Goal: Task Accomplishment & Management: Manage account settings

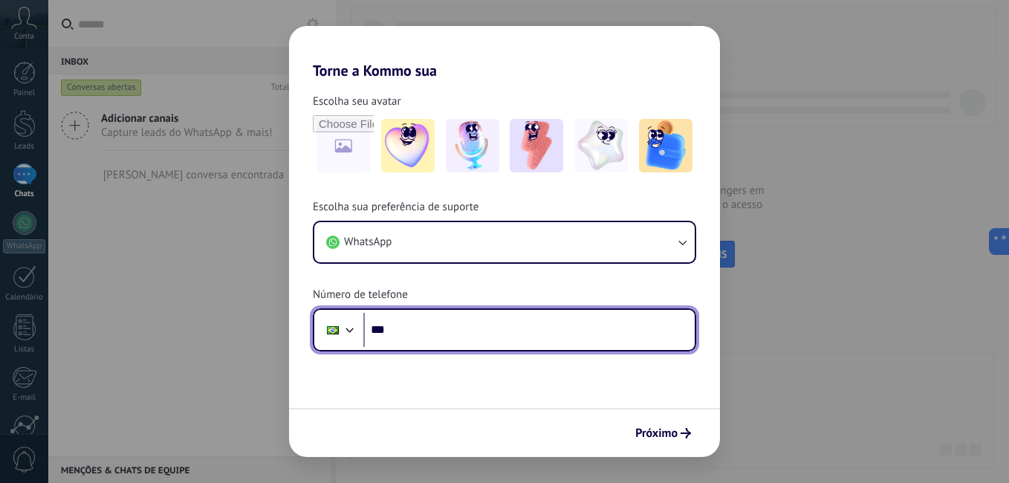
click at [482, 338] on input "***" at bounding box center [528, 330] width 331 height 34
type input "**********"
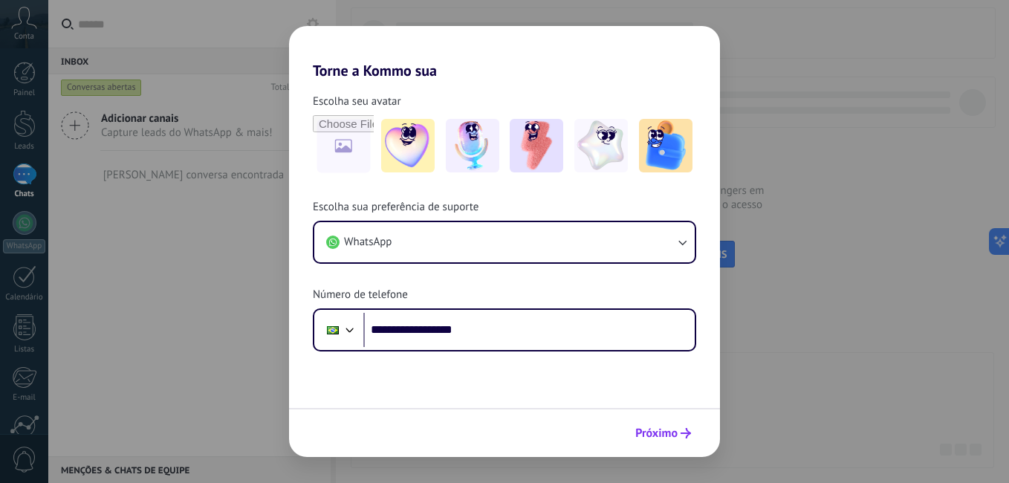
click at [656, 436] on span "Próximo" at bounding box center [656, 433] width 42 height 10
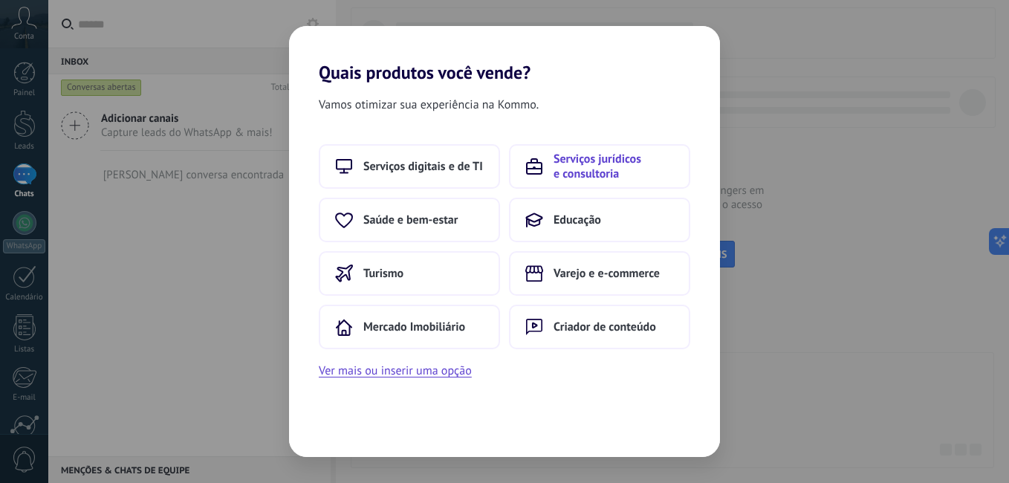
click at [579, 178] on span "Serviços jurídicos e consultoria" at bounding box center [614, 167] width 120 height 30
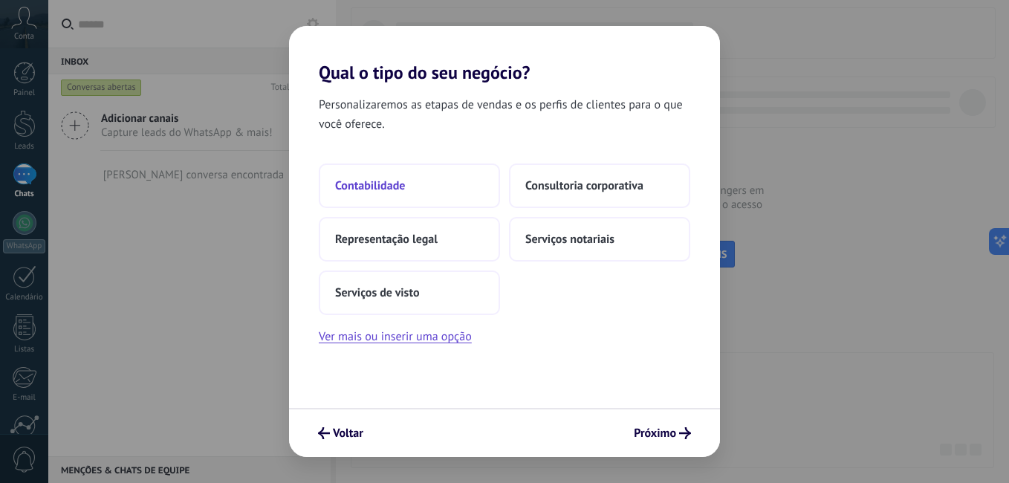
click at [391, 192] on span "Contabilidade" at bounding box center [370, 185] width 70 height 15
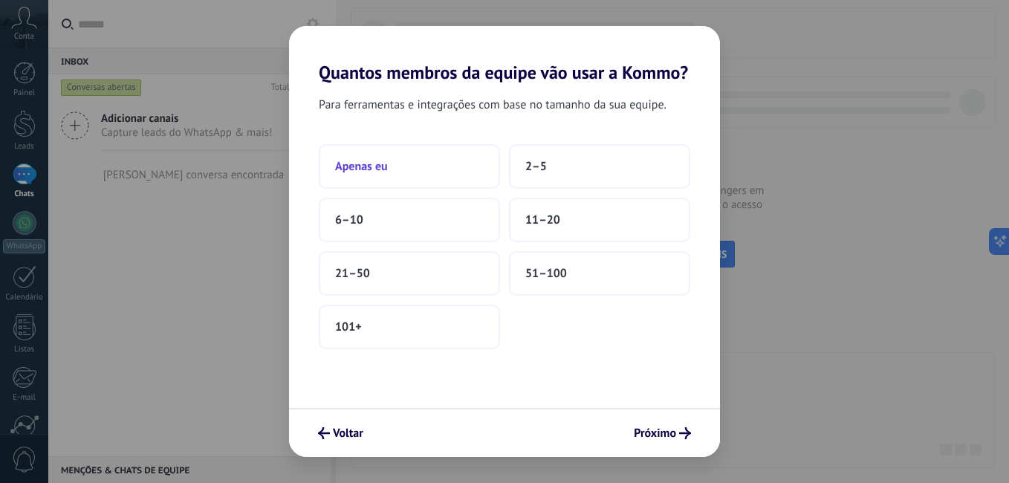
click at [375, 169] on span "Apenas eu" at bounding box center [361, 166] width 53 height 15
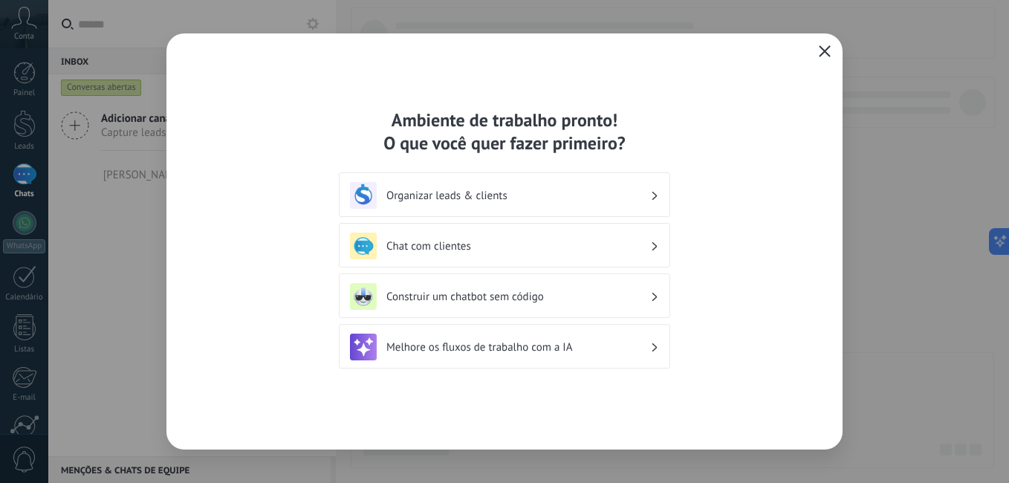
click at [426, 204] on div "Organizar leads & clients" at bounding box center [504, 195] width 309 height 27
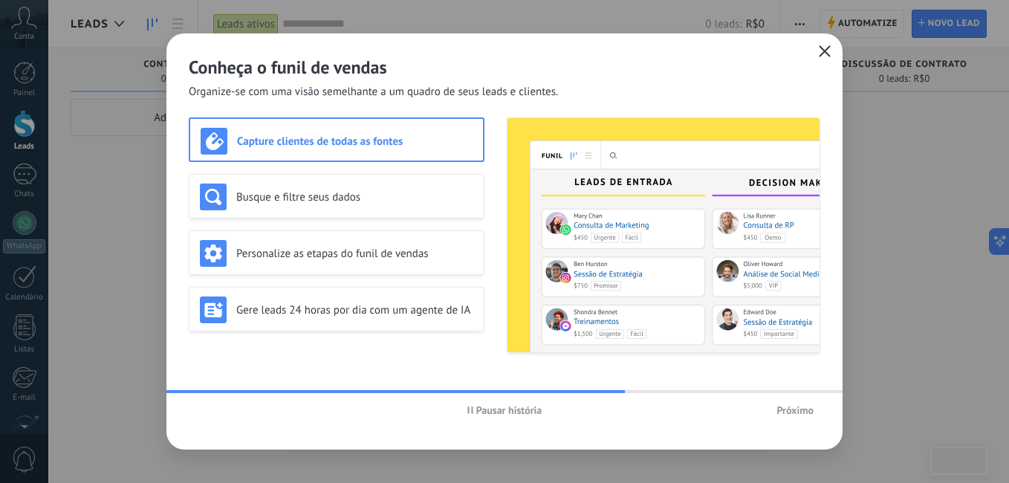
click at [244, 138] on h3 "Capture clientes de todas as fontes" at bounding box center [355, 141] width 236 height 14
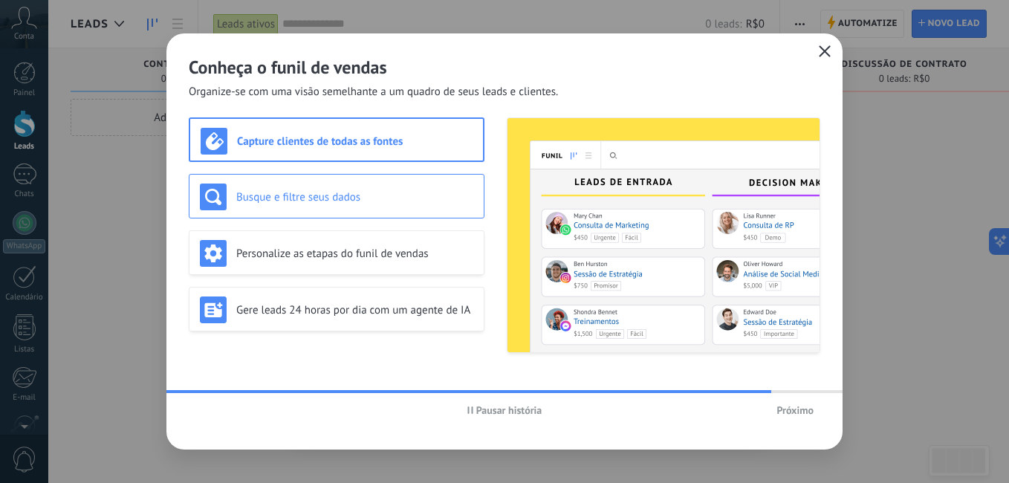
click at [250, 210] on div "Busque e filtre seus dados" at bounding box center [337, 196] width 296 height 45
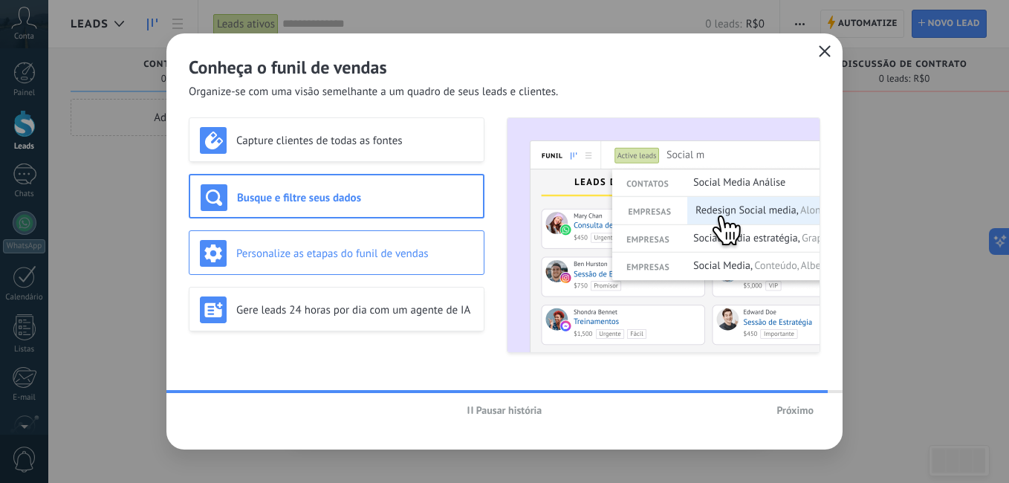
click at [252, 248] on h3 "Personalize as etapas do funil de vendas" at bounding box center [354, 254] width 237 height 14
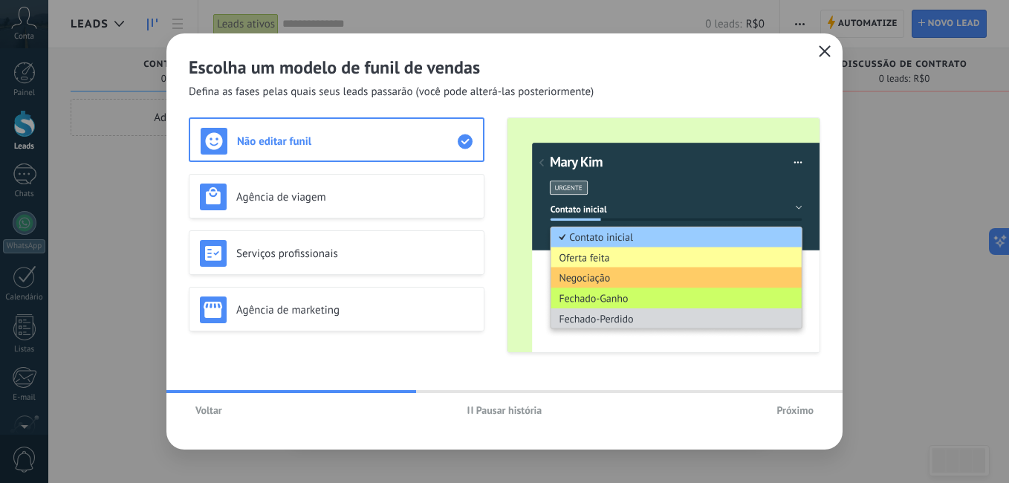
click at [805, 408] on span "Próximo" at bounding box center [794, 410] width 37 height 10
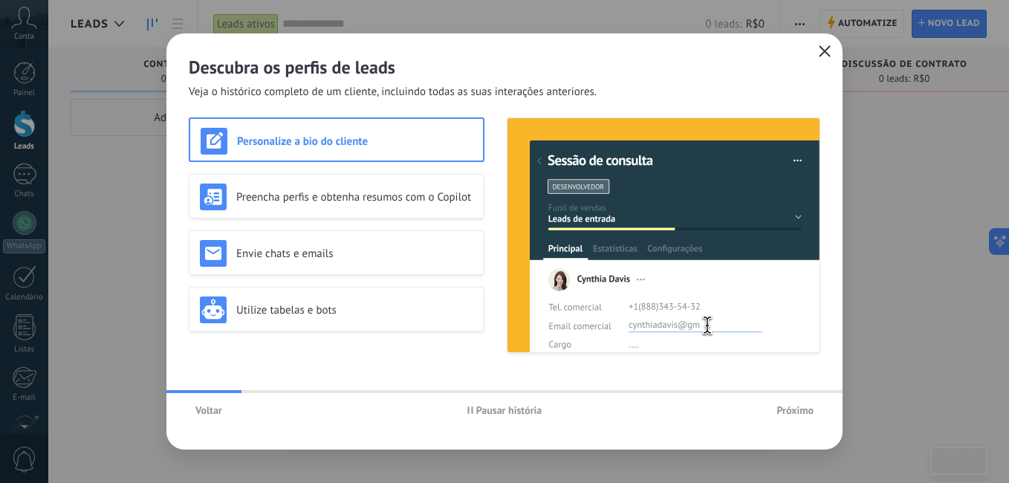
click at [805, 408] on span "Próximo" at bounding box center [794, 410] width 37 height 10
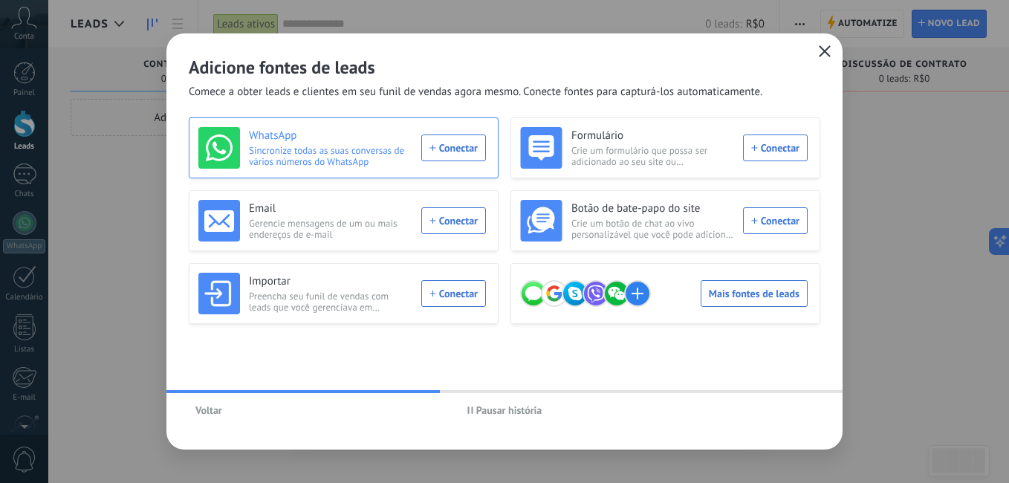
click at [457, 146] on div "WhatsApp Sincronize todas as suas conversas de vários números do WhatsApp Conec…" at bounding box center [342, 148] width 288 height 42
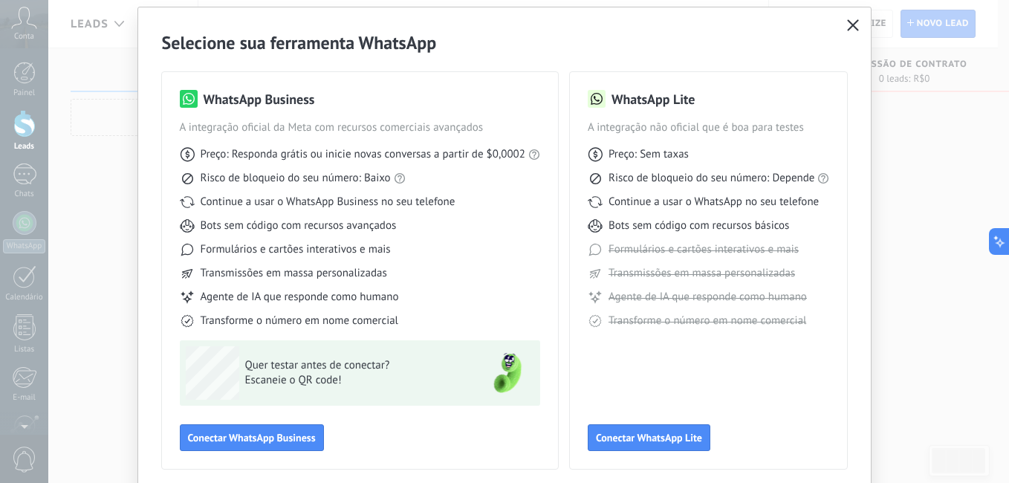
scroll to position [42, 0]
click at [238, 435] on span "Conectar WhatsApp Business" at bounding box center [252, 437] width 128 height 10
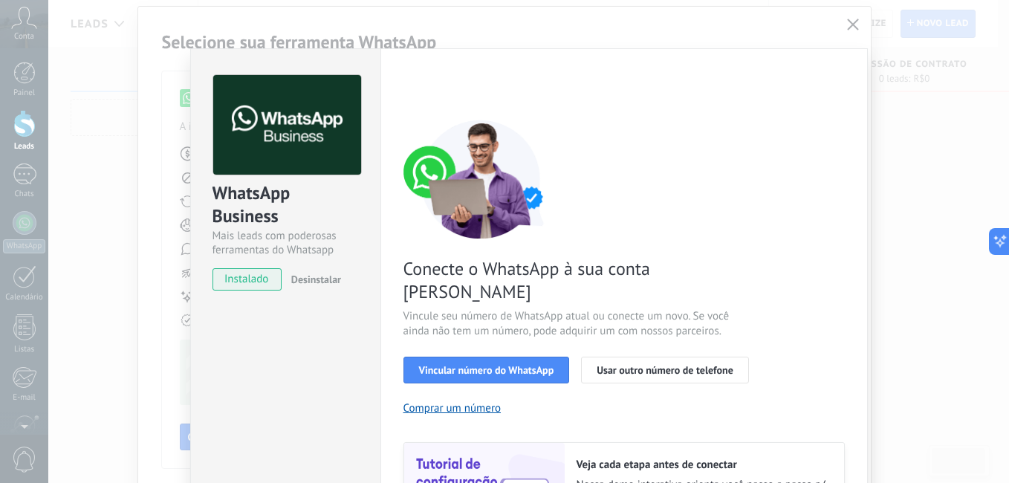
click at [247, 279] on span "instalado" at bounding box center [247, 279] width 68 height 22
click at [467, 365] on span "Vincular número do WhatsApp" at bounding box center [486, 370] width 135 height 10
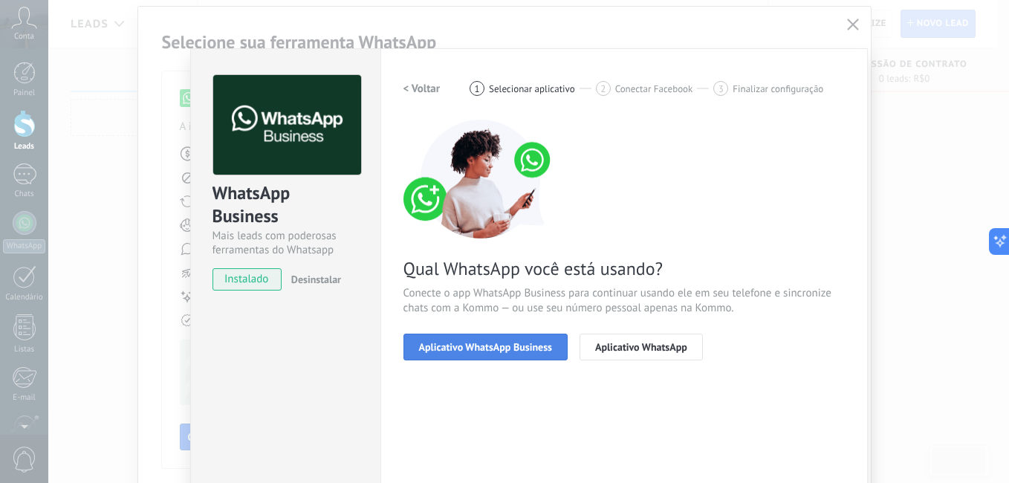
click at [462, 344] on span "Aplicativo WhatsApp Business" at bounding box center [485, 347] width 133 height 10
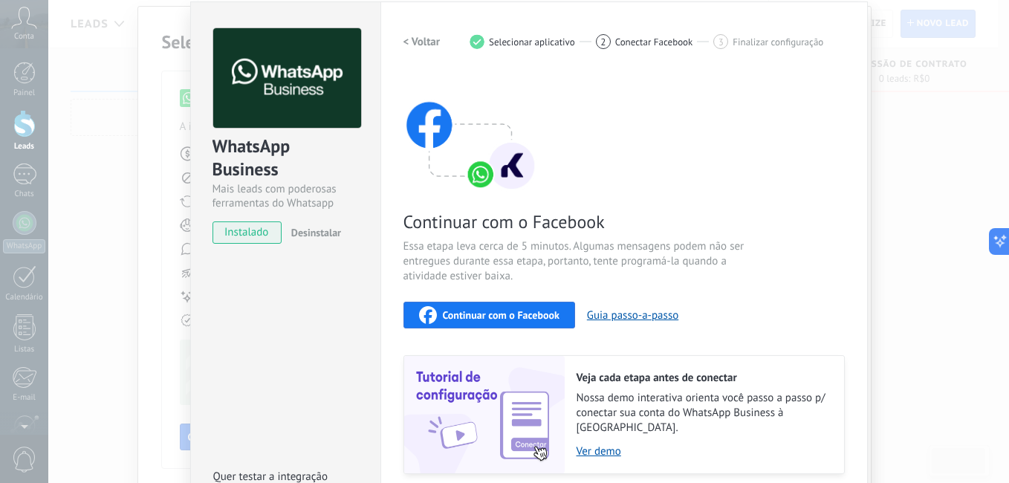
scroll to position [50, 0]
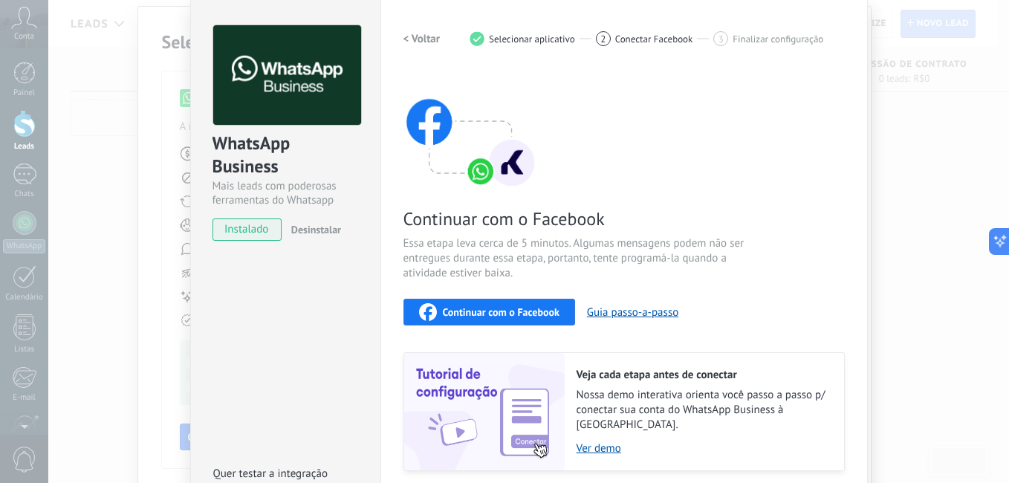
click at [499, 310] on span "Continuar com o Facebook" at bounding box center [501, 312] width 117 height 10
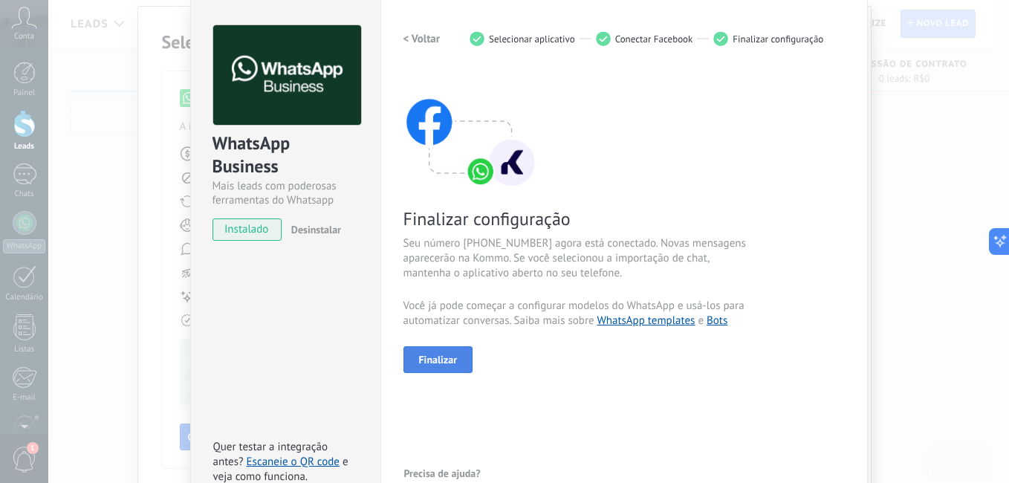
click at [419, 363] on span "Finalizar" at bounding box center [438, 359] width 39 height 10
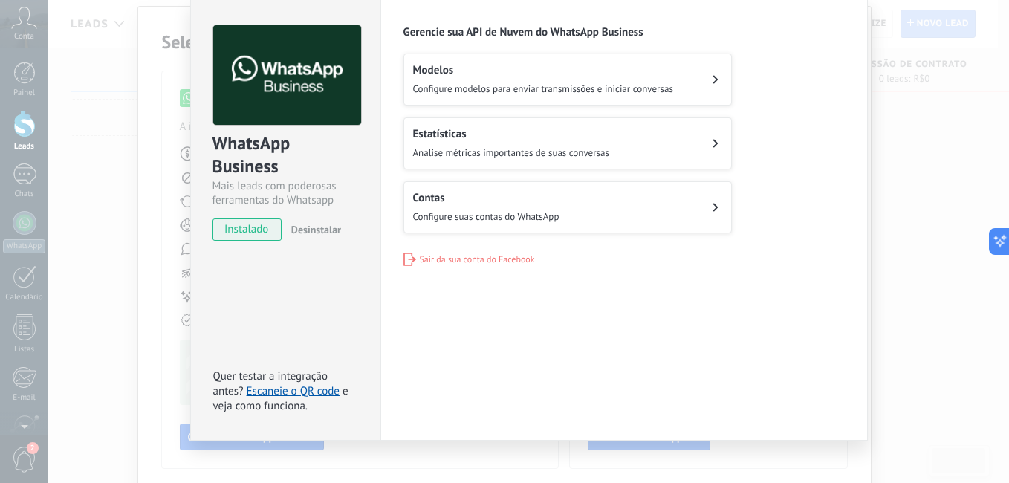
click at [712, 77] on icon at bounding box center [714, 79] width 5 height 8
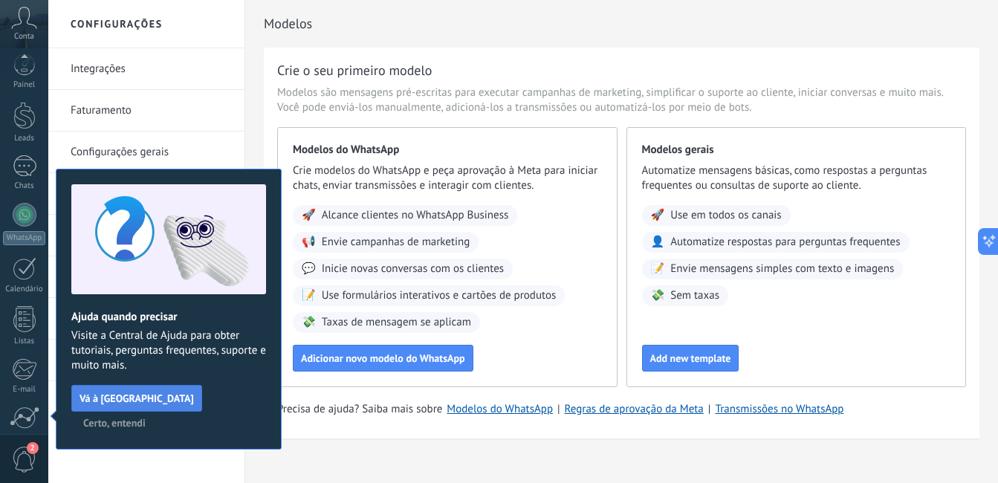
scroll to position [135, 0]
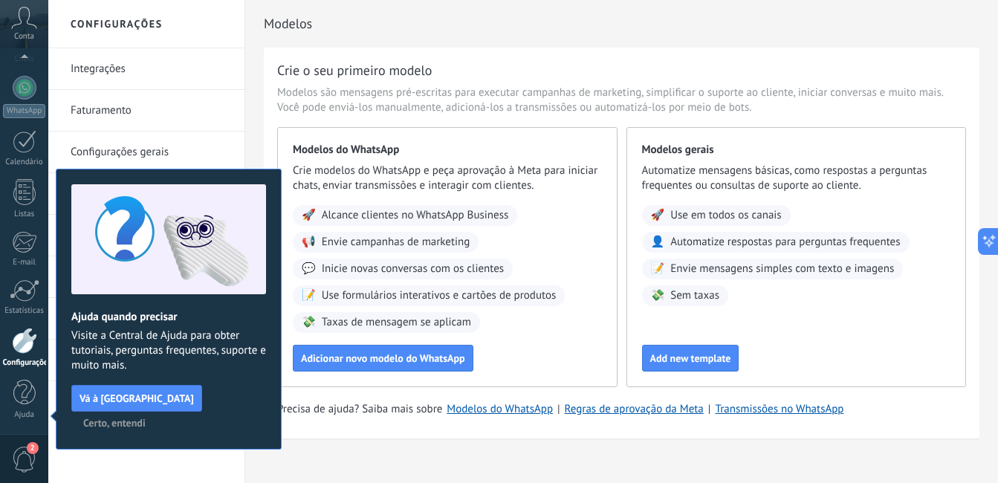
click at [146, 418] on span "Certo, entendi" at bounding box center [114, 423] width 62 height 10
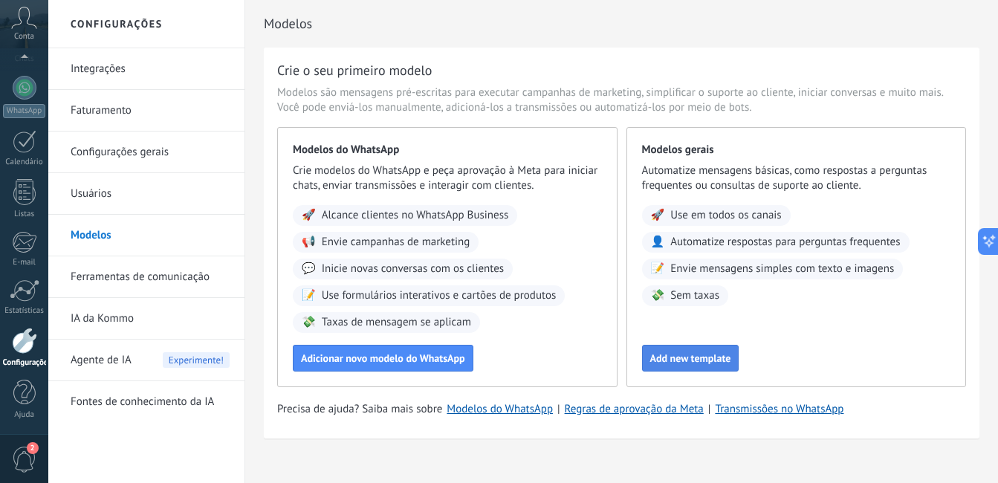
click at [689, 363] on span "Add new template" at bounding box center [690, 358] width 81 height 10
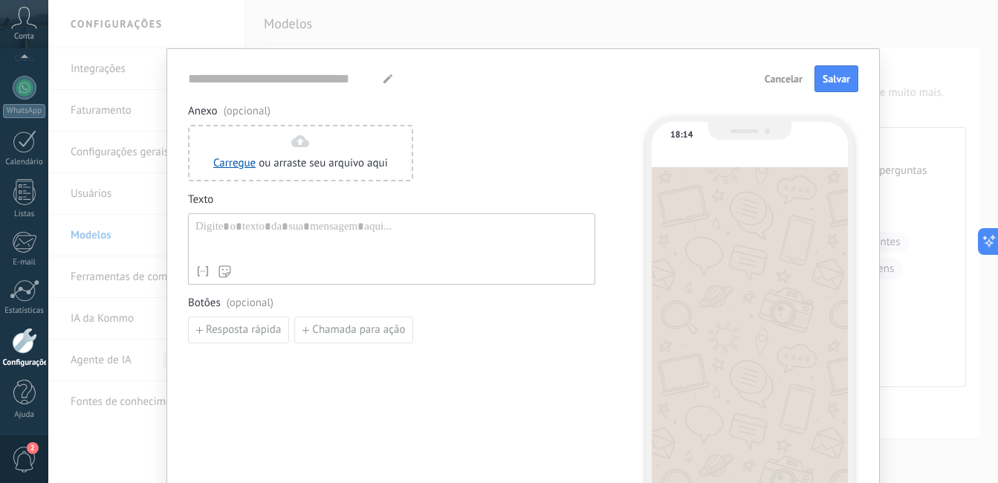
type input "**********"
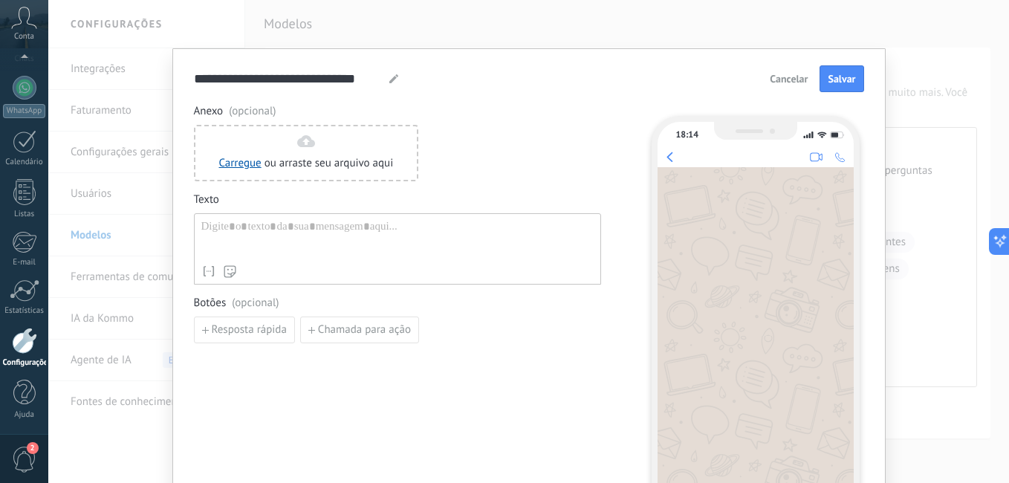
click at [788, 75] on span "Cancelar" at bounding box center [789, 79] width 38 height 10
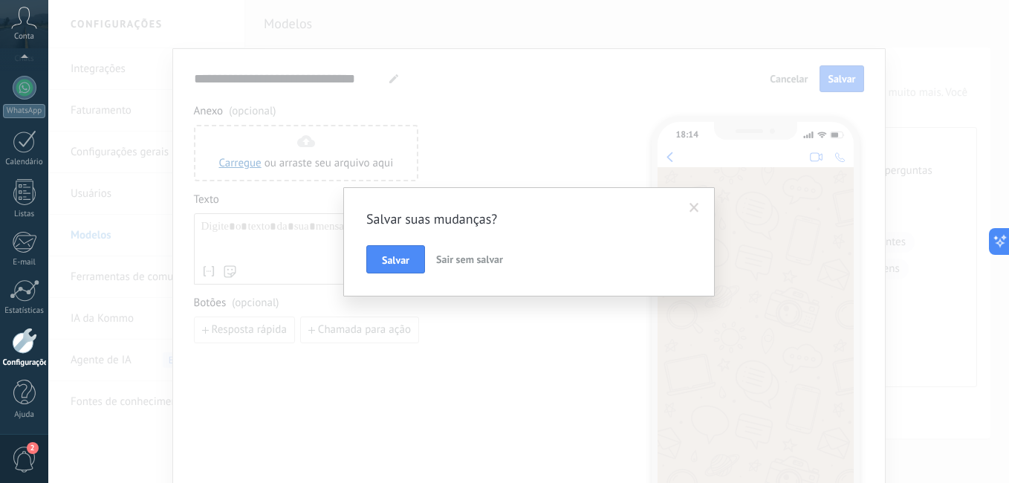
click at [481, 257] on span "Sair sem salvar" at bounding box center [469, 259] width 67 height 13
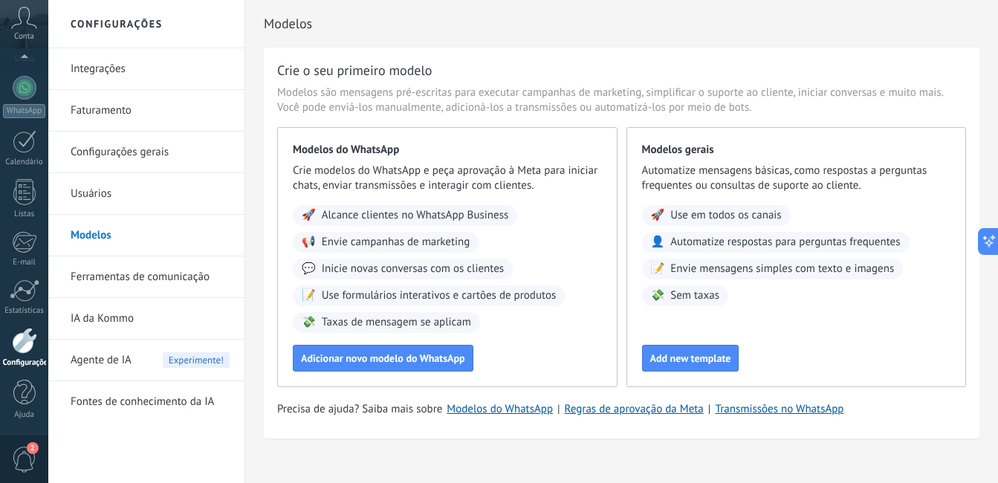
click at [169, 279] on link "Ferramentas de comunicação" at bounding box center [150, 277] width 159 height 42
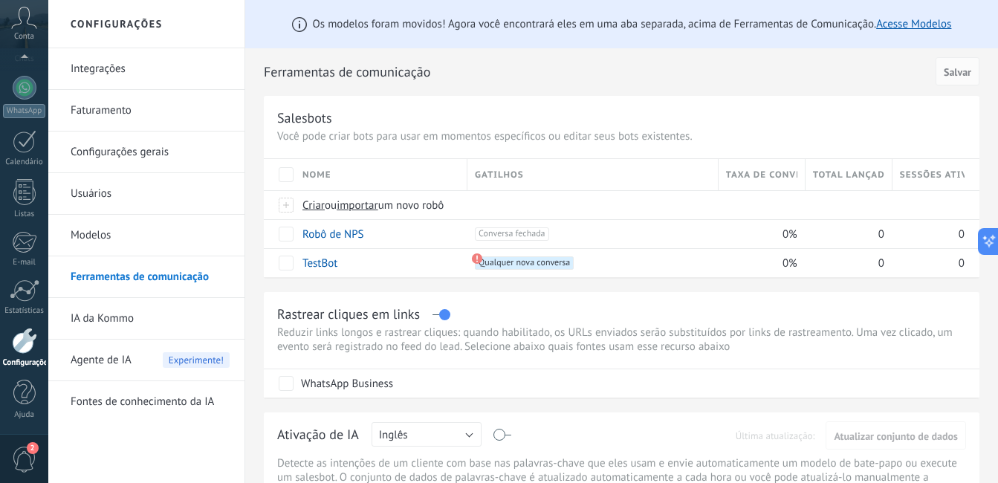
click at [118, 320] on link "IA da Kommo" at bounding box center [150, 319] width 159 height 42
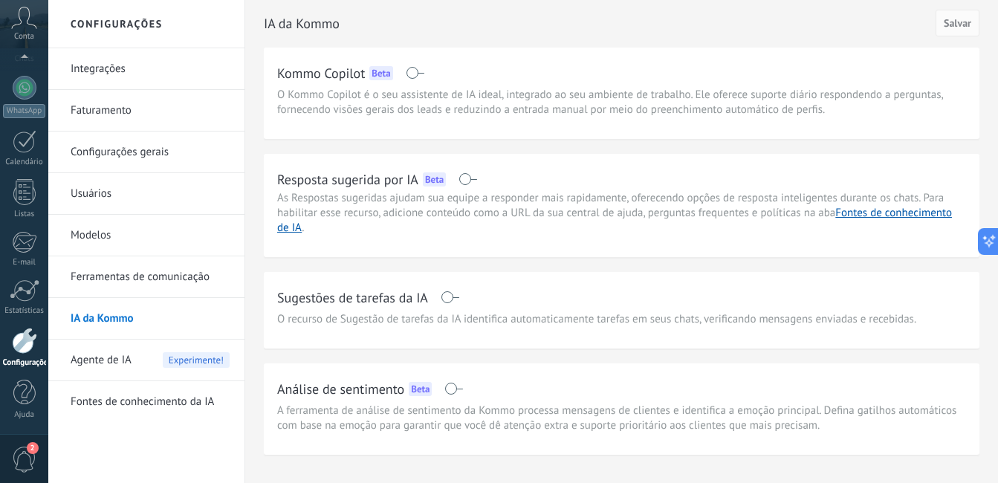
scroll to position [35, 0]
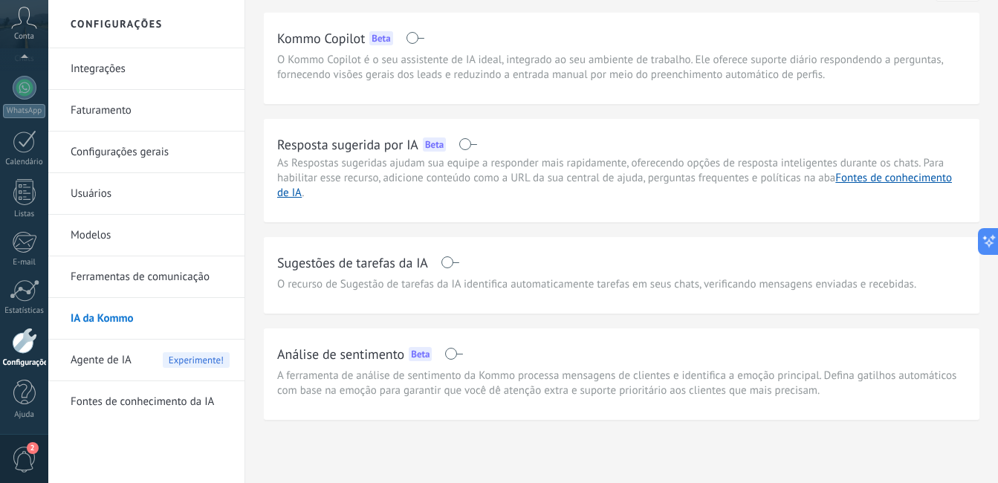
click at [105, 362] on span "Agente de IA" at bounding box center [101, 361] width 61 height 42
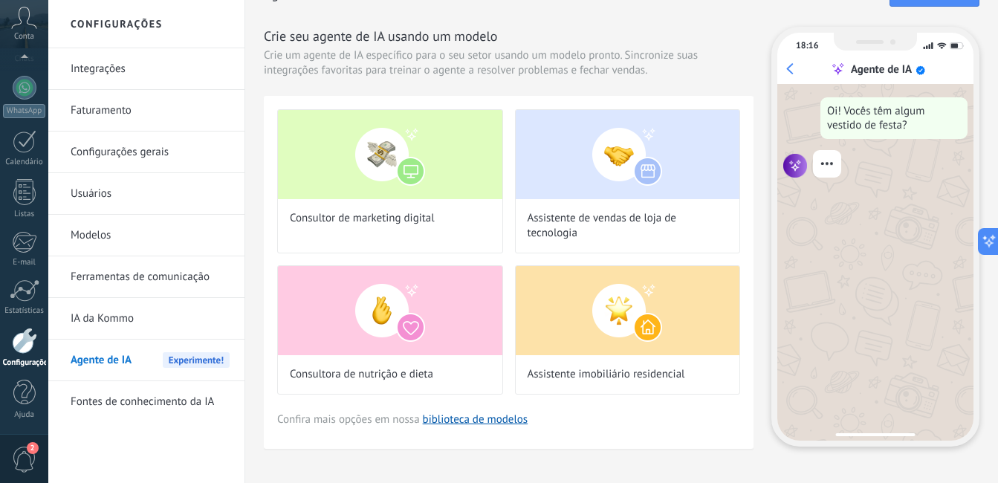
scroll to position [44, 0]
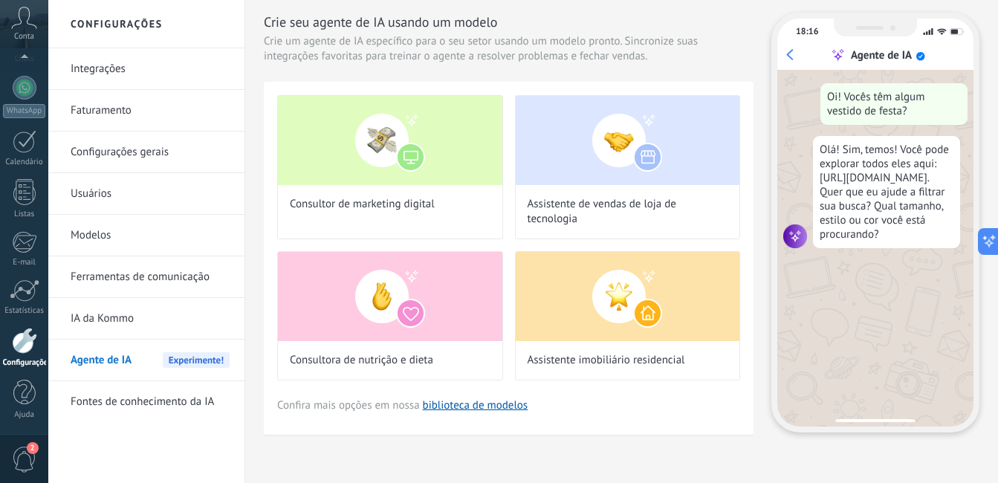
click at [146, 404] on link "Fontes de conhecimento da IA" at bounding box center [150, 402] width 159 height 42
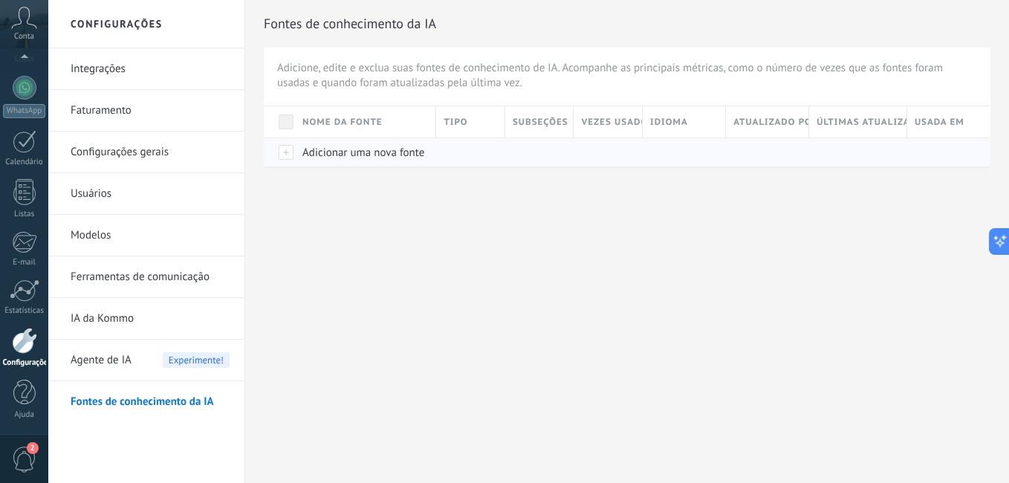
click at [354, 158] on span "Adicionar uma nova fonte" at bounding box center [363, 153] width 122 height 14
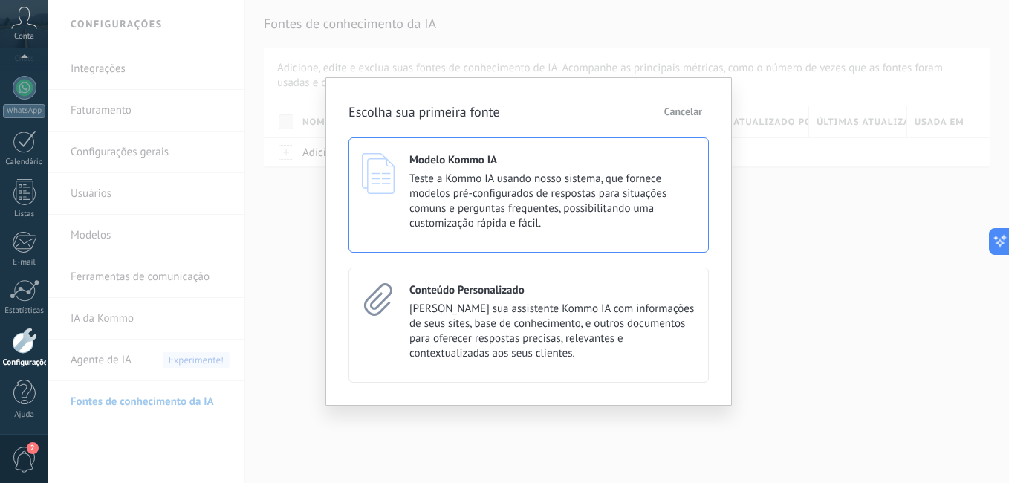
click at [480, 203] on span "Teste a Kommo IA usando nosso sistema, que fornece modelos pré-configurados de …" at bounding box center [552, 201] width 286 height 59
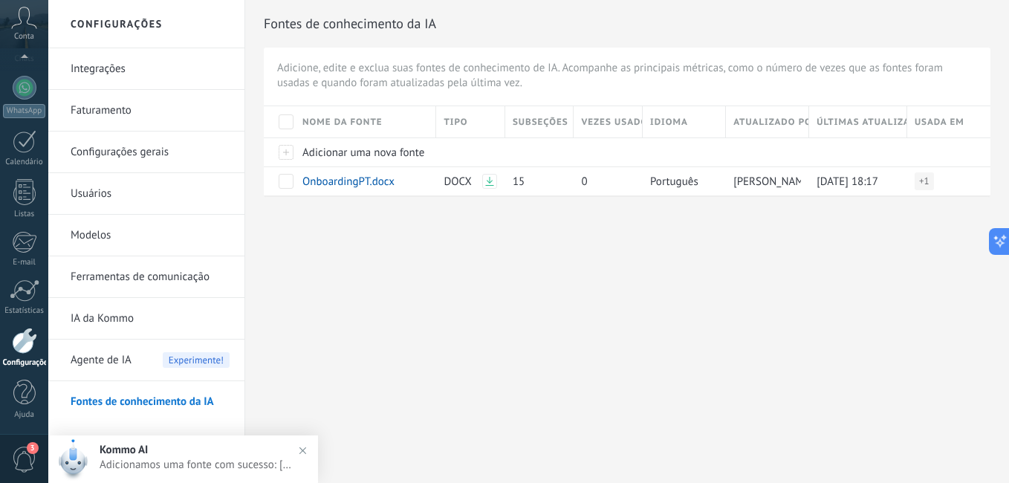
click at [719, 187] on div "Português" at bounding box center [684, 180] width 83 height 29
click at [21, 108] on div "WhatsApp" at bounding box center [24, 111] width 42 height 14
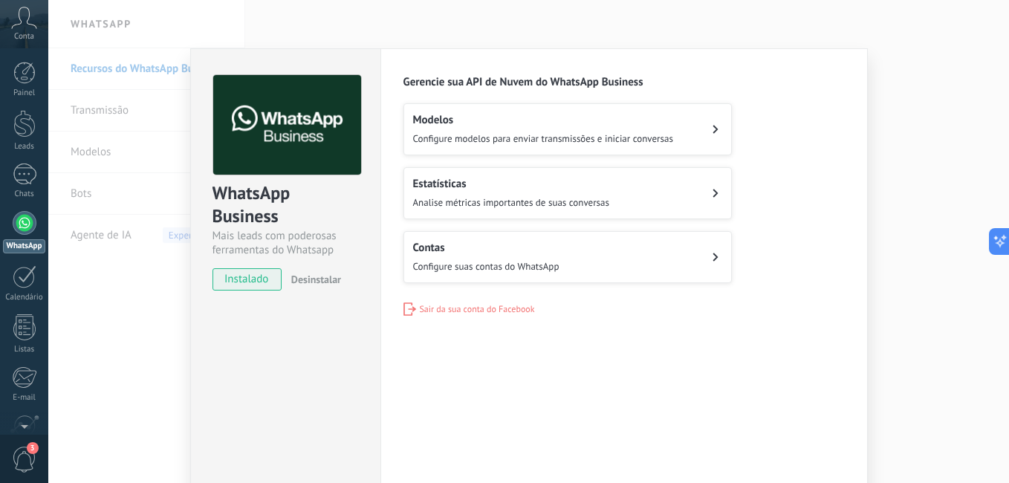
click at [451, 264] on span "Configure suas contas do WhatsApp" at bounding box center [486, 266] width 146 height 13
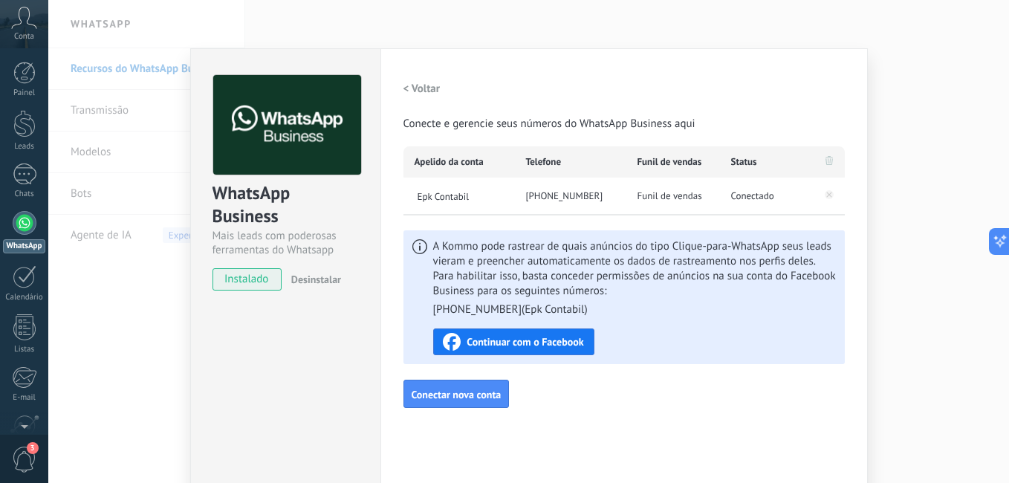
click at [573, 196] on div "+55 51 8101-7598" at bounding box center [570, 196] width 111 height 37
click at [35, 6] on div "Conta" at bounding box center [24, 24] width 48 height 48
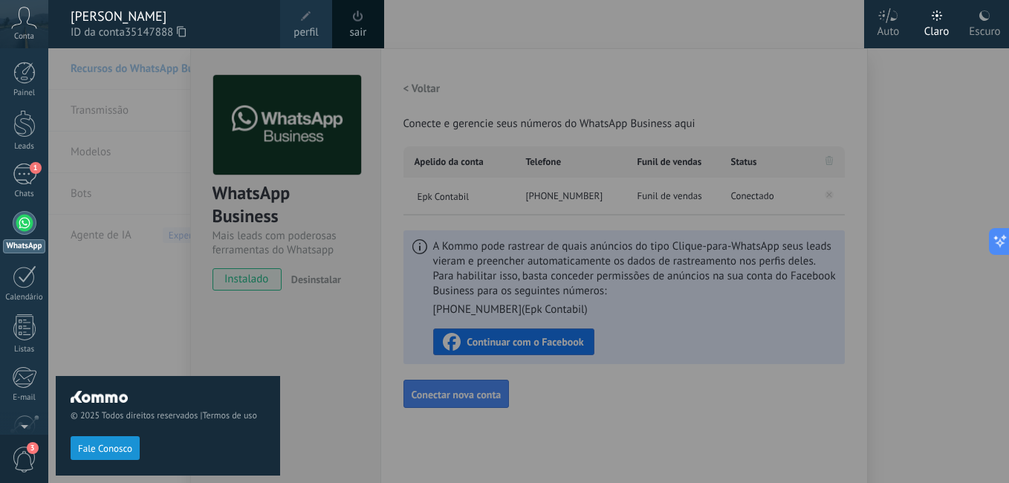
click at [22, 23] on icon at bounding box center [24, 18] width 26 height 22
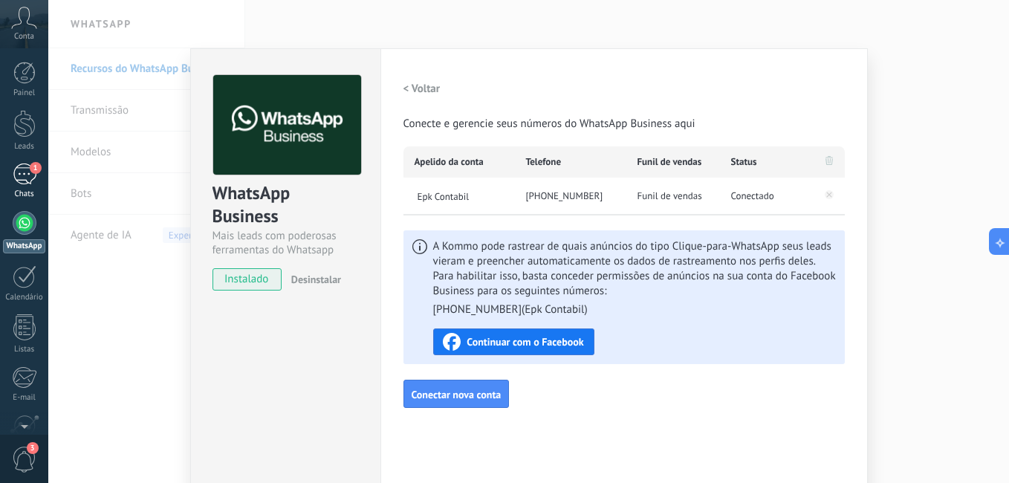
click at [31, 169] on span "1" at bounding box center [36, 168] width 12 height 12
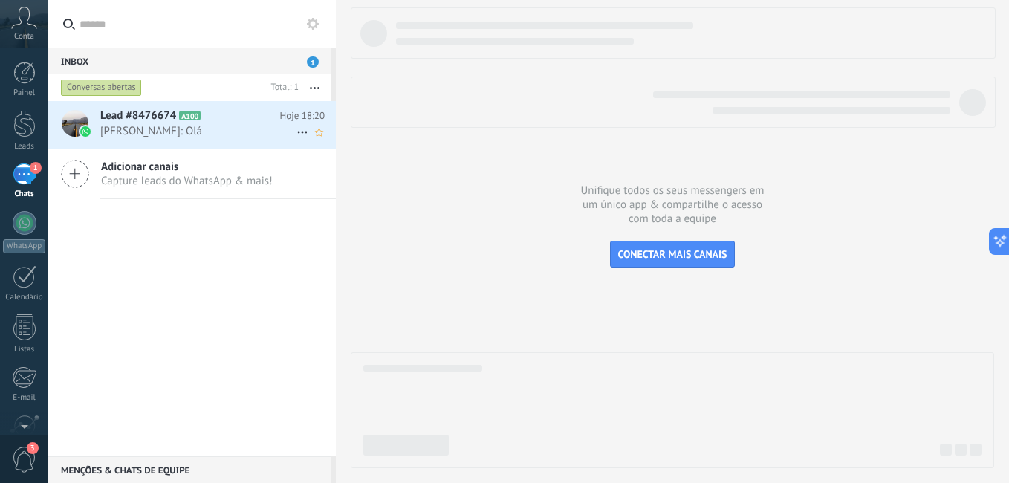
click at [149, 132] on span "Éverson Pereira Knevitz: Olá" at bounding box center [198, 131] width 196 height 14
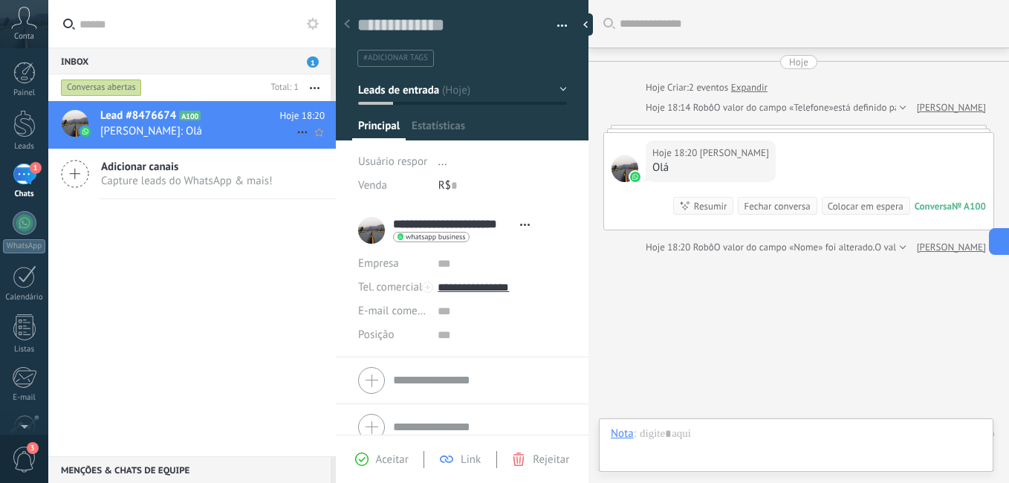
scroll to position [31, 0]
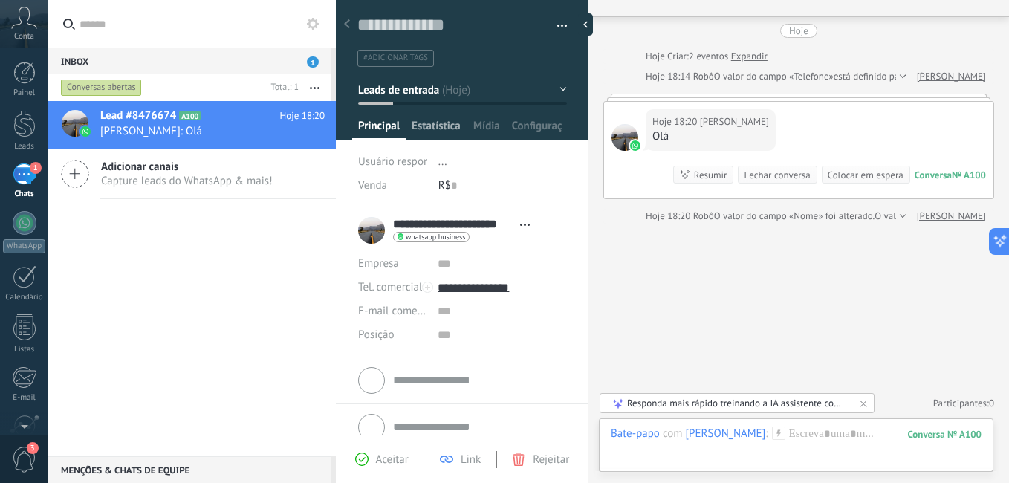
click at [444, 129] on span "Estatísticas" at bounding box center [437, 130] width 50 height 22
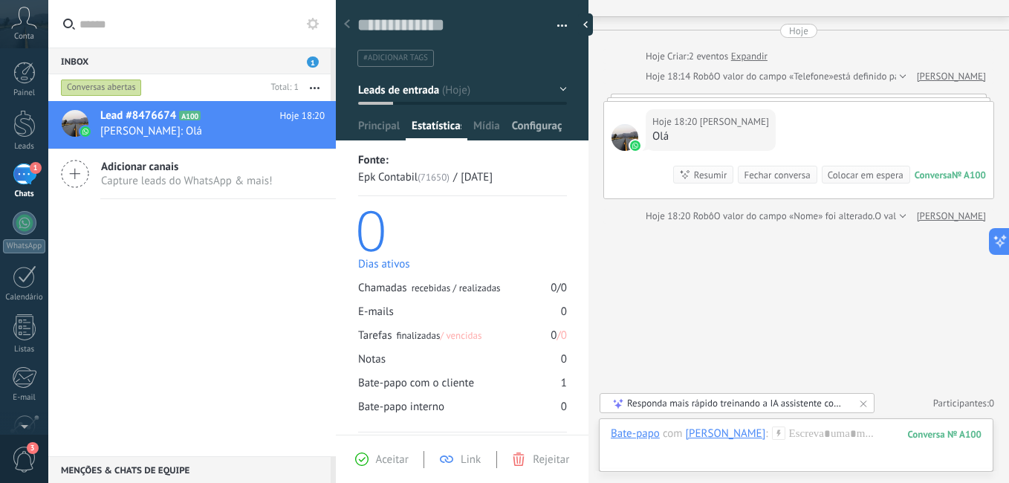
click at [506, 123] on div "Configurações" at bounding box center [537, 130] width 62 height 22
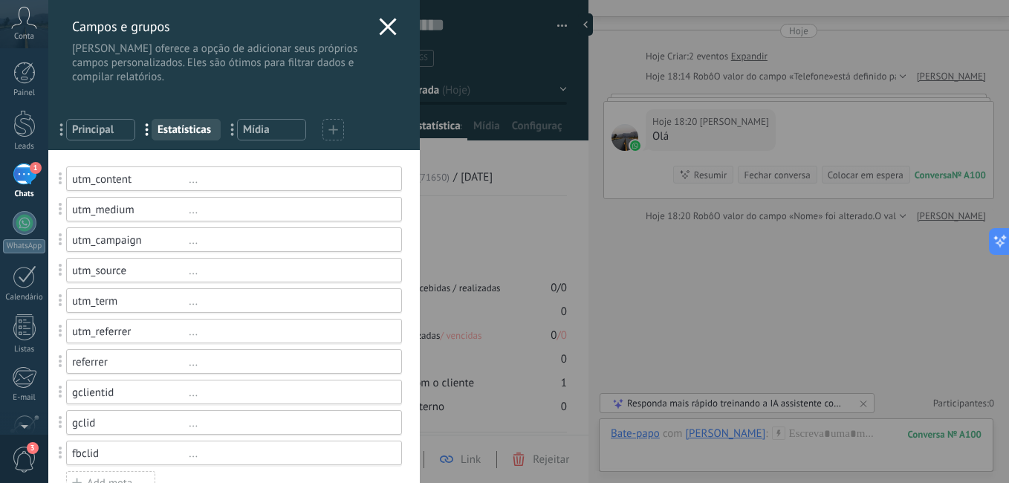
click at [499, 126] on div "Campos e grupos Kommo oferece a opção de adicionar seus próprios campos persona…" at bounding box center [528, 241] width 961 height 483
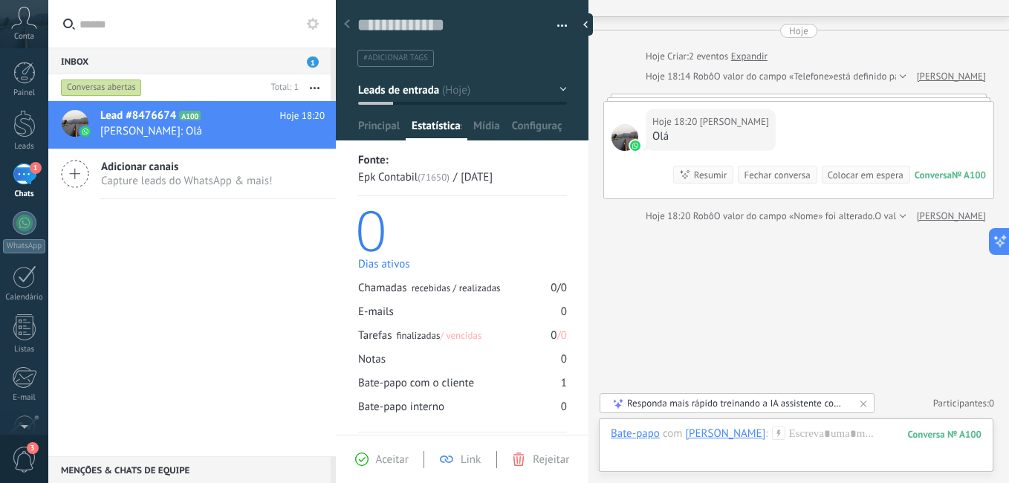
click at [499, 126] on span "Mídia" at bounding box center [486, 130] width 27 height 22
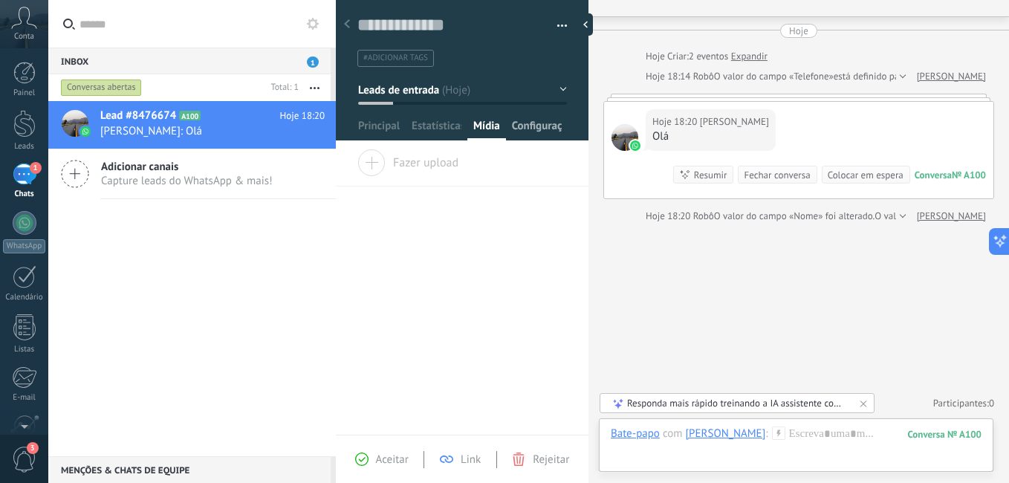
click at [546, 124] on span "Configurações" at bounding box center [537, 130] width 50 height 22
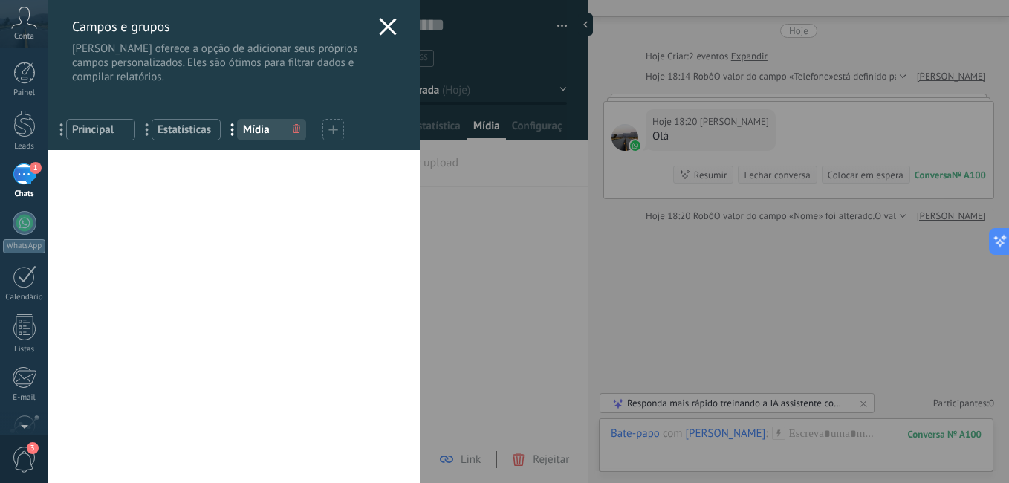
click at [382, 20] on icon at bounding box center [388, 27] width 18 height 18
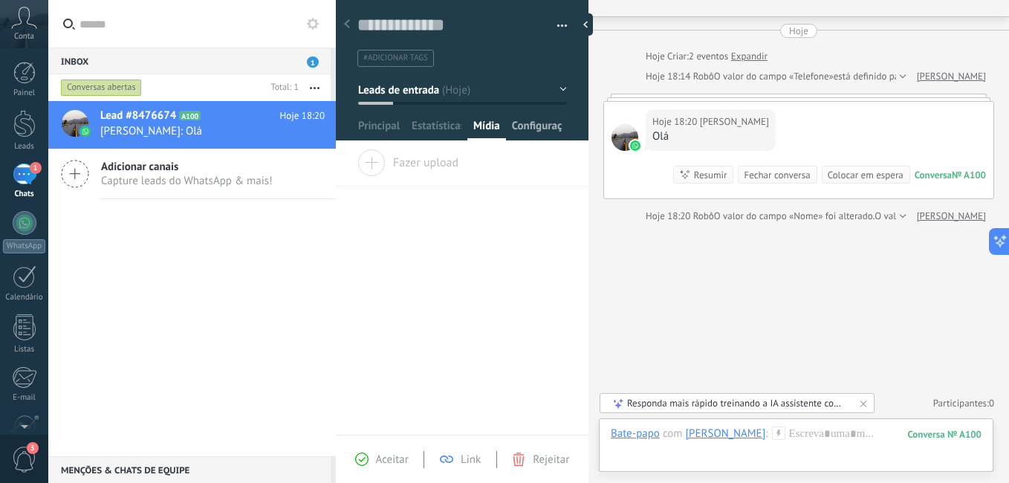
click at [531, 132] on span "Configurações" at bounding box center [537, 130] width 50 height 22
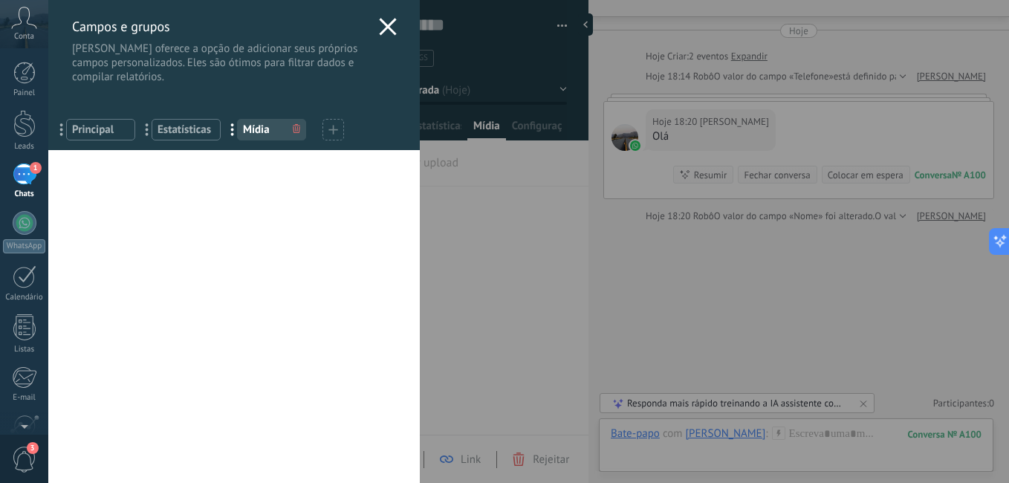
click at [379, 26] on icon at bounding box center [388, 27] width 18 height 18
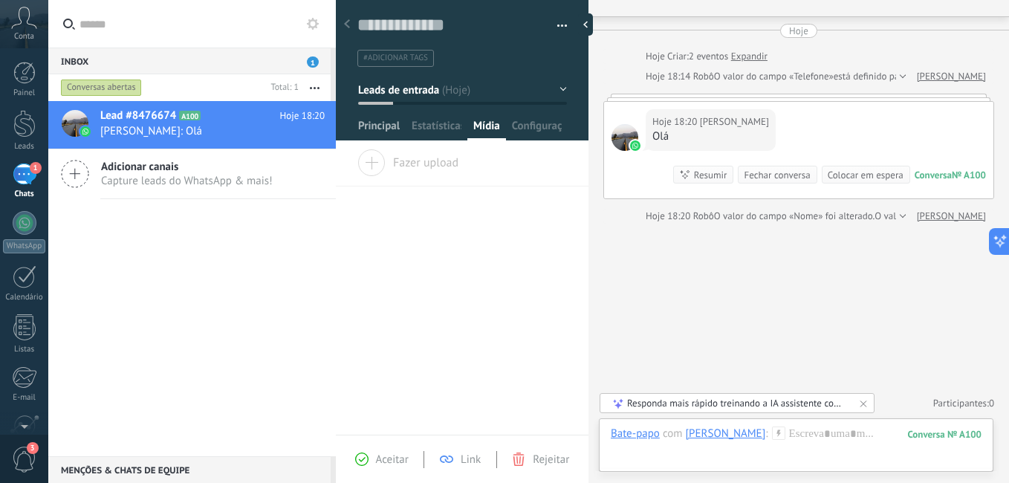
click at [376, 122] on span "Principal" at bounding box center [379, 130] width 42 height 22
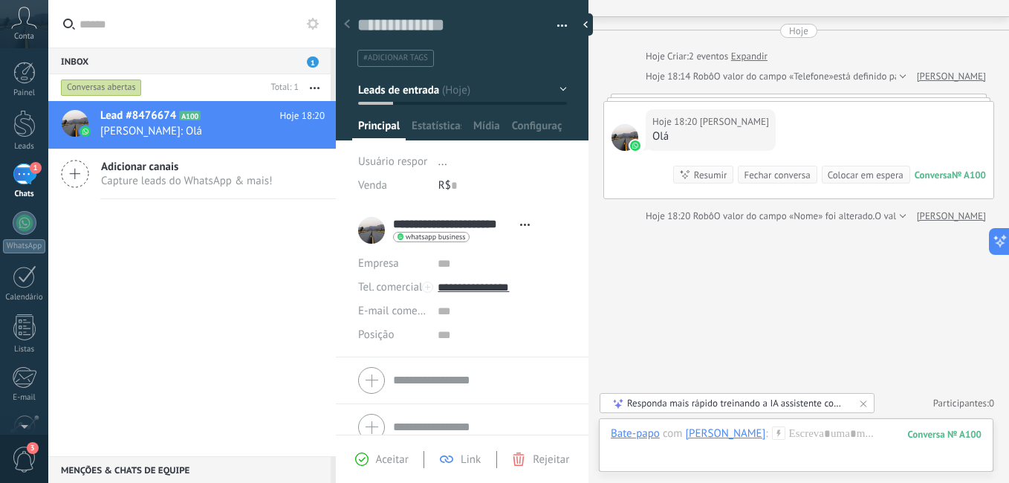
click at [382, 458] on span "Aceitar" at bounding box center [392, 459] width 33 height 14
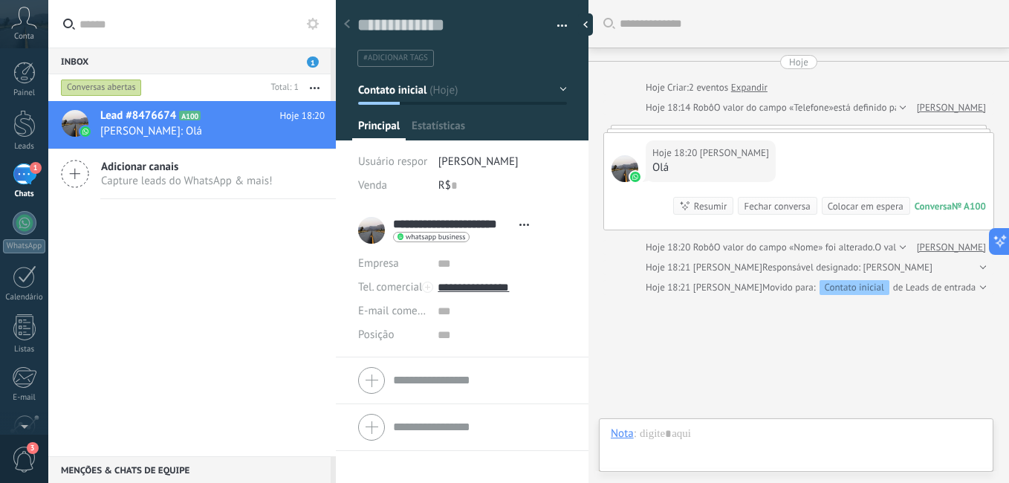
scroll to position [22, 0]
click at [822, 408] on div "Responda mais rápido treinando a IA assistente com sua fonte de dados" at bounding box center [737, 403] width 221 height 13
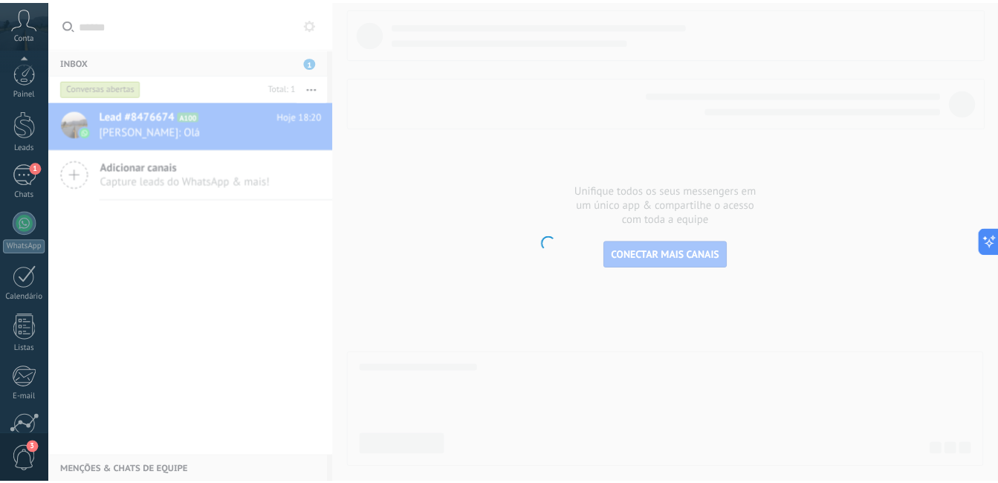
scroll to position [135, 0]
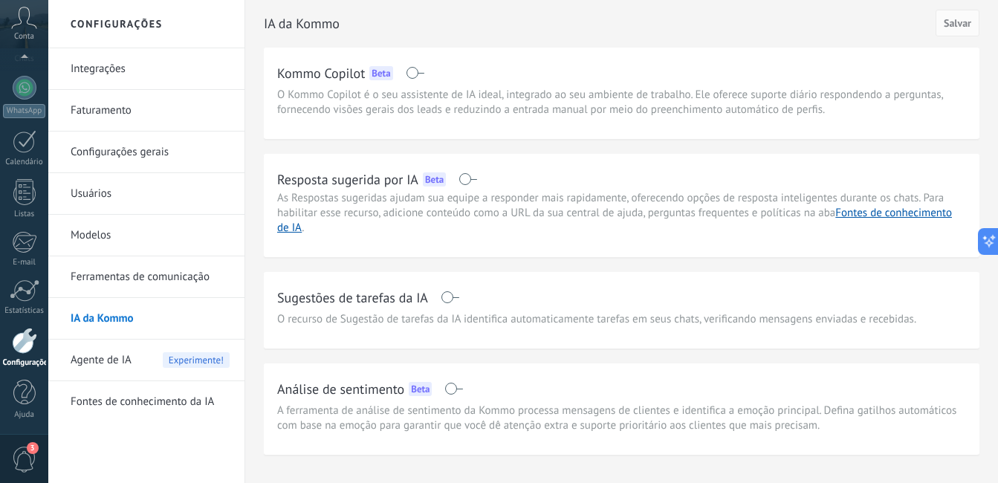
click at [448, 293] on span at bounding box center [450, 297] width 19 height 12
click at [952, 26] on span "Salvar" at bounding box center [957, 23] width 27 height 10
click at [468, 185] on div "Resposta sugerida por IA Beta" at bounding box center [621, 179] width 689 height 24
click at [467, 182] on span at bounding box center [467, 179] width 19 height 12
click at [944, 24] on span "Salvar" at bounding box center [957, 23] width 27 height 10
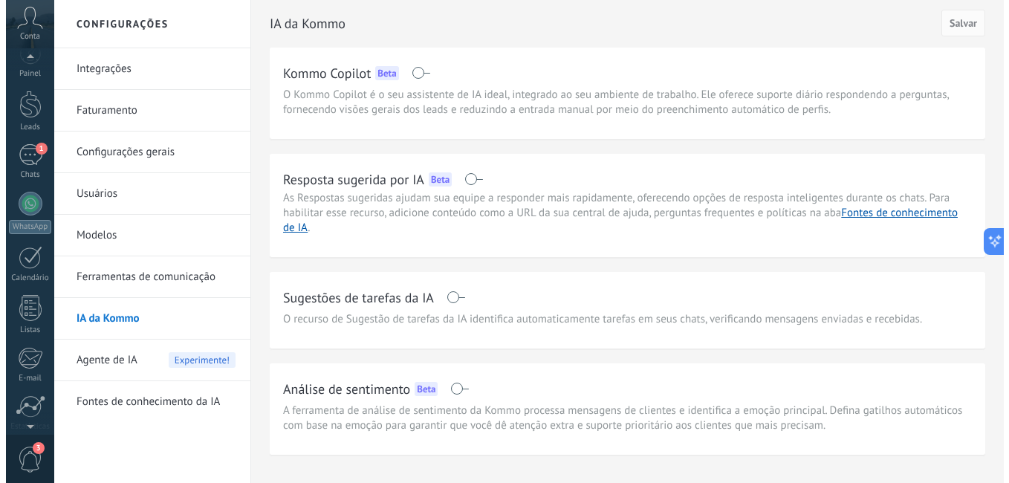
scroll to position [0, 0]
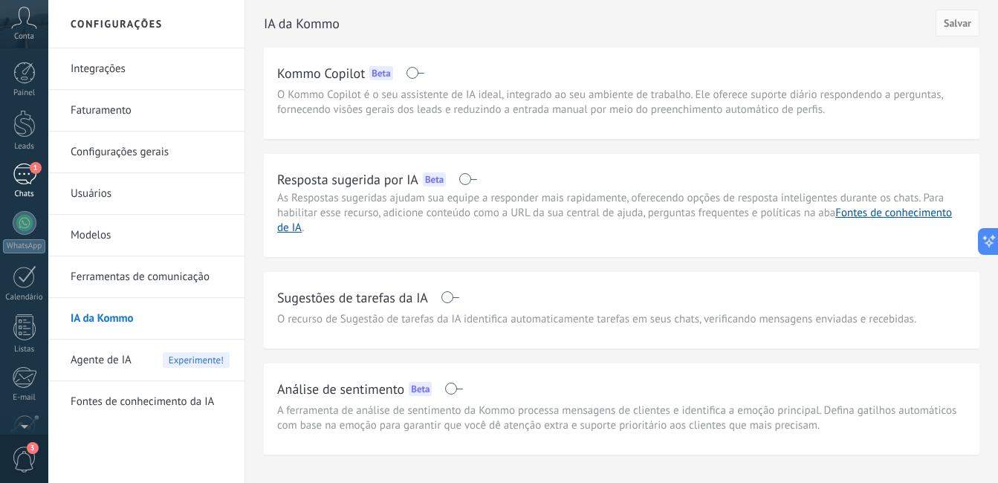
click at [24, 171] on div "1" at bounding box center [25, 174] width 24 height 22
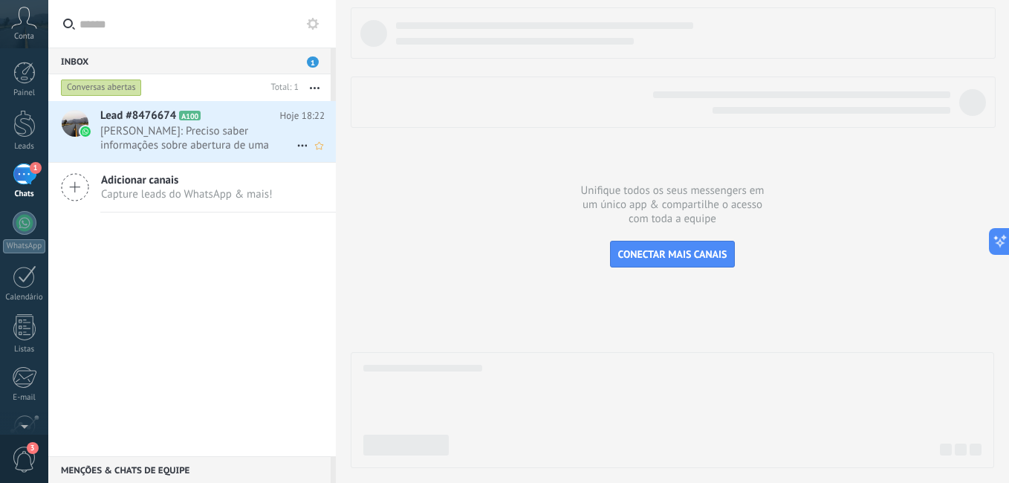
click at [223, 146] on span "[PERSON_NAME]: Preciso saber informações sobre abertura de uma empresa" at bounding box center [198, 138] width 196 height 28
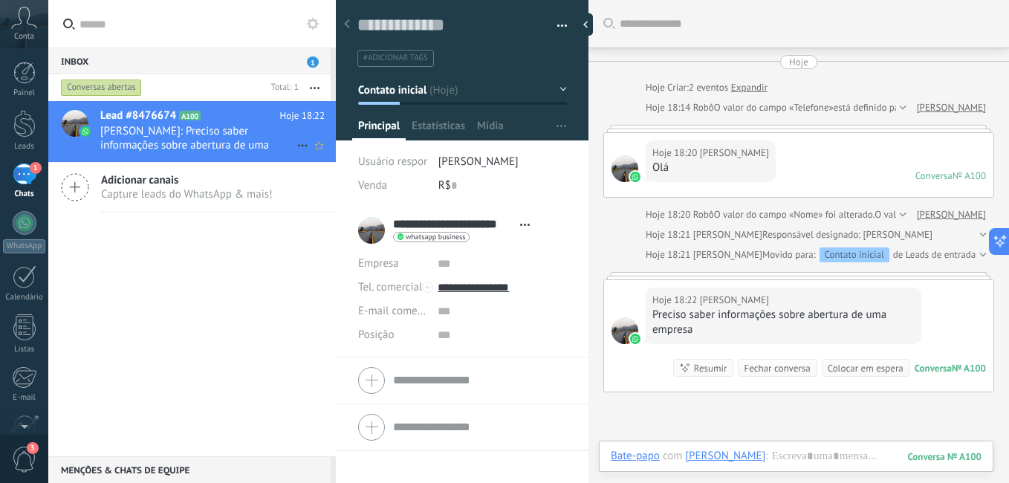
scroll to position [91, 0]
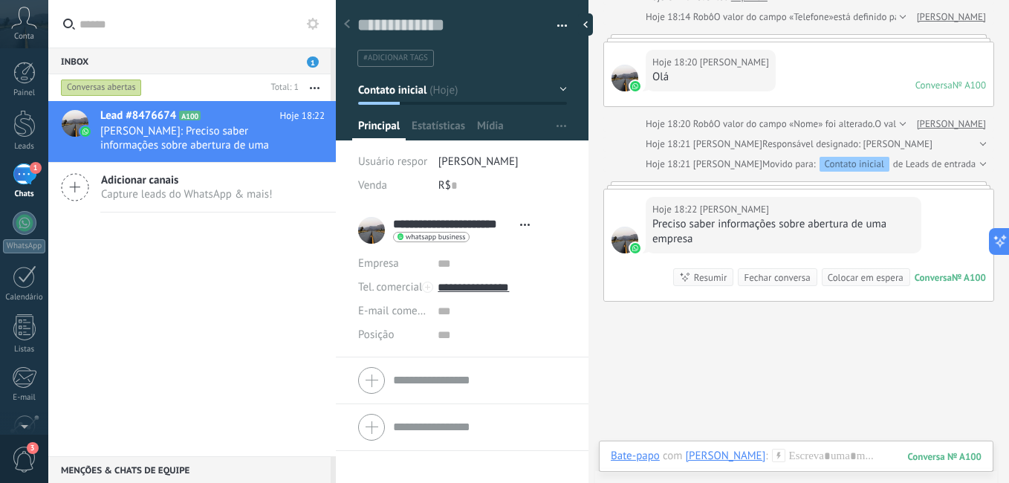
click at [941, 276] on div "Conversa" at bounding box center [933, 277] width 37 height 13
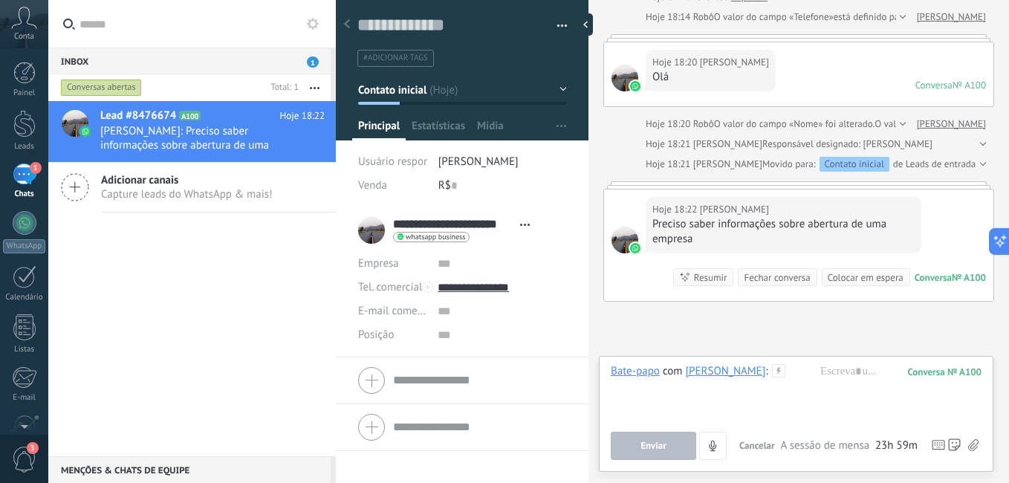
click at [941, 276] on div "Conversa" at bounding box center [933, 277] width 37 height 13
click at [762, 164] on span "[PERSON_NAME]" at bounding box center [727, 164] width 69 height 13
click at [23, 380] on div at bounding box center [24, 377] width 25 height 22
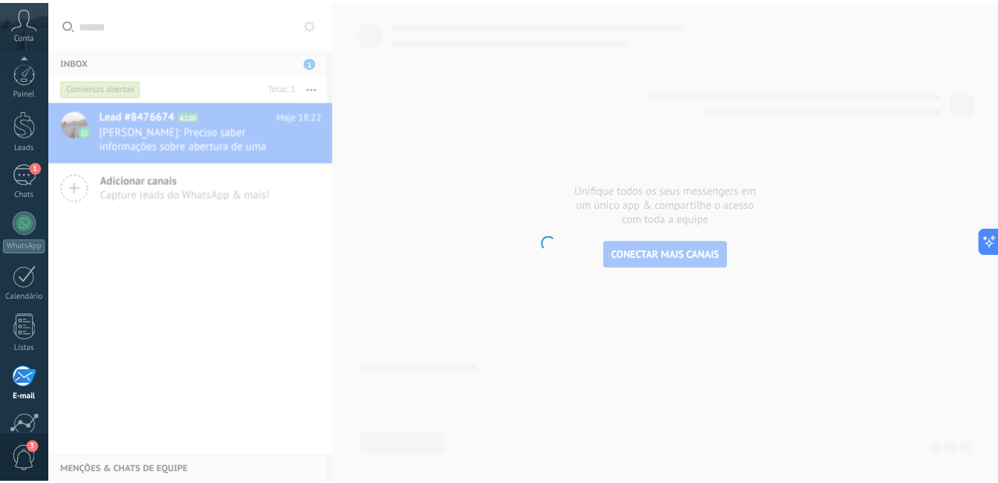
scroll to position [135, 0]
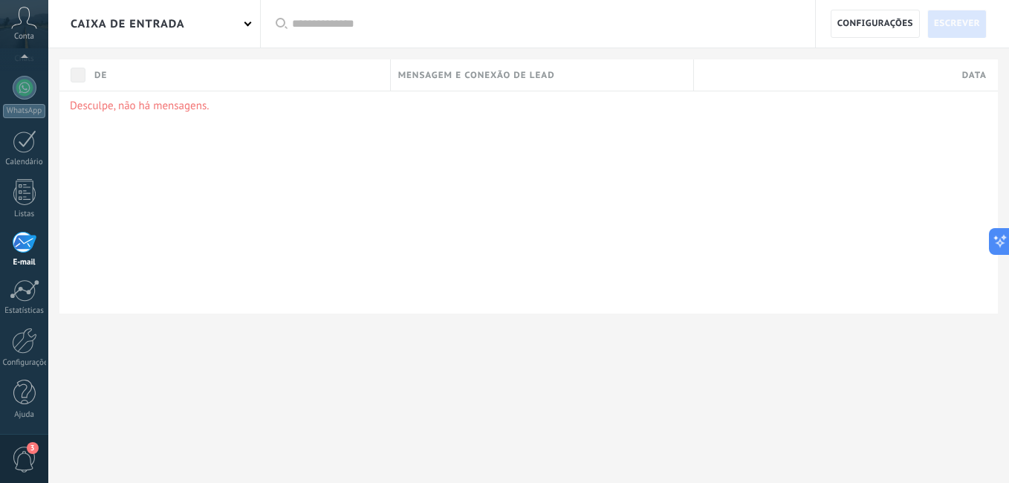
click at [39, 464] on div "3" at bounding box center [24, 458] width 48 height 49
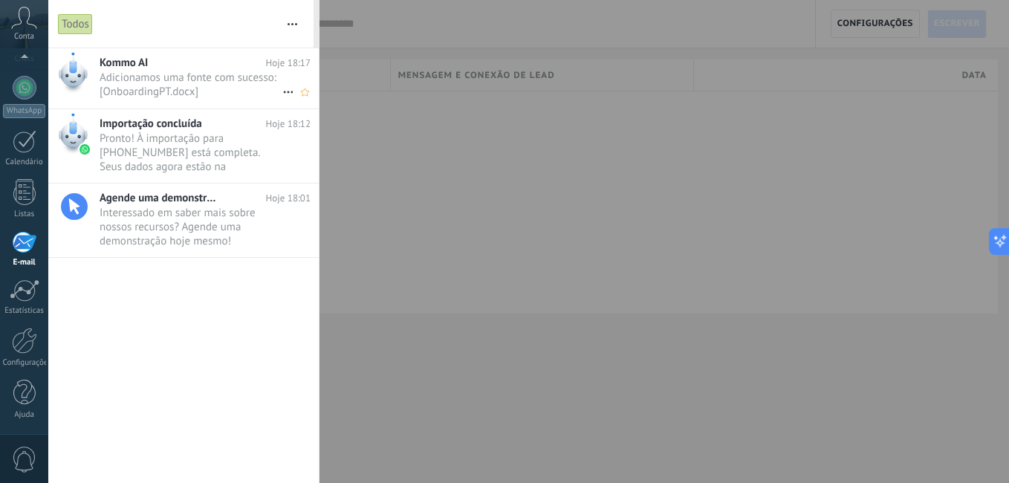
click at [130, 80] on span "Adicionamos uma fonte com sucesso: [OnboardingPT.docx] •••" at bounding box center [191, 85] width 183 height 28
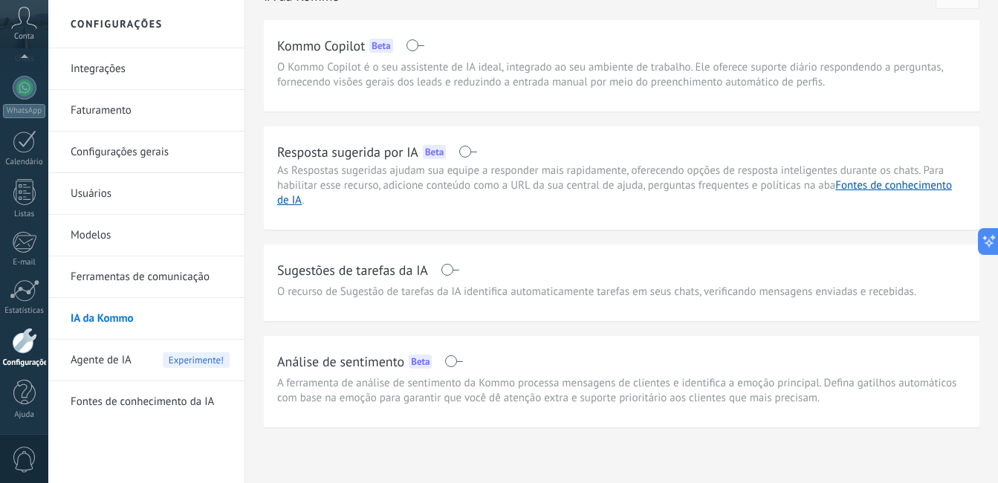
scroll to position [35, 0]
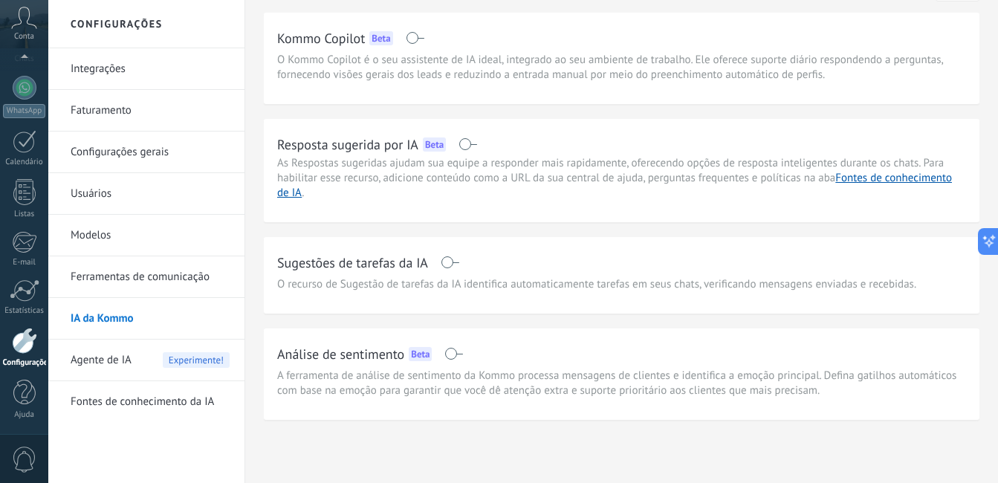
click at [129, 79] on link "Integrações" at bounding box center [150, 69] width 159 height 42
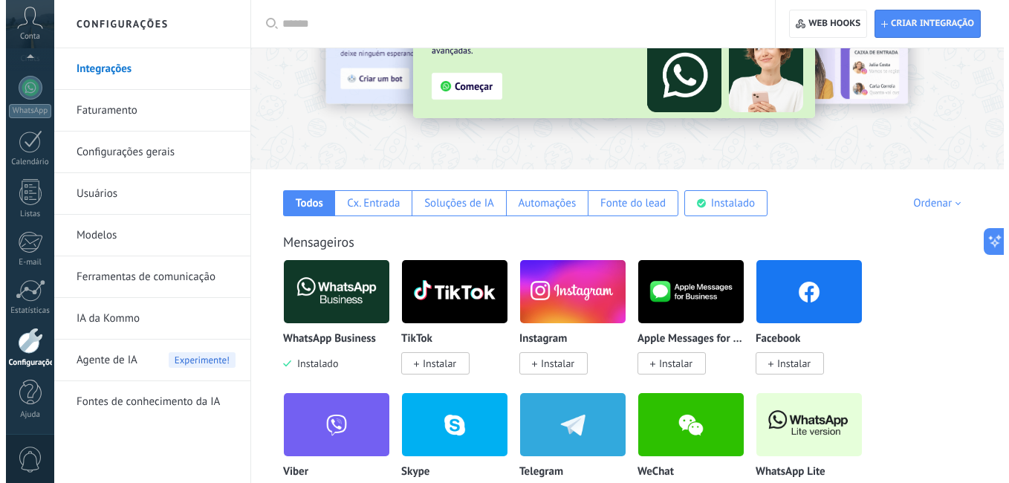
scroll to position [97, 0]
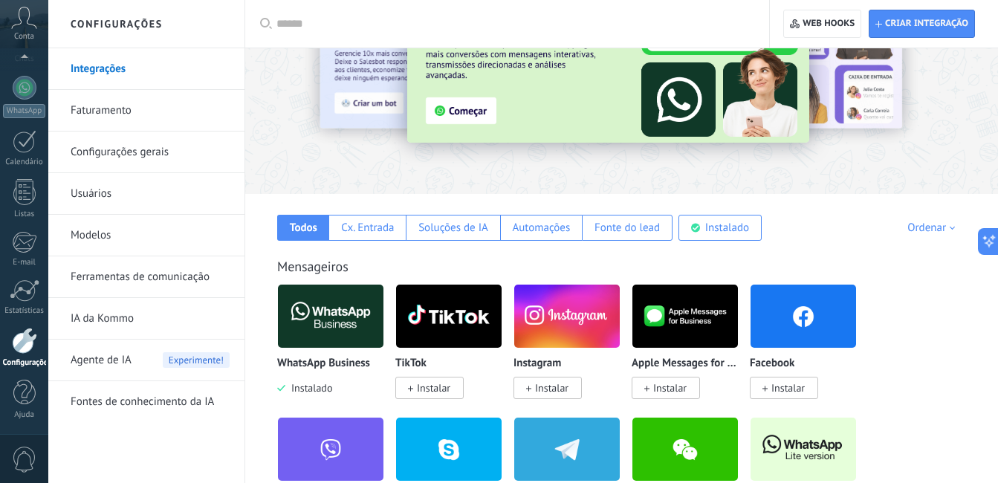
click at [549, 386] on span "Instalar" at bounding box center [551, 387] width 33 height 13
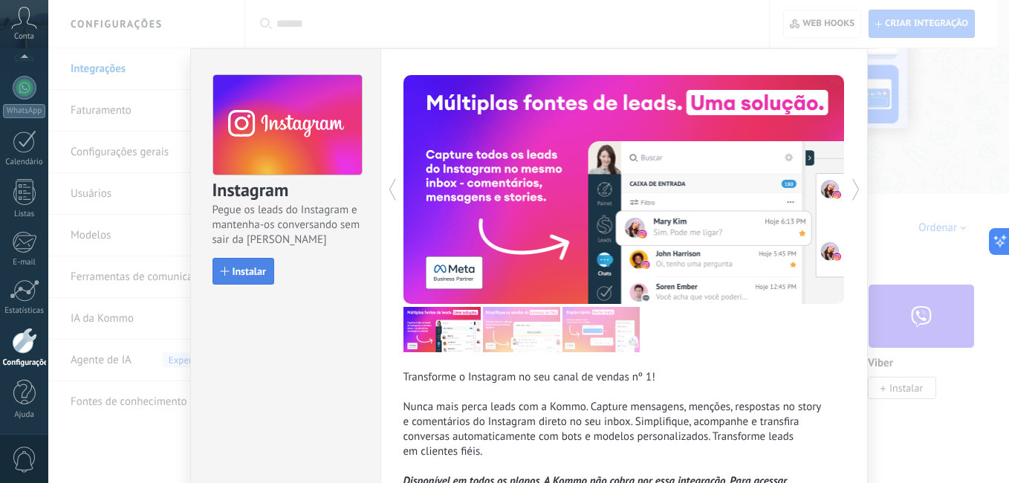
click at [247, 276] on span "Instalar" at bounding box center [249, 271] width 33 height 10
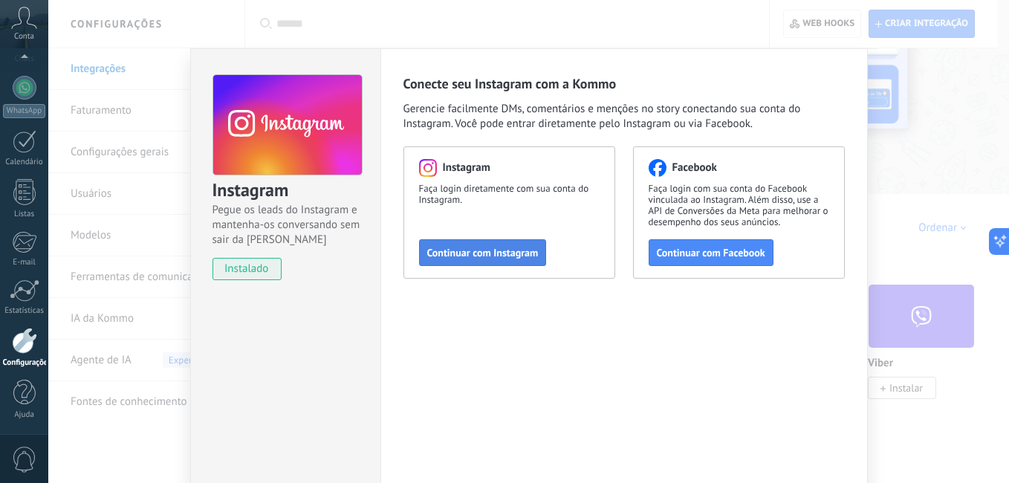
click at [467, 256] on span "Continuar com Instagram" at bounding box center [482, 252] width 111 height 10
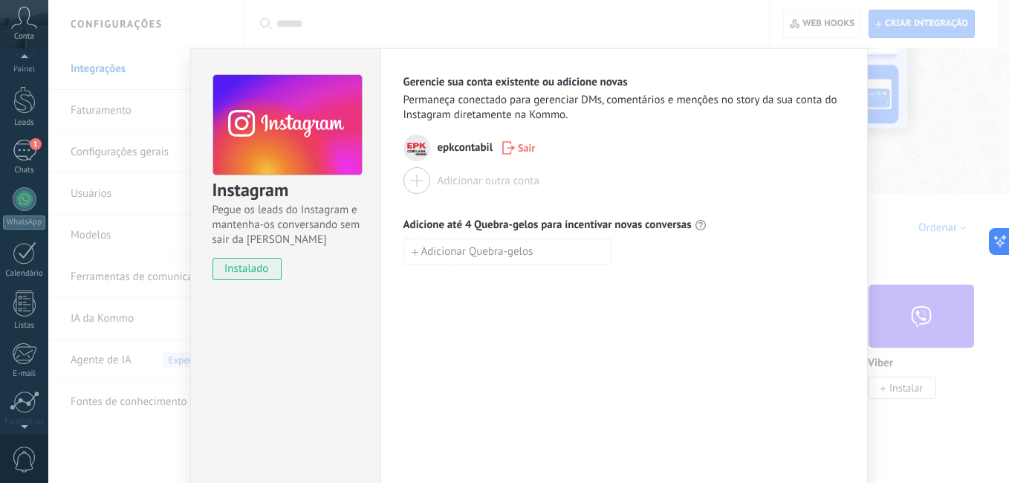
scroll to position [0, 0]
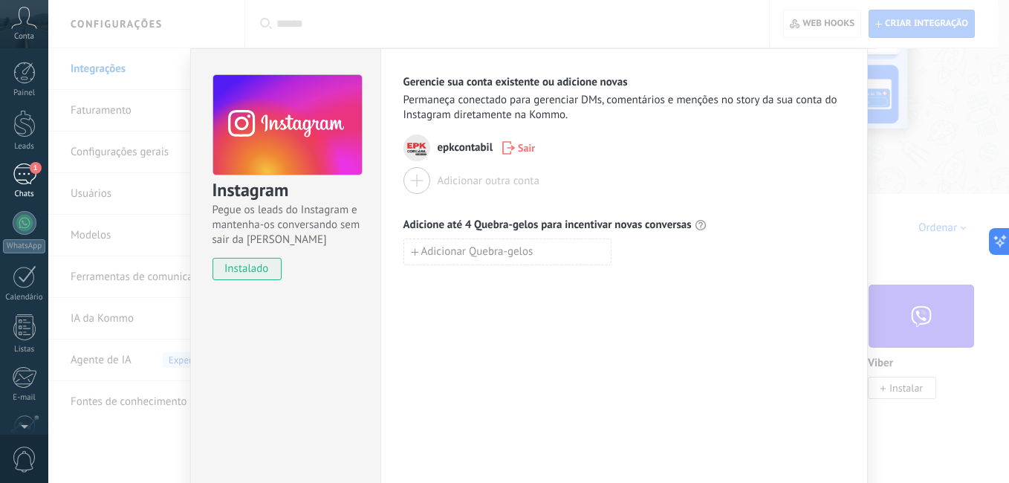
click at [30, 184] on div "1" at bounding box center [25, 174] width 24 height 22
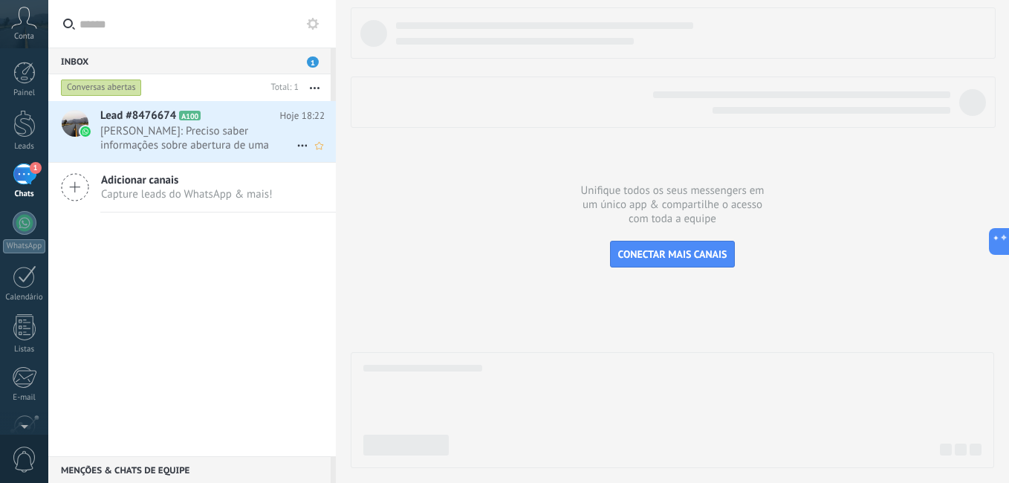
click at [76, 125] on div at bounding box center [75, 123] width 27 height 27
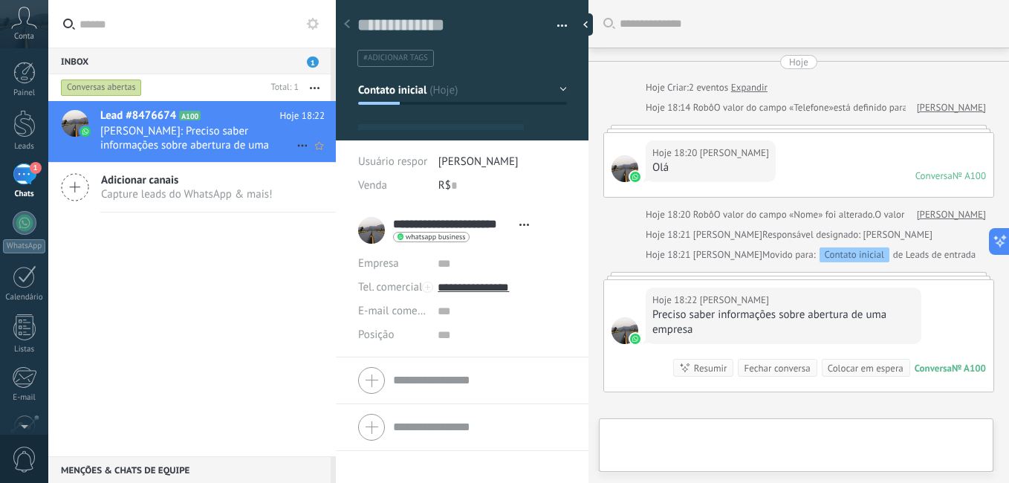
type textarea "**********"
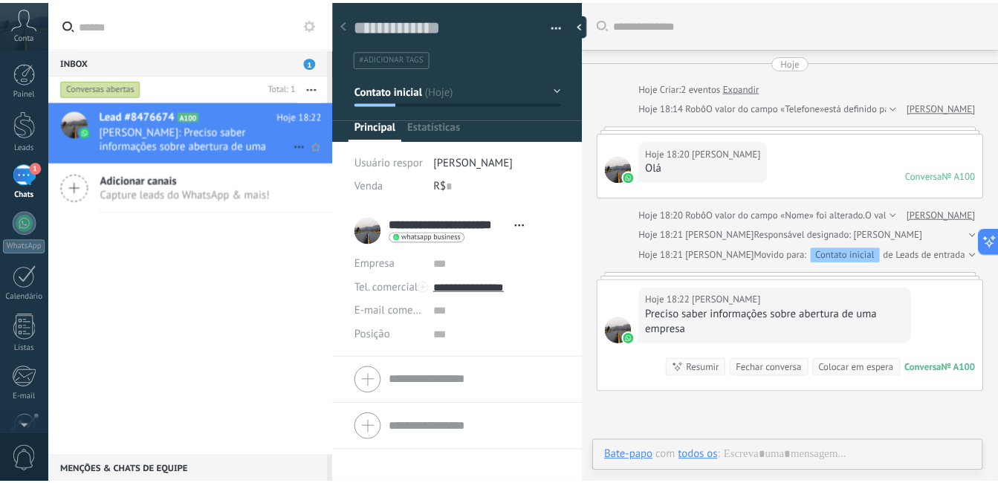
scroll to position [91, 0]
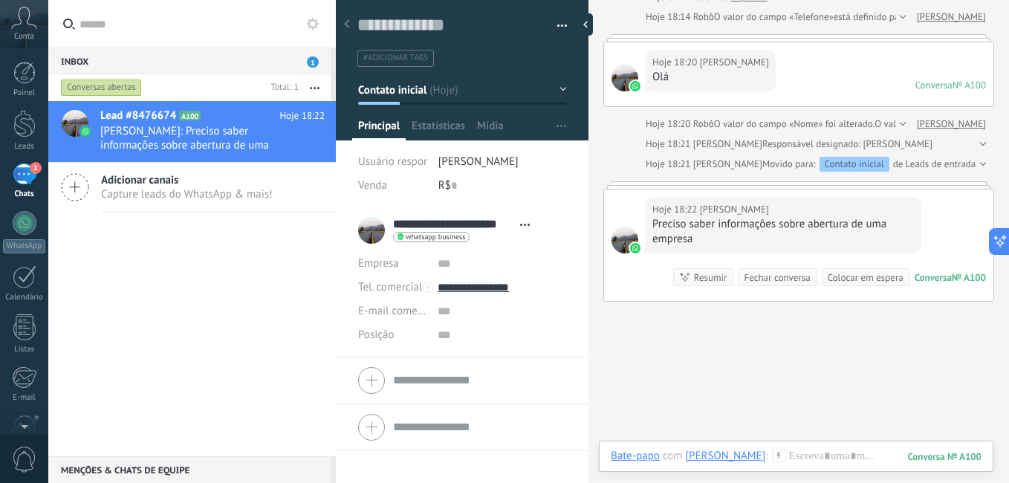
click at [621, 77] on div at bounding box center [624, 78] width 27 height 27
click at [617, 77] on div at bounding box center [624, 78] width 27 height 27
drag, startPoint x: 617, startPoint y: 77, endPoint x: 567, endPoint y: 108, distance: 59.1
click at [567, 108] on div at bounding box center [462, 65] width 253 height 150
click at [557, 27] on span "button" at bounding box center [562, 28] width 10 height 3
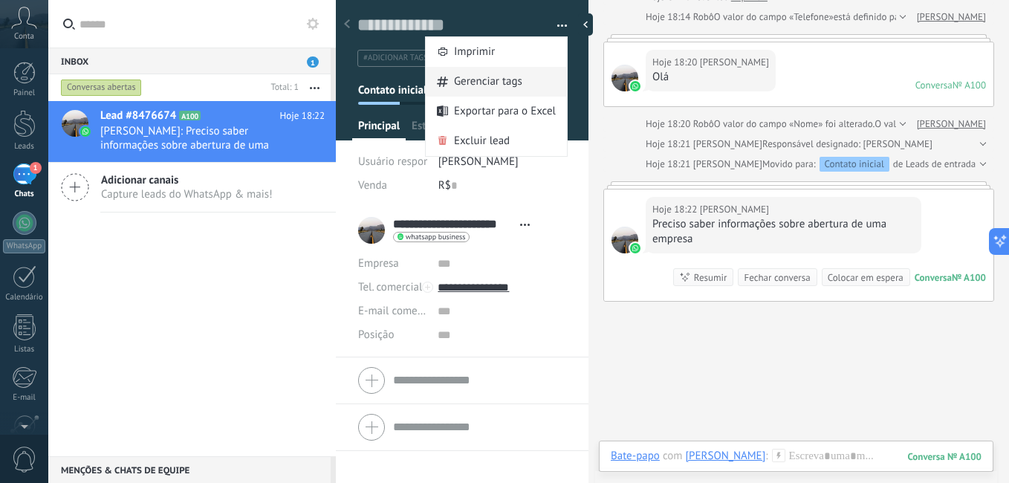
click at [511, 88] on span "Gerenciar tags" at bounding box center [488, 82] width 68 height 30
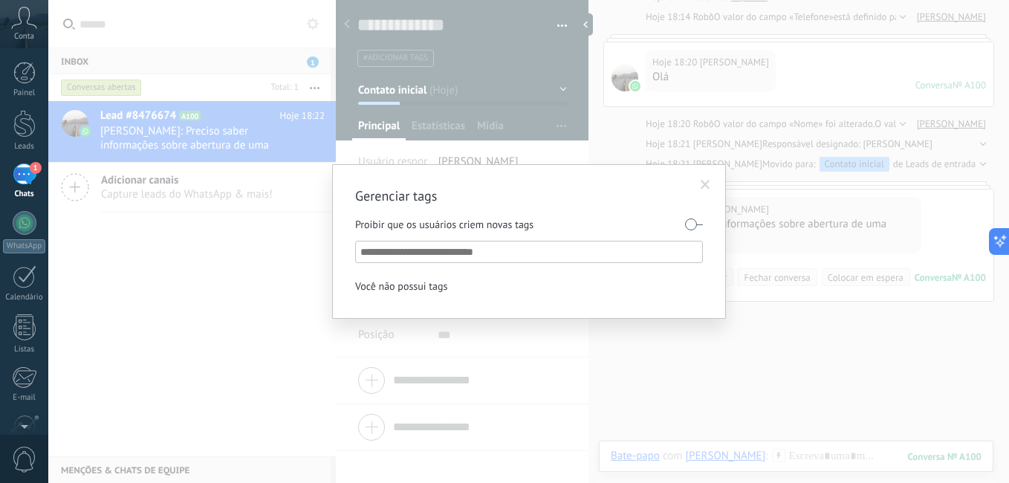
click at [714, 181] on span at bounding box center [705, 184] width 25 height 25
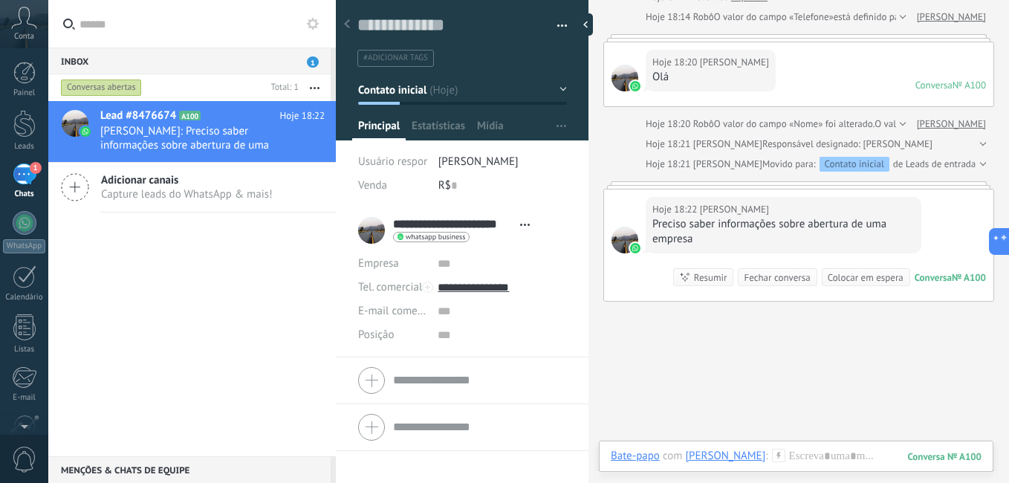
click at [562, 27] on div "Salvar e criar Imprimir Gerenciar tags Exportar para o Excel" at bounding box center [462, 28] width 253 height 77
click at [559, 25] on button "button" at bounding box center [557, 26] width 22 height 22
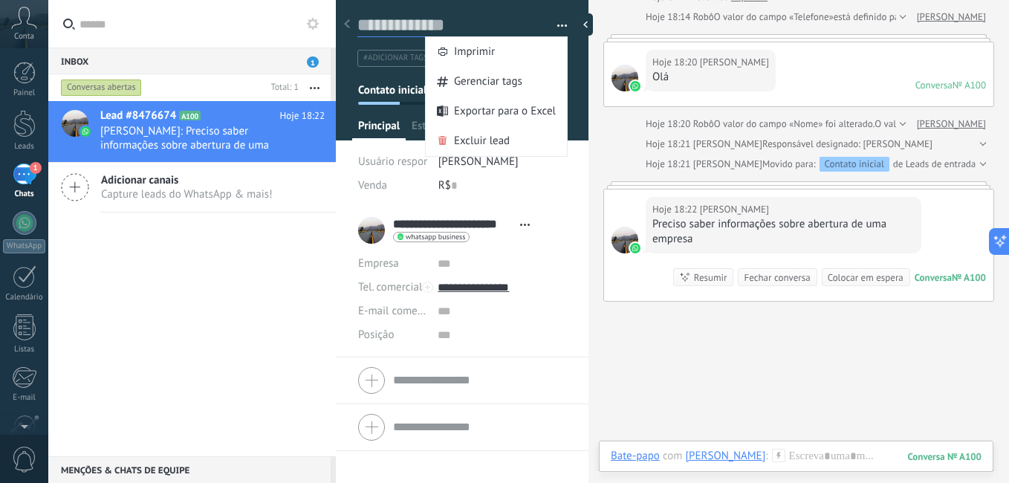
click at [522, 27] on textarea at bounding box center [451, 25] width 189 height 23
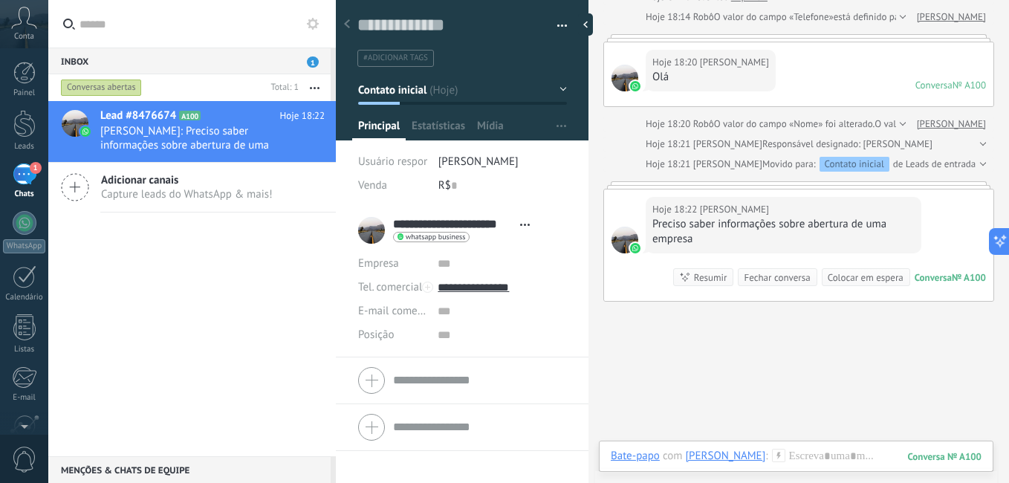
click at [105, 85] on div "Conversas abertas" at bounding box center [101, 88] width 81 height 18
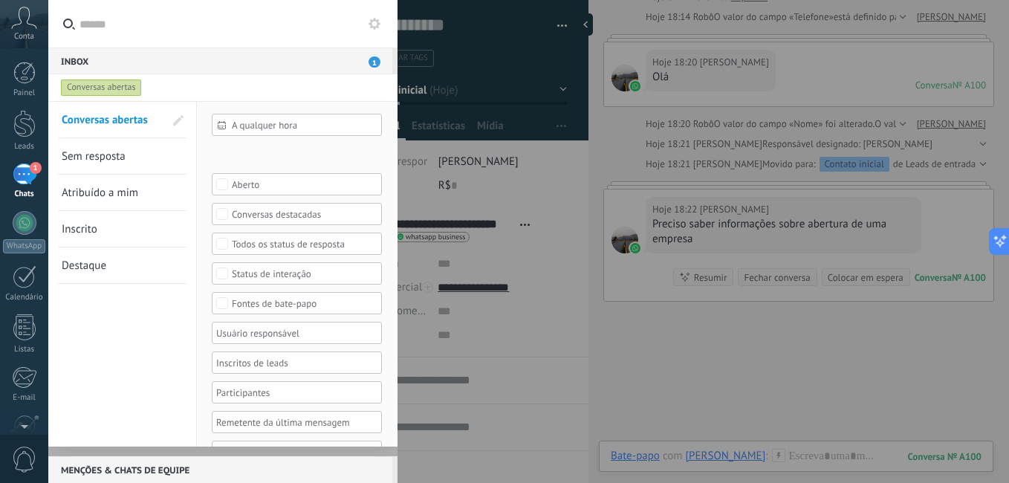
click at [105, 85] on div "Conversas abertas" at bounding box center [101, 88] width 81 height 18
click at [217, 51] on div "Inbox 1" at bounding box center [220, 61] width 344 height 27
click at [313, 4] on input "text" at bounding box center [230, 24] width 303 height 48
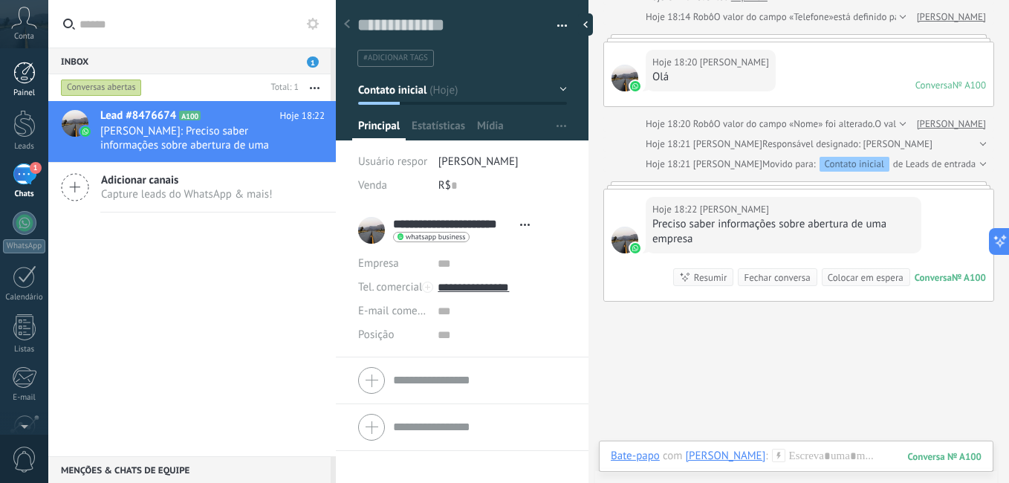
click at [39, 91] on div "Painel" at bounding box center [24, 93] width 43 height 10
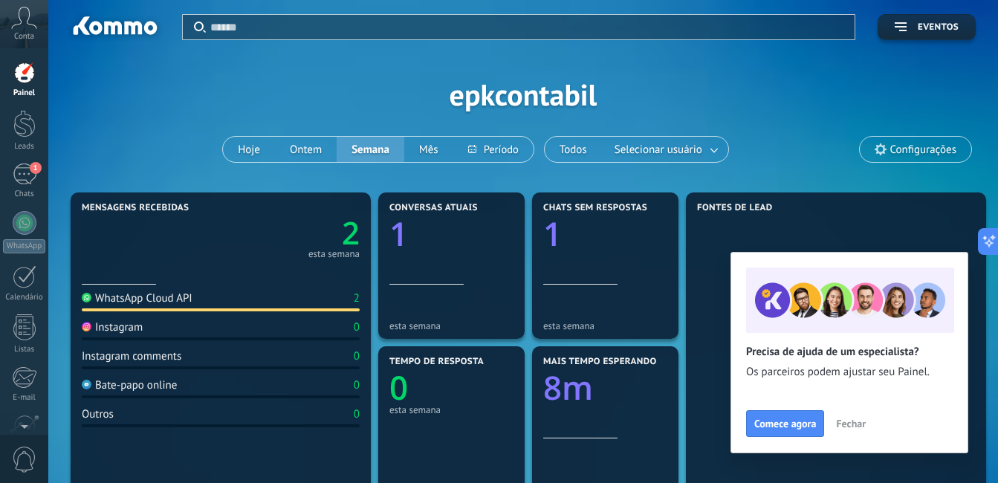
click at [841, 419] on span "Fechar" at bounding box center [851, 423] width 30 height 10
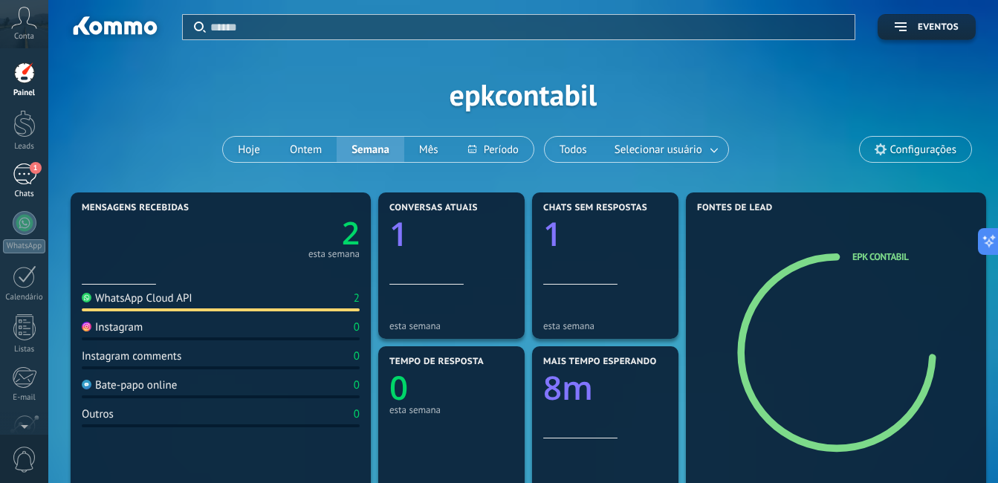
click at [27, 178] on div "1" at bounding box center [25, 174] width 24 height 22
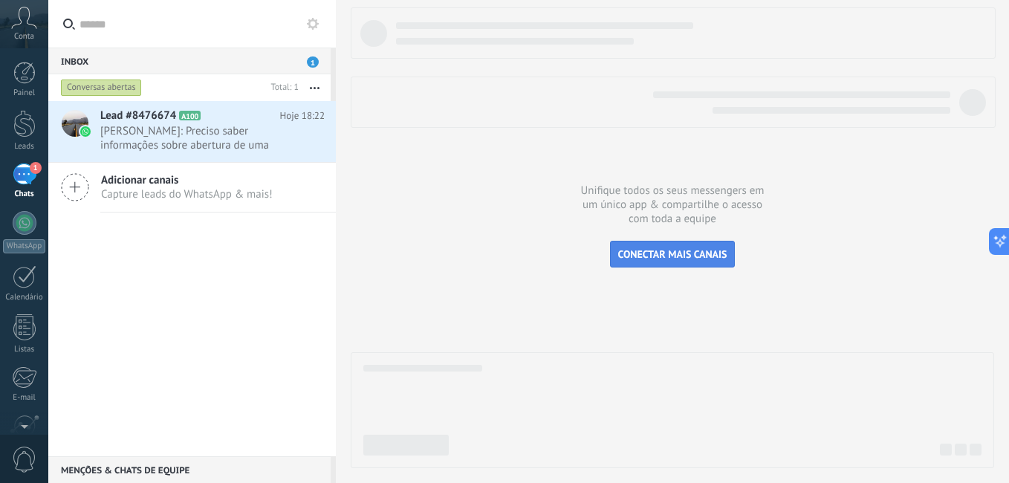
click at [695, 250] on span "CONECTAR MAIS CANAIS" at bounding box center [672, 253] width 109 height 13
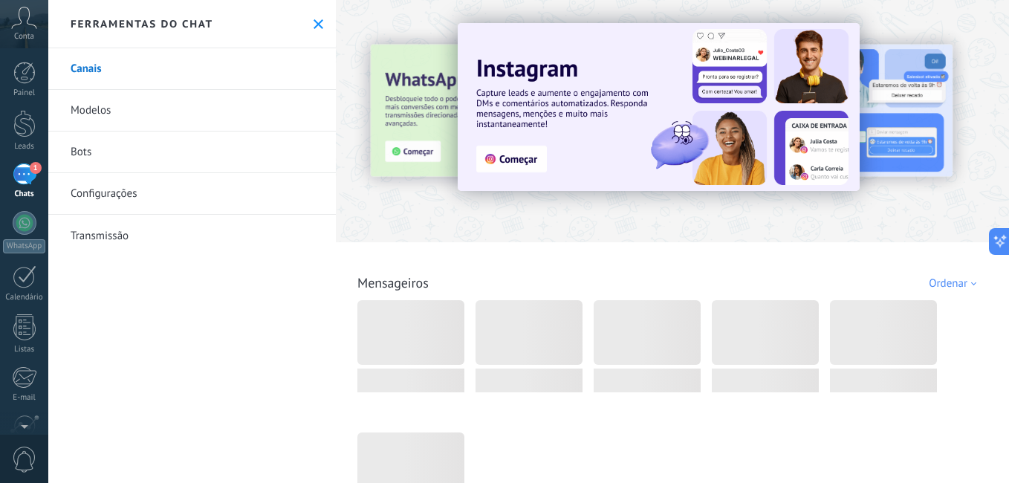
click at [517, 169] on img at bounding box center [659, 107] width 402 height 168
click at [504, 156] on body ".abccls-1,.abccls-2{fill-rule:evenodd}.abccls-2{fill:#fff} .abfcls-1{fill:none}…" at bounding box center [504, 241] width 1009 height 483
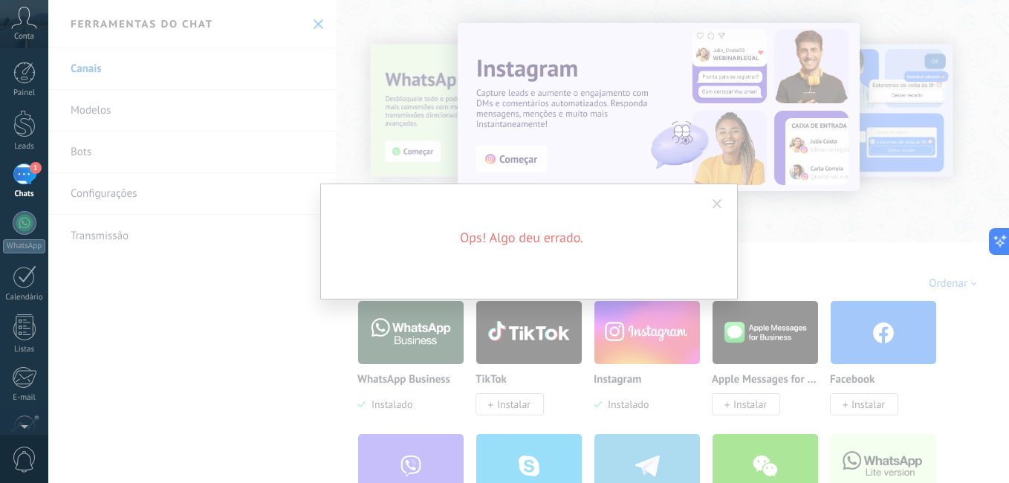
click at [715, 201] on span at bounding box center [717, 204] width 10 height 10
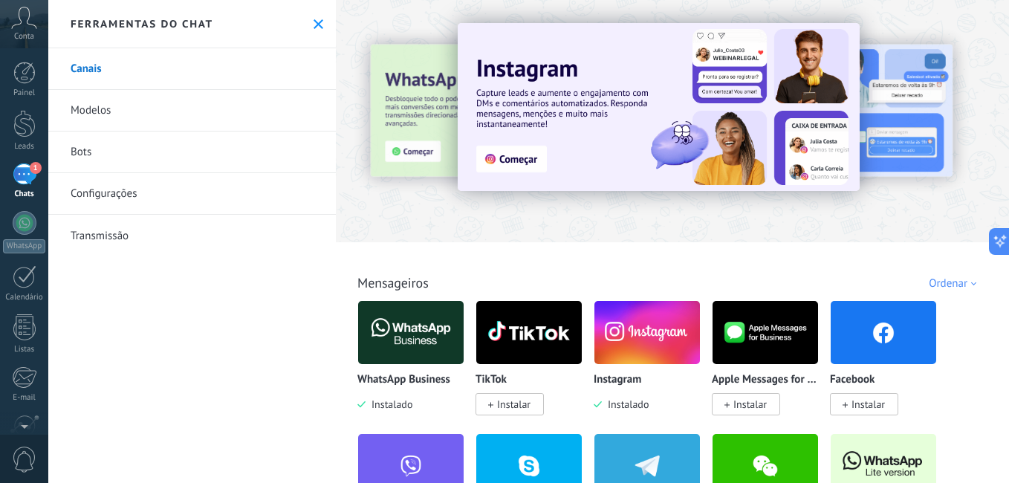
click at [104, 100] on link "Modelos" at bounding box center [192, 111] width 288 height 42
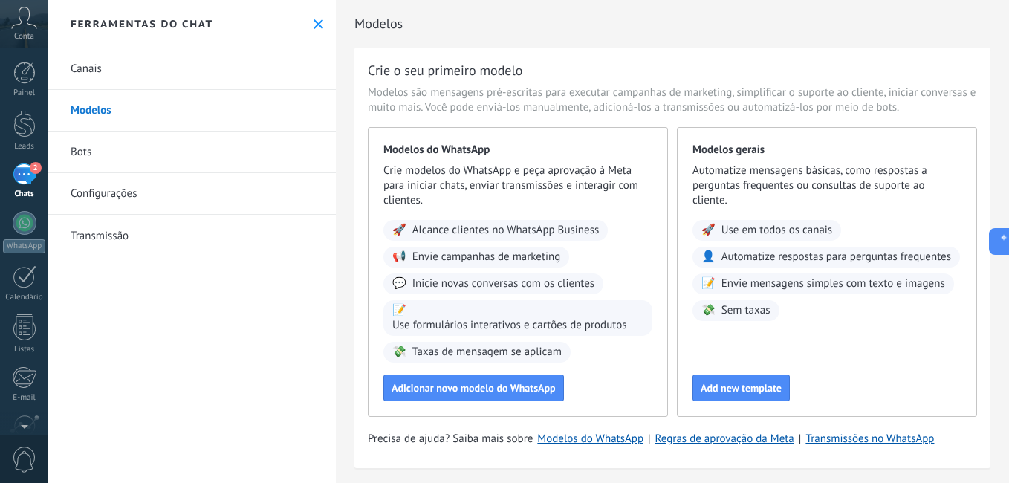
click at [32, 179] on div "2" at bounding box center [25, 174] width 24 height 22
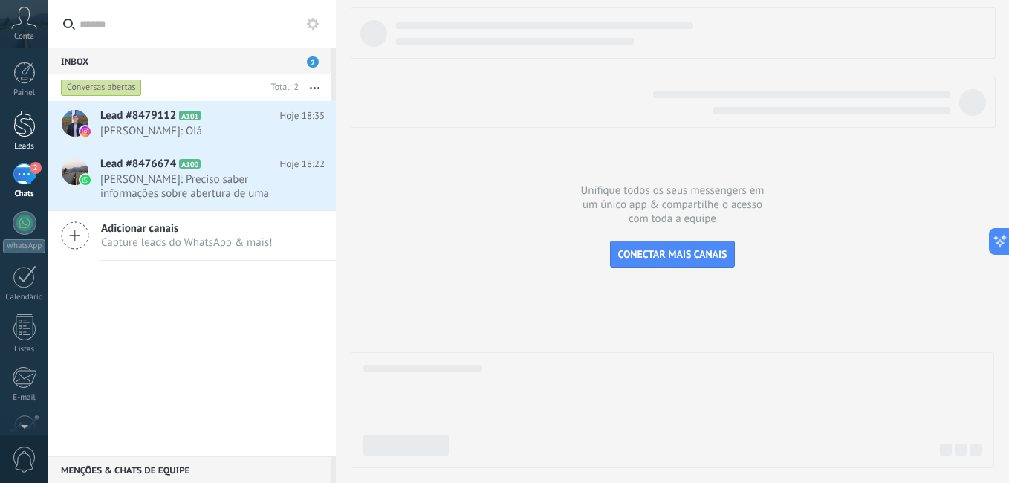
click at [25, 137] on link "Leads" at bounding box center [24, 131] width 48 height 42
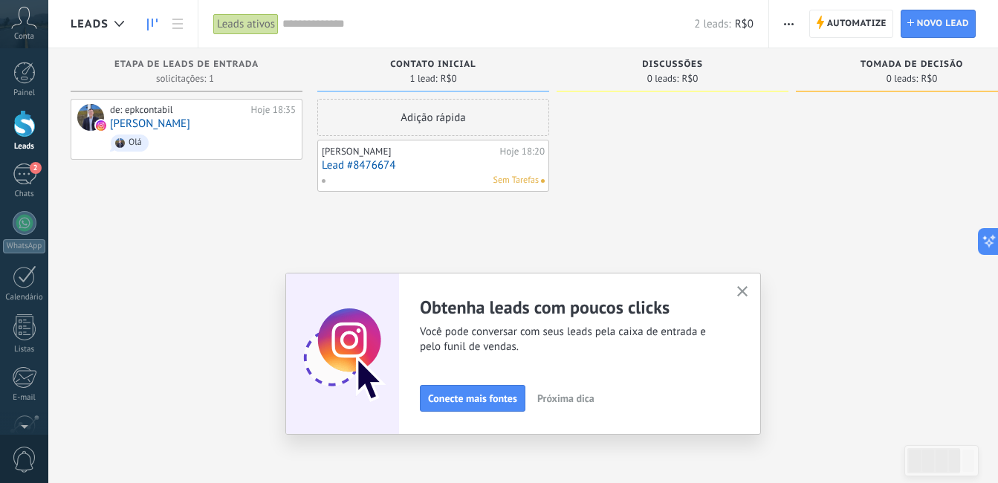
click at [747, 296] on icon "button" at bounding box center [742, 291] width 11 height 11
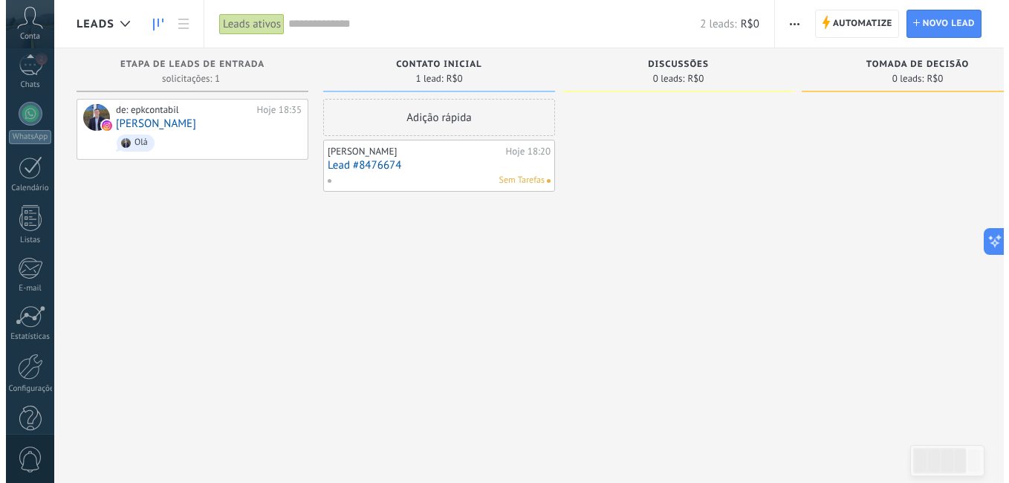
scroll to position [135, 0]
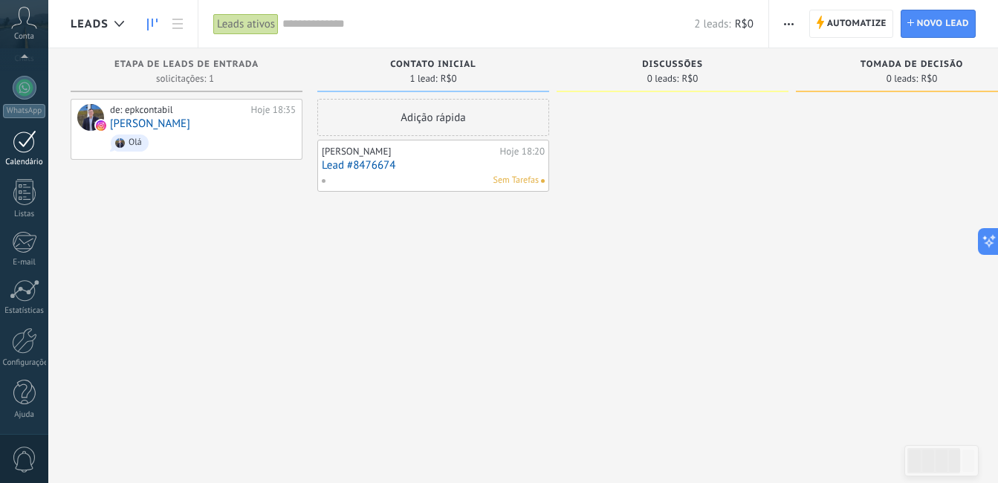
click at [29, 148] on div at bounding box center [25, 141] width 24 height 23
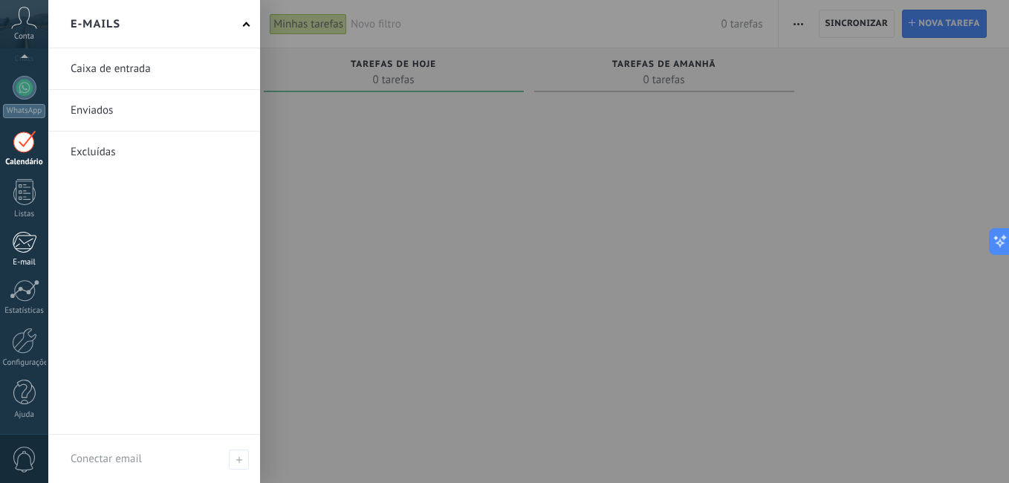
click at [24, 239] on div at bounding box center [24, 242] width 25 height 22
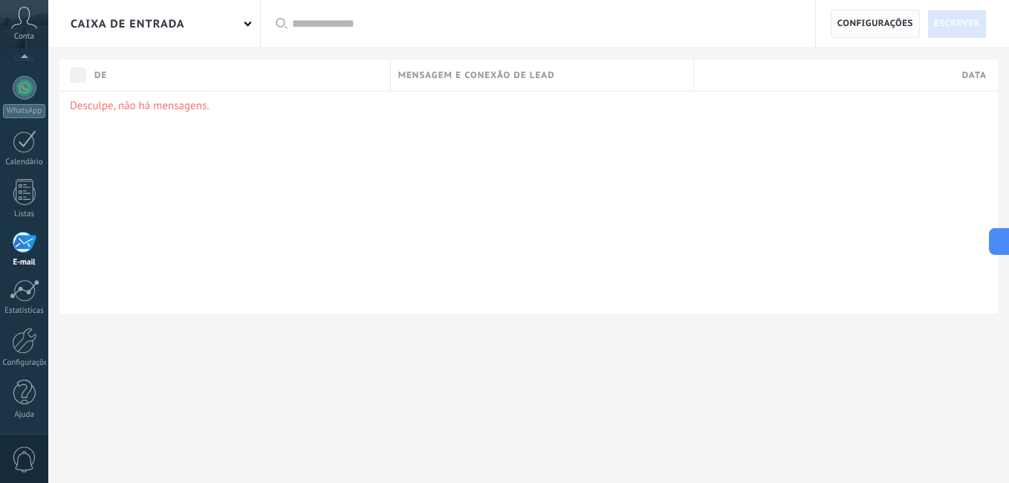
click at [880, 16] on span "Configurações" at bounding box center [875, 23] width 76 height 27
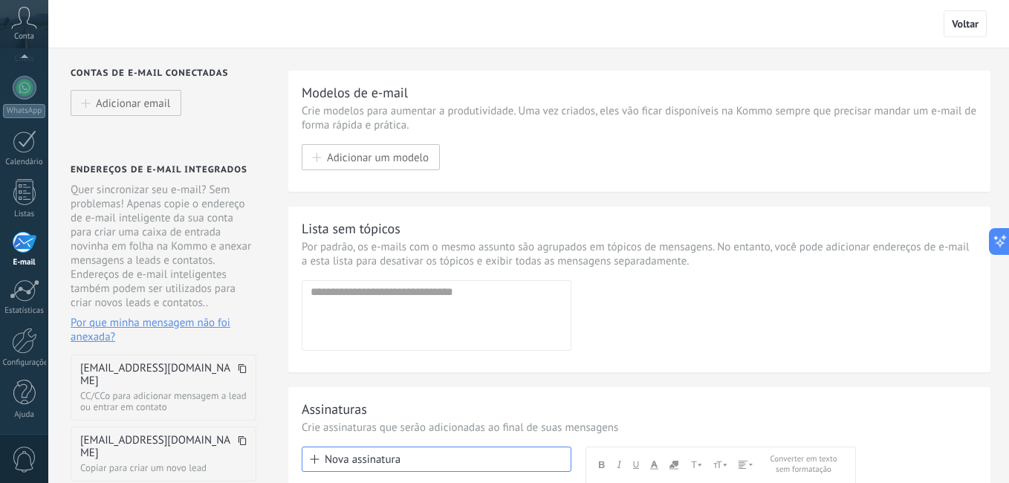
scroll to position [11, 0]
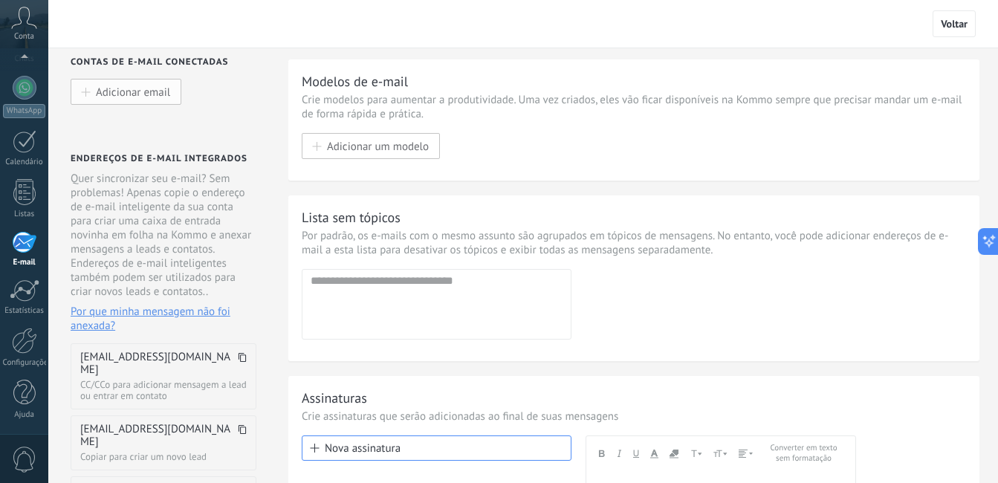
click at [141, 101] on button "Adicionar email" at bounding box center [126, 92] width 111 height 26
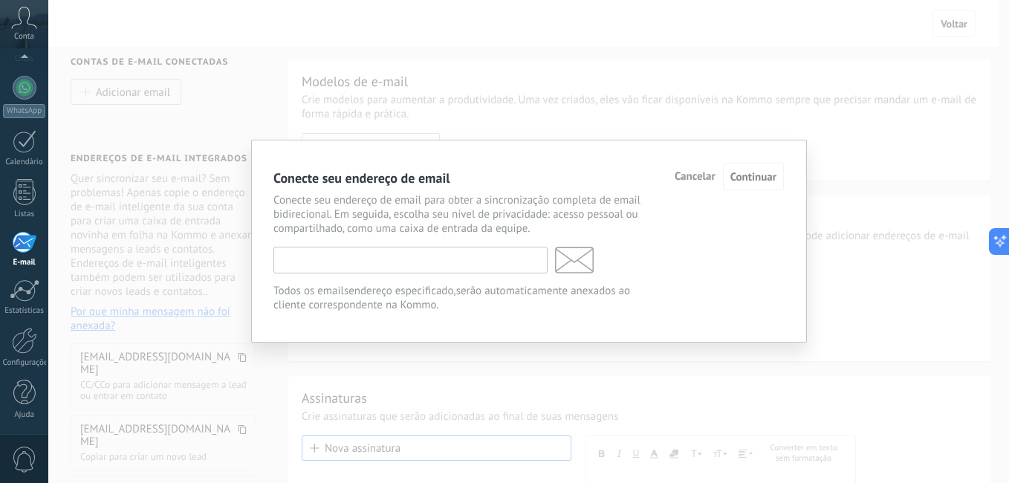
click at [293, 264] on input "text" at bounding box center [410, 260] width 274 height 27
type input "**********"
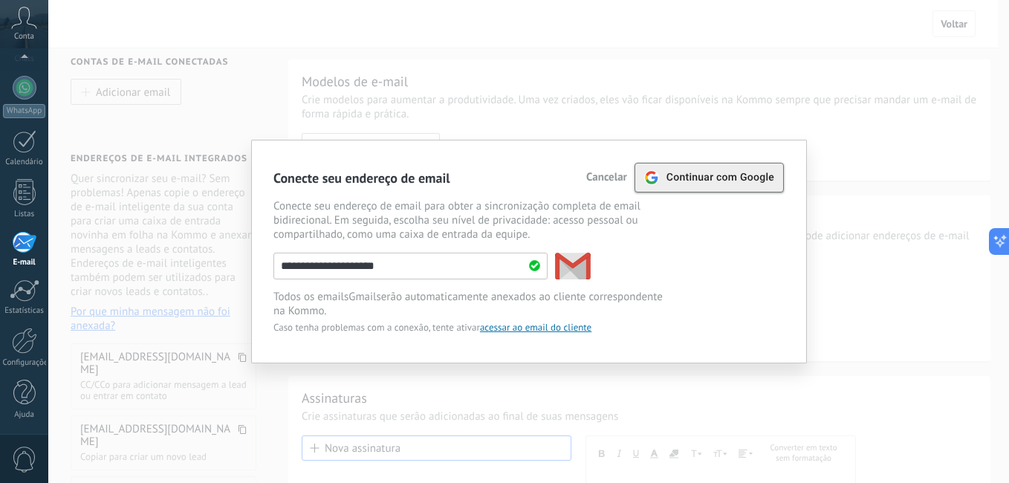
click at [718, 172] on span "Continuar com Google" at bounding box center [720, 178] width 108 height 12
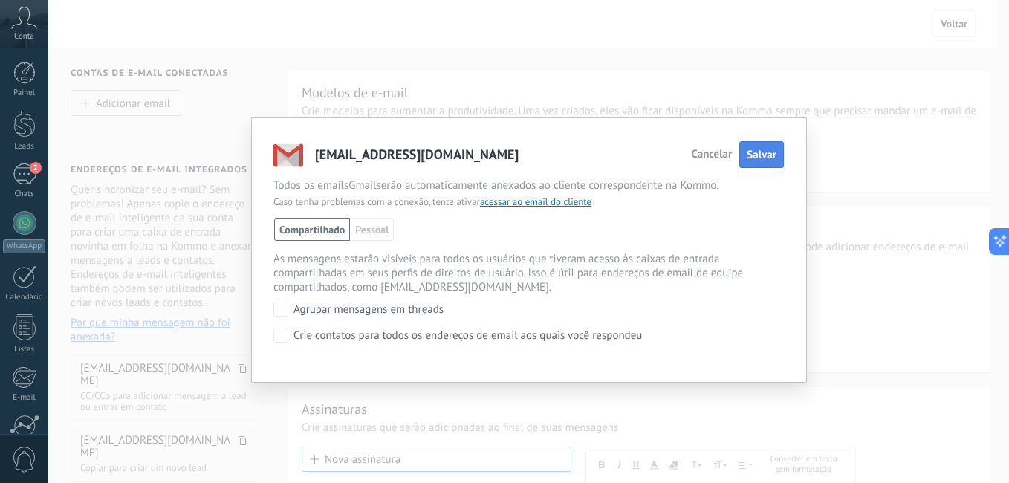
click at [768, 152] on span "Salvar" at bounding box center [762, 155] width 30 height 14
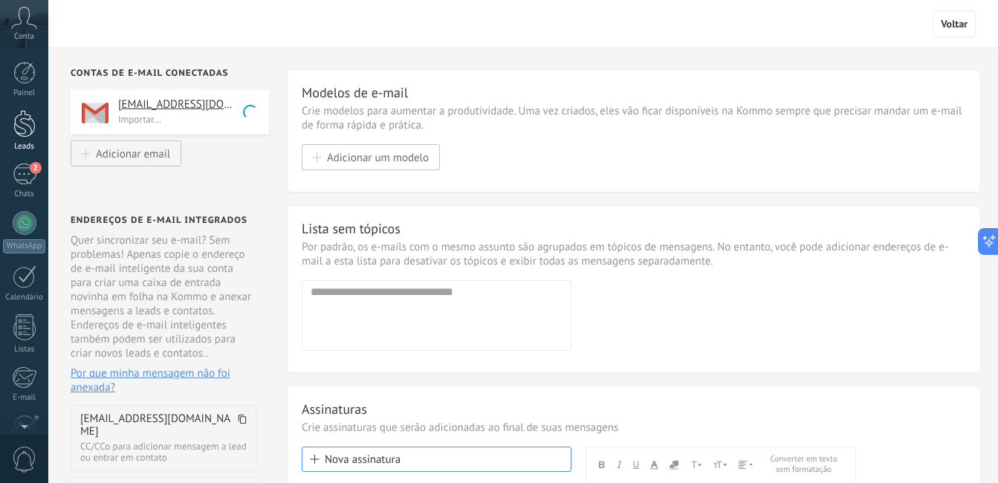
click at [31, 114] on div at bounding box center [24, 123] width 22 height 27
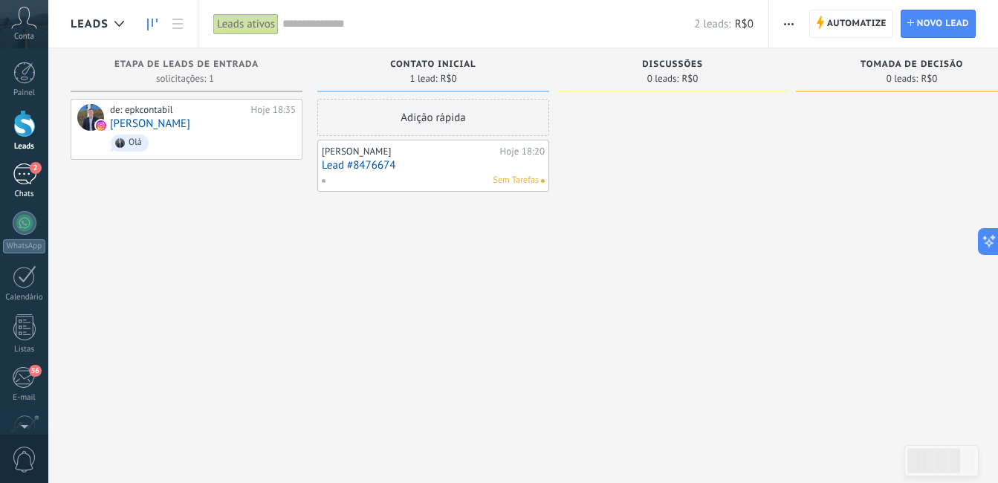
click at [25, 177] on div "2" at bounding box center [25, 174] width 24 height 22
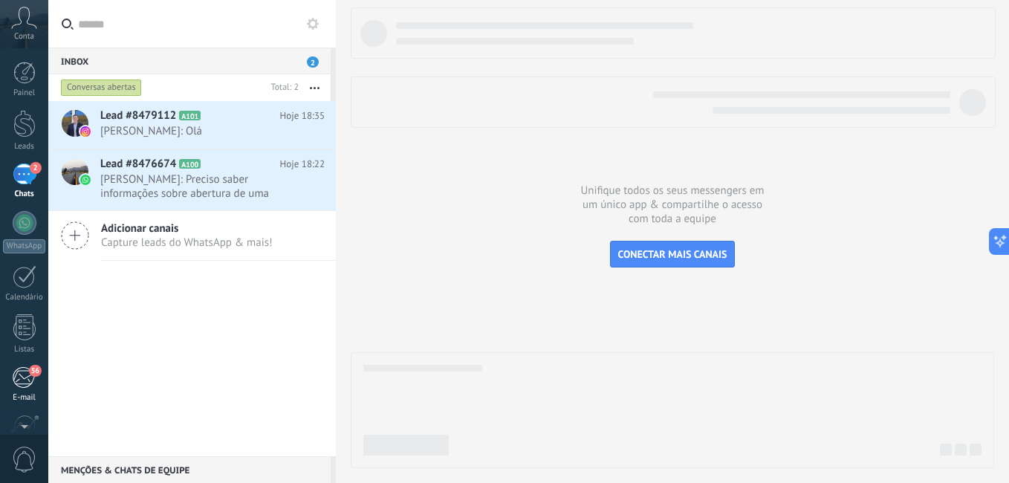
click at [23, 386] on div "56" at bounding box center [24, 377] width 25 height 22
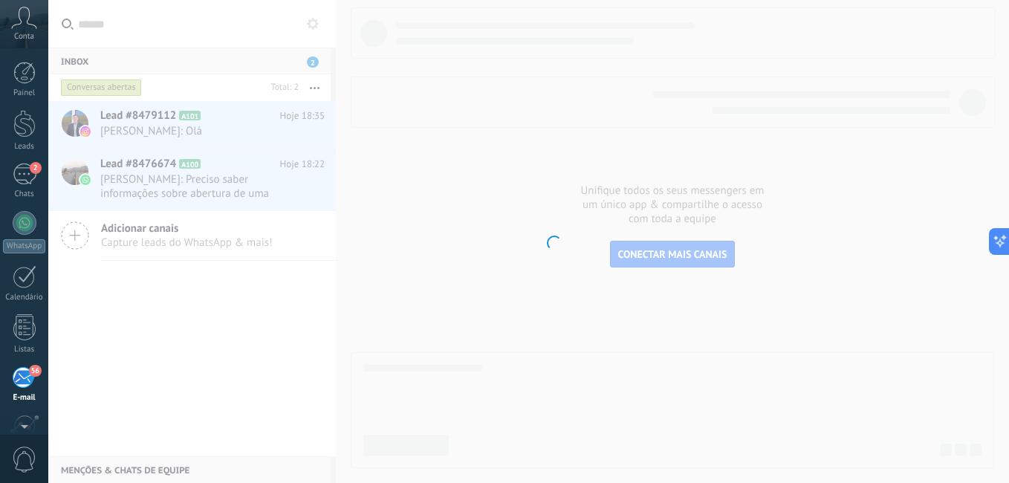
scroll to position [135, 0]
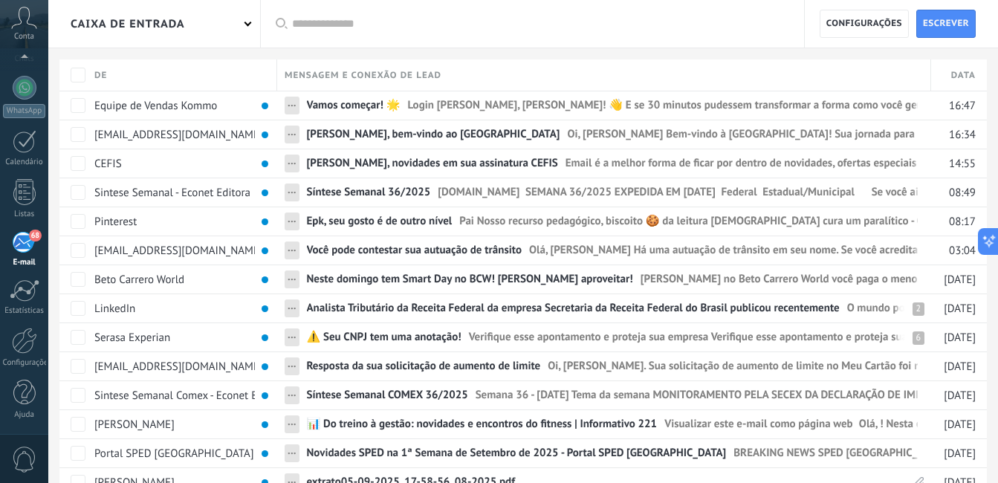
click at [348, 18] on input "text" at bounding box center [540, 24] width 497 height 16
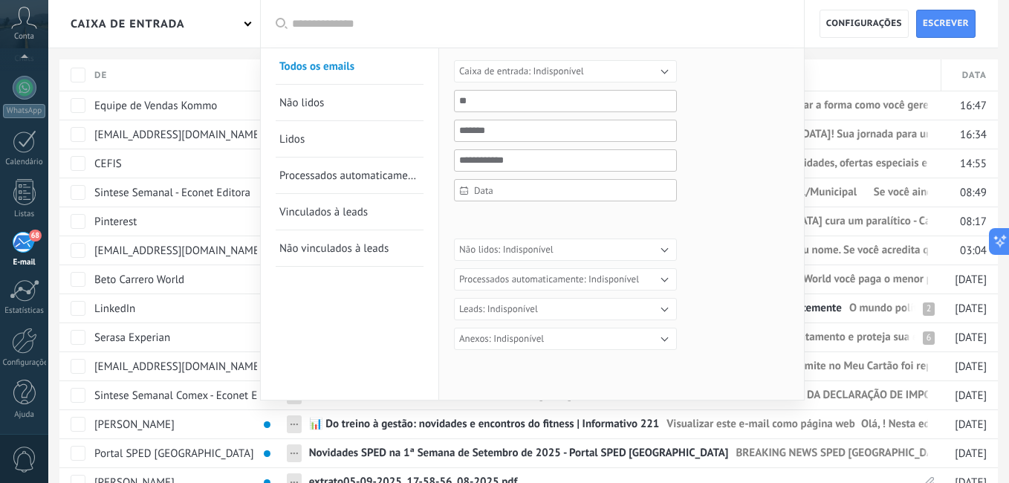
click at [821, 68] on div at bounding box center [504, 241] width 1009 height 483
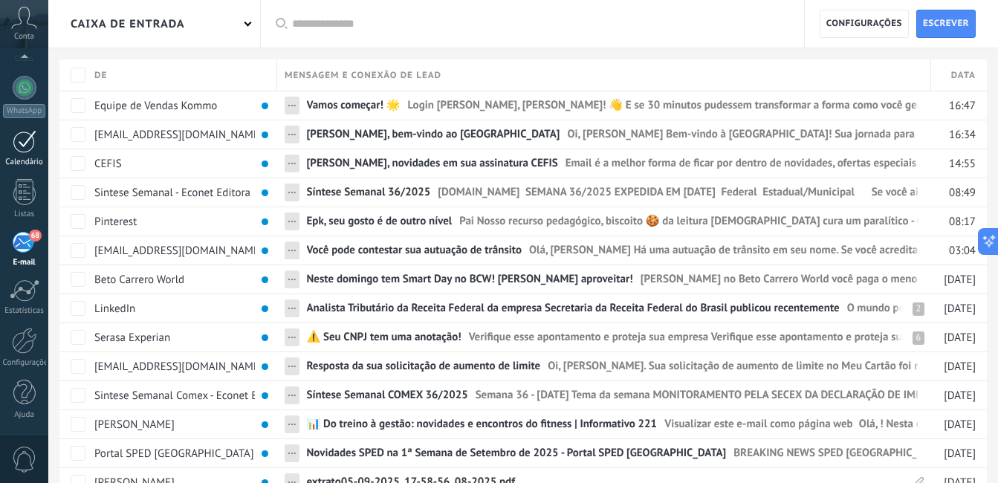
click at [29, 132] on div at bounding box center [25, 141] width 24 height 23
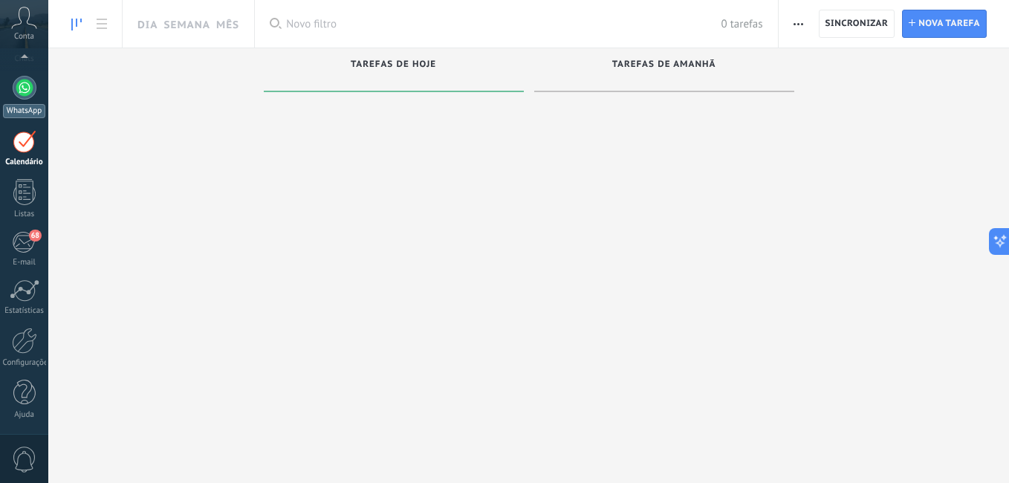
click at [30, 92] on div at bounding box center [25, 88] width 24 height 24
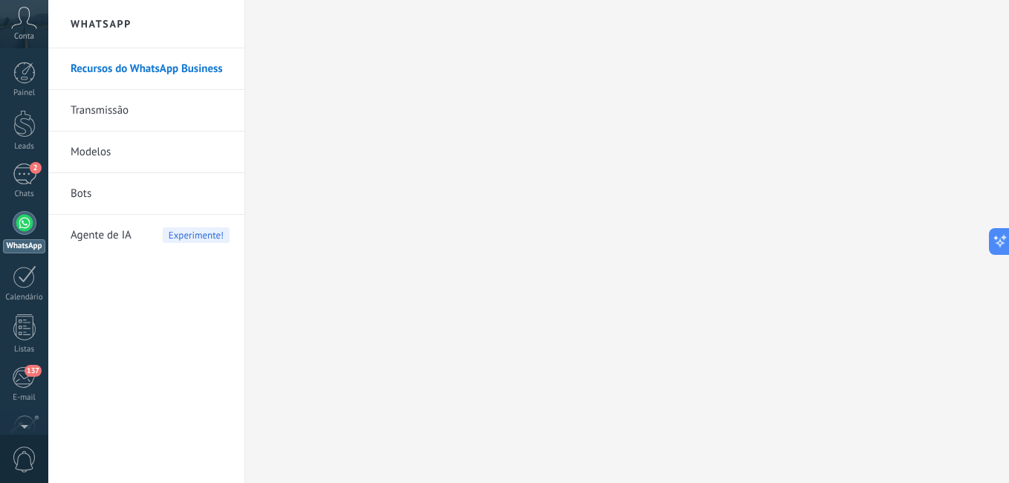
click at [20, 18] on icon at bounding box center [24, 18] width 26 height 22
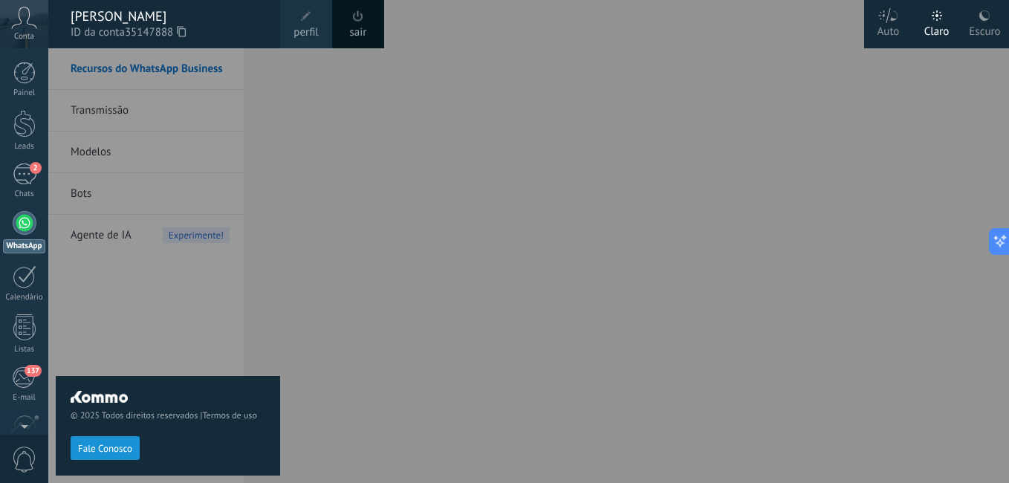
click at [20, 39] on span "Conta" at bounding box center [24, 37] width 20 height 10
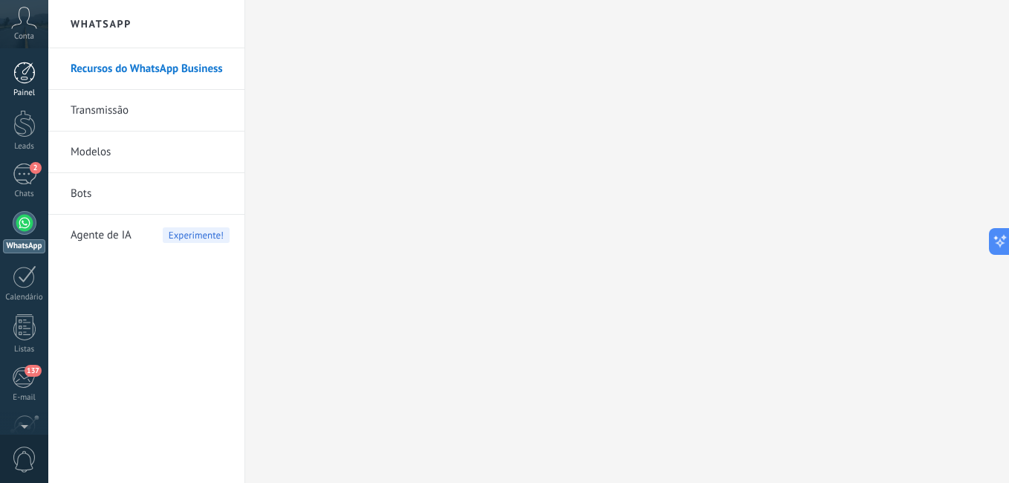
click at [22, 70] on div at bounding box center [24, 73] width 22 height 22
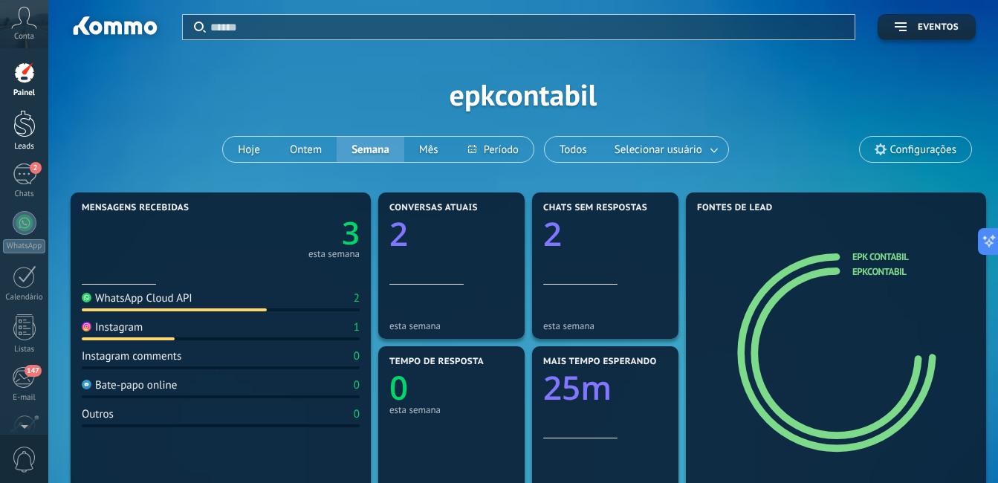
click at [22, 110] on div at bounding box center [24, 123] width 22 height 27
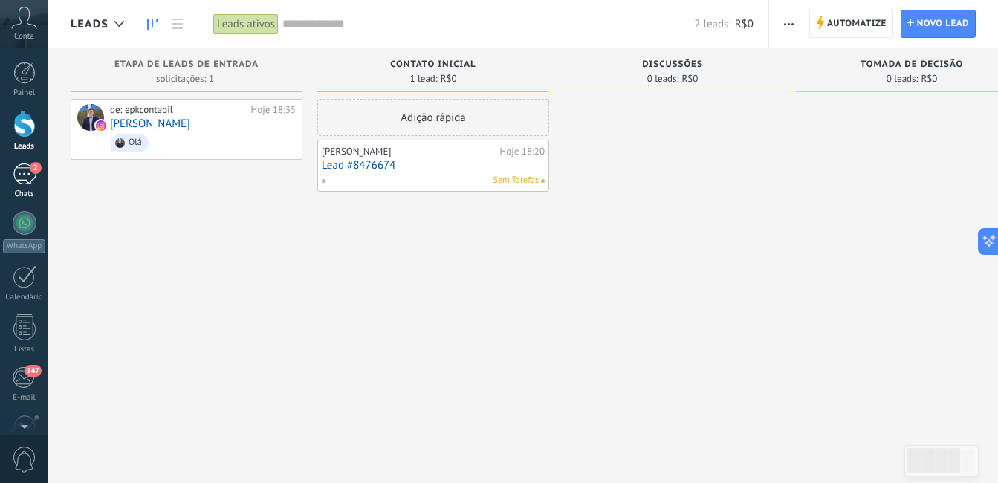
click at [22, 172] on div "2" at bounding box center [25, 174] width 24 height 22
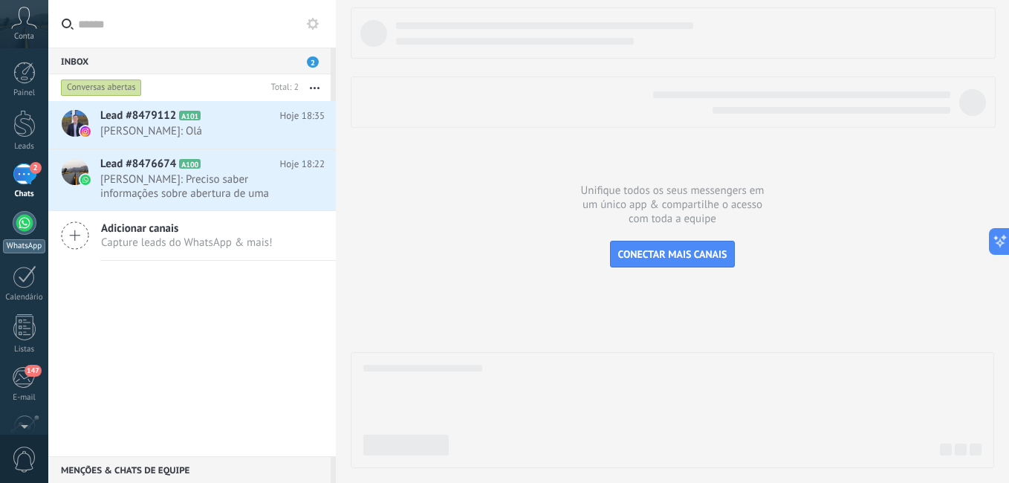
click at [22, 240] on div "WhatsApp" at bounding box center [24, 246] width 42 height 14
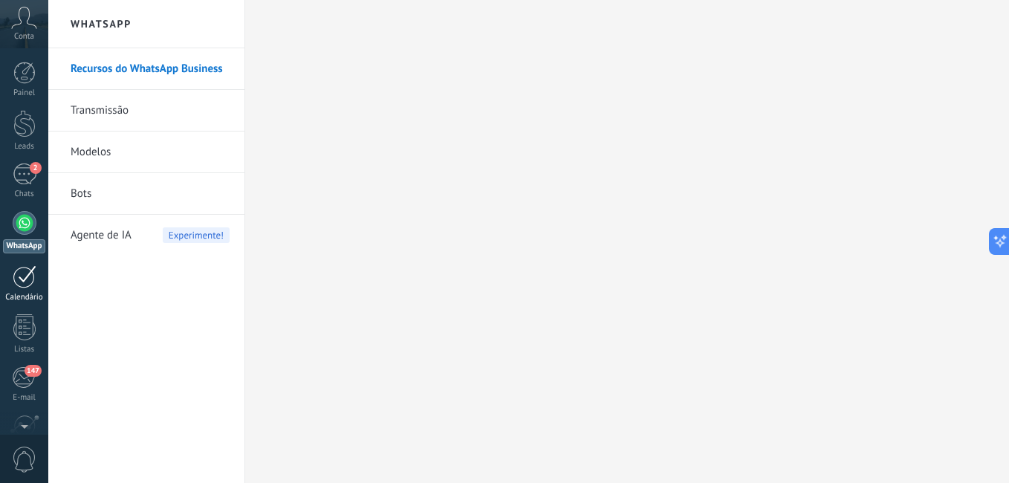
click at [25, 285] on div at bounding box center [25, 276] width 24 height 23
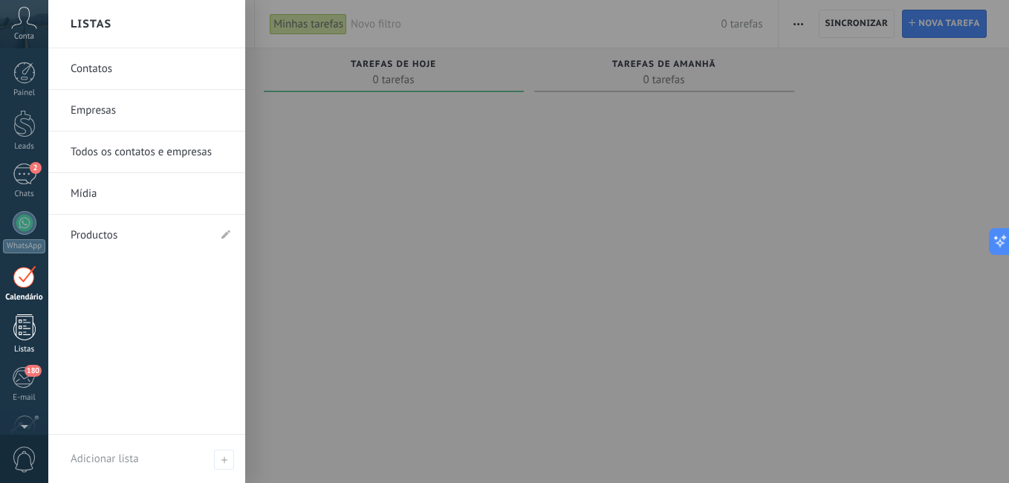
click at [25, 321] on div at bounding box center [24, 327] width 22 height 26
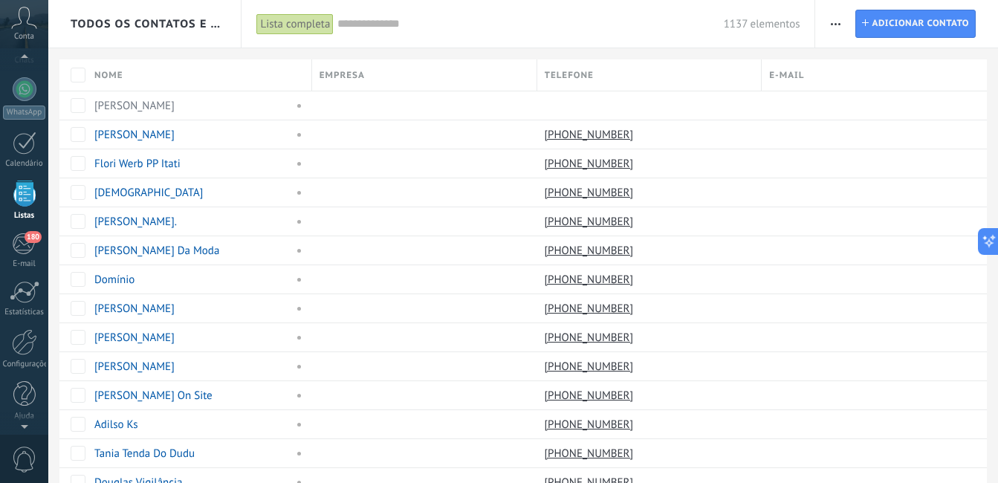
scroll to position [135, 0]
click at [28, 354] on link "Configurações" at bounding box center [24, 348] width 48 height 40
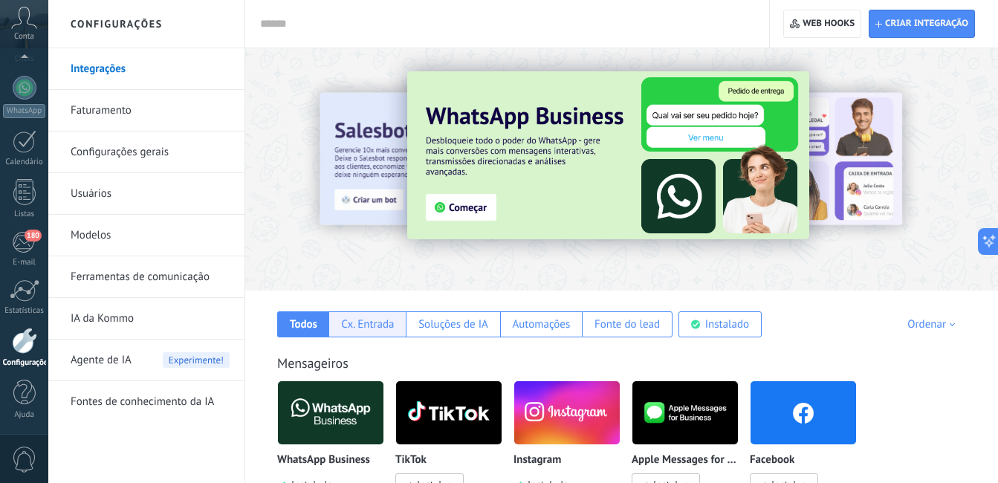
click at [388, 327] on div "Cx. Entrada" at bounding box center [367, 324] width 53 height 14
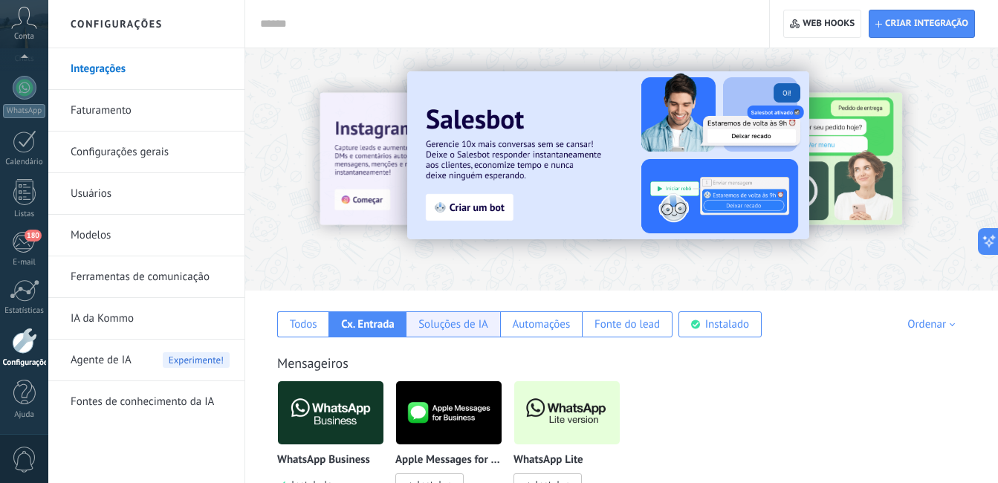
click at [466, 325] on div "Soluções de IA" at bounding box center [453, 324] width 70 height 14
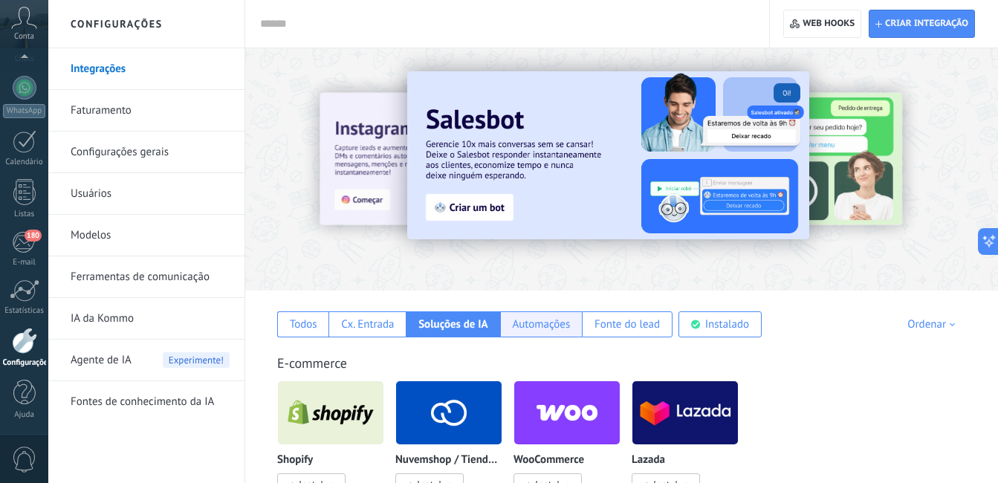
click at [530, 330] on div "Automações" at bounding box center [541, 324] width 58 height 14
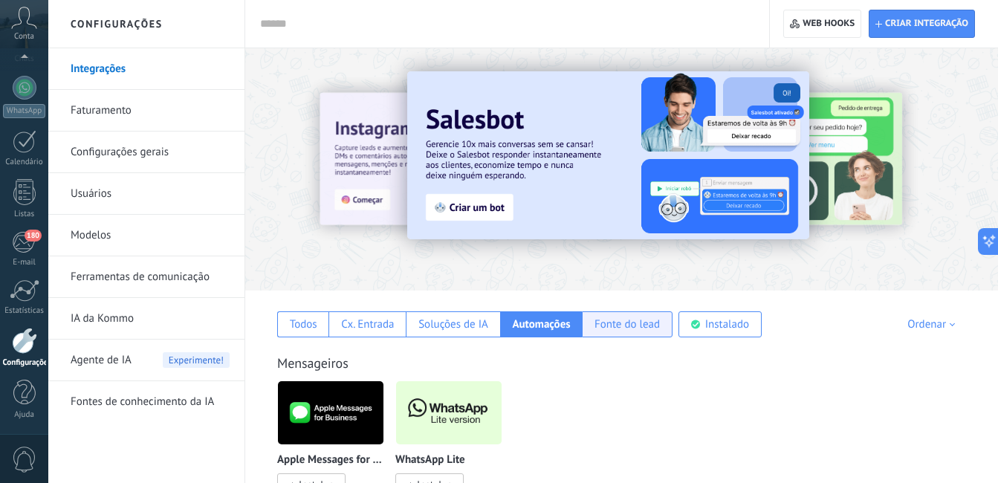
click at [614, 325] on div "Fonte do lead" at bounding box center [626, 324] width 65 height 14
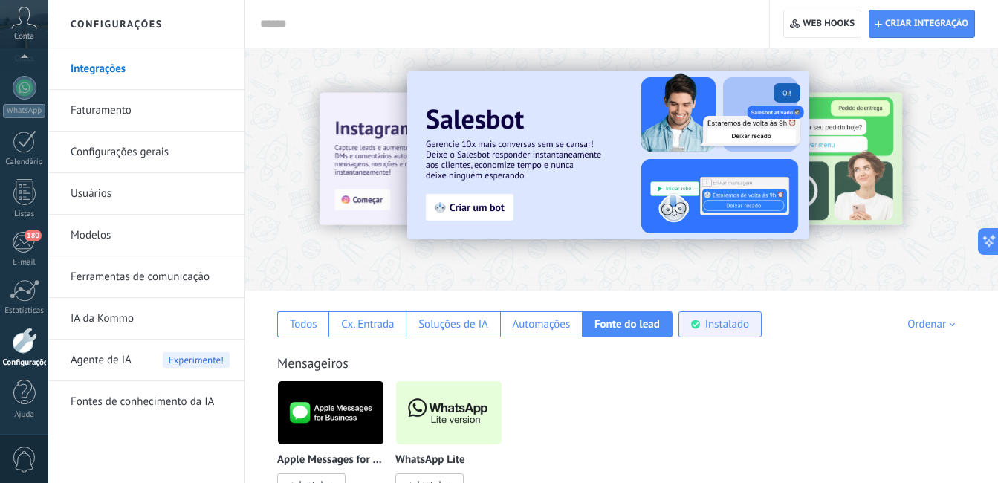
click at [746, 330] on div "Instalado" at bounding box center [727, 324] width 44 height 14
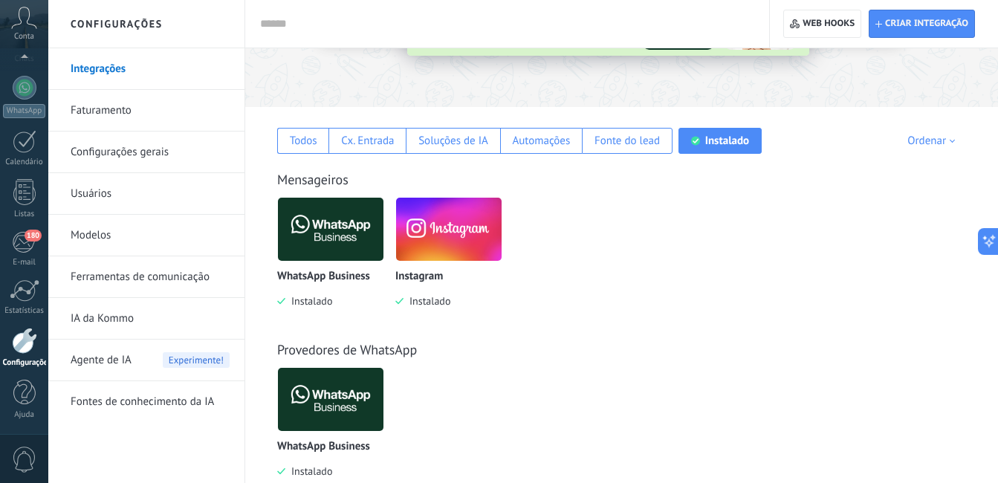
scroll to position [186, 0]
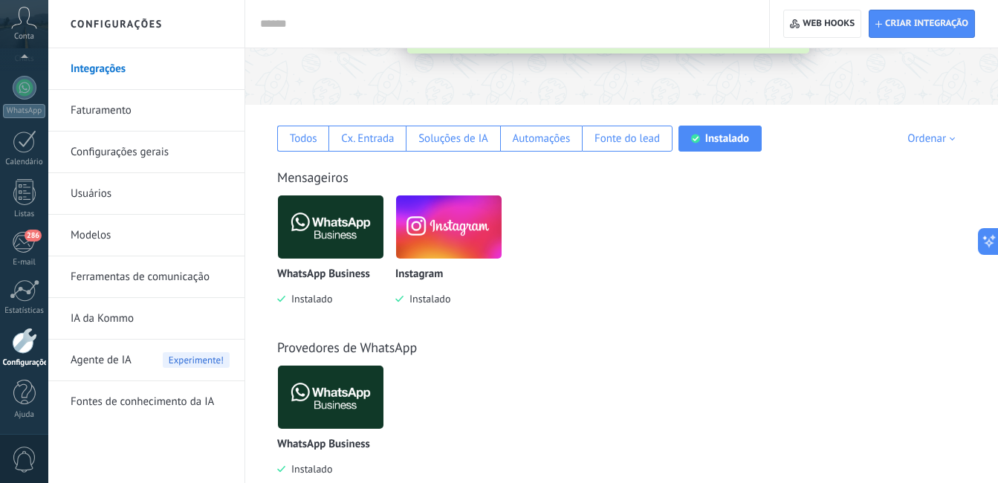
click at [106, 108] on link "Faturamento" at bounding box center [150, 111] width 159 height 42
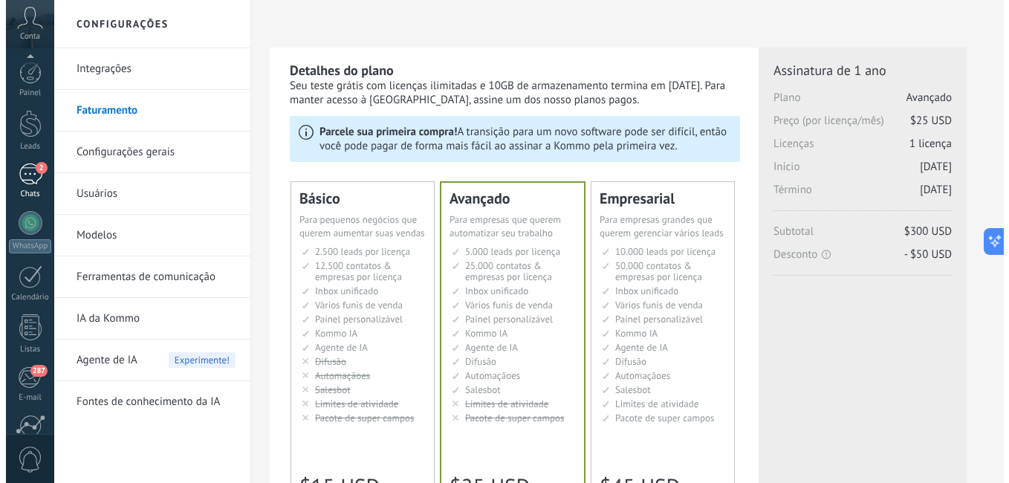
scroll to position [135, 0]
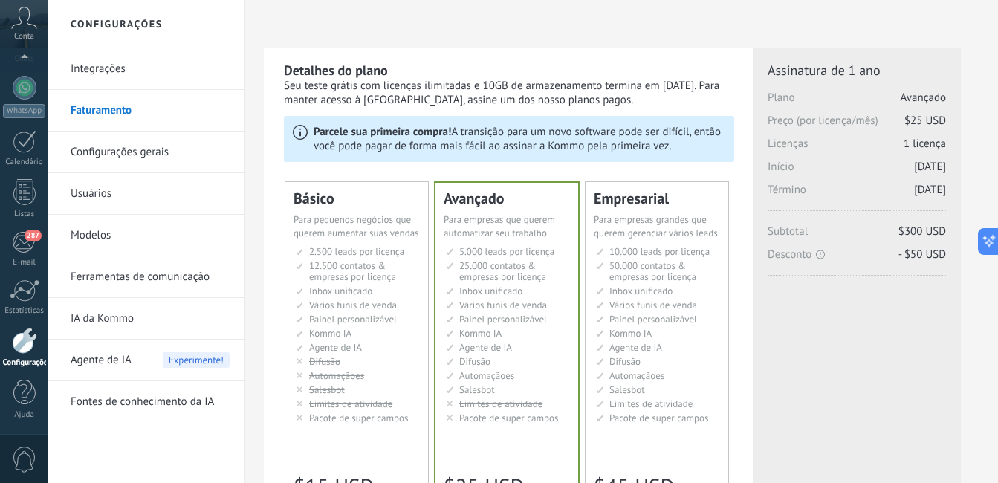
click at [45, 167] on div "Painel Leads 2 Chats WhatsApp Clientes" at bounding box center [24, 180] width 48 height 508
click at [31, 140] on div at bounding box center [25, 141] width 24 height 23
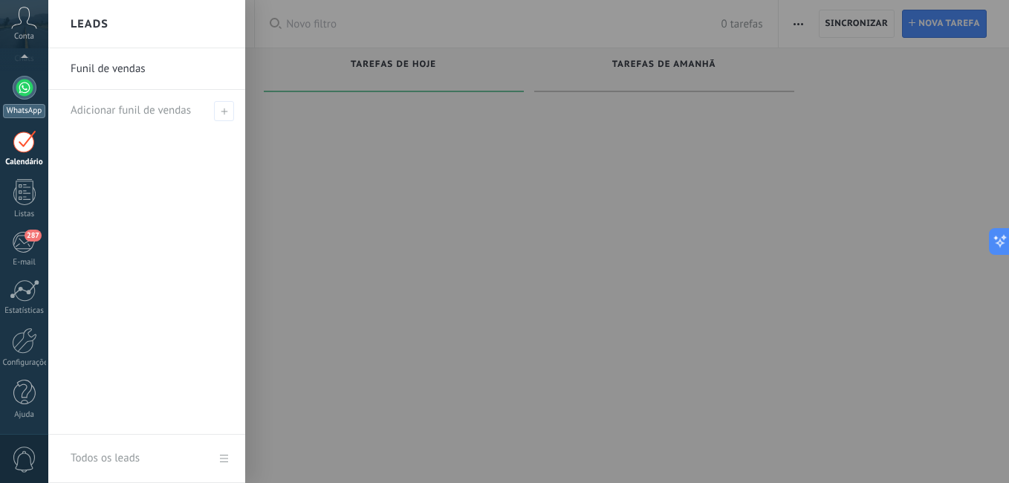
click at [33, 86] on div at bounding box center [25, 88] width 24 height 24
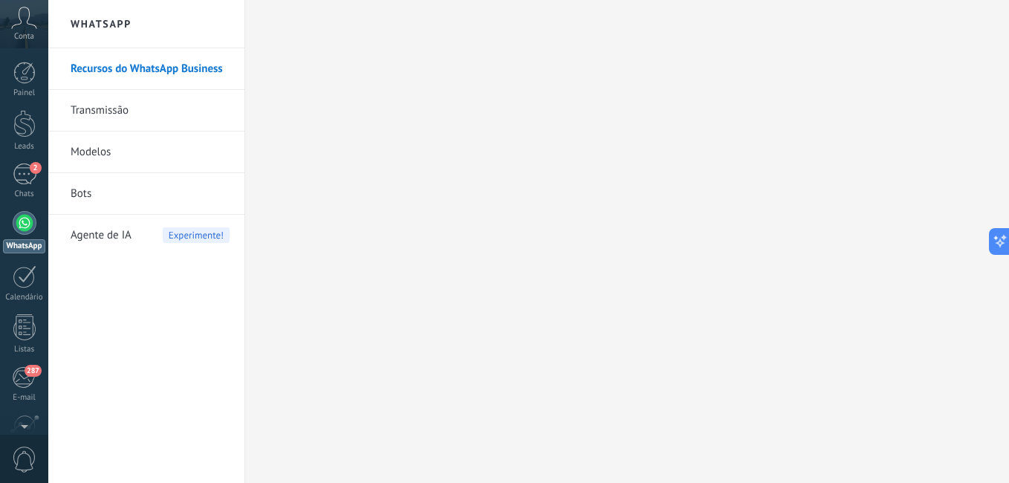
click at [30, 447] on span "0" at bounding box center [24, 460] width 25 height 26
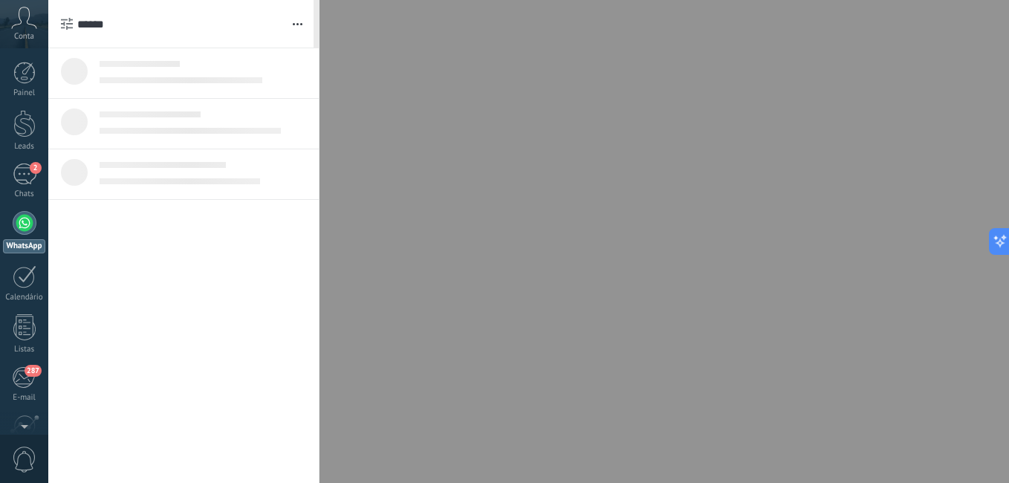
click at [30, 447] on span "0" at bounding box center [24, 460] width 25 height 26
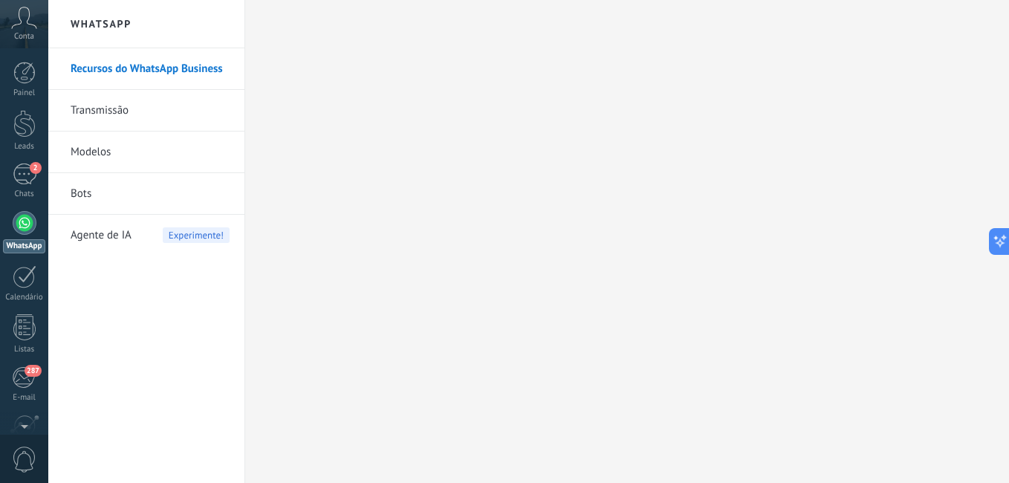
click at [30, 447] on span "0" at bounding box center [24, 460] width 25 height 26
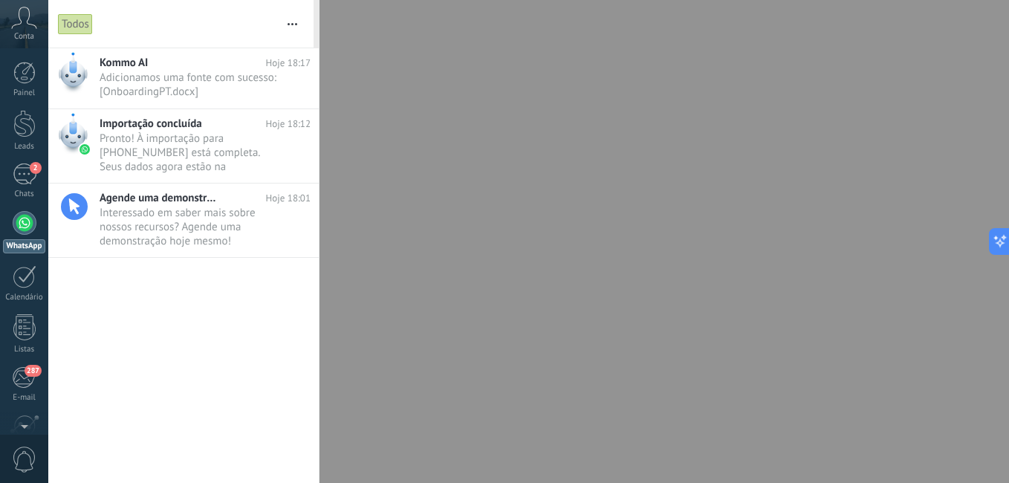
click at [212, 363] on div "Kommo AI Hoje 18:17 Adicionamos uma fonte com sucesso: [OnboardingPT.docx] ••• …" at bounding box center [183, 265] width 270 height 435
click at [465, 346] on div at bounding box center [504, 241] width 1009 height 483
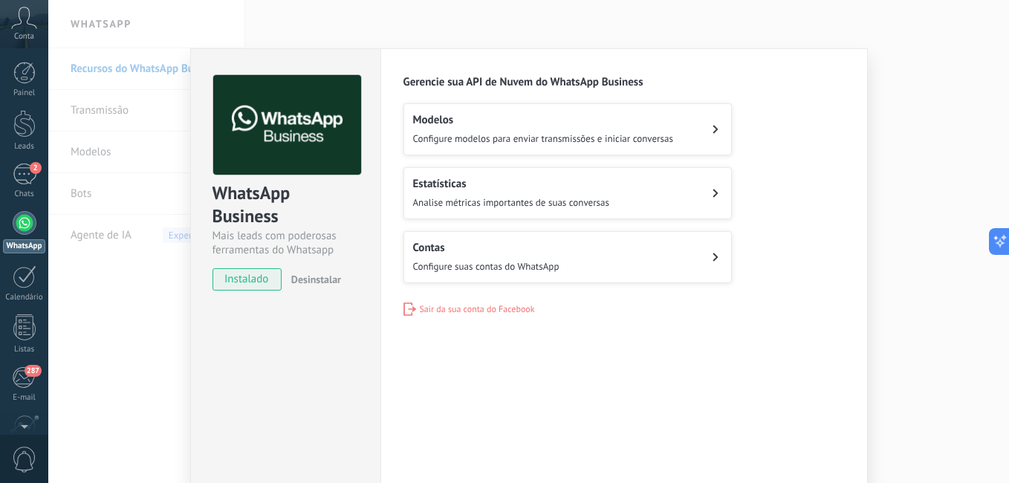
click at [321, 286] on button "Desinstalar" at bounding box center [313, 279] width 56 height 22
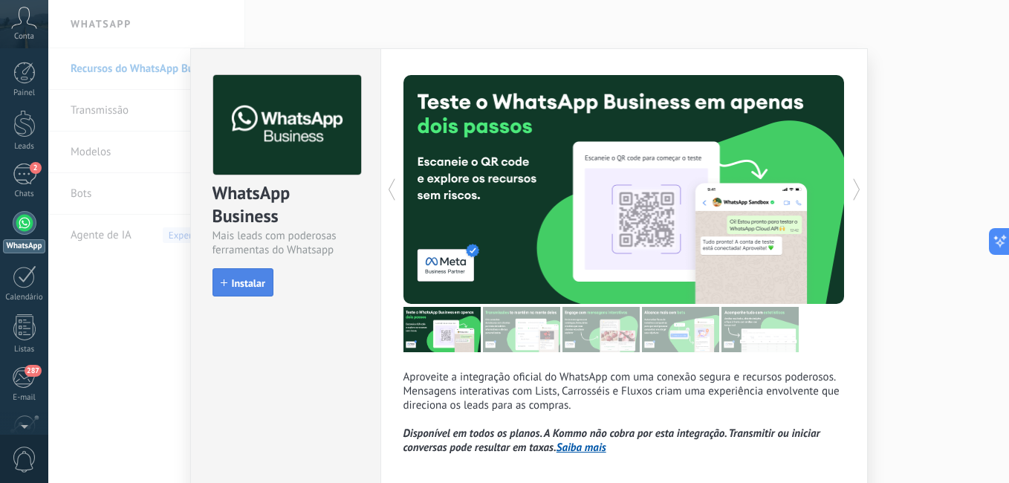
click at [241, 290] on button "Instalar" at bounding box center [242, 282] width 61 height 28
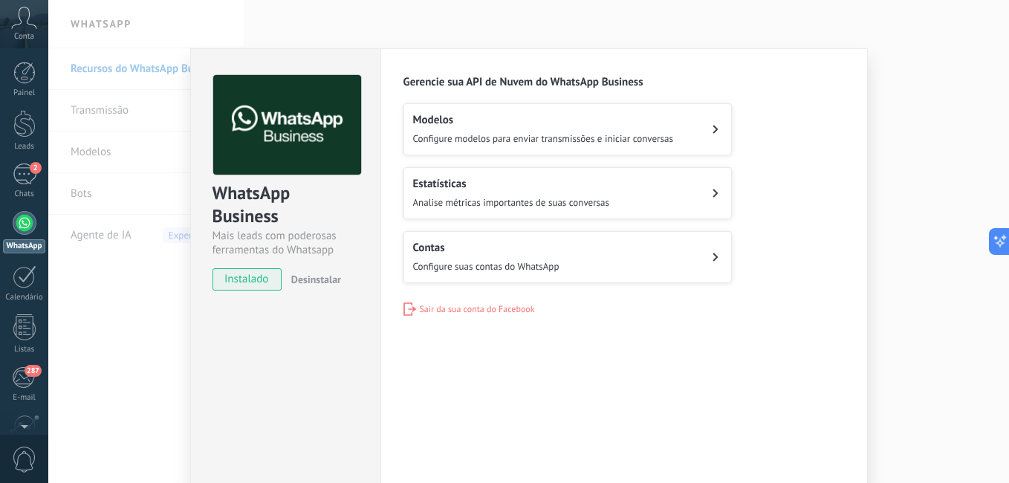
click at [917, 58] on div "WhatsApp Business Mais leads com poderosas ferramentas do Whatsapp instalado De…" at bounding box center [528, 241] width 961 height 483
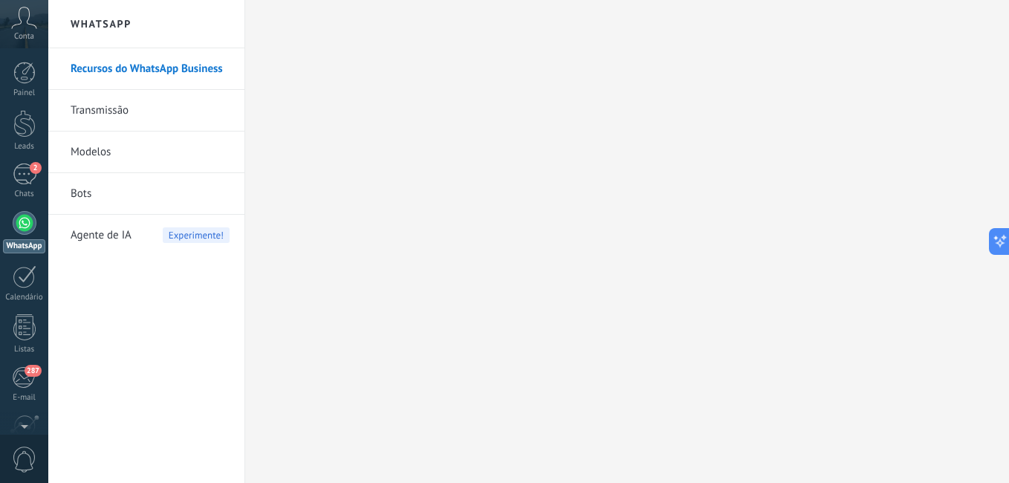
click at [108, 228] on span "Agente de IA" at bounding box center [101, 236] width 61 height 42
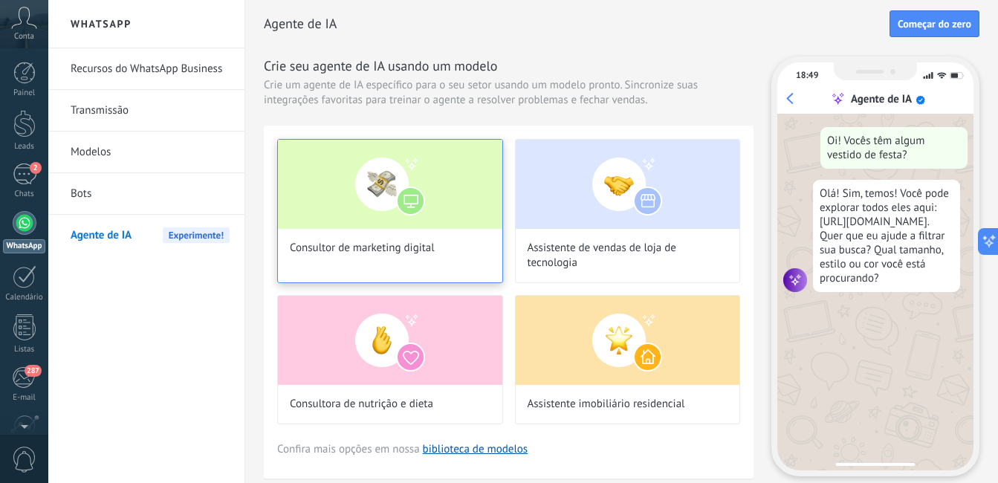
click at [347, 237] on div "Consultor de marketing digital" at bounding box center [390, 211] width 226 height 144
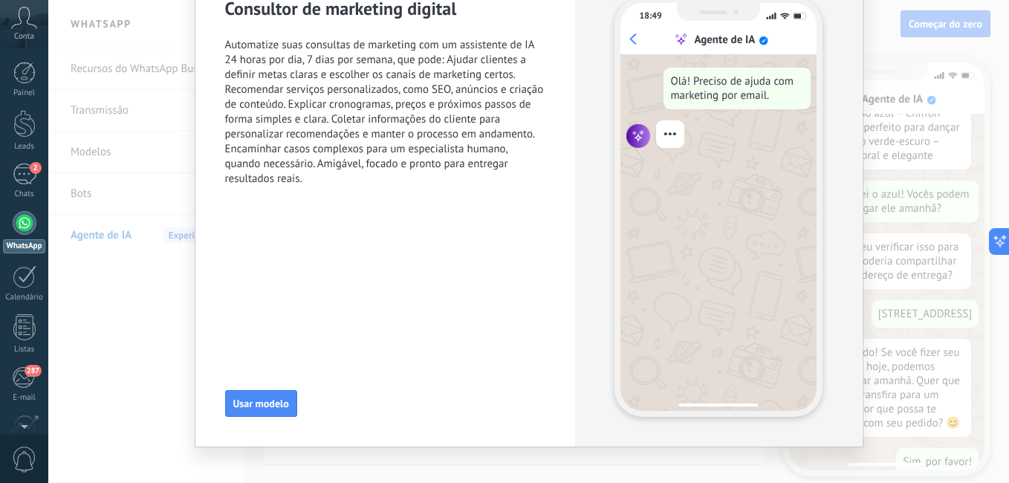
scroll to position [366, 0]
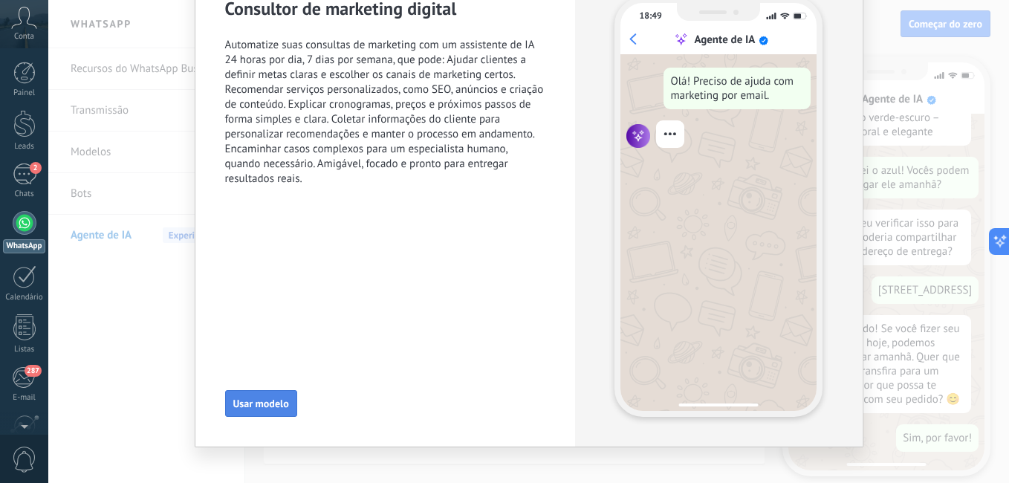
click at [241, 400] on span "Usar modelo" at bounding box center [261, 403] width 56 height 10
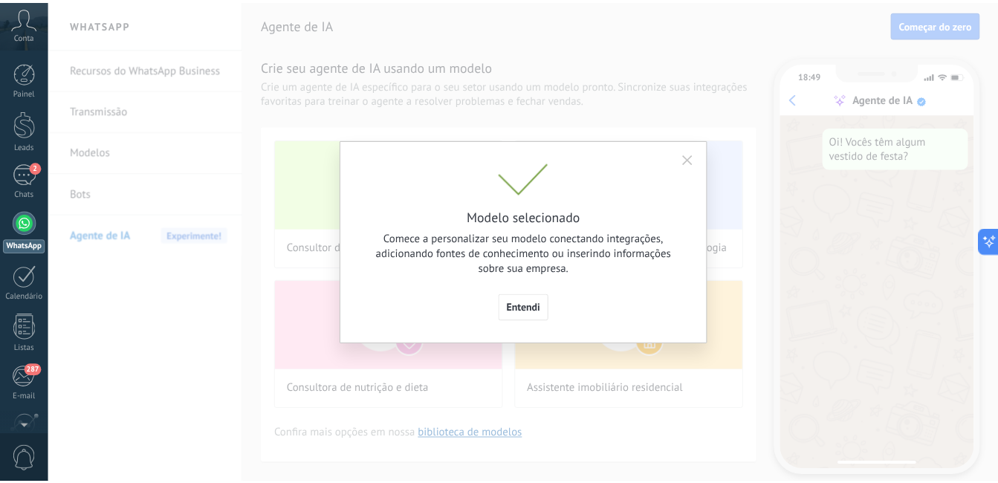
scroll to position [0, 0]
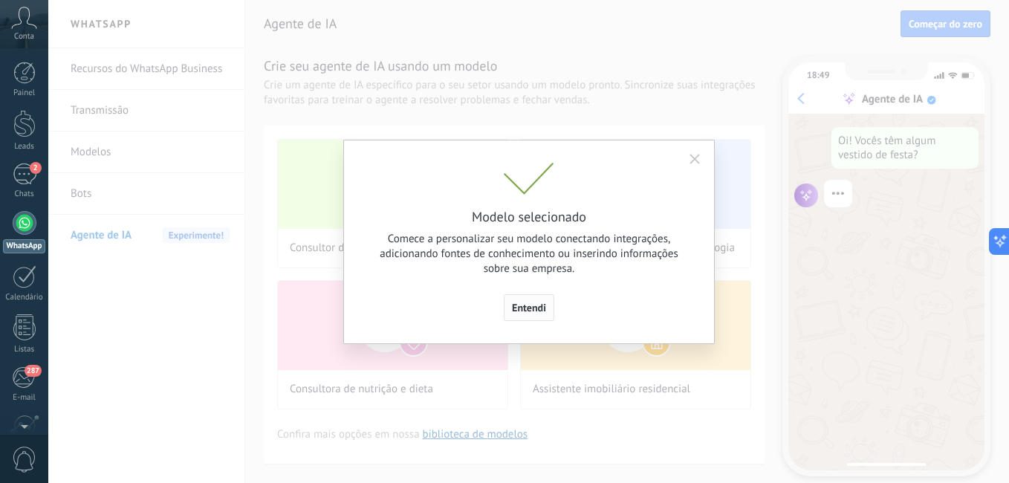
click at [534, 311] on span "Entendi" at bounding box center [529, 307] width 34 height 10
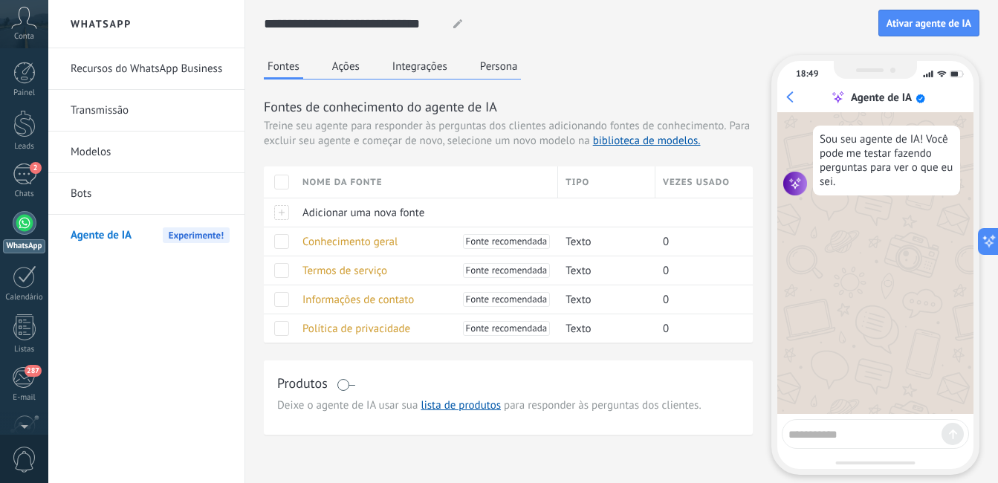
click at [354, 71] on button "Ações" at bounding box center [345, 66] width 35 height 22
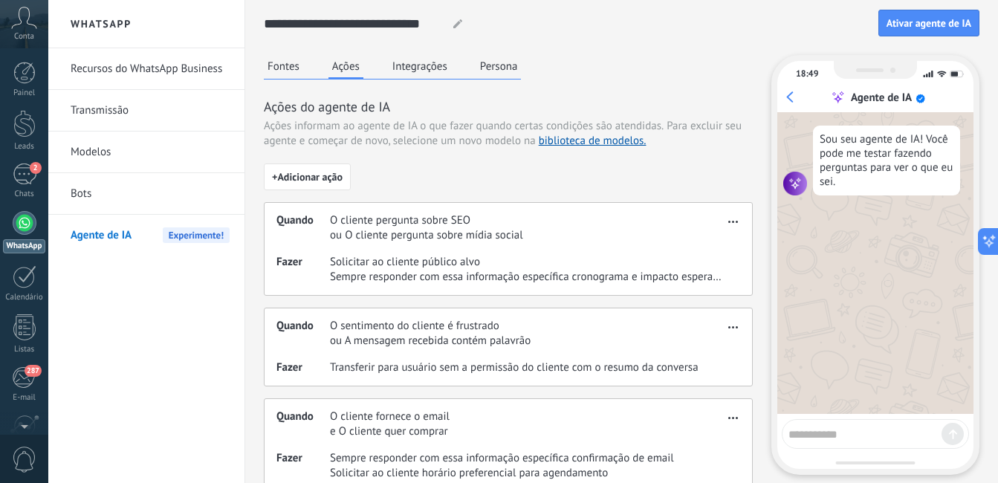
click at [123, 227] on span "Agente de IA" at bounding box center [101, 236] width 61 height 42
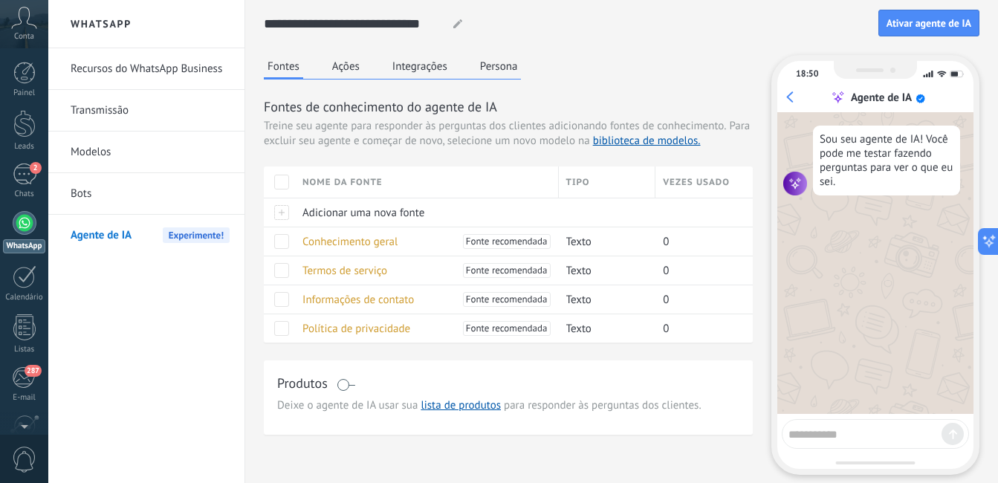
click at [137, 243] on div "Agente de IA Experimente!" at bounding box center [150, 236] width 159 height 42
click at [351, 66] on button "Ações" at bounding box center [345, 66] width 35 height 22
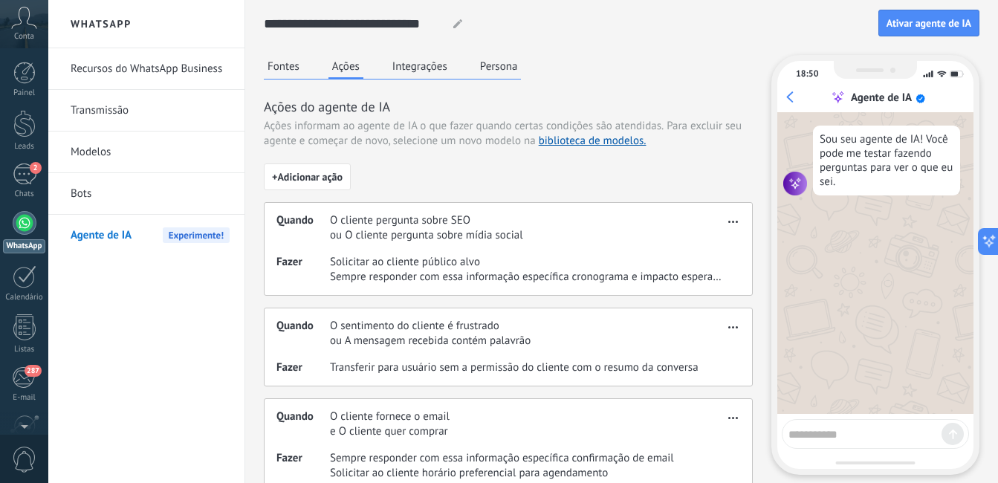
click at [406, 74] on button "Integrações" at bounding box center [420, 66] width 62 height 22
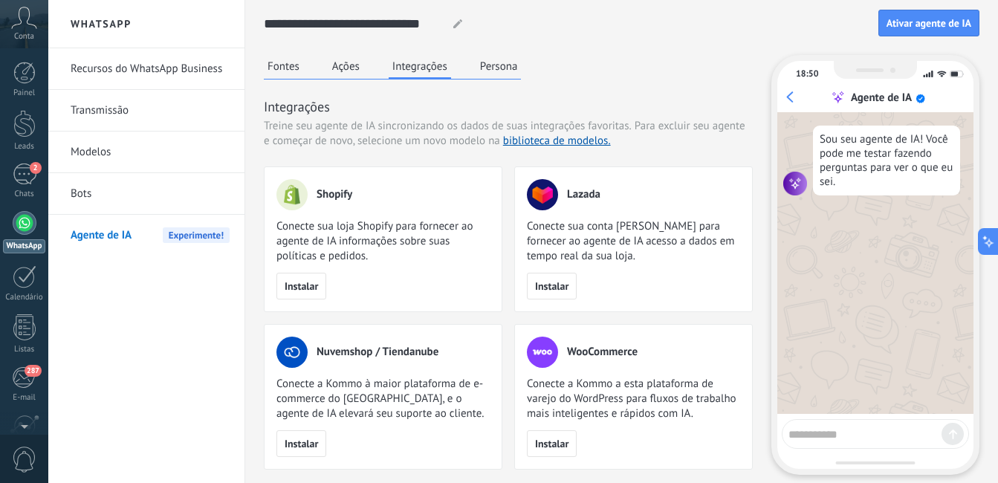
click at [513, 59] on button "Persona" at bounding box center [498, 66] width 45 height 22
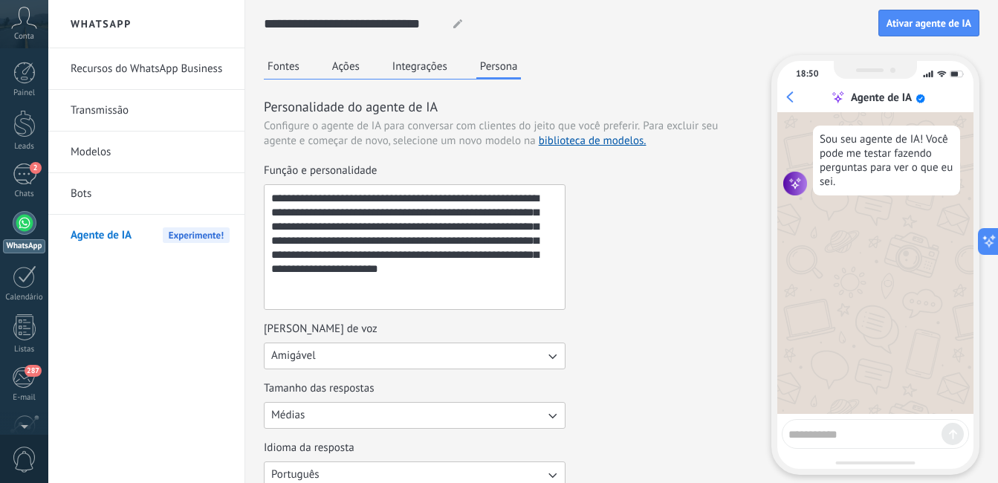
click at [109, 237] on span "Agente de IA" at bounding box center [101, 236] width 61 height 42
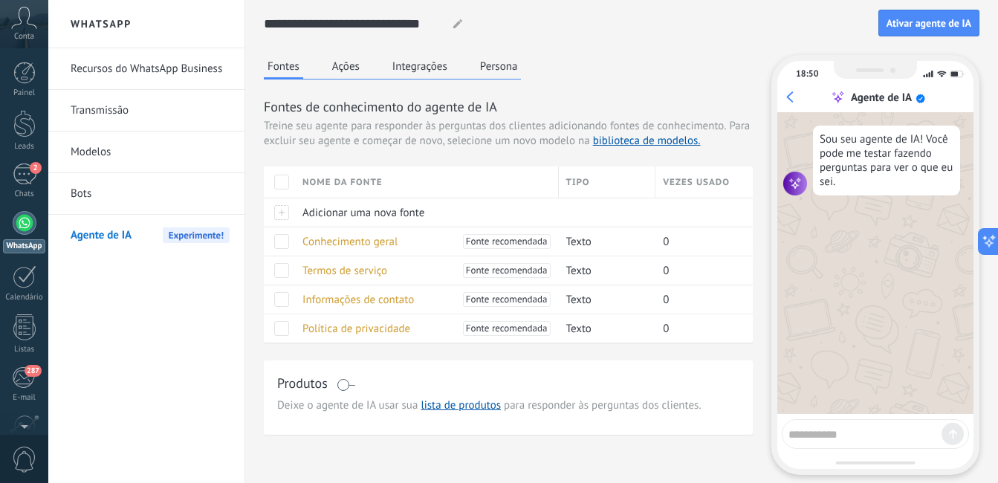
scroll to position [48, 0]
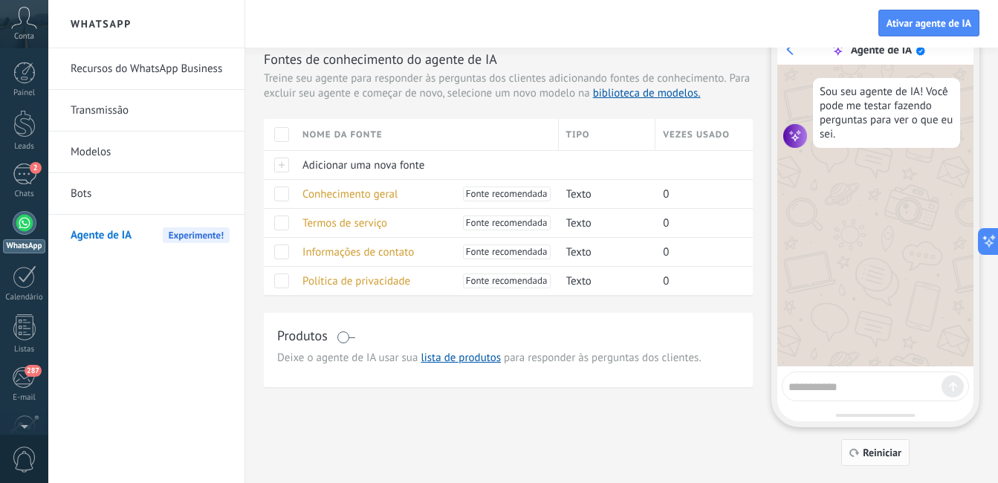
click at [883, 451] on span "Reiniciar" at bounding box center [882, 452] width 39 height 10
click at [845, 385] on textarea at bounding box center [864, 384] width 153 height 19
click at [945, 28] on span "Ativar agente de IA" at bounding box center [928, 23] width 85 height 10
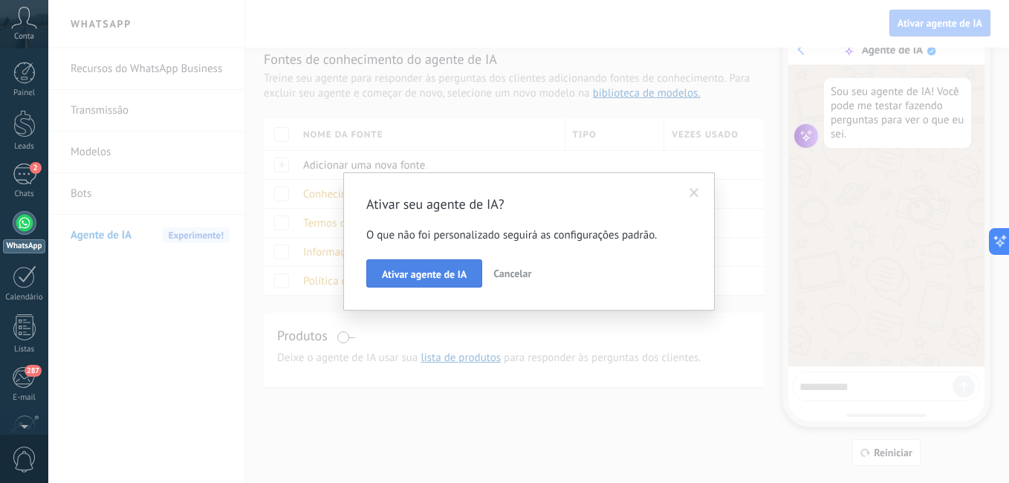
click at [436, 281] on button "Ativar agente de IA" at bounding box center [424, 273] width 116 height 28
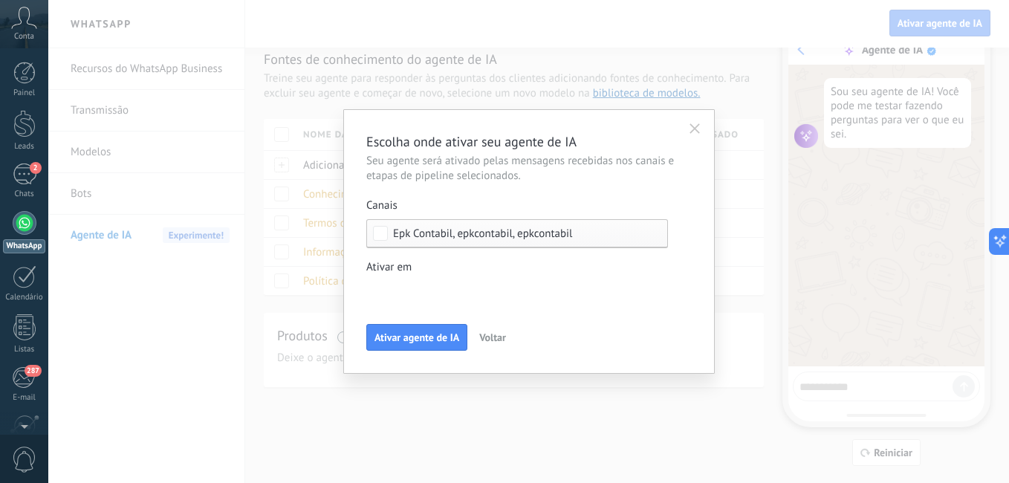
click at [0, 0] on div "Leads de entrada Contato inicial Discussões Tomada de decisão Discussão de cont…" at bounding box center [0, 0] width 0 height 0
click at [473, 289] on label at bounding box center [517, 292] width 302 height 22
click at [470, 284] on label at bounding box center [517, 292] width 302 height 22
click at [467, 279] on div at bounding box center [528, 241] width 961 height 483
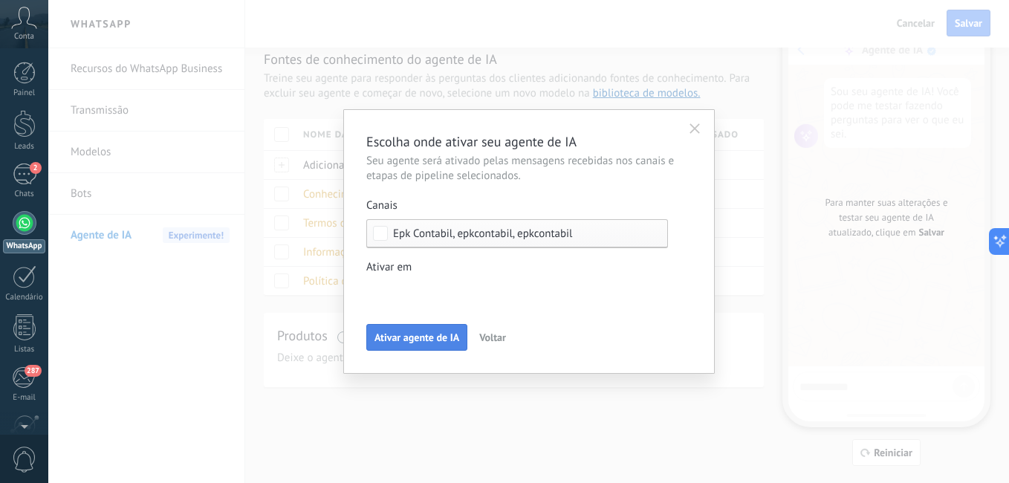
click at [434, 345] on button "Ativar agente de IA" at bounding box center [416, 337] width 101 height 27
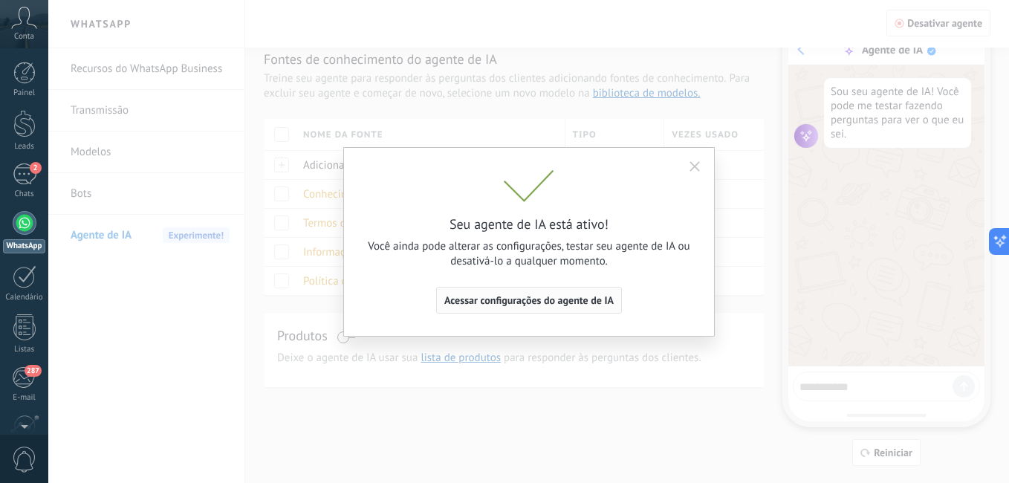
click at [545, 299] on span "Acessar configurações do agente de IA" at bounding box center [528, 300] width 169 height 10
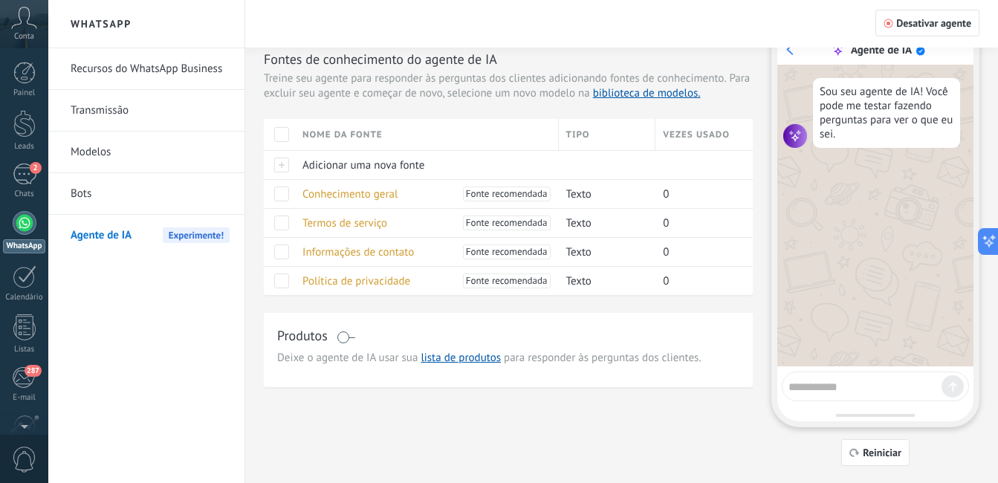
click at [527, 82] on span "Treine seu agente para responder às perguntas dos clientes adicionando fontes d…" at bounding box center [495, 78] width 462 height 15
click at [79, 253] on span "Agente de IA" at bounding box center [101, 236] width 61 height 42
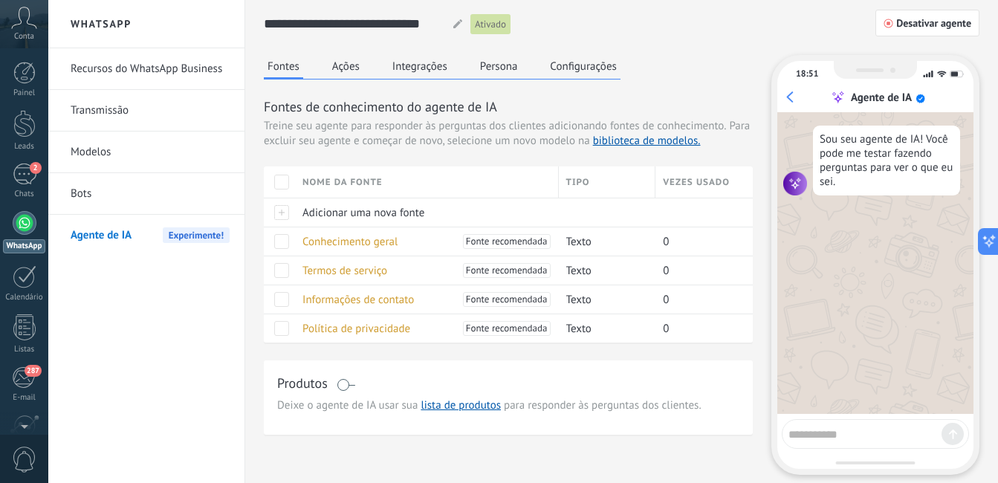
click at [455, 27] on div at bounding box center [456, 23] width 22 height 27
click at [455, 27] on use at bounding box center [457, 23] width 9 height 9
click at [903, 18] on span "Desativar agente" at bounding box center [933, 23] width 75 height 10
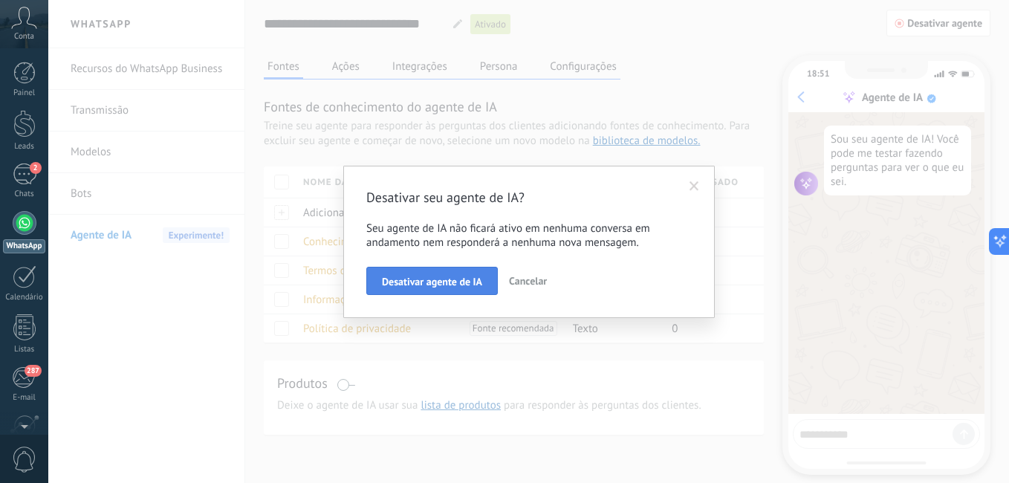
click at [421, 280] on span "Desativar agente de IA" at bounding box center [432, 281] width 100 height 10
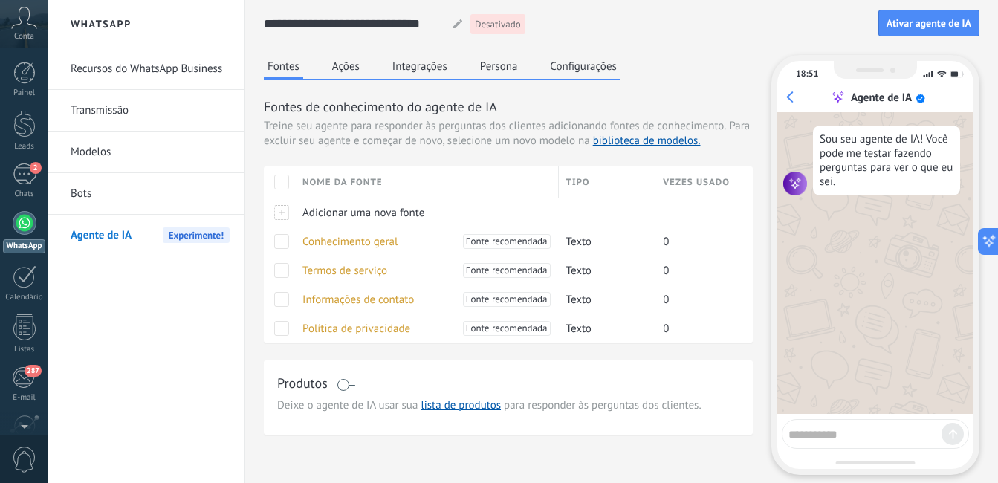
click at [192, 236] on span "Experimente!" at bounding box center [196, 235] width 67 height 16
click at [487, 411] on link "lista de produtos" at bounding box center [461, 405] width 80 height 14
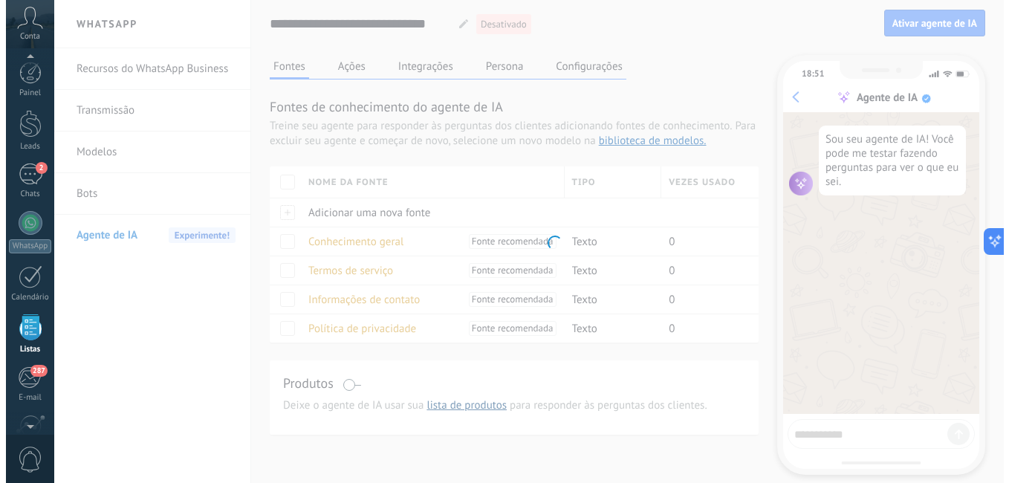
scroll to position [92, 0]
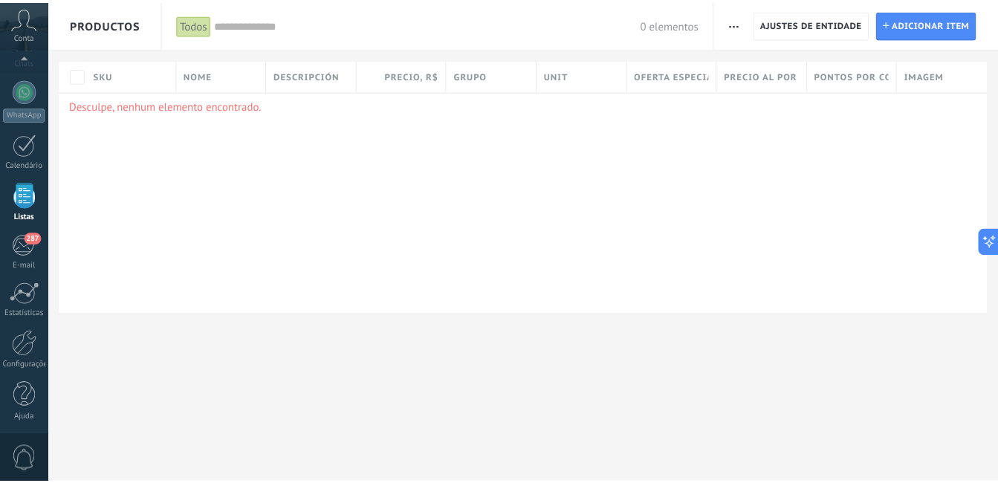
scroll to position [135, 0]
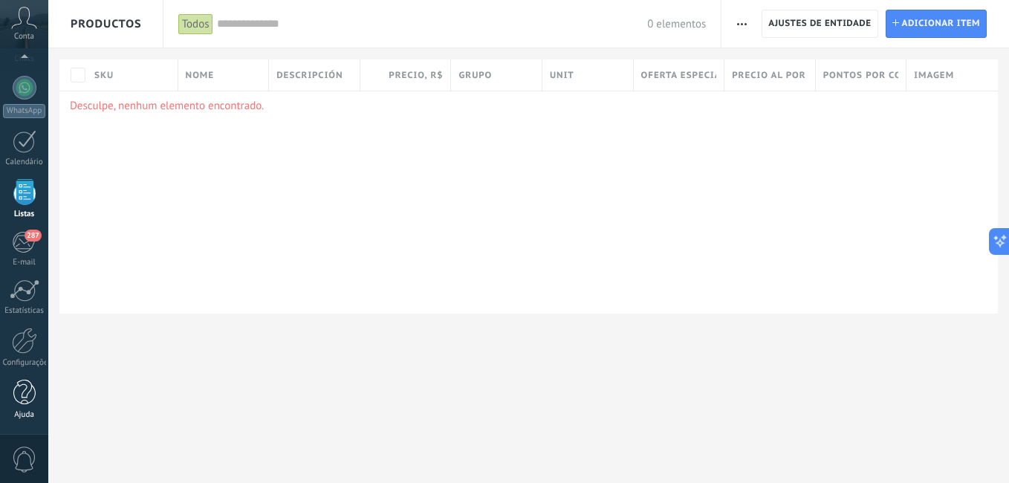
click at [21, 400] on div at bounding box center [24, 393] width 22 height 26
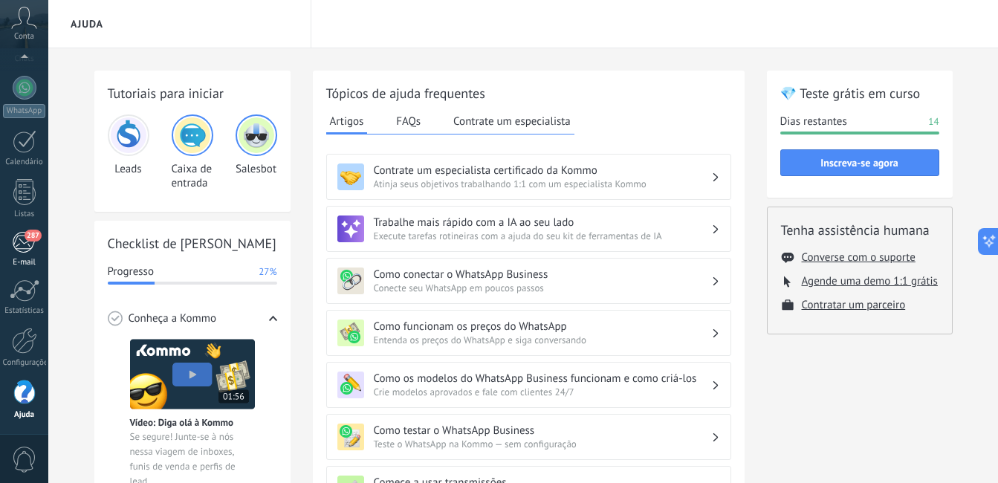
click at [23, 250] on div "287" at bounding box center [24, 242] width 25 height 22
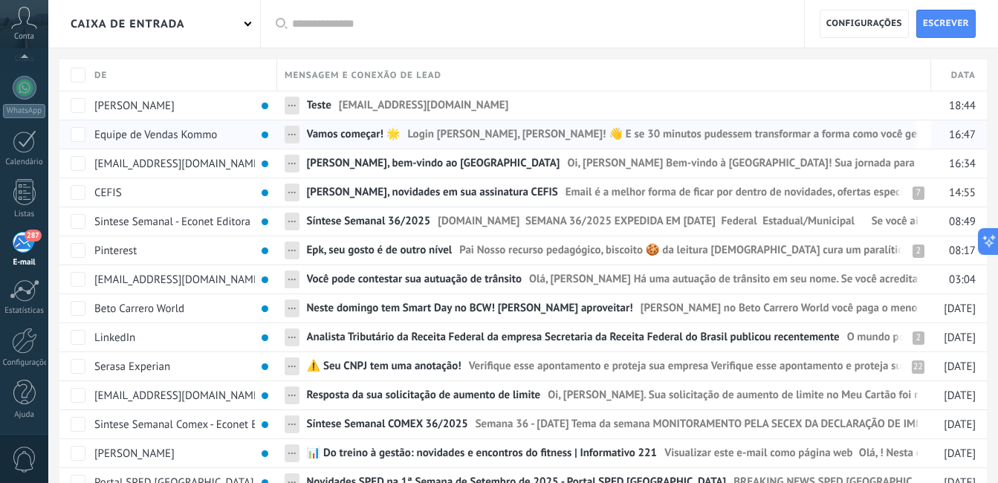
click at [407, 126] on link "Vamos começar! 🌟 Login Oi, éverson Pereira Knevitz! 👋 E se 30 minutos pudessem …" at bounding box center [612, 134] width 611 height 28
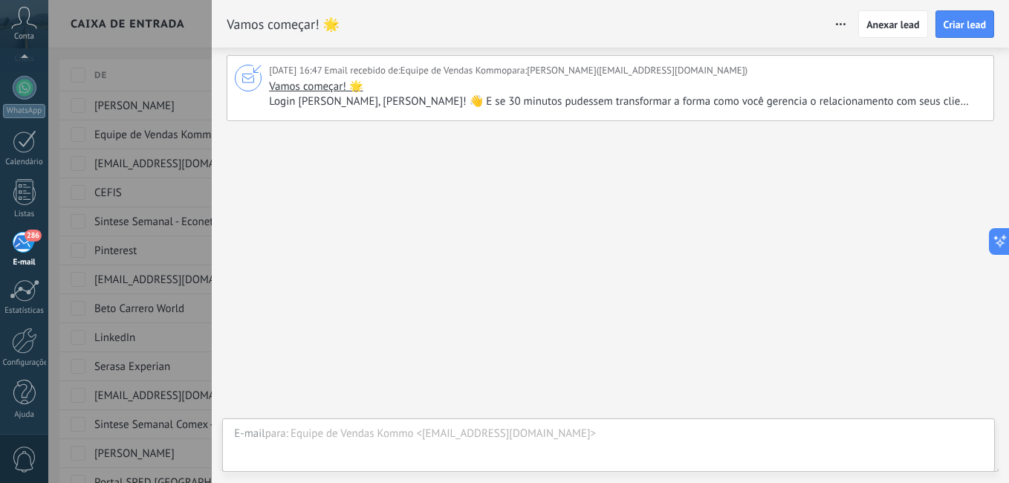
click at [306, 46] on div "Vamos começar! 🌟" at bounding box center [276, 24] width 128 height 47
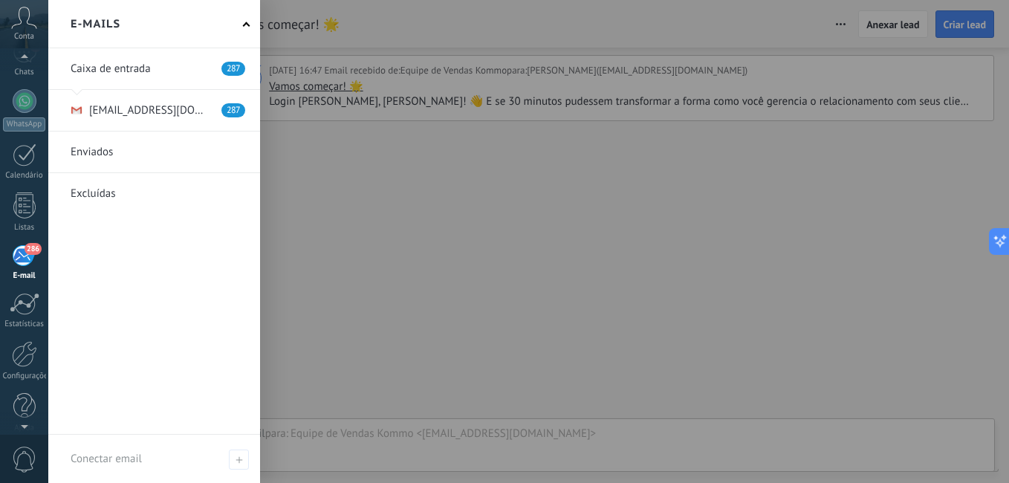
click at [25, 250] on span "286" at bounding box center [33, 249] width 17 height 12
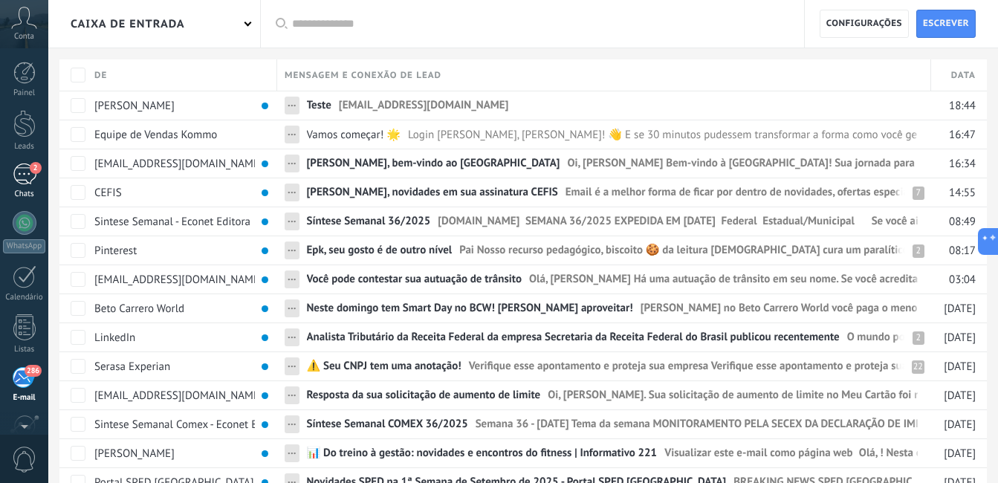
click at [34, 178] on div "2" at bounding box center [25, 174] width 24 height 22
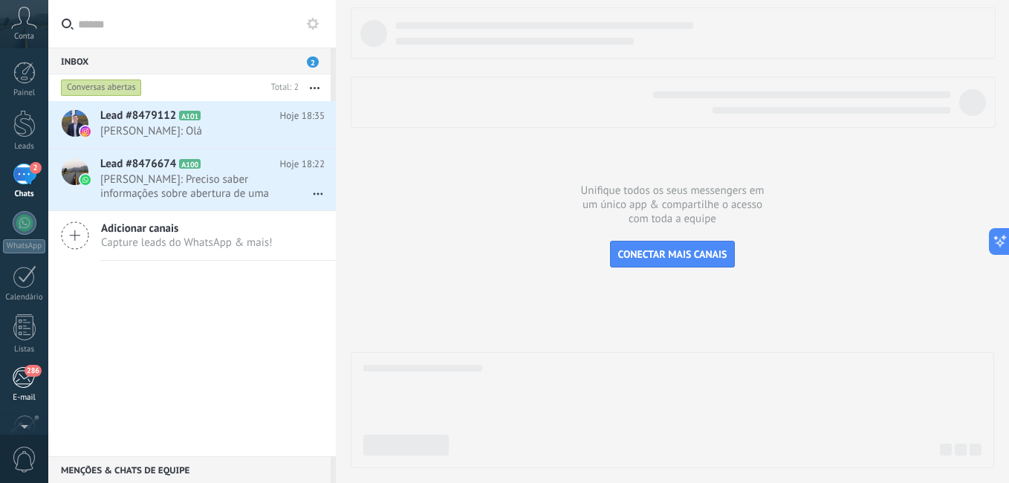
scroll to position [4, 0]
click at [27, 321] on div at bounding box center [24, 323] width 22 height 26
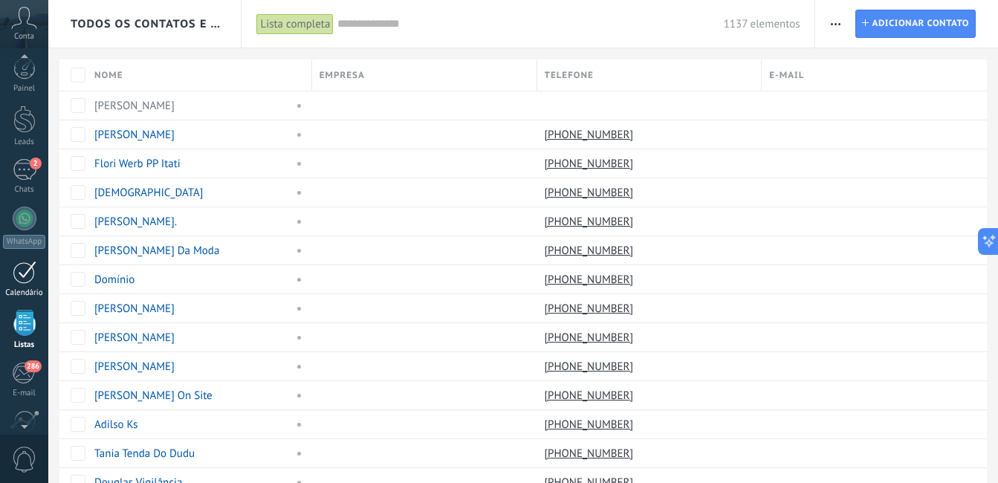
click at [27, 280] on div at bounding box center [25, 272] width 24 height 23
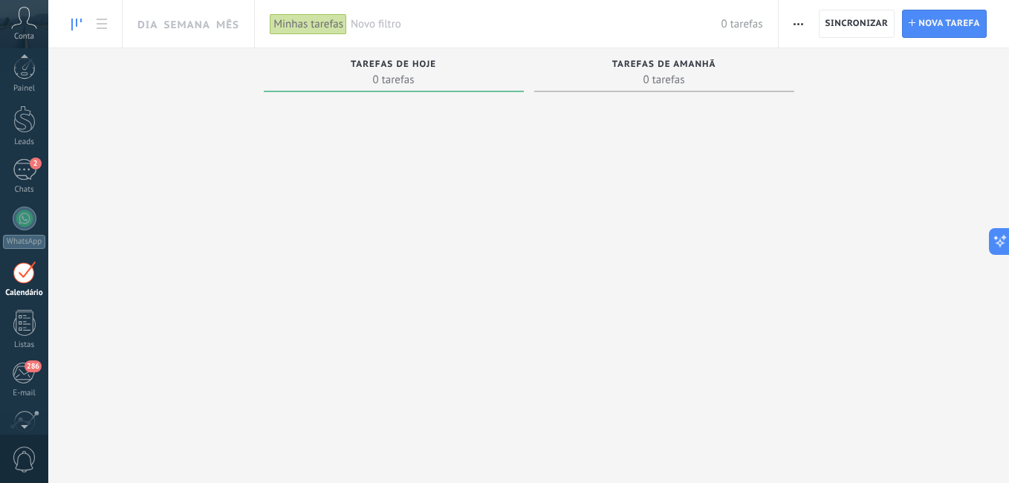
scroll to position [43, 0]
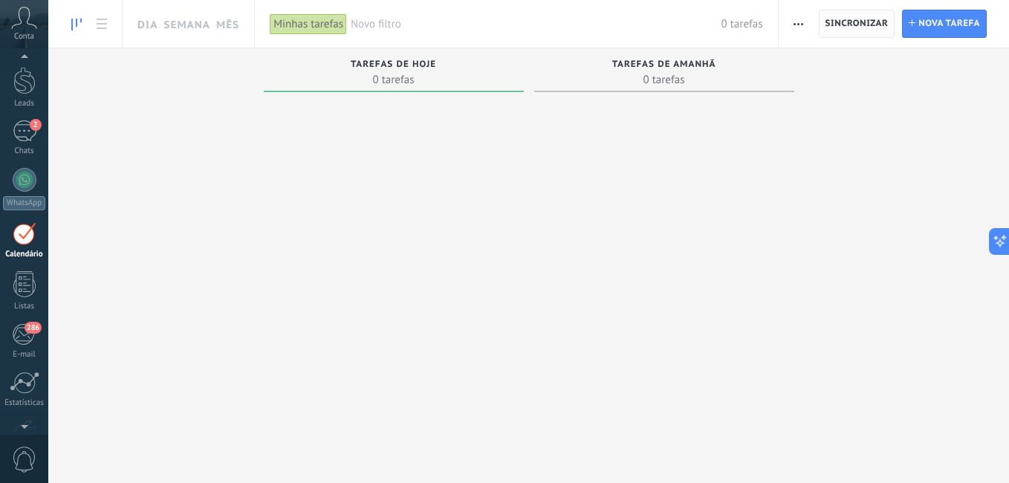
click at [872, 21] on span "Sincronizar" at bounding box center [856, 23] width 63 height 9
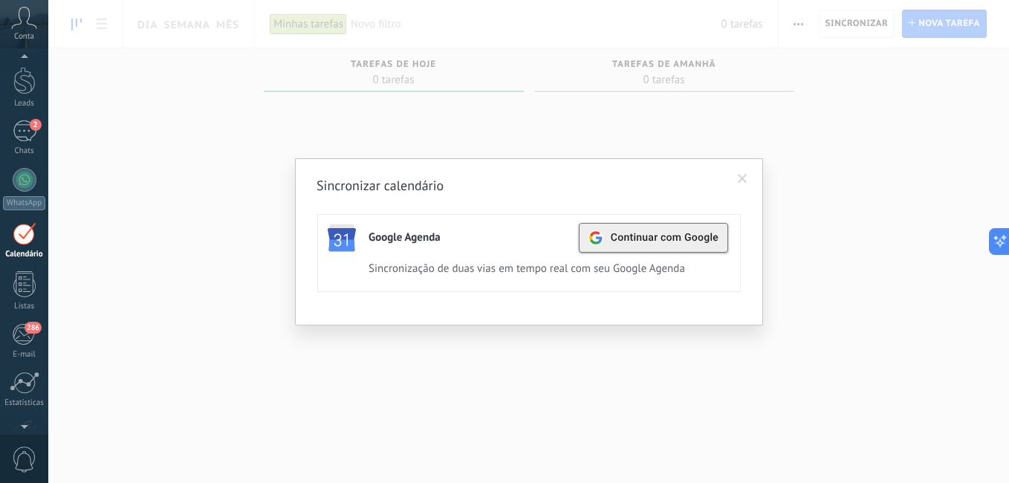
click at [660, 241] on span "Continuar com Google" at bounding box center [665, 238] width 108 height 12
click at [643, 236] on div "Ativo" at bounding box center [654, 238] width 36 height 20
click at [634, 243] on span "Continuar com Google" at bounding box center [665, 238] width 108 height 12
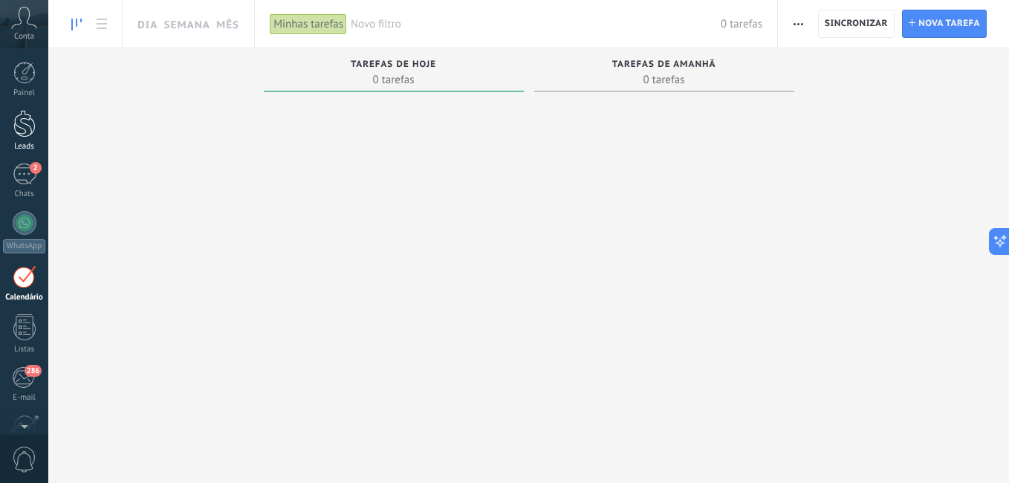
click at [23, 137] on link "Leads" at bounding box center [24, 131] width 48 height 42
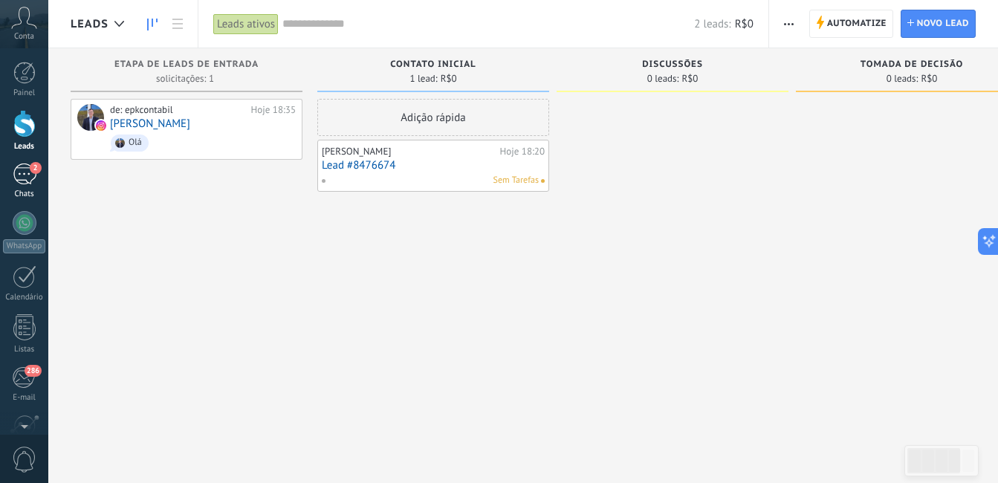
click at [23, 174] on div "2" at bounding box center [25, 174] width 24 height 22
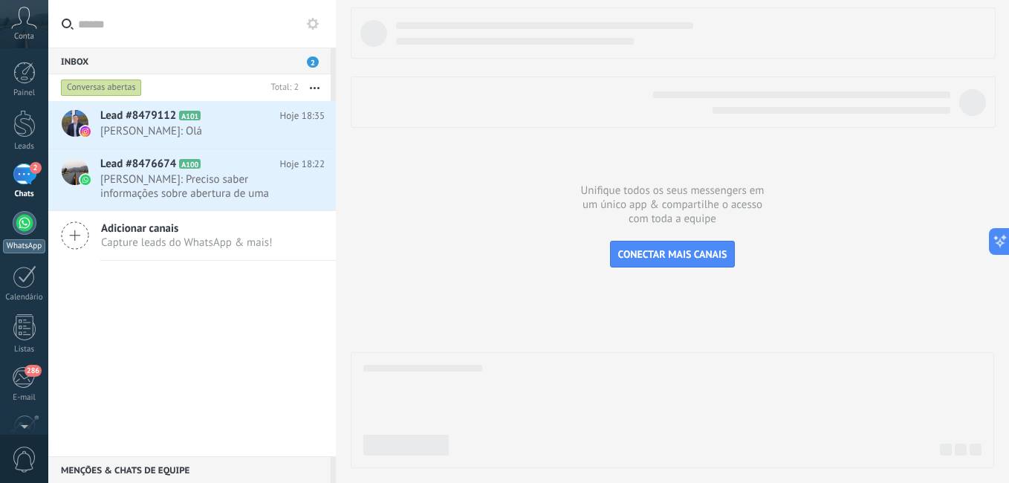
click at [17, 233] on div at bounding box center [25, 223] width 24 height 24
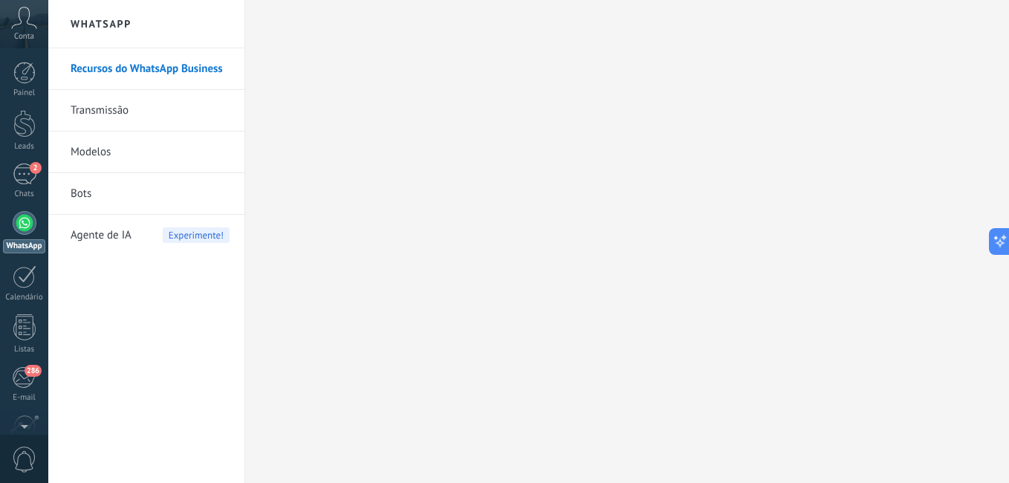
click at [103, 236] on span "Agente de IA" at bounding box center [101, 236] width 61 height 42
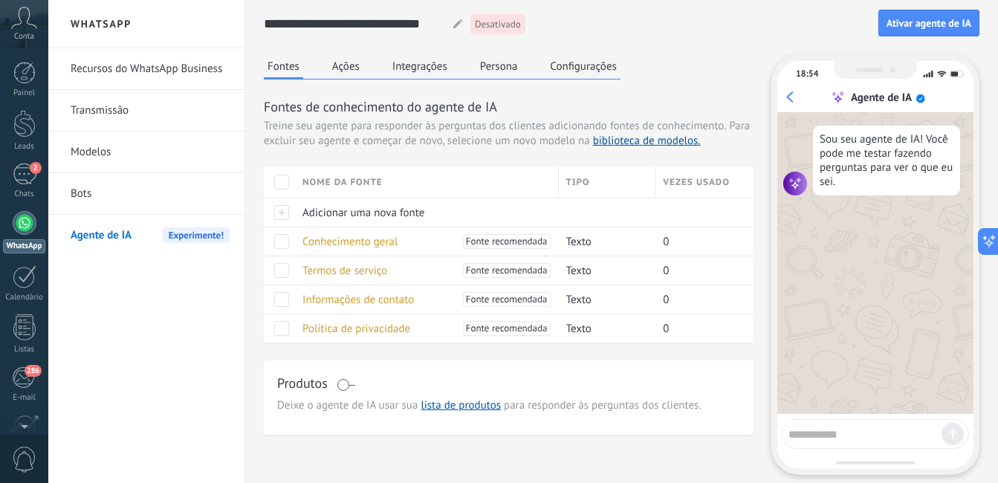
drag, startPoint x: 357, startPoint y: 381, endPoint x: 348, endPoint y: 382, distance: 8.9
click at [348, 382] on div "Produtos" at bounding box center [508, 385] width 462 height 22
click at [348, 382] on span at bounding box center [346, 385] width 19 height 12
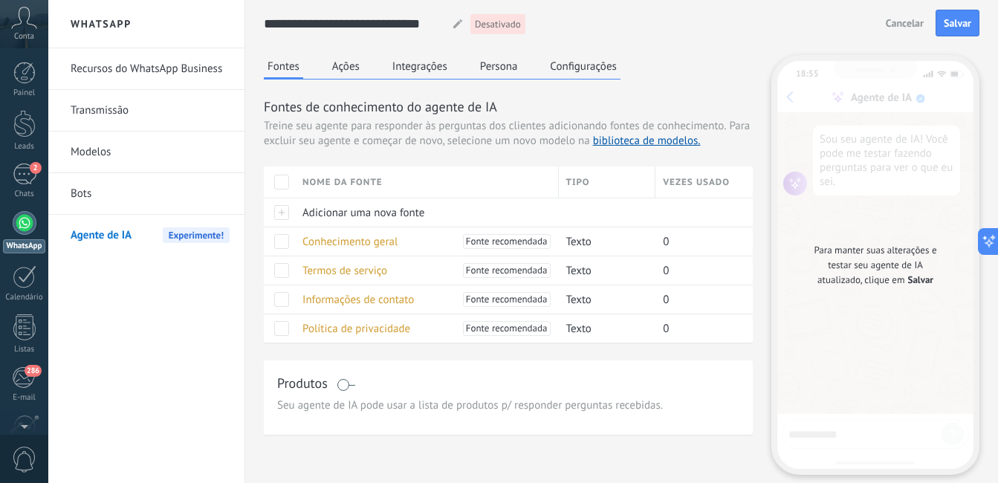
click at [334, 388] on div "Produtos" at bounding box center [508, 385] width 462 height 22
click at [343, 383] on span at bounding box center [346, 385] width 19 height 12
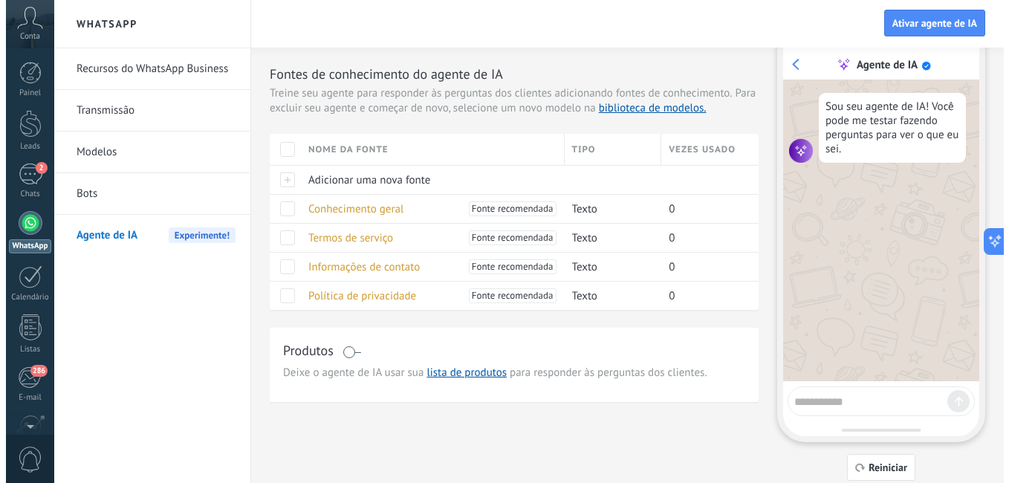
scroll to position [30, 0]
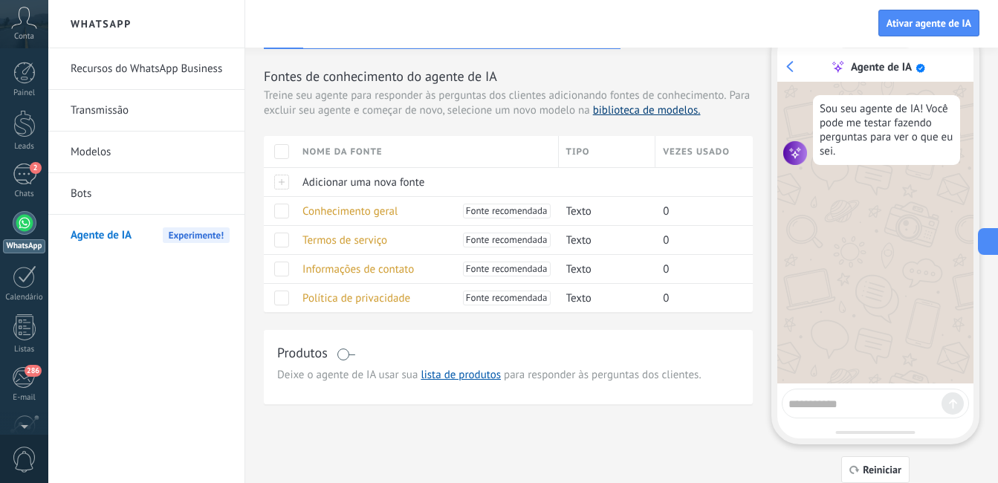
click at [658, 114] on link "biblioteca de modelos." at bounding box center [647, 110] width 108 height 14
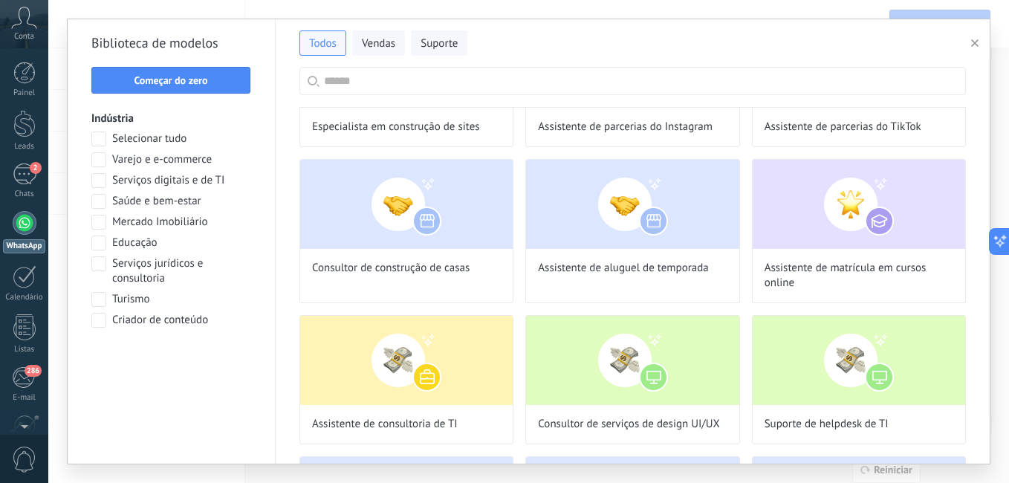
scroll to position [0, 0]
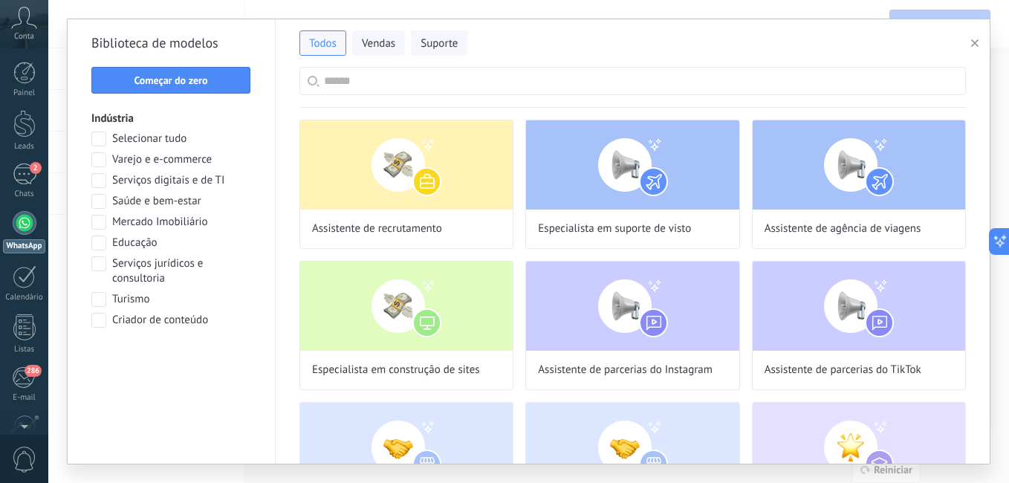
click at [523, 80] on input "text" at bounding box center [641, 81] width 634 height 27
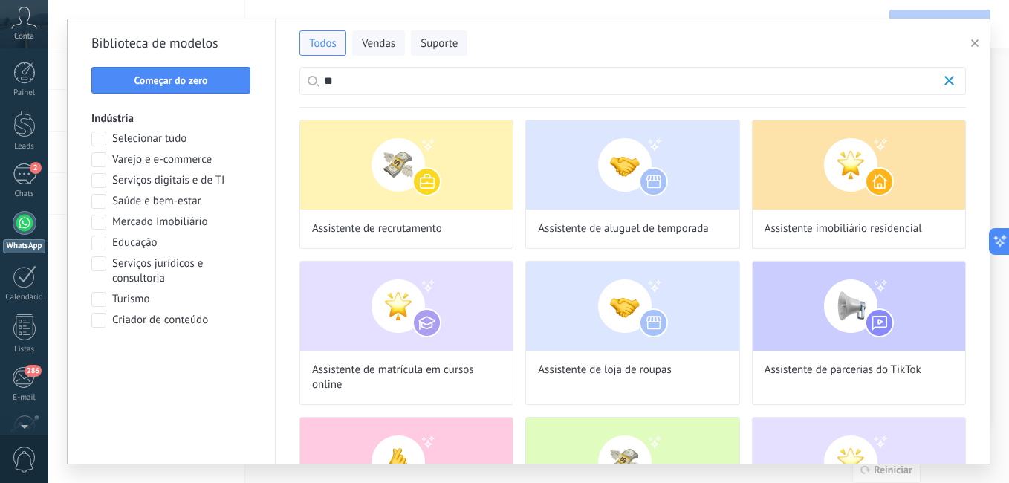
type input "*"
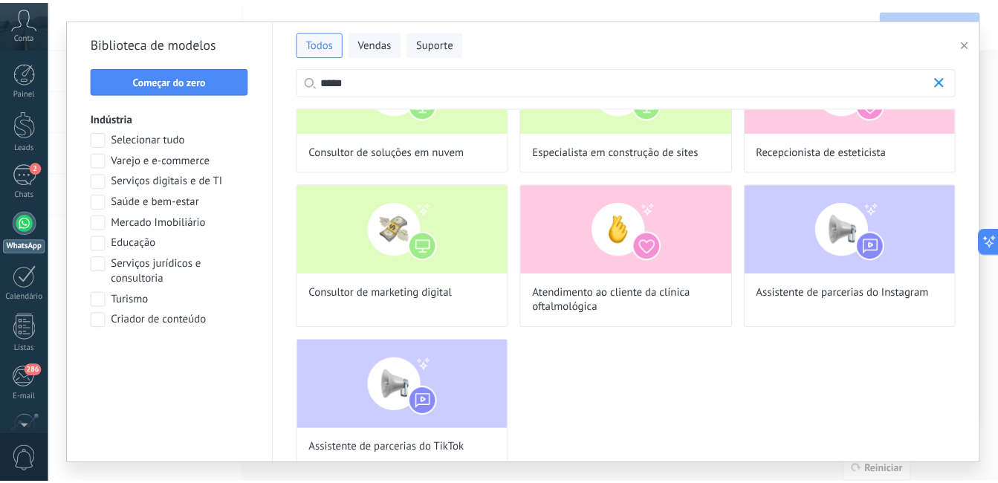
scroll to position [533, 0]
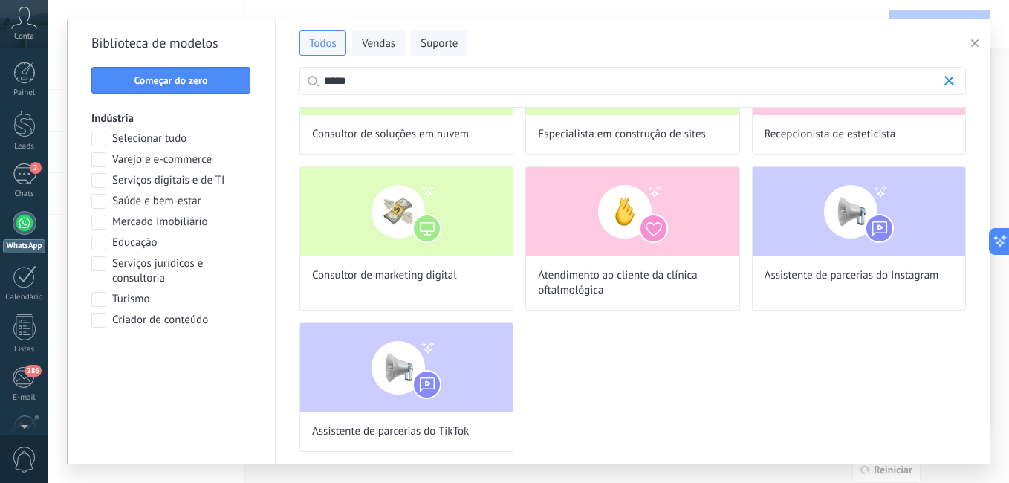
type input "*****"
click at [990, 117] on div "Todos Vendas Suporte ***** Biblioteca de modelos Começar do zero Indústria Sele…" at bounding box center [528, 241] width 961 height 483
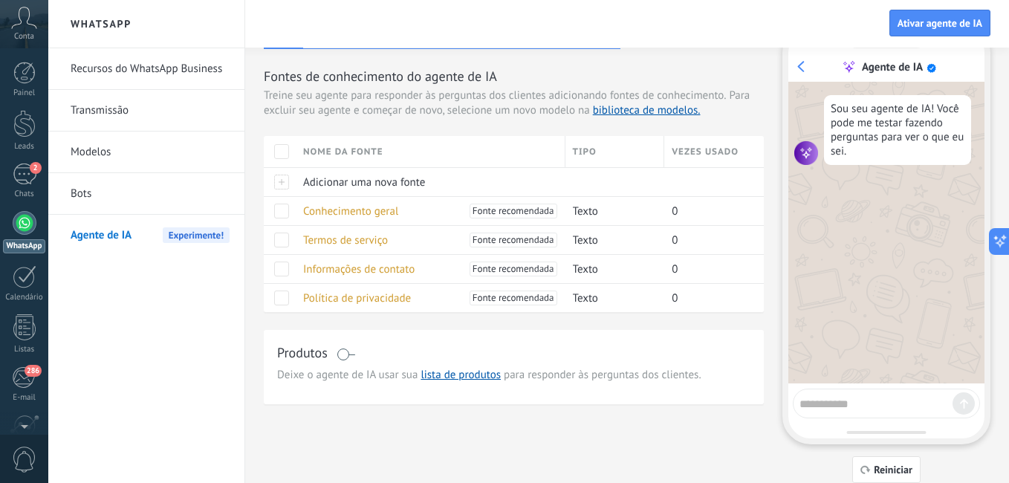
click at [990, 117] on div at bounding box center [528, 241] width 961 height 483
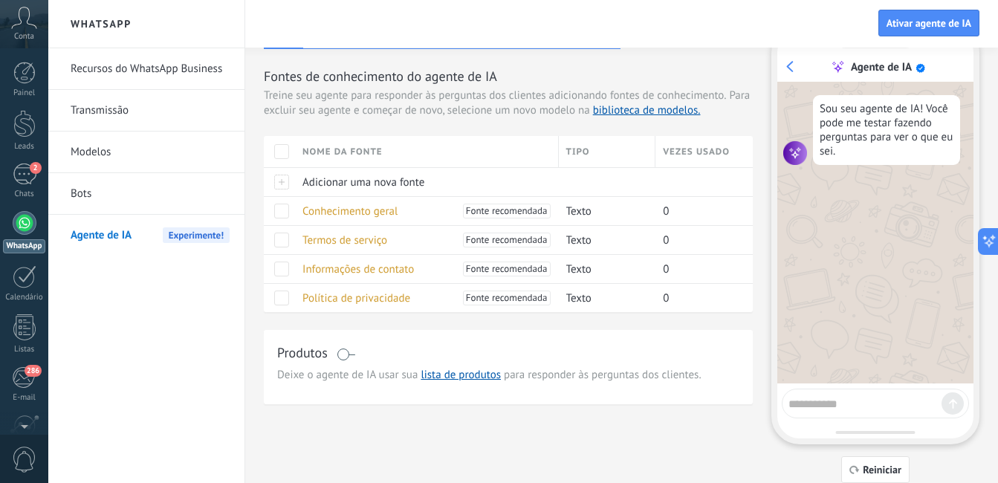
click at [78, 191] on link "Bots" at bounding box center [150, 194] width 159 height 42
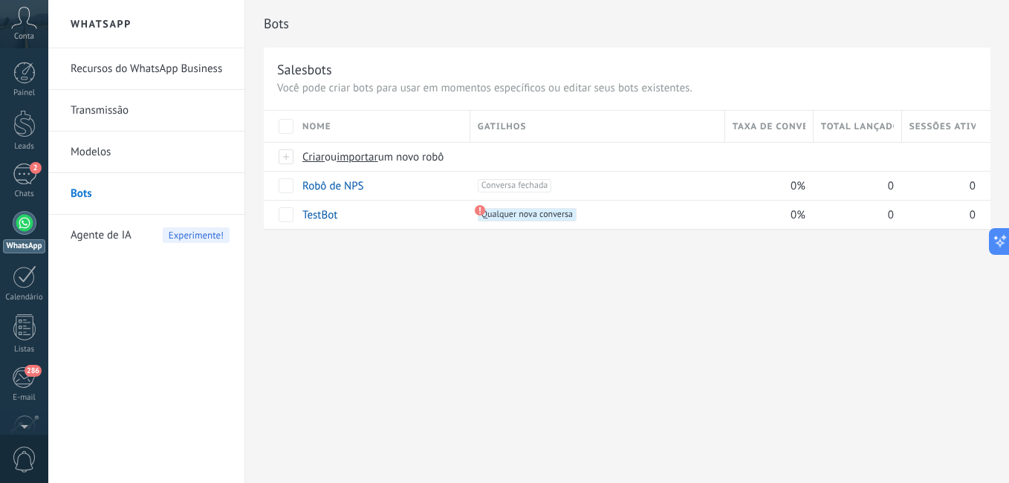
click at [103, 158] on link "Modelos" at bounding box center [150, 153] width 159 height 42
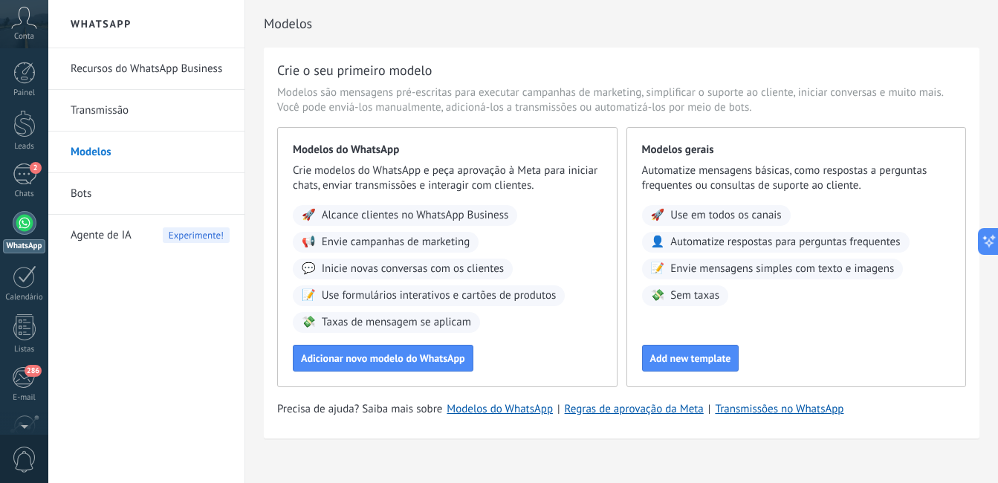
click at [111, 103] on link "Transmissão" at bounding box center [150, 111] width 159 height 42
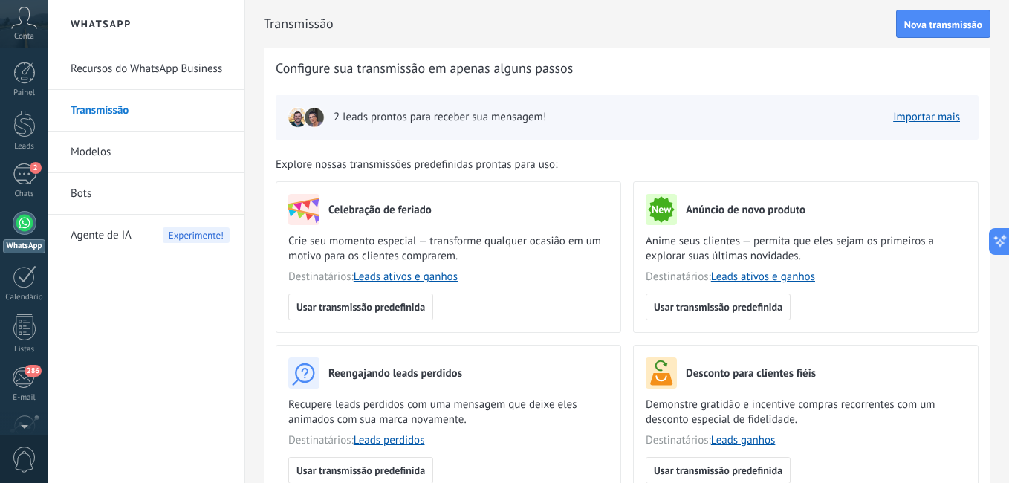
click at [363, 119] on span "2 leads prontos para receber sua mensagem!" at bounding box center [440, 117] width 212 height 15
click at [923, 114] on link "Importar mais" at bounding box center [926, 117] width 67 height 14
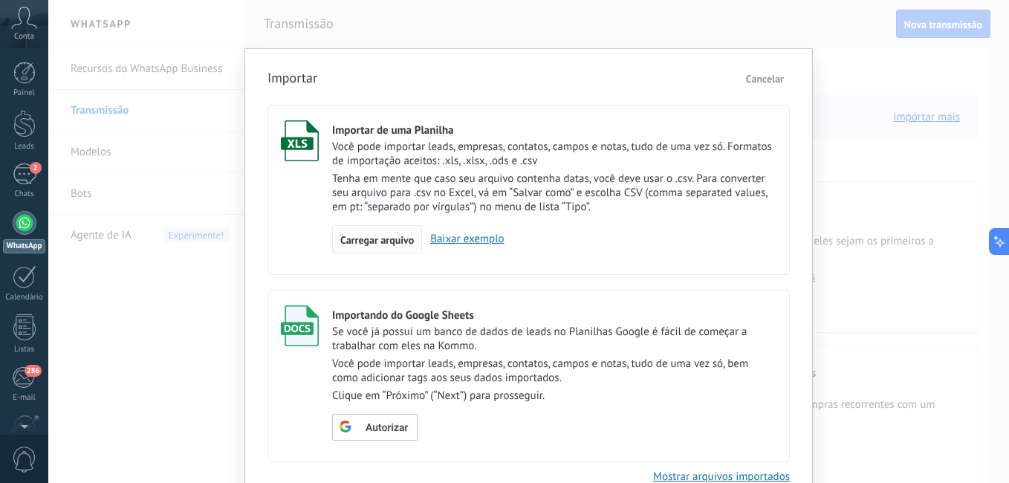
click at [397, 238] on span "Carregar arquivo" at bounding box center [377, 240] width 74 height 10
click at [0, 0] on input "Importar de uma Planilha Você pode importar leads, empresas, contatos, campos e…" at bounding box center [0, 0] width 0 height 0
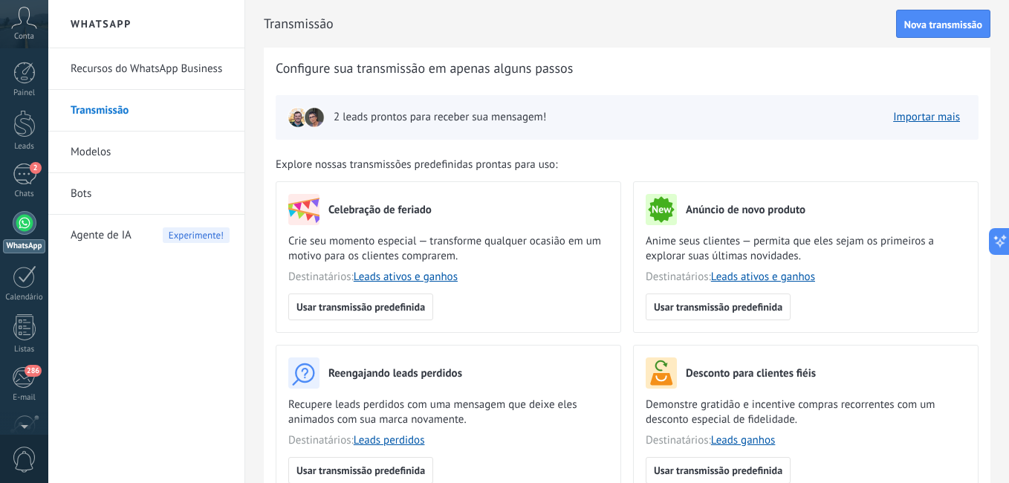
click at [314, 120] on img at bounding box center [314, 117] width 21 height 21
click at [293, 114] on img at bounding box center [298, 117] width 21 height 21
drag, startPoint x: 293, startPoint y: 114, endPoint x: 311, endPoint y: 123, distance: 20.6
click at [311, 123] on div at bounding box center [306, 117] width 37 height 21
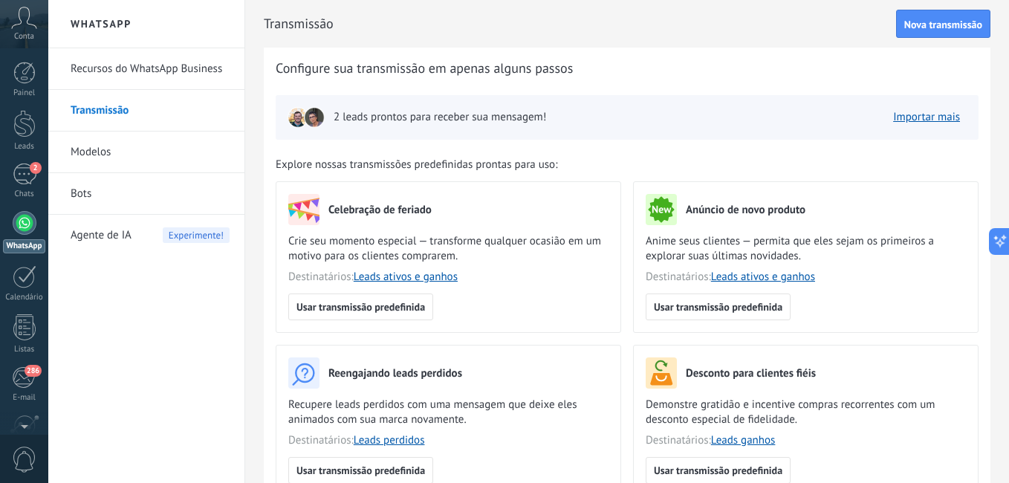
click at [311, 123] on img at bounding box center [314, 117] width 21 height 21
click at [384, 123] on span "2 leads prontos para receber sua mensagem!" at bounding box center [440, 117] width 212 height 15
click at [209, 63] on link "Recursos do WhatsApp Business" at bounding box center [150, 69] width 159 height 42
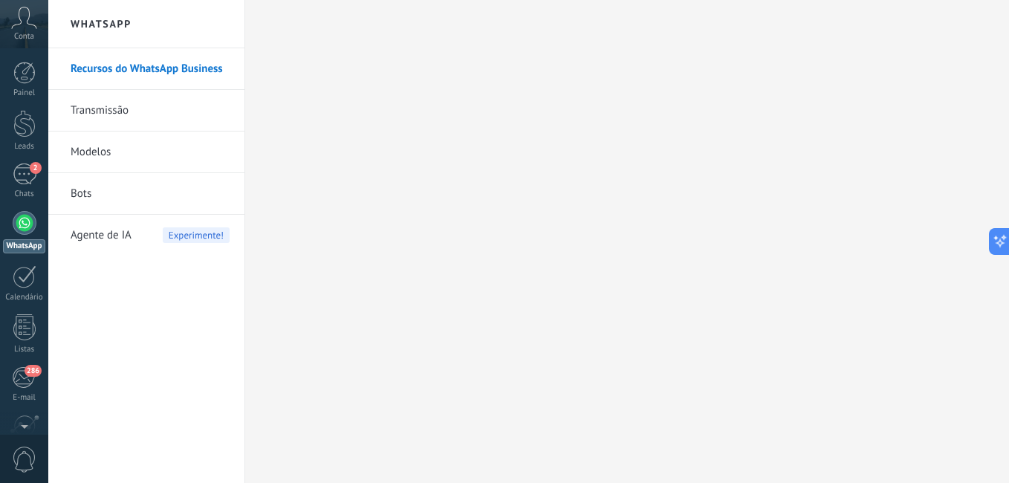
click at [121, 111] on link "Transmissão" at bounding box center [150, 111] width 159 height 42
click at [121, 111] on body ".abccls-1,.abccls-2{fill-rule:evenodd}.abccls-2{fill:#fff} .abfcls-1{fill:none}…" at bounding box center [504, 241] width 1009 height 483
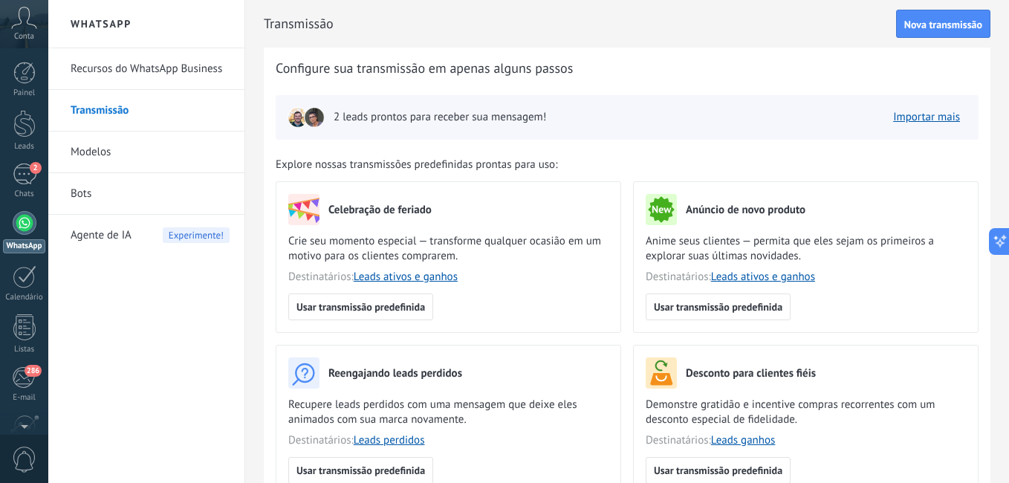
click at [302, 120] on img at bounding box center [298, 117] width 21 height 21
drag, startPoint x: 302, startPoint y: 120, endPoint x: 345, endPoint y: 119, distance: 43.1
click at [345, 119] on div "2 leads prontos para receber sua mensagem!" at bounding box center [417, 117] width 259 height 21
click at [345, 119] on span "2 leads prontos para receber sua mensagem!" at bounding box center [440, 117] width 212 height 15
drag, startPoint x: 345, startPoint y: 119, endPoint x: 438, endPoint y: 134, distance: 94.1
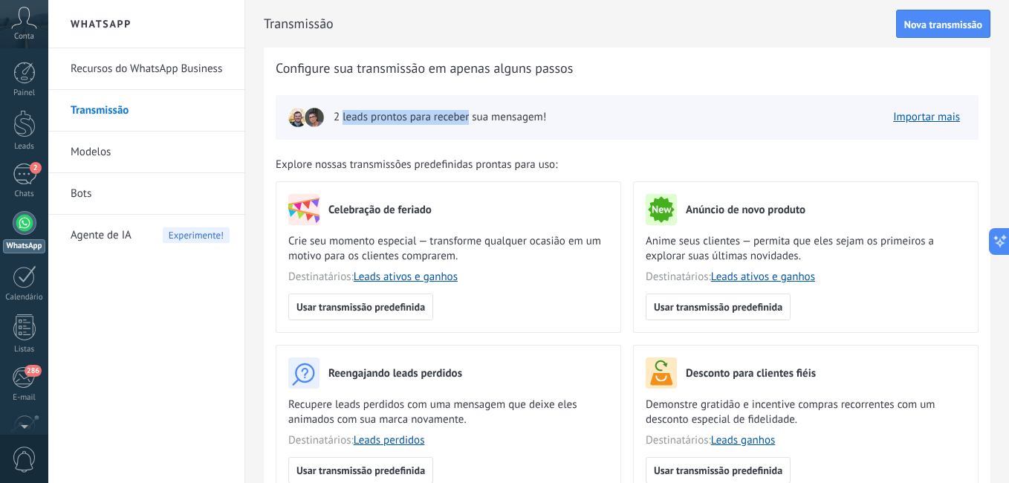
click at [438, 134] on div "2 leads prontos para receber sua mensagem! Importar mais" at bounding box center [627, 117] width 703 height 45
click at [509, 116] on span "2 leads prontos para receber sua mensagem!" at bounding box center [440, 117] width 212 height 15
click at [704, 120] on div "2 leads prontos para receber sua mensagem! Importar mais" at bounding box center [627, 117] width 703 height 45
click at [919, 22] on span "Nova transmissão" at bounding box center [943, 24] width 78 height 10
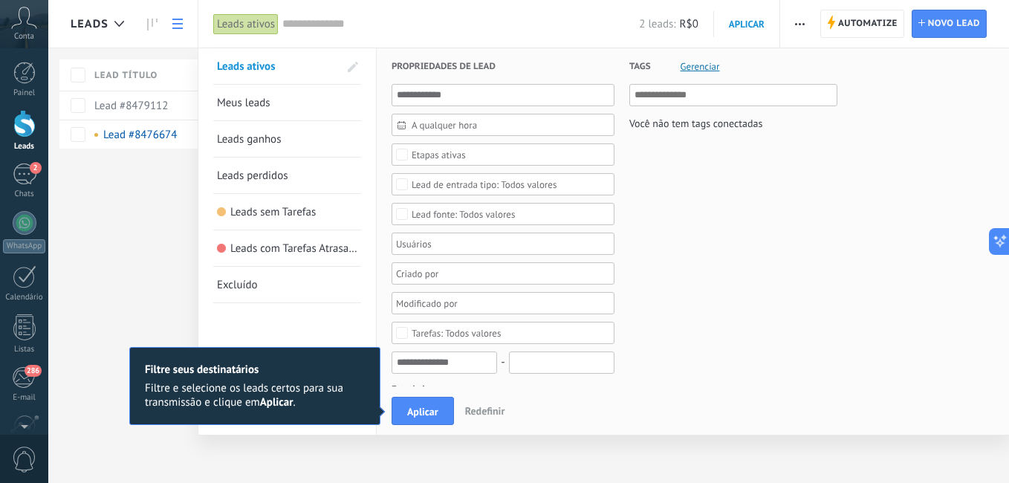
drag, startPoint x: 919, startPoint y: 22, endPoint x: 667, endPoint y: 244, distance: 335.3
click at [667, 244] on div "Tags Gerenciar Você não tem tags conectadas" at bounding box center [725, 468] width 223 height 840
click at [119, 105] on div "Leads Automatize Nova transmissão Editar funil de vendas Imprimir Configurações…" at bounding box center [528, 241] width 961 height 483
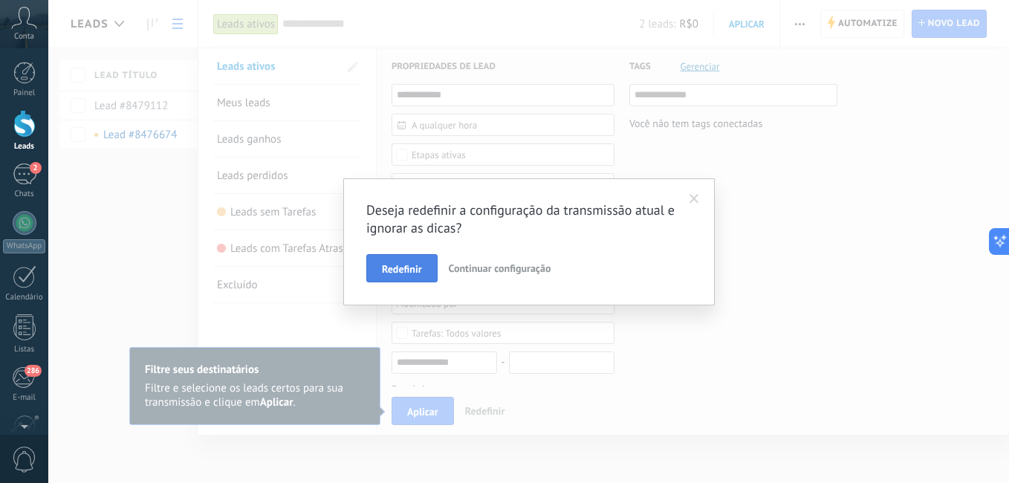
click at [406, 261] on button "Redefinir" at bounding box center [401, 268] width 71 height 28
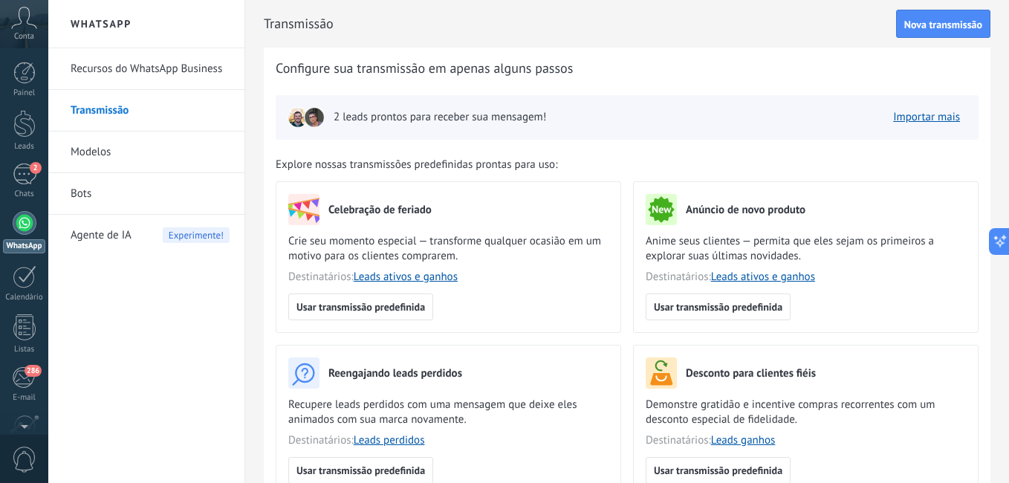
click at [293, 122] on img at bounding box center [298, 117] width 21 height 21
click at [906, 117] on link "Importar mais" at bounding box center [926, 117] width 67 height 14
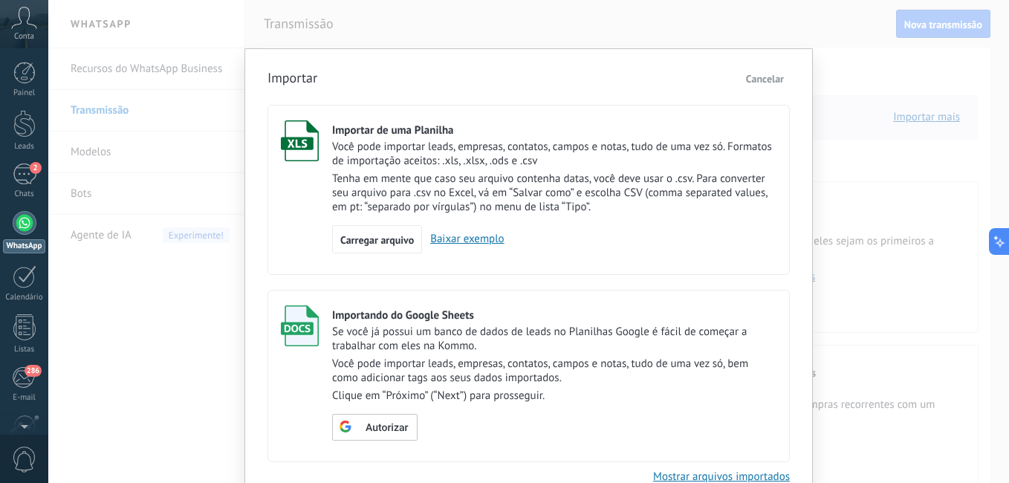
click at [767, 80] on span "Cancelar" at bounding box center [765, 78] width 38 height 13
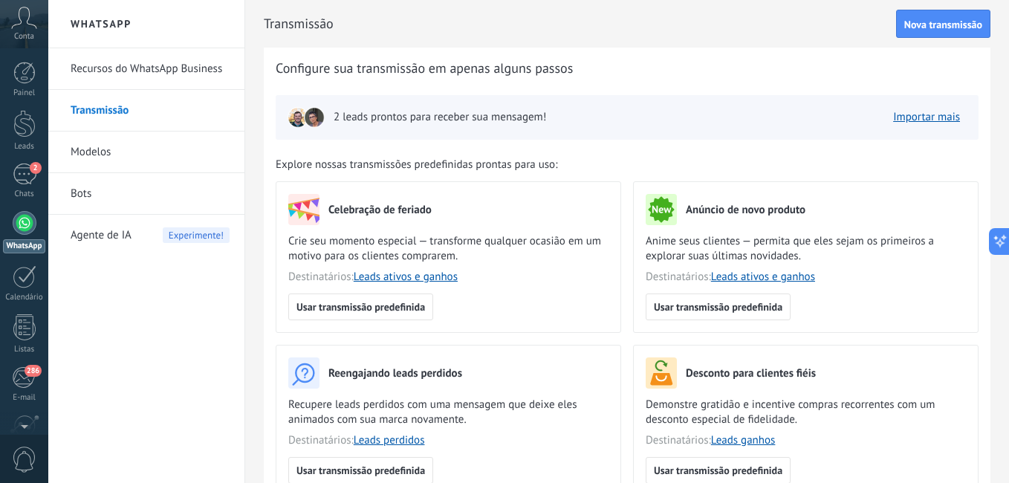
click at [91, 149] on link "Modelos" at bounding box center [150, 153] width 159 height 42
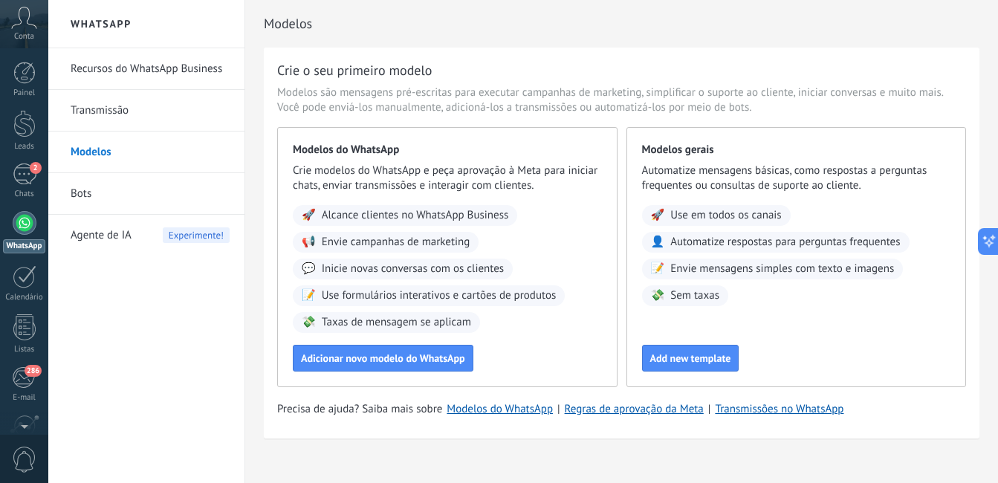
click at [82, 198] on link "Bots" at bounding box center [150, 194] width 159 height 42
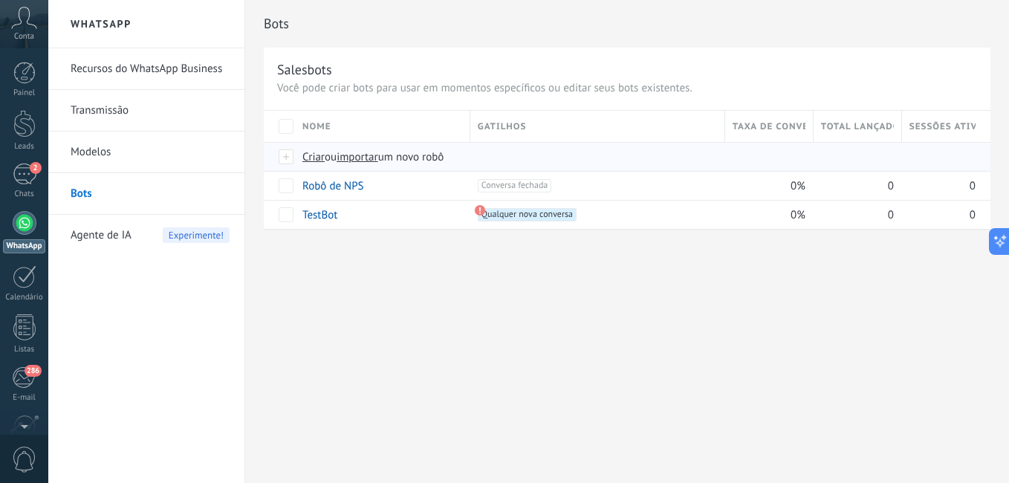
click at [309, 160] on span "Criar" at bounding box center [313, 157] width 22 height 14
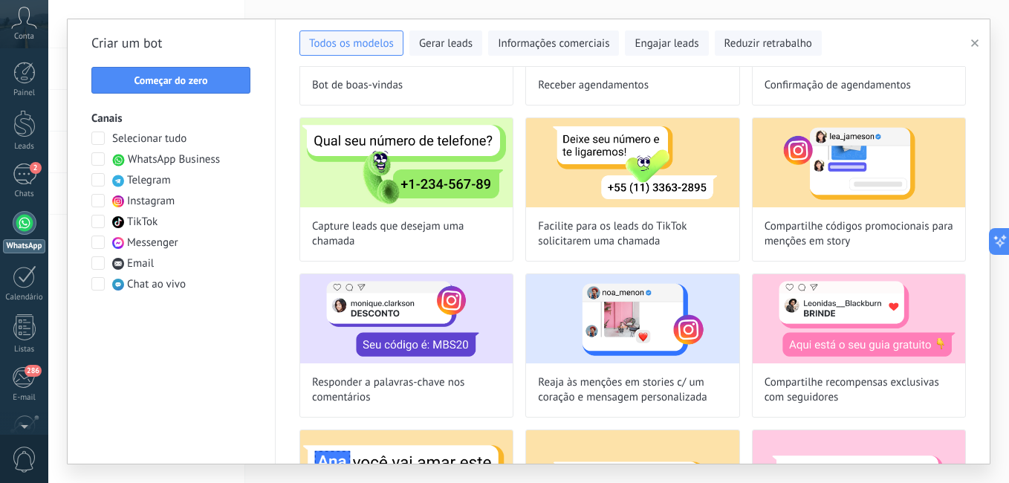
scroll to position [182, 0]
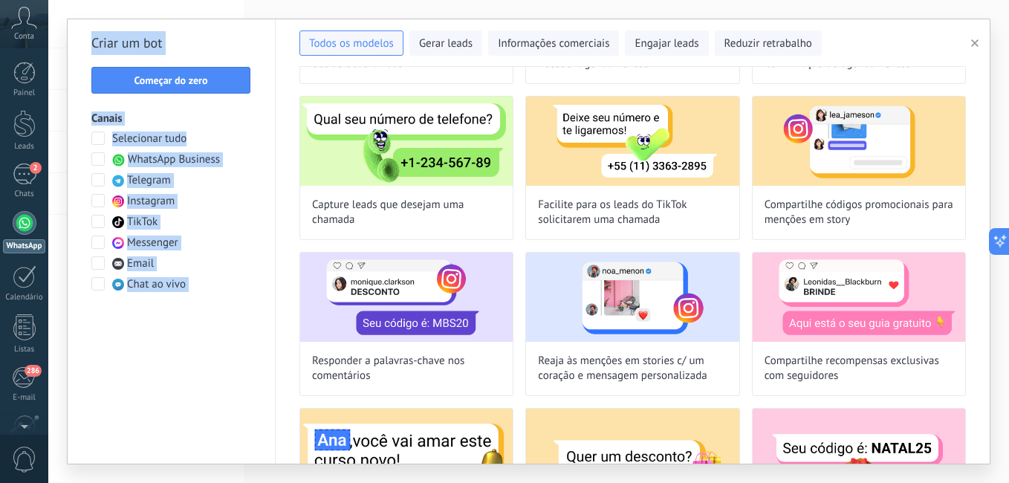
drag, startPoint x: 993, startPoint y: 191, endPoint x: 988, endPoint y: 163, distance: 28.6
click at [988, 163] on div "**********" at bounding box center [528, 241] width 961 height 483
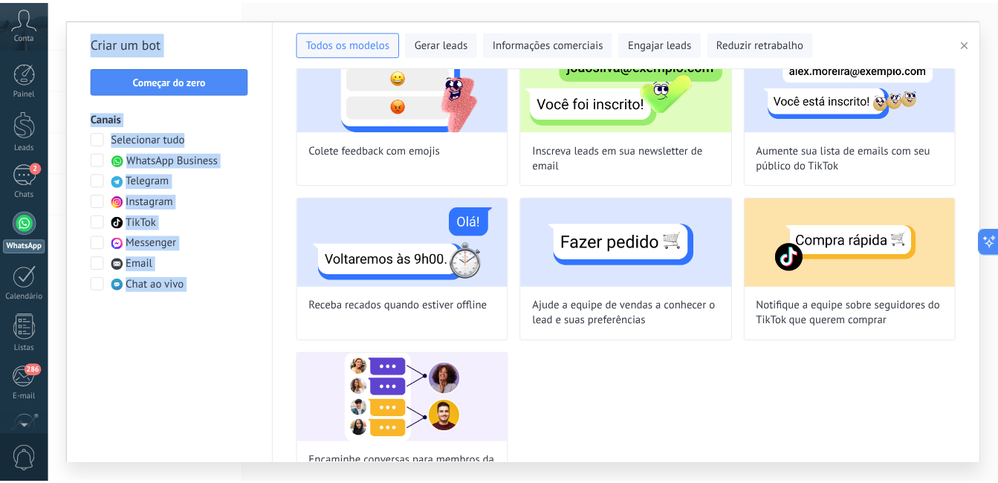
scroll to position [1218, 0]
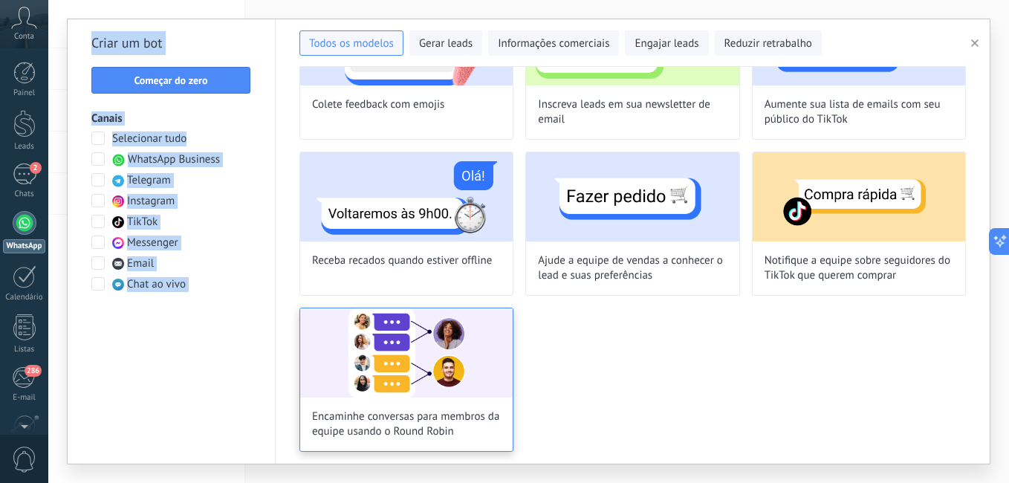
click at [419, 406] on div "Encaminhe conversas para membros da equipe usando o Round Robin" at bounding box center [406, 380] width 214 height 144
type input "**********"
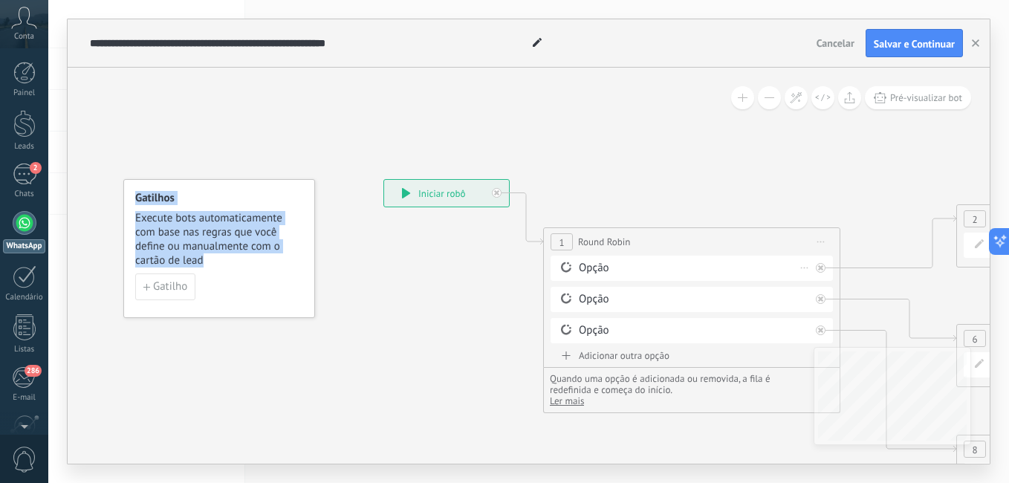
click at [737, 273] on div "Opção" at bounding box center [694, 268] width 231 height 15
click at [583, 273] on div "Opção" at bounding box center [694, 268] width 231 height 15
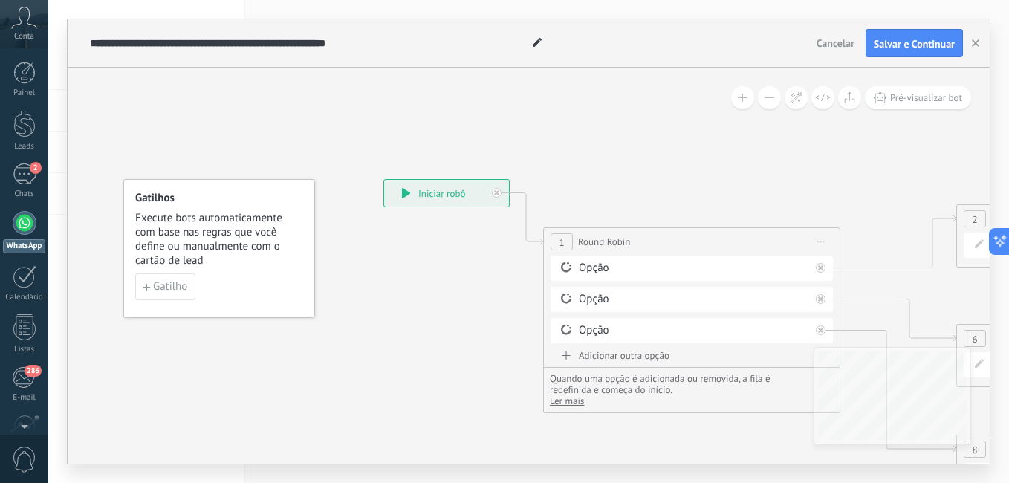
click at [425, 195] on div "**********" at bounding box center [446, 193] width 125 height 27
click at [905, 105] on button "Pré-visualizar bot" at bounding box center [918, 97] width 106 height 23
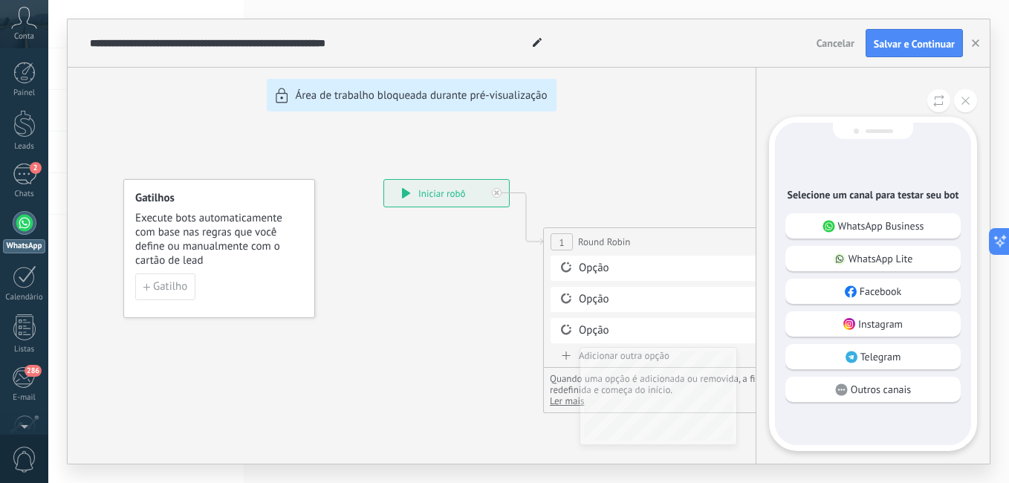
click at [666, 139] on div "**********" at bounding box center [529, 241] width 922 height 444
drag, startPoint x: 574, startPoint y: 278, endPoint x: 594, endPoint y: 266, distance: 23.3
click at [594, 266] on div "**********" at bounding box center [529, 241] width 922 height 444
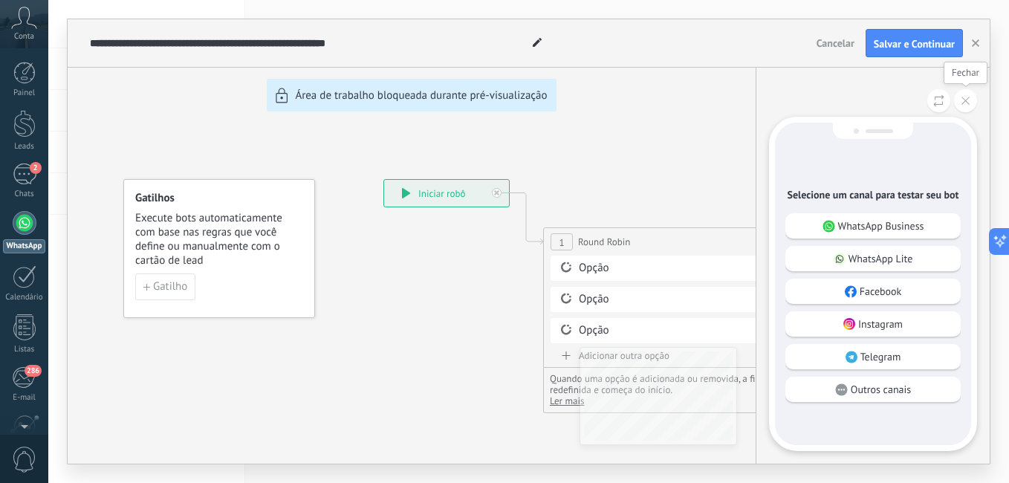
click at [970, 103] on button at bounding box center [965, 100] width 23 height 23
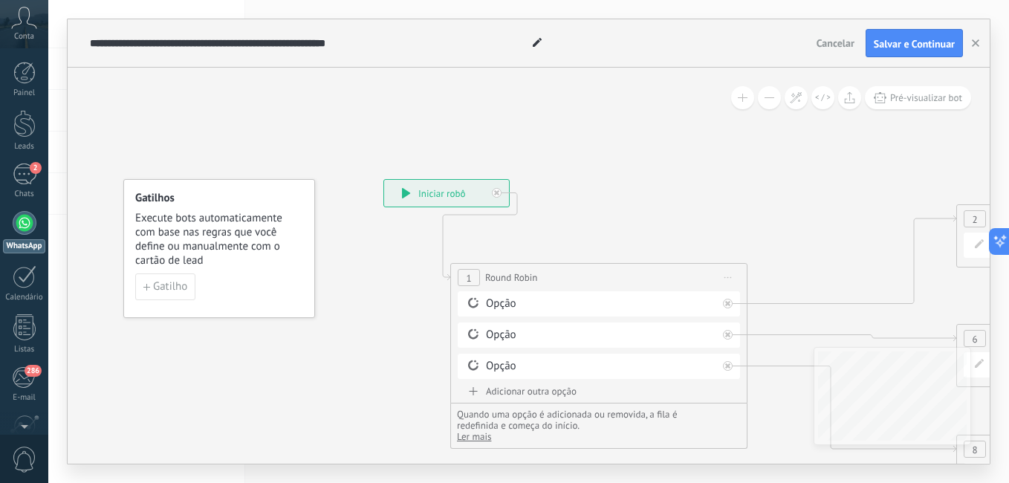
drag, startPoint x: 773, startPoint y: 244, endPoint x: 681, endPoint y: 279, distance: 98.8
click at [681, 279] on div "**********" at bounding box center [599, 277] width 296 height 27
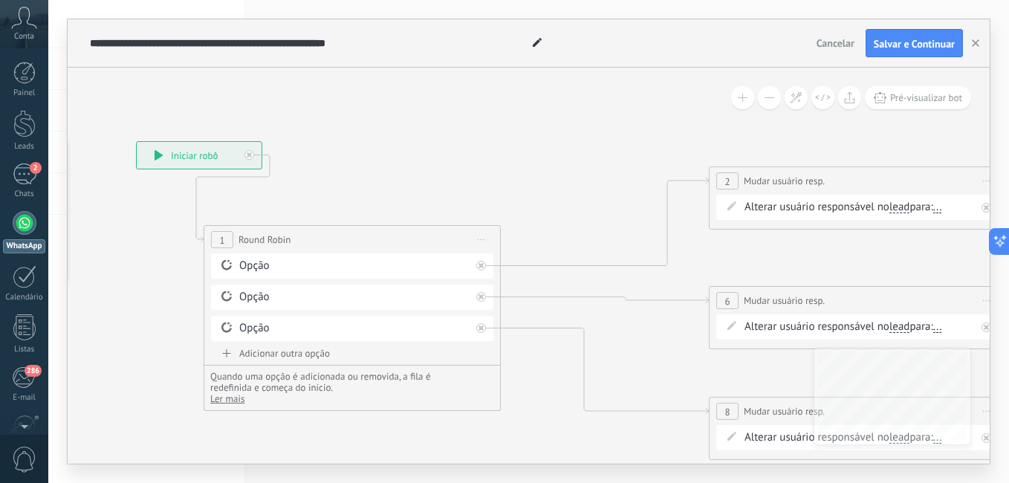
drag, startPoint x: 698, startPoint y: 201, endPoint x: 448, endPoint y: 163, distance: 253.2
click at [448, 163] on icon at bounding box center [932, 308] width 2337 height 1077
click at [259, 265] on div "Opção" at bounding box center [351, 266] width 231 height 15
click at [463, 267] on div "Excluir" at bounding box center [462, 266] width 16 height 22
click at [328, 277] on div "Opção Excluir" at bounding box center [349, 265] width 282 height 25
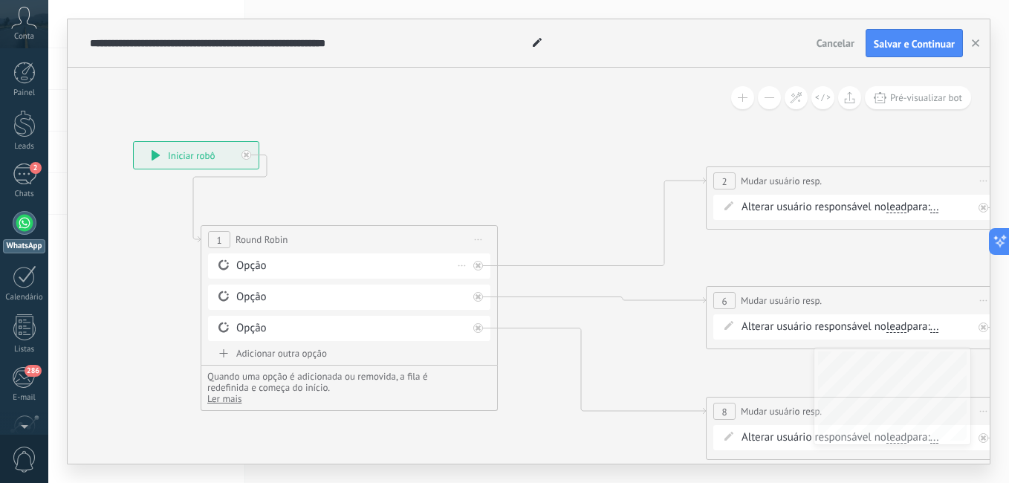
drag, startPoint x: 328, startPoint y: 277, endPoint x: 249, endPoint y: 259, distance: 80.9
click at [249, 259] on div "Opção Excluir" at bounding box center [349, 265] width 282 height 25
click at [249, 259] on div "Opção" at bounding box center [351, 266] width 231 height 15
drag, startPoint x: 249, startPoint y: 259, endPoint x: 248, endPoint y: 267, distance: 8.2
click at [248, 267] on div "Opção" at bounding box center [351, 266] width 231 height 15
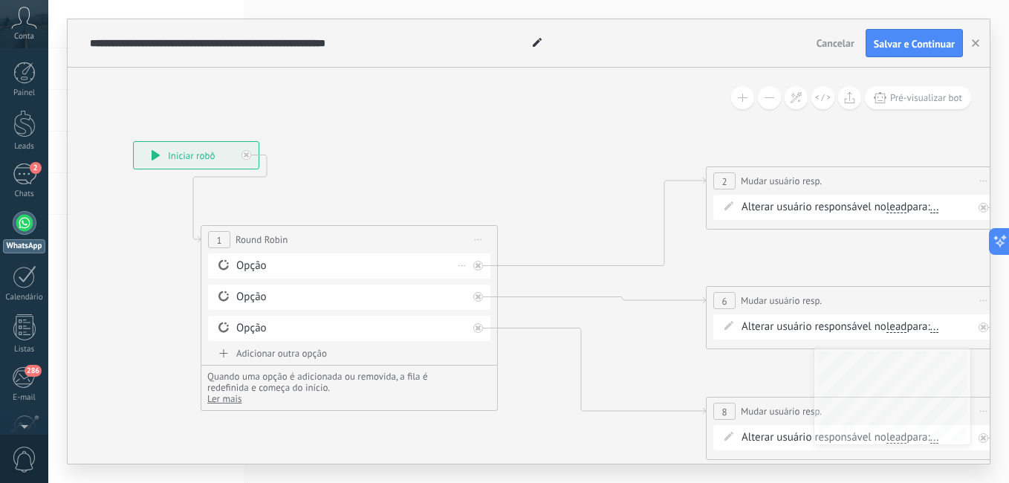
click at [248, 267] on div "Opção" at bounding box center [351, 266] width 231 height 15
click at [250, 357] on div "Adicionar outra opção" at bounding box center [349, 353] width 282 height 13
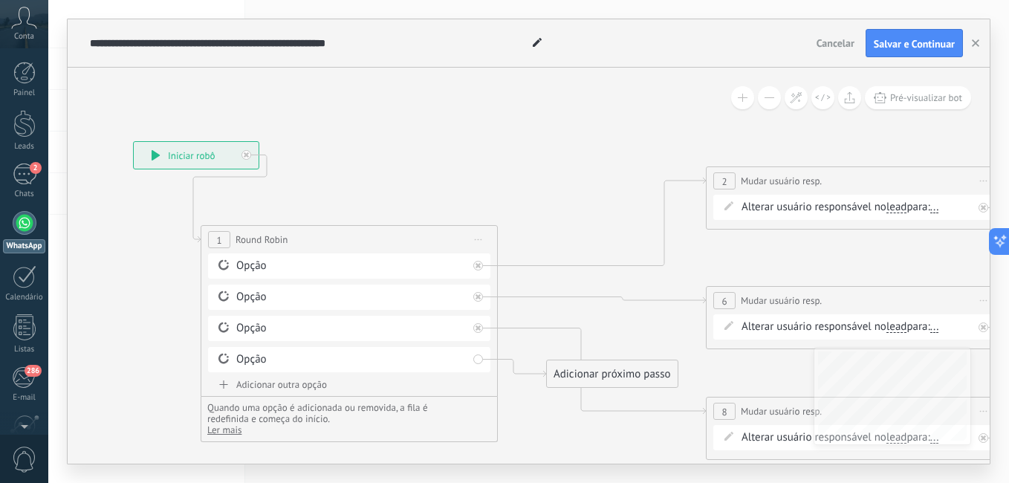
click at [250, 357] on div "Opção" at bounding box center [351, 359] width 231 height 15
click at [581, 371] on div "Adicionar próximo passo" at bounding box center [612, 374] width 131 height 25
click at [467, 357] on div "Excluir" at bounding box center [462, 359] width 16 height 22
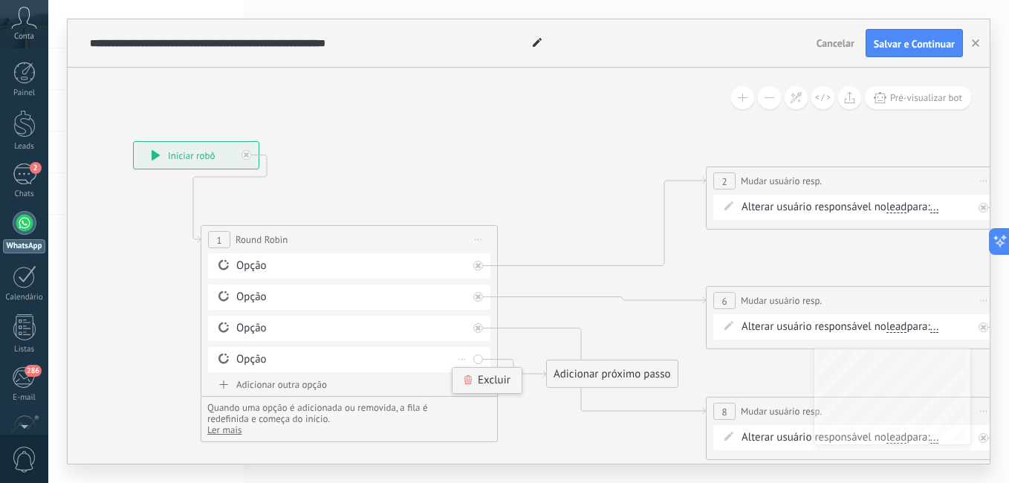
click at [484, 376] on div "Excluir" at bounding box center [486, 380] width 69 height 25
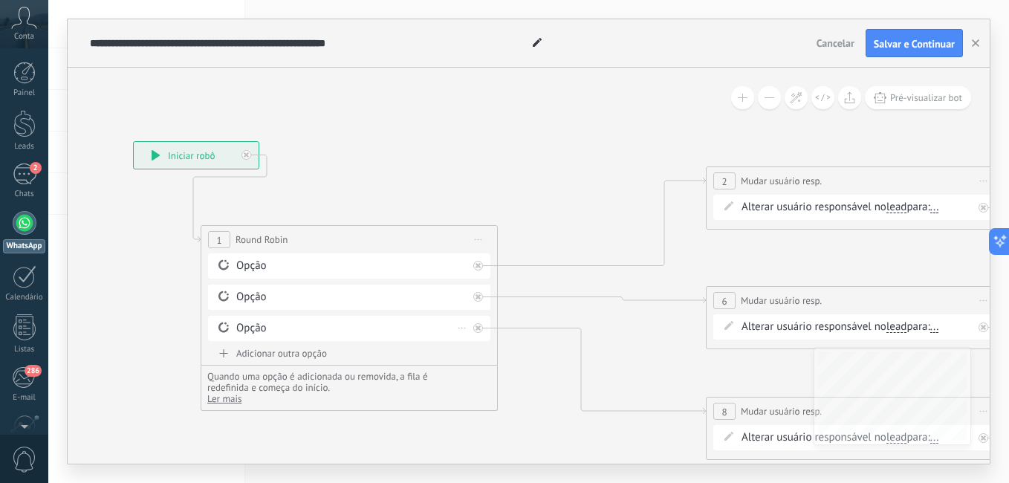
click at [461, 326] on div "Excluir" at bounding box center [462, 328] width 16 height 22
click at [475, 353] on div "Excluir" at bounding box center [486, 349] width 69 height 25
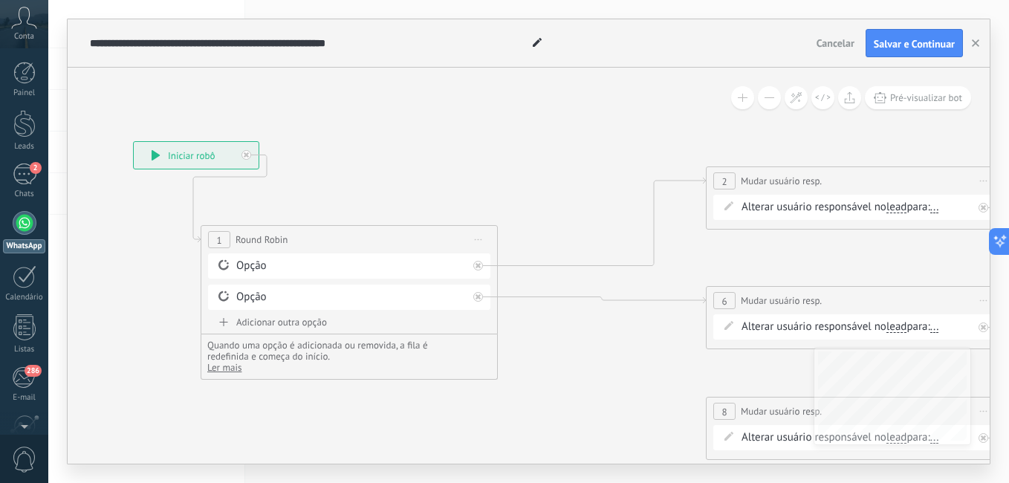
click at [266, 262] on div "Opção" at bounding box center [351, 266] width 231 height 15
click at [256, 296] on div "Opção" at bounding box center [351, 297] width 231 height 15
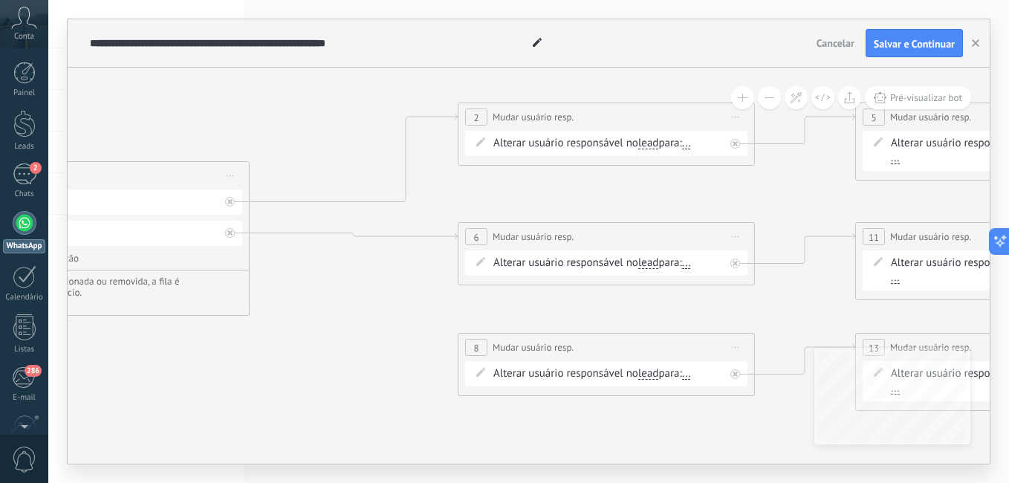
drag, startPoint x: 593, startPoint y: 383, endPoint x: 345, endPoint y: 319, distance: 256.2
click at [345, 319] on icon at bounding box center [681, 244] width 2337 height 1077
click at [833, 51] on button "Cancelar" at bounding box center [836, 43] width 50 height 22
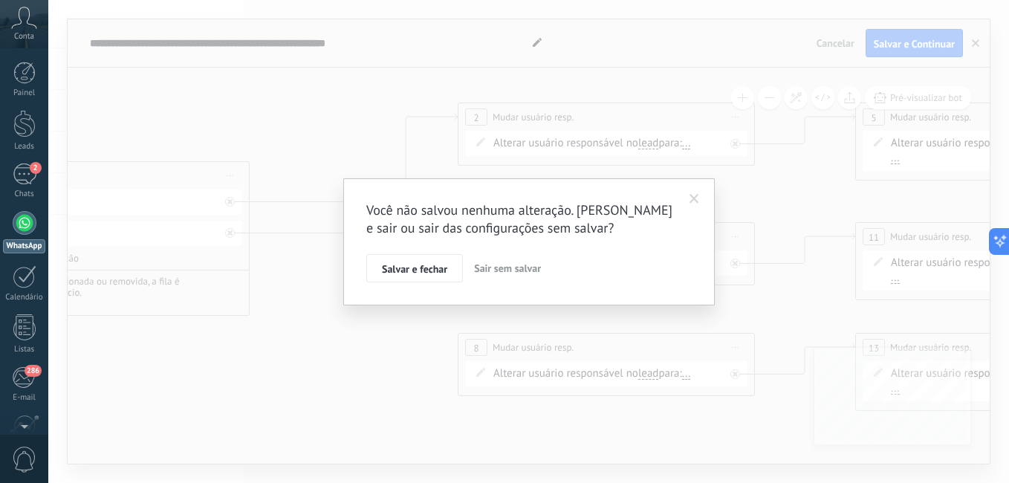
click at [496, 268] on span "Sair sem salvar" at bounding box center [507, 268] width 67 height 13
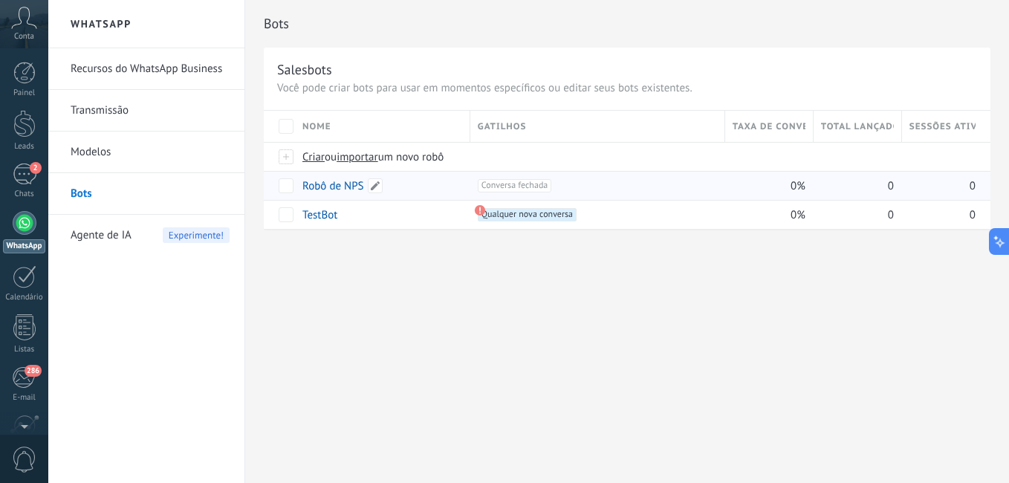
click at [341, 192] on link "Robô de NPS" at bounding box center [333, 186] width 62 height 14
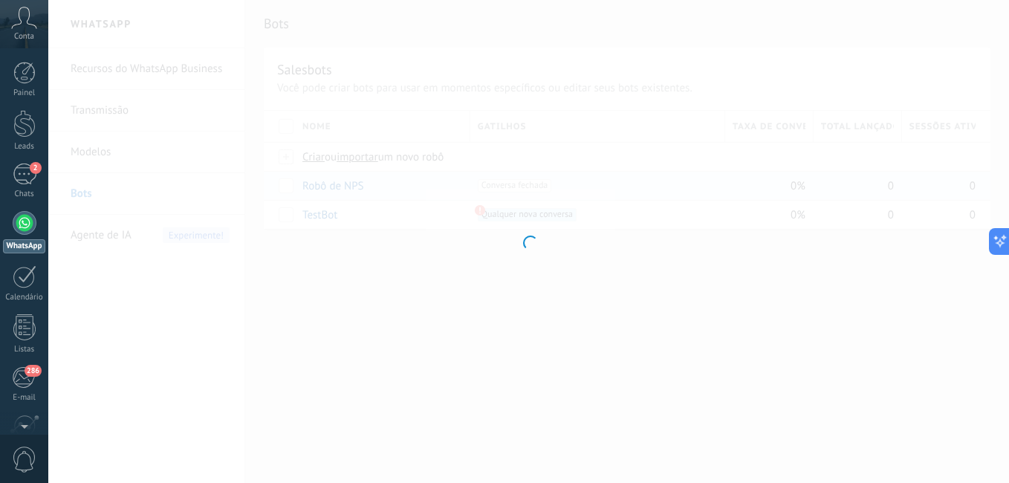
type input "**********"
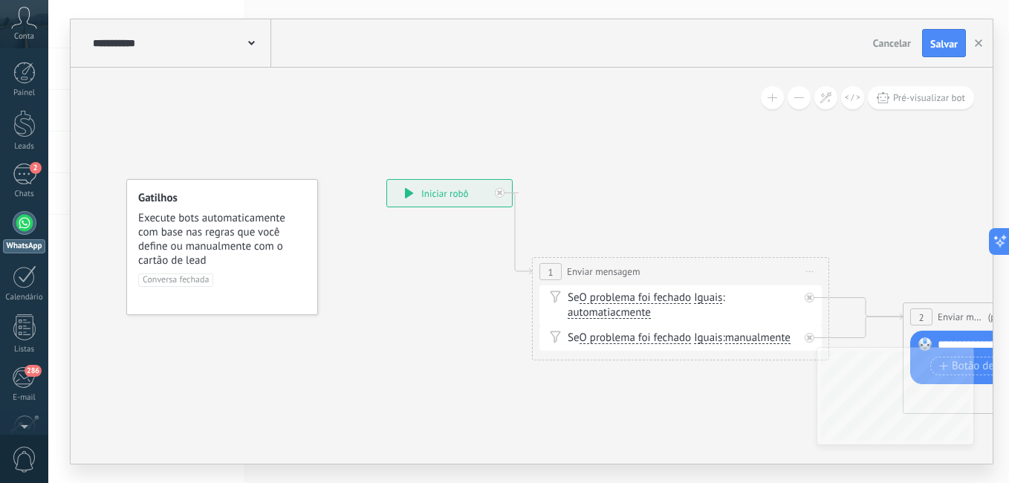
click at [429, 192] on div "**********" at bounding box center [449, 193] width 125 height 27
click at [912, 101] on span "Pré-visualizar bot" at bounding box center [929, 97] width 72 height 13
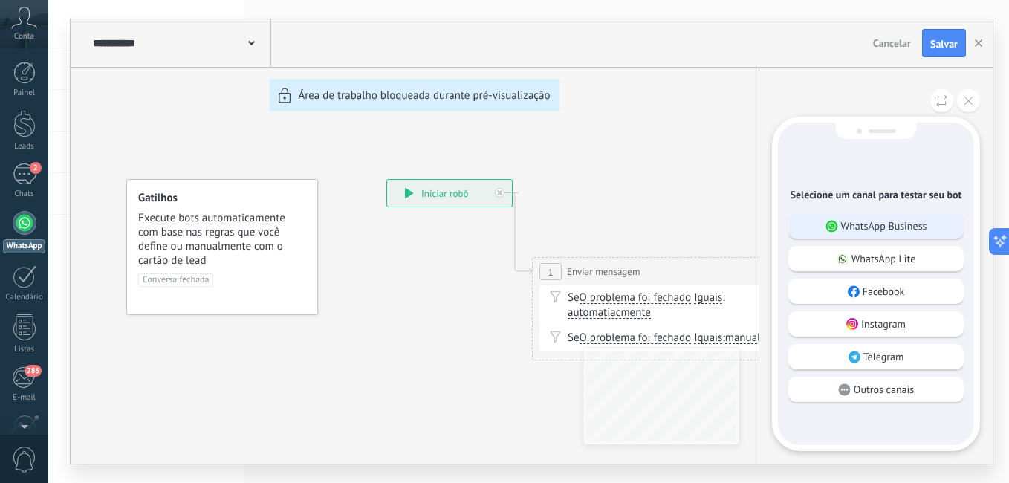
click at [886, 233] on div "WhatsApp Business" at bounding box center [875, 225] width 175 height 25
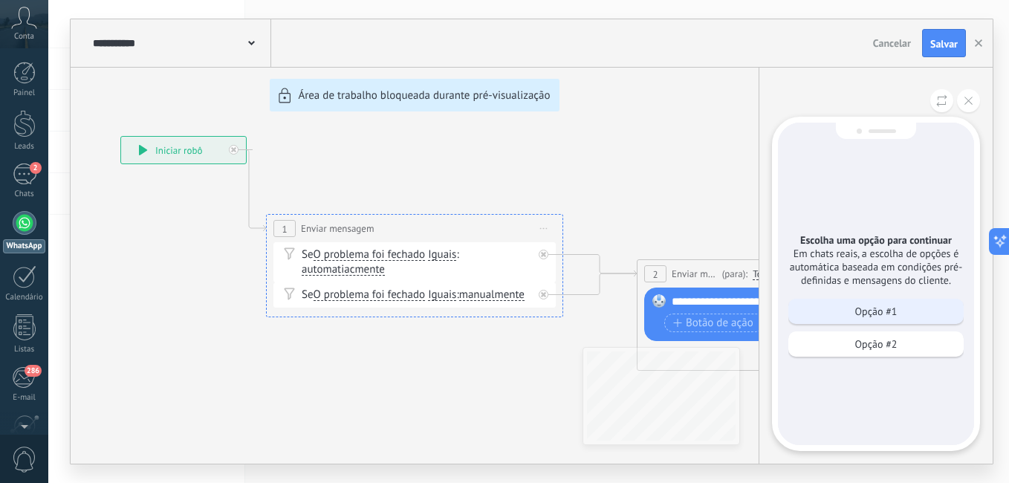
click at [883, 315] on p "Opção #1" at bounding box center [876, 311] width 42 height 13
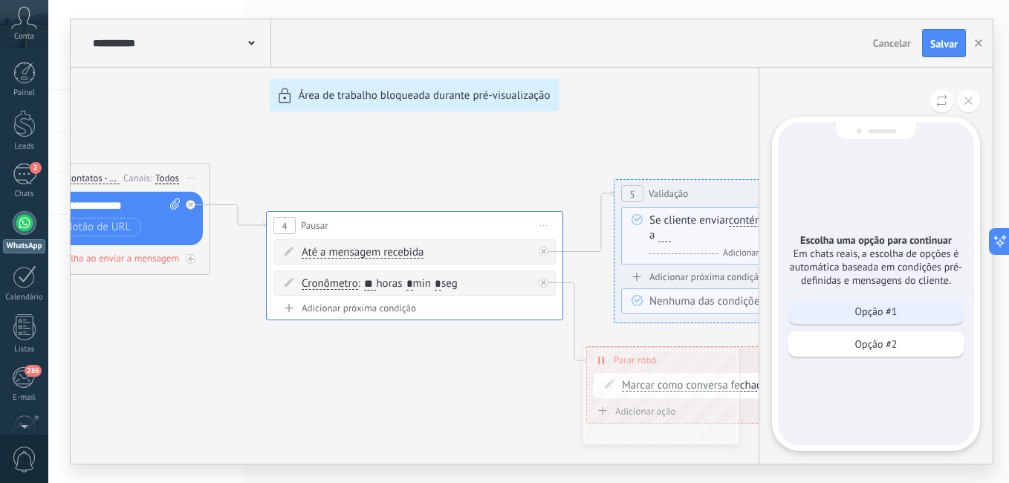
click at [877, 313] on p "Opção #1" at bounding box center [876, 311] width 42 height 13
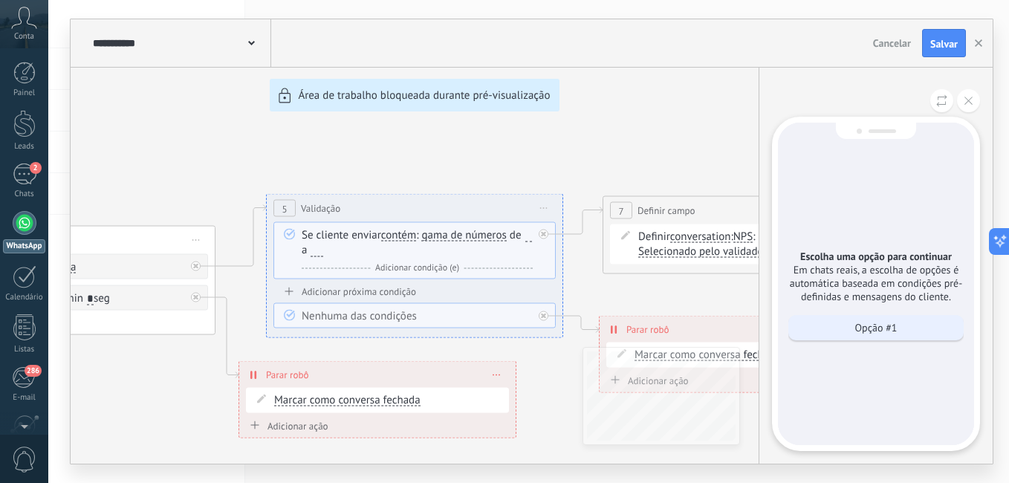
click at [883, 325] on p "Opção #1" at bounding box center [876, 327] width 42 height 13
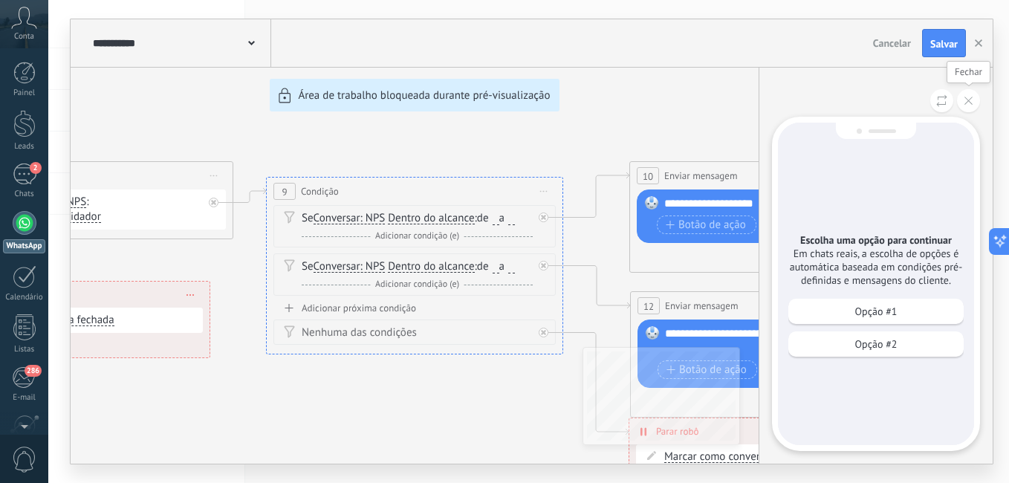
click at [969, 101] on use at bounding box center [968, 101] width 8 height 8
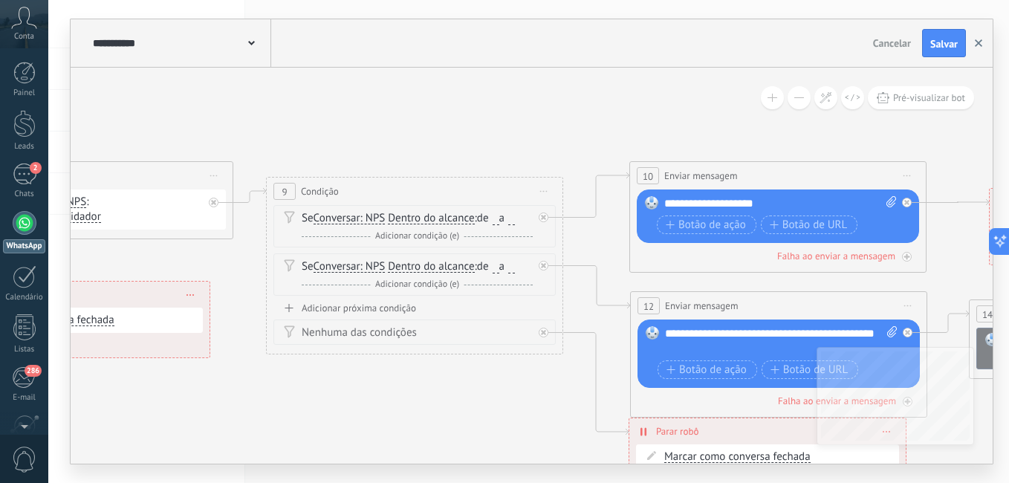
click at [978, 39] on icon "button" at bounding box center [978, 42] width 7 height 7
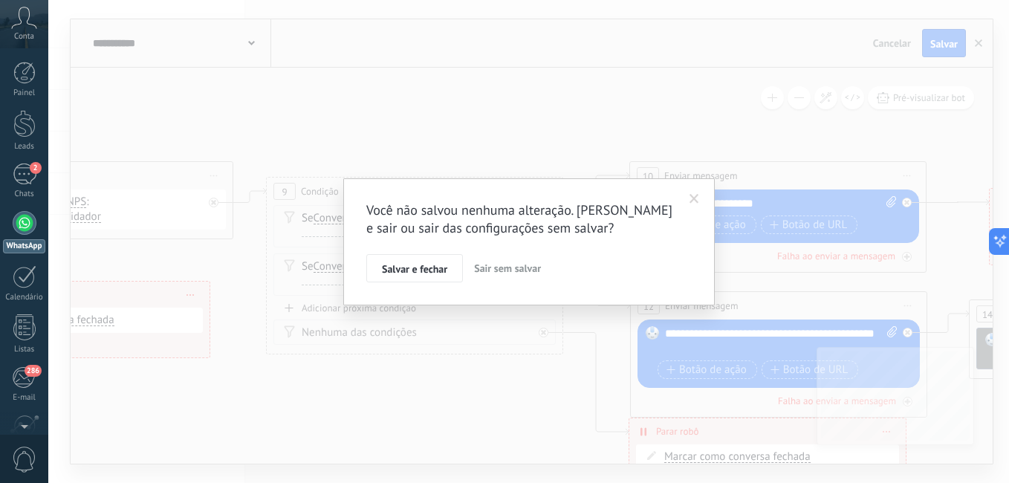
click at [511, 267] on span "Sair sem salvar" at bounding box center [507, 268] width 67 height 13
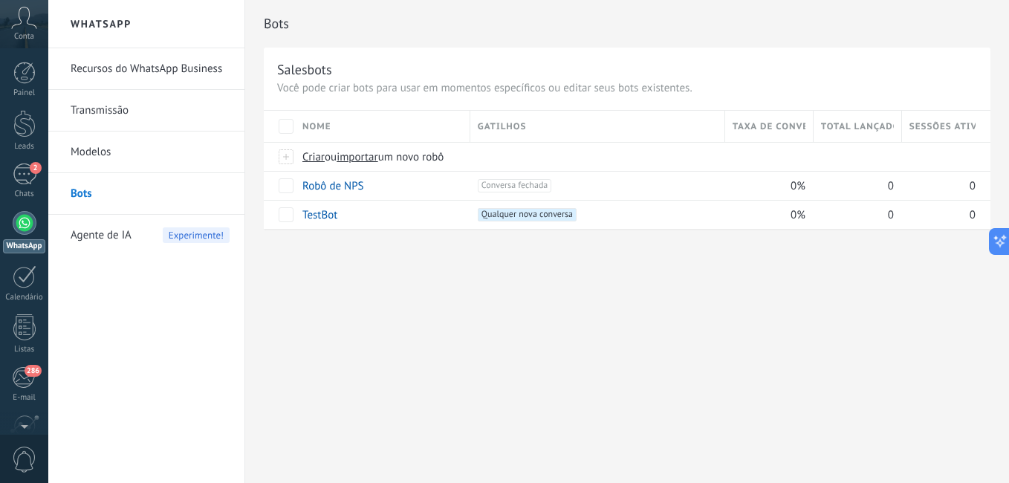
click at [123, 232] on span "Agente de IA" at bounding box center [101, 236] width 61 height 42
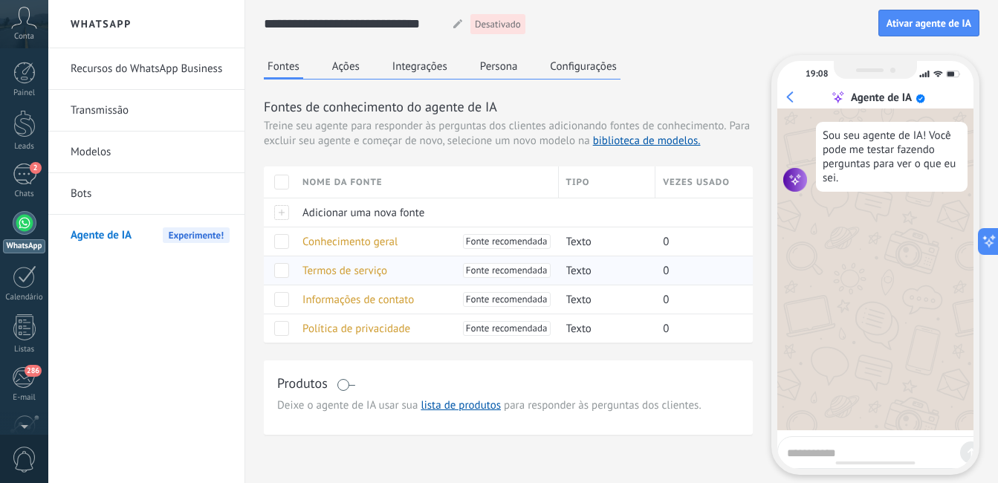
click at [441, 262] on div "Termos de serviço Fonte recomendada" at bounding box center [423, 270] width 256 height 28
click at [42, 183] on link "2 Chats" at bounding box center [24, 181] width 48 height 36
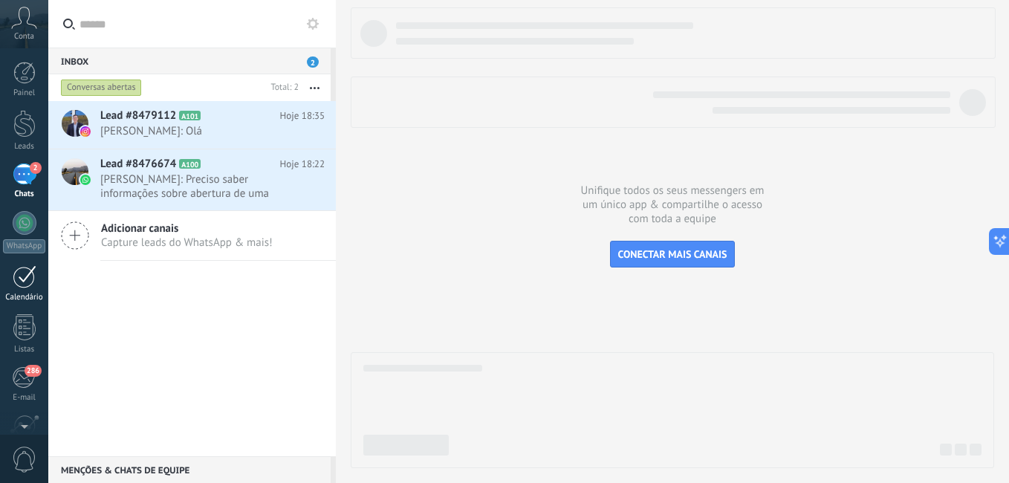
click at [29, 286] on div at bounding box center [25, 276] width 24 height 23
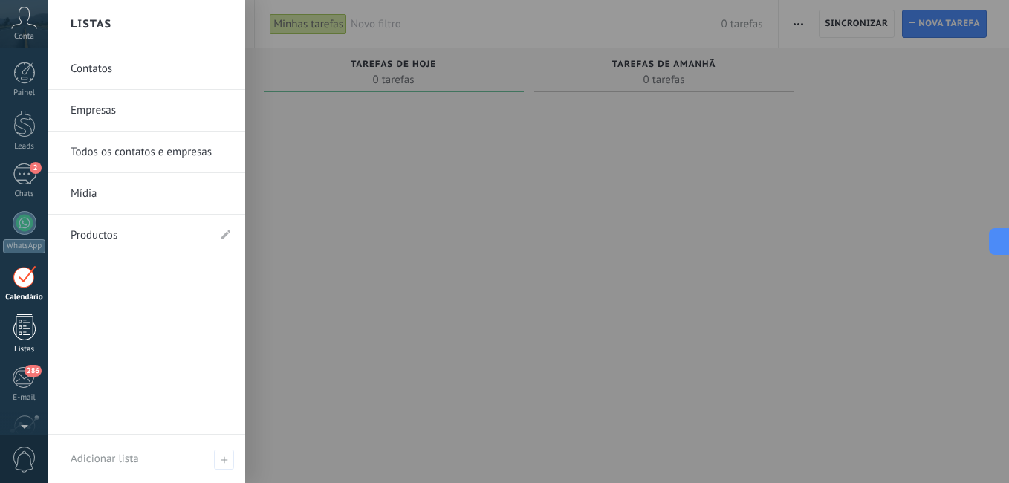
click at [29, 332] on div at bounding box center [24, 327] width 22 height 26
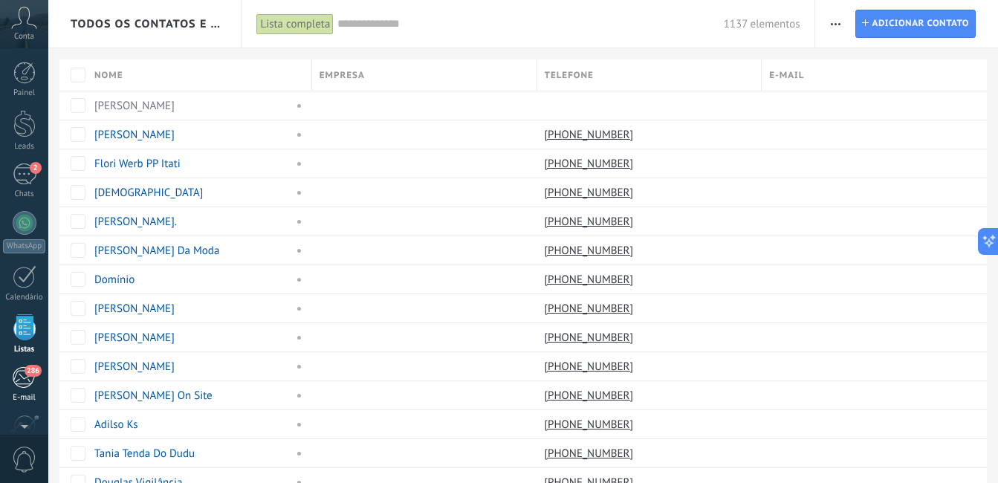
click at [22, 372] on div "286" at bounding box center [24, 377] width 25 height 22
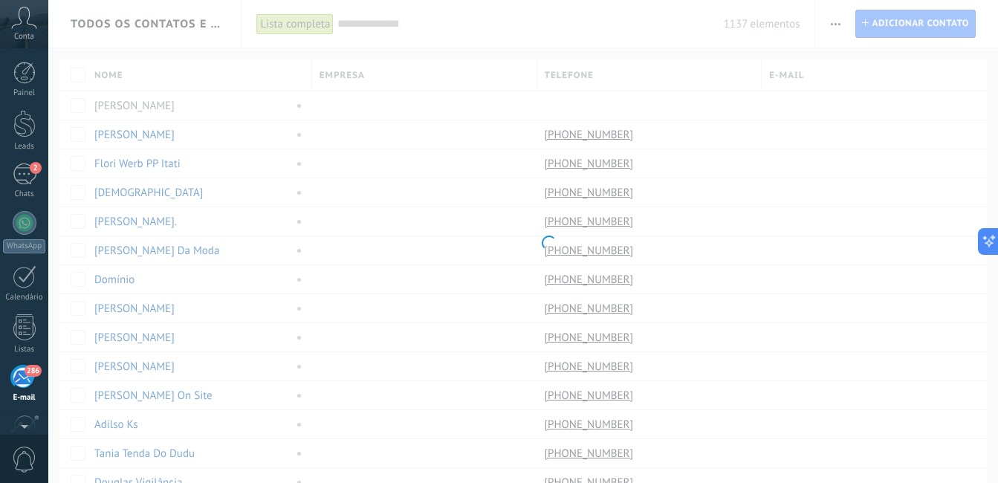
scroll to position [135, 0]
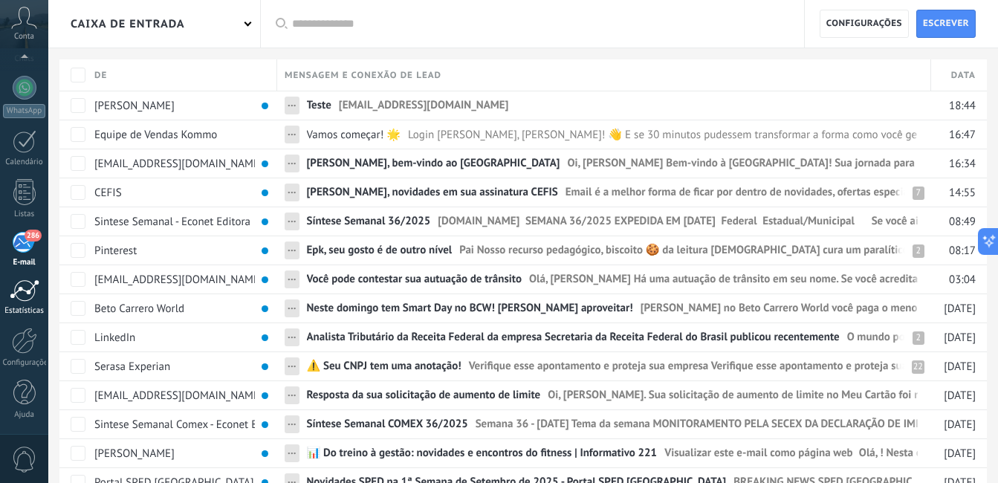
click at [25, 281] on div at bounding box center [25, 290] width 30 height 22
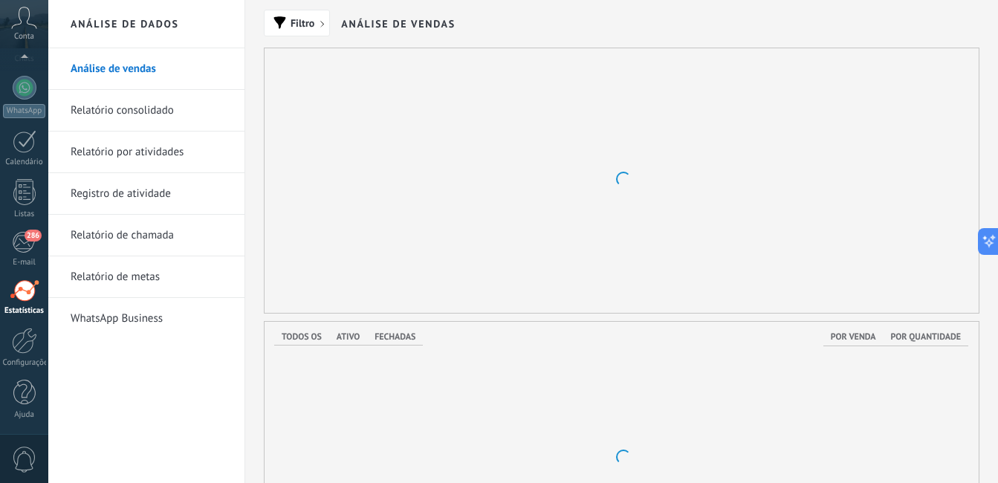
click at [25, 281] on div at bounding box center [25, 290] width 30 height 22
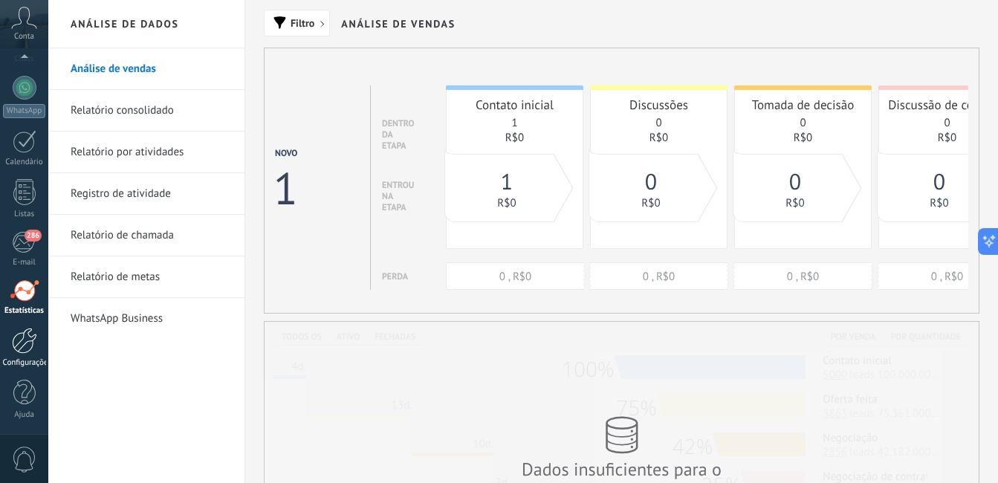
click at [23, 337] on div at bounding box center [24, 341] width 25 height 26
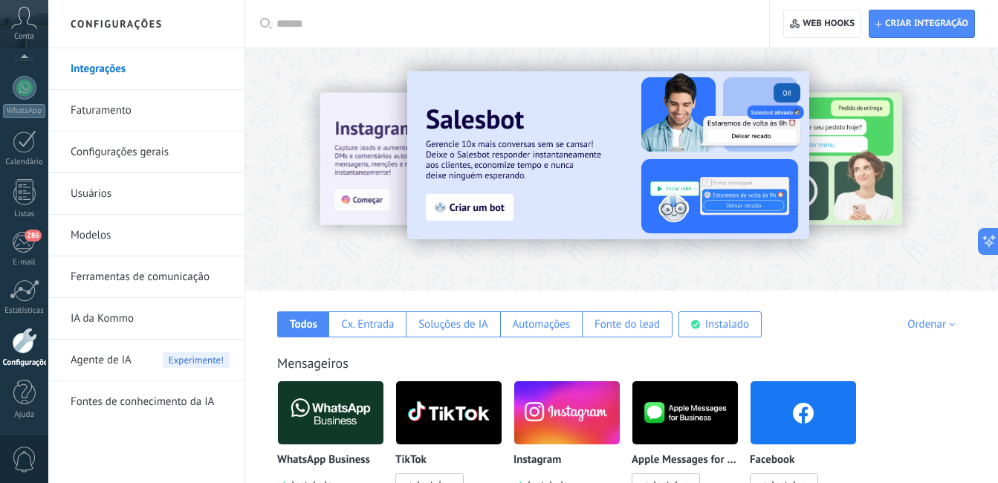
click at [799, 418] on img at bounding box center [803, 413] width 106 height 72
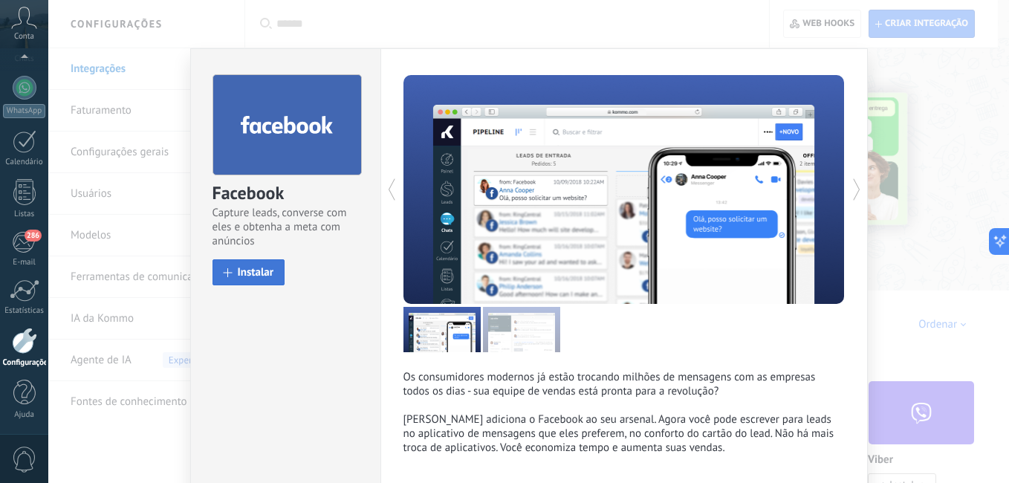
click at [247, 267] on span "Instalar" at bounding box center [256, 272] width 36 height 11
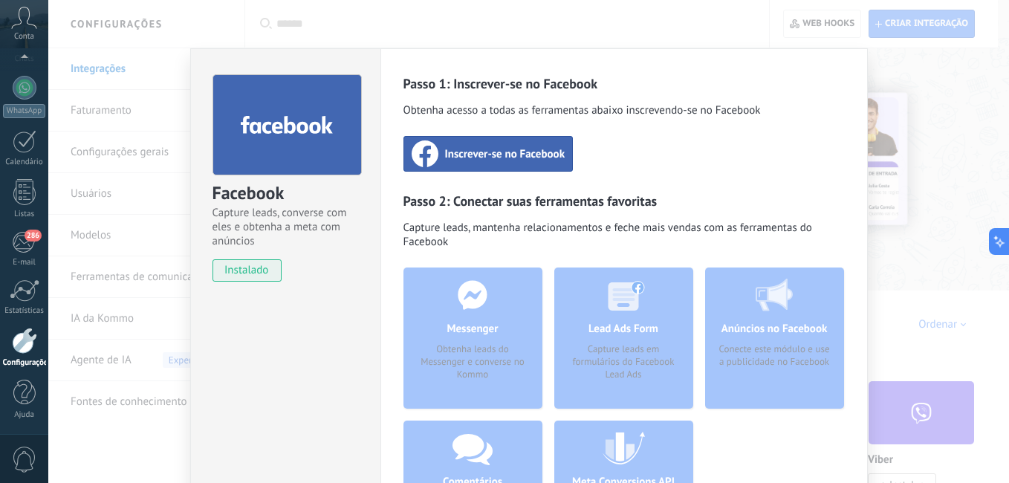
click at [466, 153] on span "Inscrever-se no Facebook" at bounding box center [505, 153] width 120 height 15
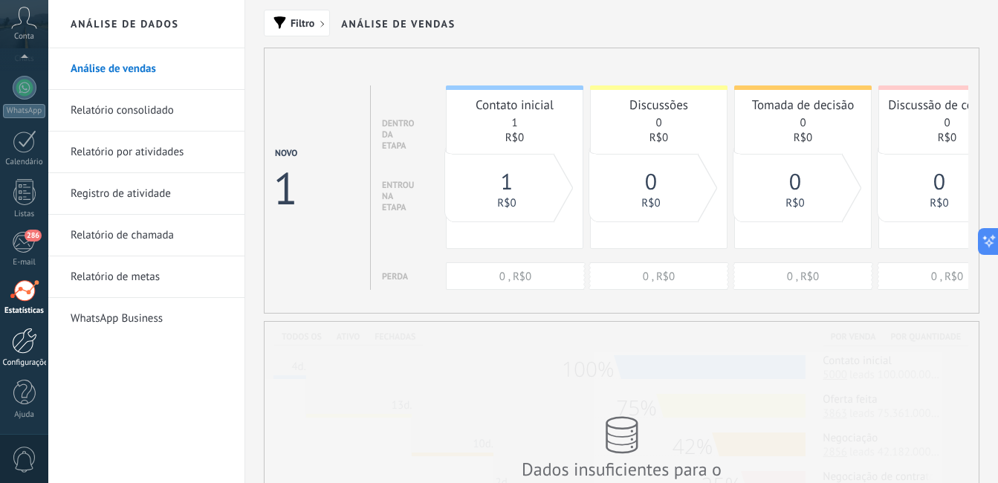
click at [25, 356] on link "Configurações" at bounding box center [24, 348] width 48 height 40
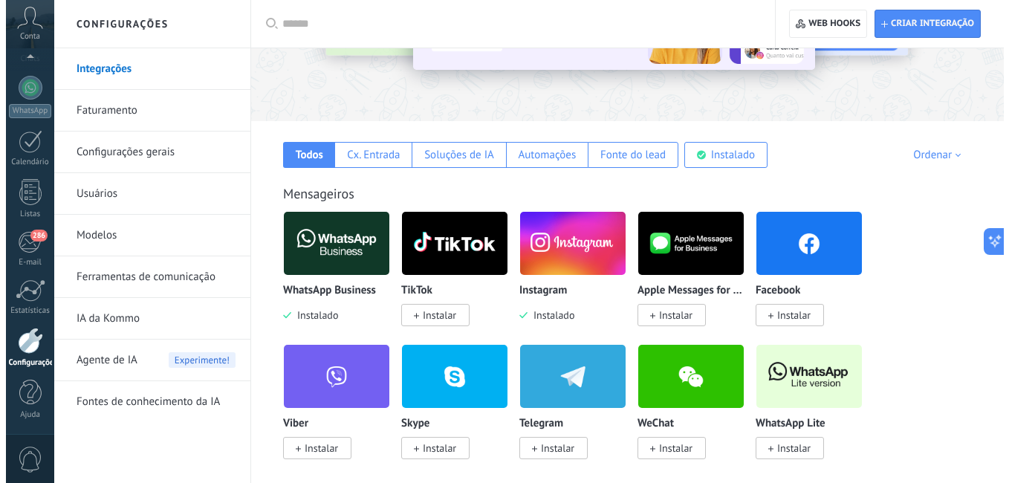
scroll to position [242, 0]
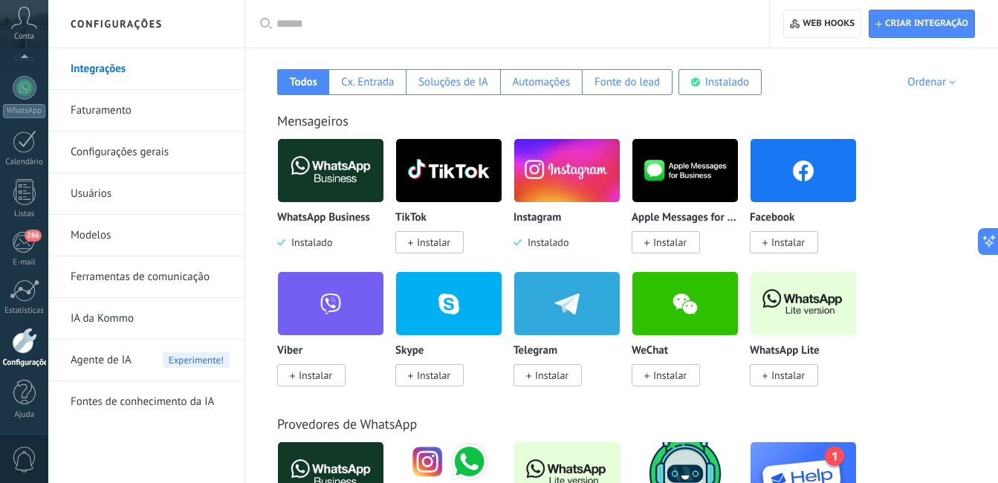
click at [794, 239] on span "Instalar" at bounding box center [787, 242] width 33 height 13
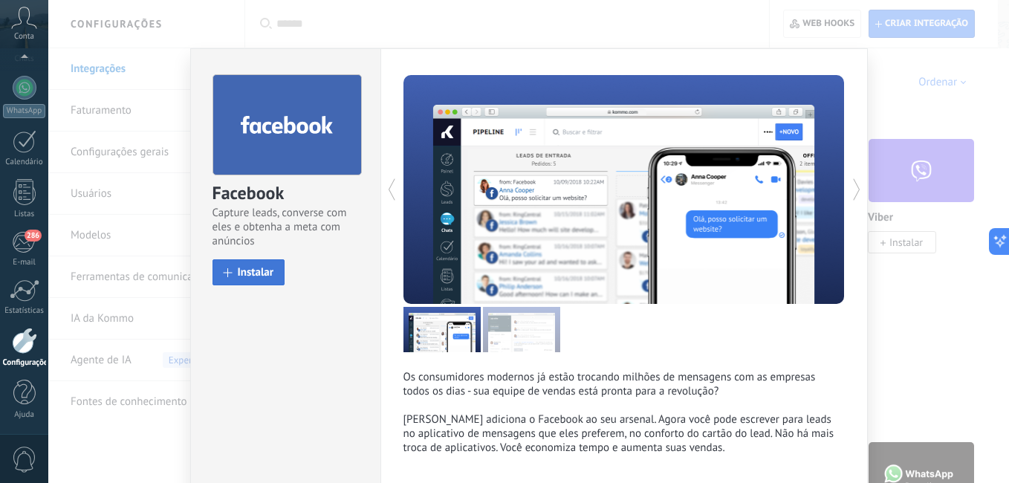
click at [278, 279] on button "Instalar" at bounding box center [248, 272] width 73 height 26
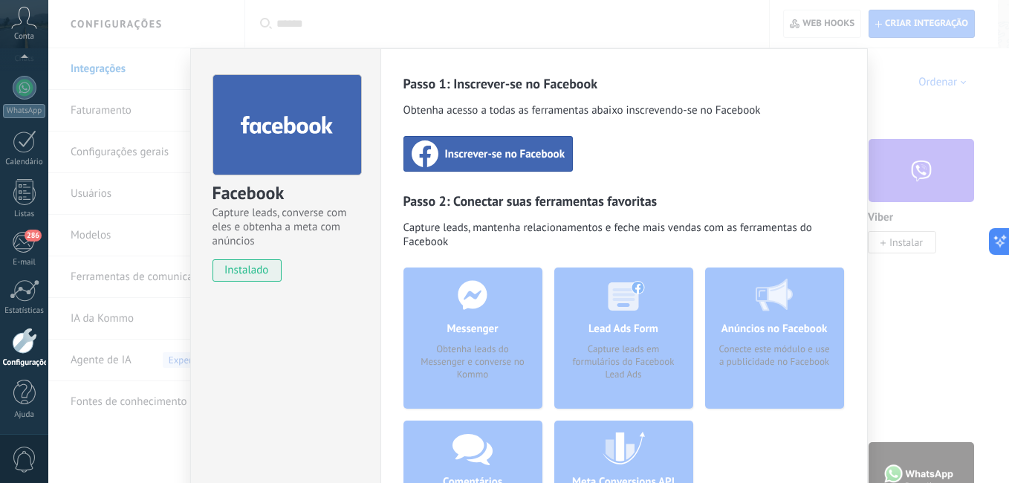
click at [483, 148] on span "Inscrever-se no Facebook" at bounding box center [505, 153] width 120 height 15
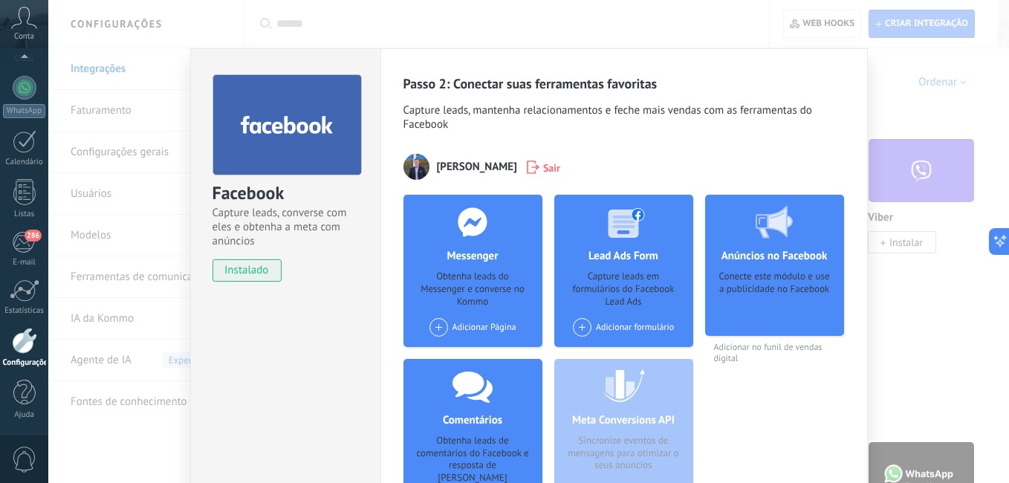
click at [470, 328] on div "Adicionar Página" at bounding box center [472, 327] width 87 height 19
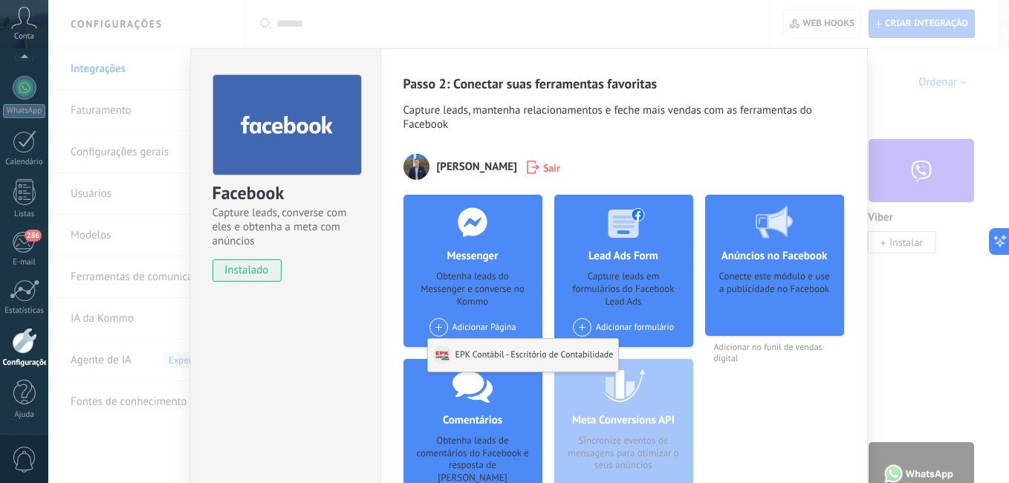
click at [477, 349] on div "EPK Contábil - Escritório de Contabilidade" at bounding box center [523, 355] width 191 height 33
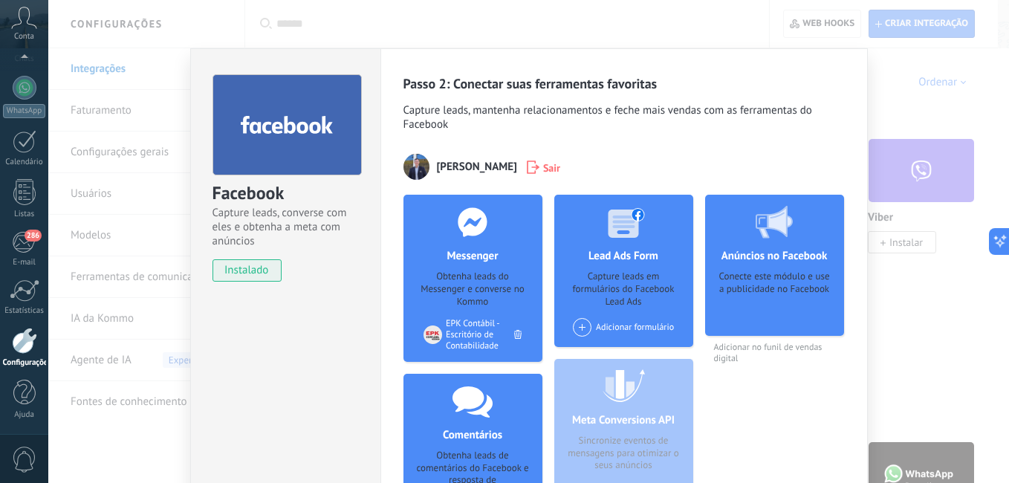
click at [631, 323] on div "Adicionar formulário" at bounding box center [623, 327] width 101 height 19
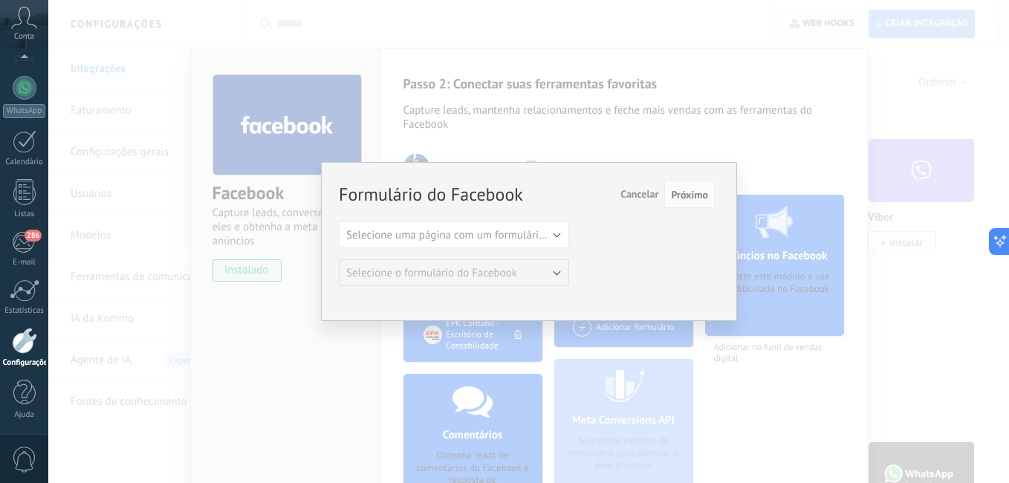
click at [644, 192] on span "Cancelar" at bounding box center [639, 193] width 38 height 13
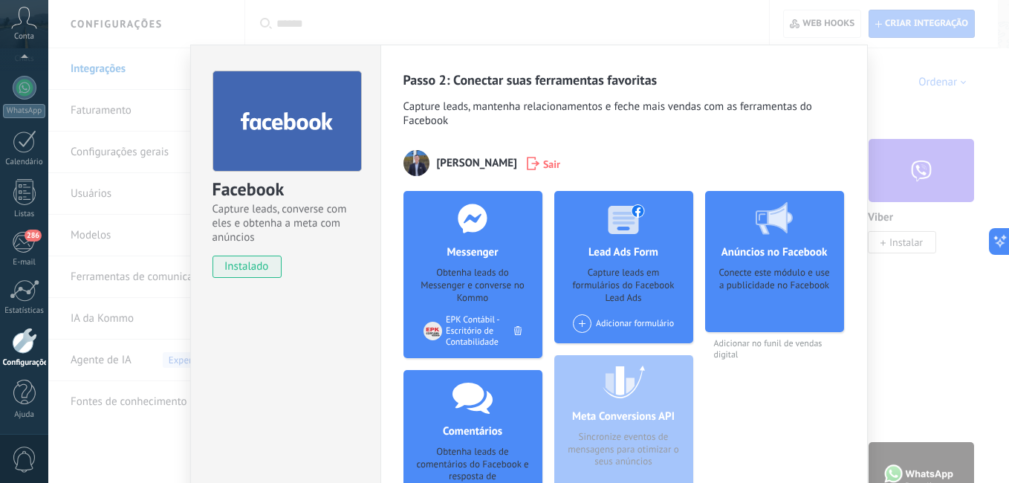
scroll to position [0, 0]
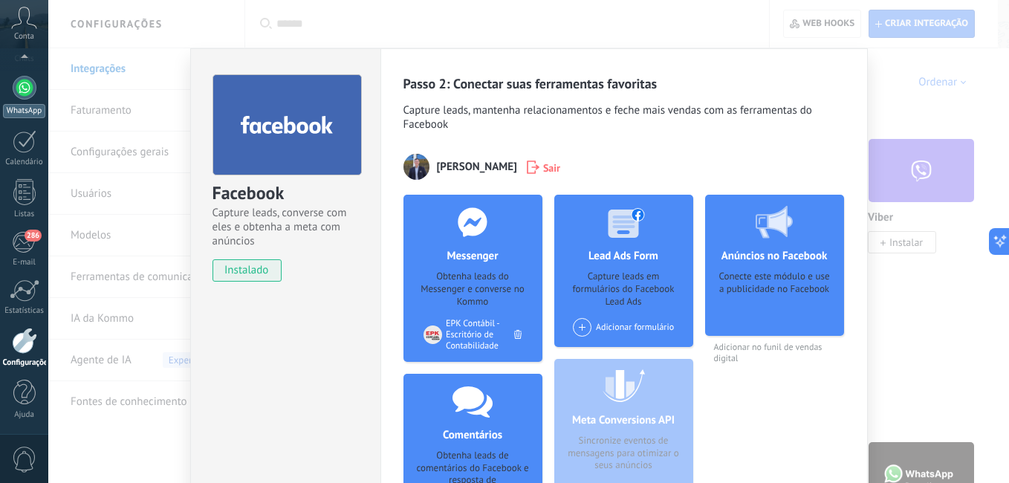
click at [15, 91] on div at bounding box center [25, 88] width 24 height 24
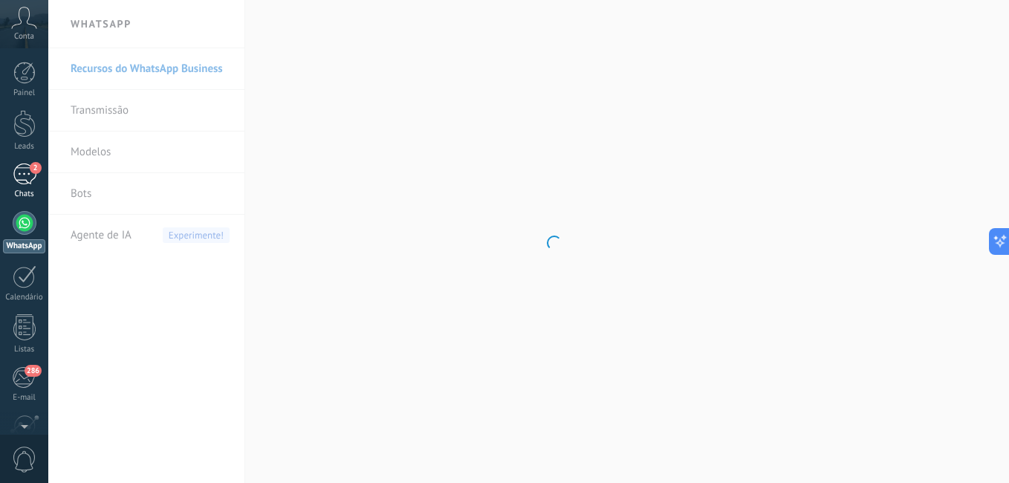
click at [22, 184] on div "2" at bounding box center [25, 174] width 24 height 22
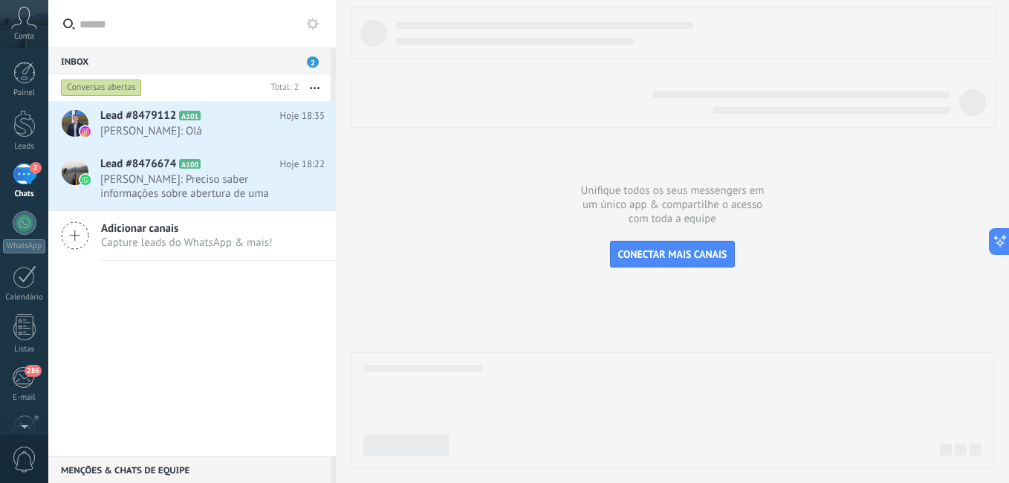
click at [166, 288] on div "Lead #8479112 A101 Hoje 18:35 Éverson Pereira Knevitz: Olá Lead #8476674 A100" at bounding box center [192, 278] width 288 height 355
click at [665, 259] on span "CONECTAR MAIS CANAIS" at bounding box center [672, 253] width 109 height 13
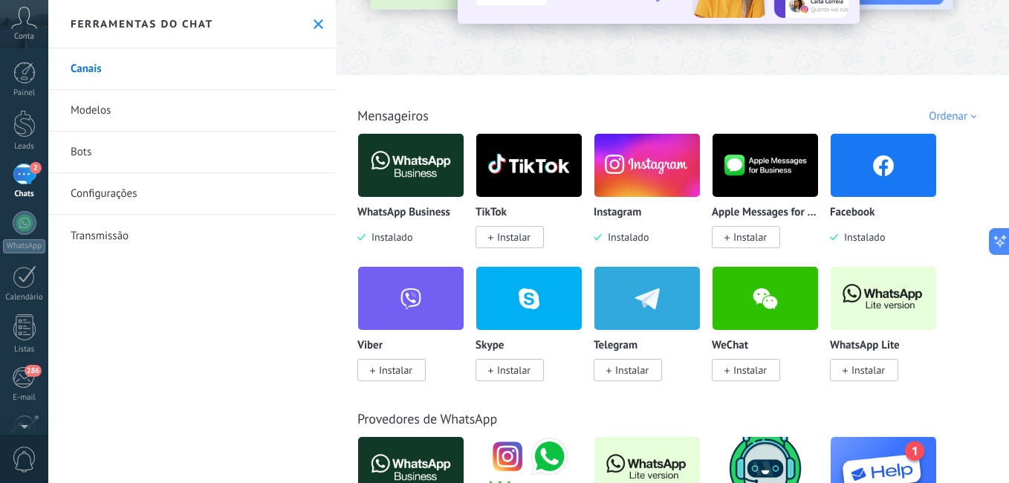
scroll to position [233, 0]
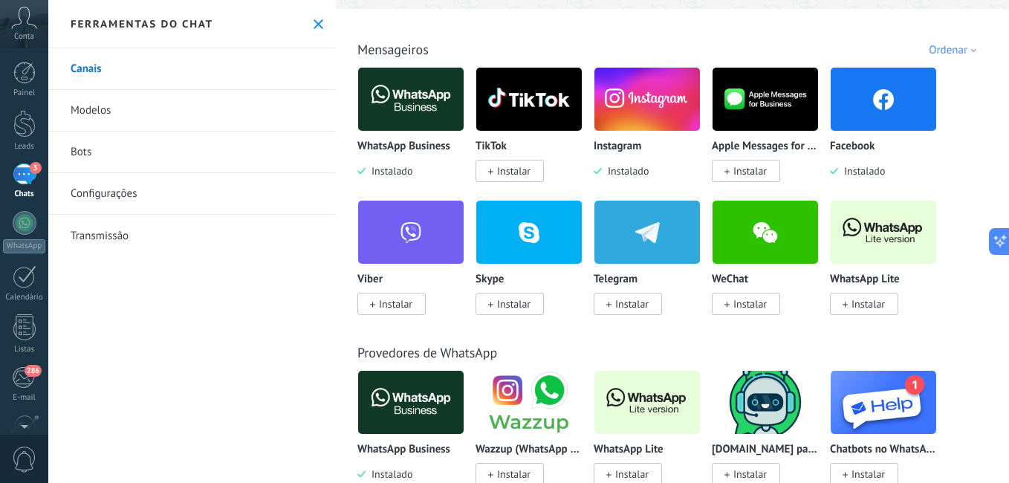
click at [18, 169] on div "3" at bounding box center [25, 174] width 24 height 22
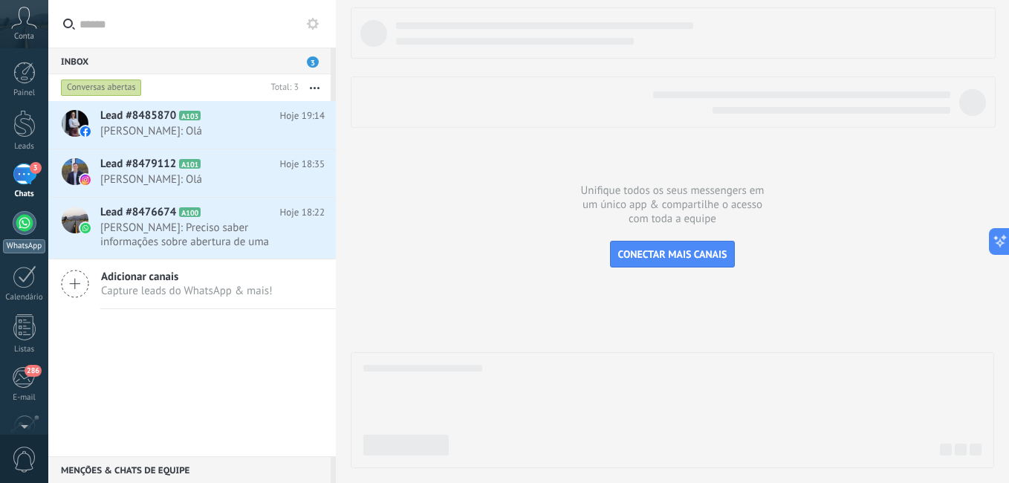
click at [24, 212] on div at bounding box center [25, 223] width 24 height 24
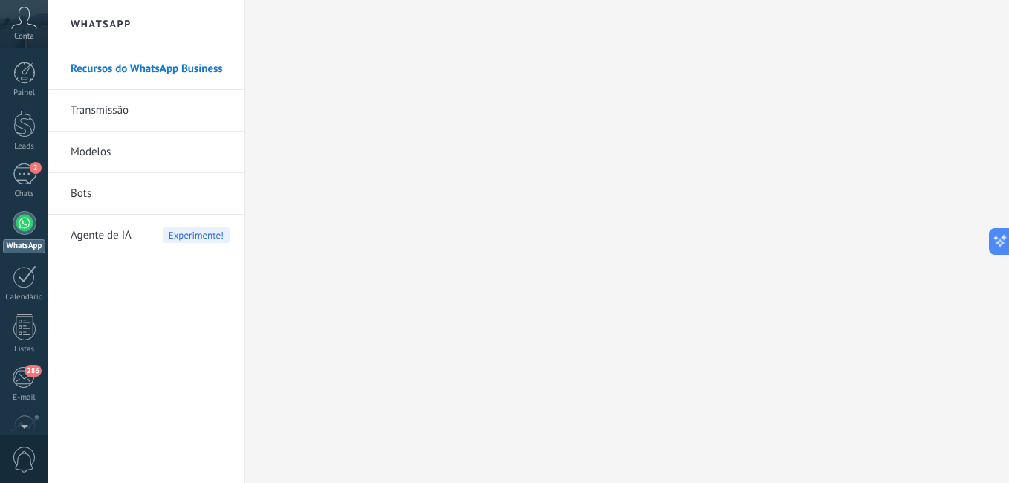
click at [31, 227] on div at bounding box center [25, 223] width 24 height 24
click at [30, 121] on div at bounding box center [24, 123] width 22 height 27
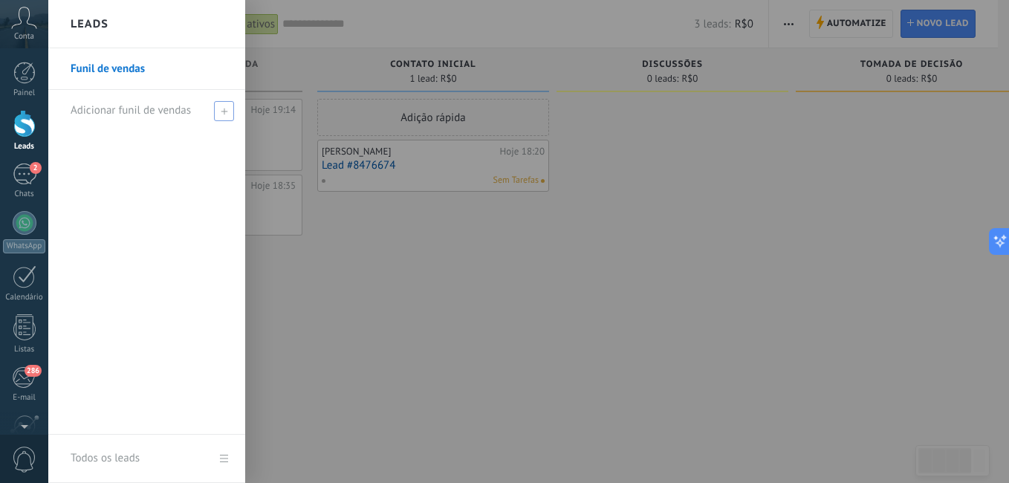
click at [132, 107] on span "Adicionar funil de vendas" at bounding box center [131, 110] width 120 height 14
click at [136, 75] on link "Funil de vendas" at bounding box center [151, 69] width 160 height 42
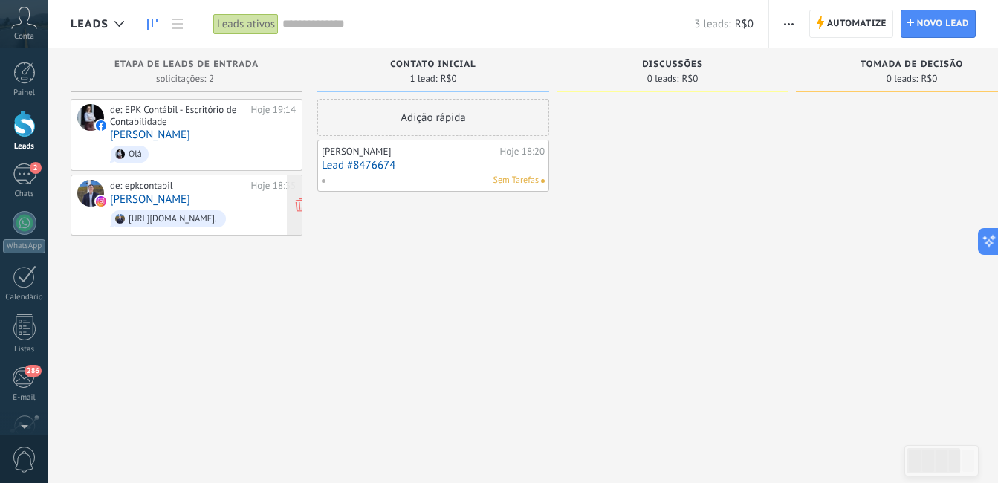
click at [168, 201] on link "[PERSON_NAME]" at bounding box center [150, 199] width 80 height 13
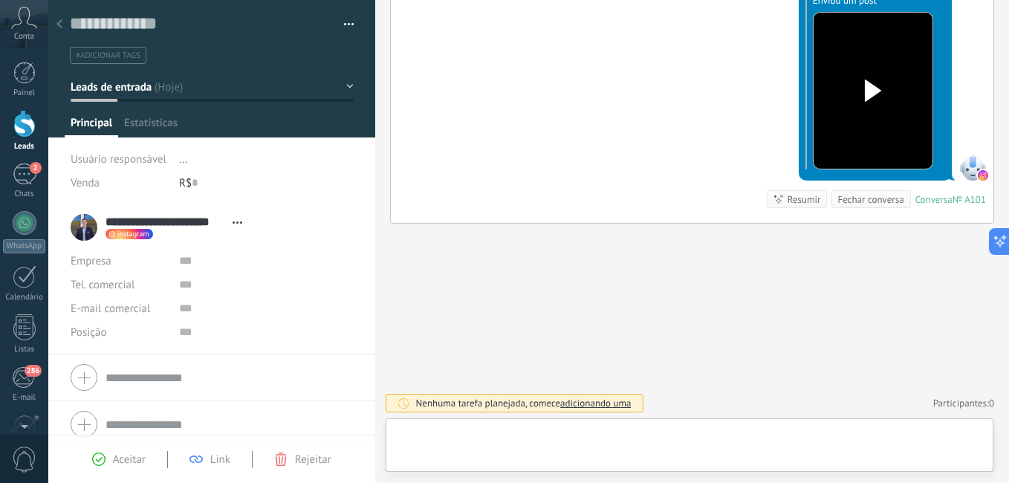
scroll to position [22, 0]
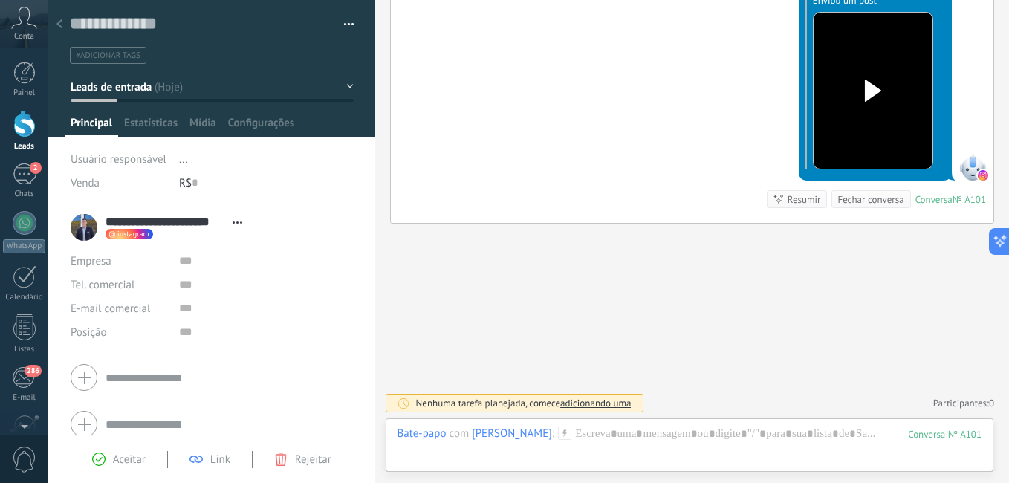
click at [865, 88] on use at bounding box center [873, 90] width 16 height 22
click at [870, 224] on div "Buscar Carregar mais Hoje Hoje Criar: 2 eventos Expandir Hoje 18:35 Éverson Per…" at bounding box center [692, 96] width 634 height 773
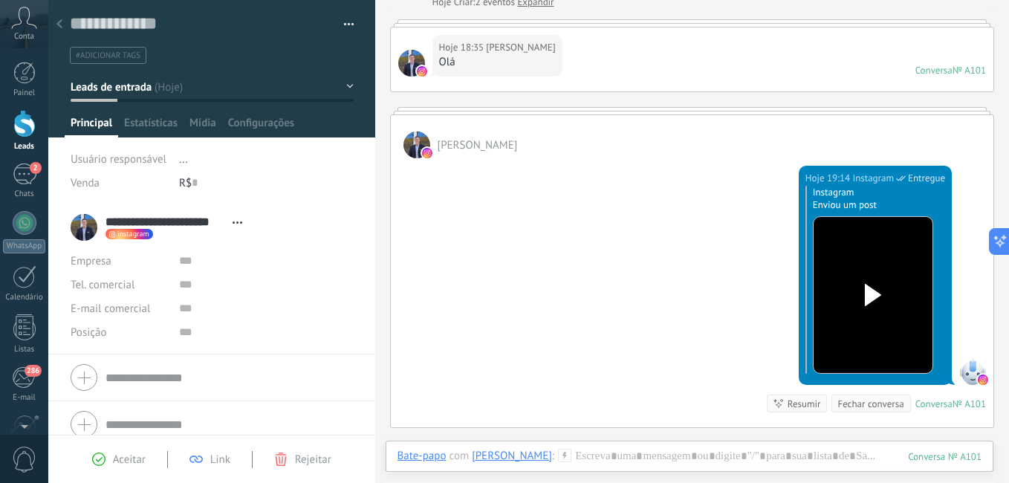
scroll to position [87, 0]
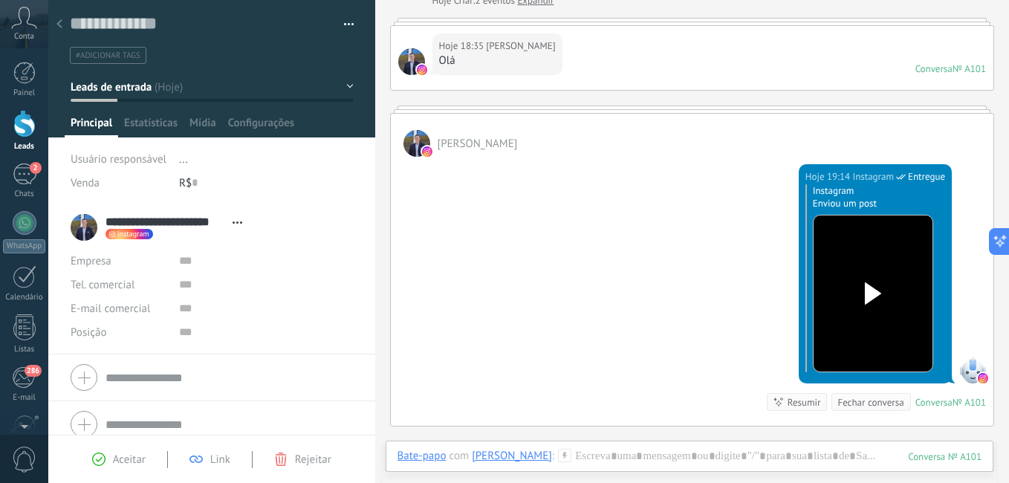
click at [865, 293] on use at bounding box center [873, 293] width 16 height 22
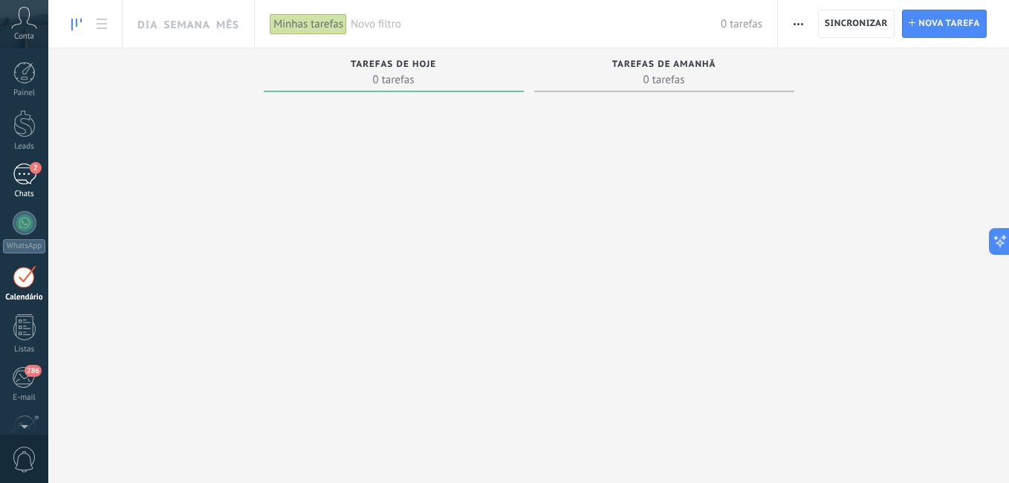
scroll to position [43, 0]
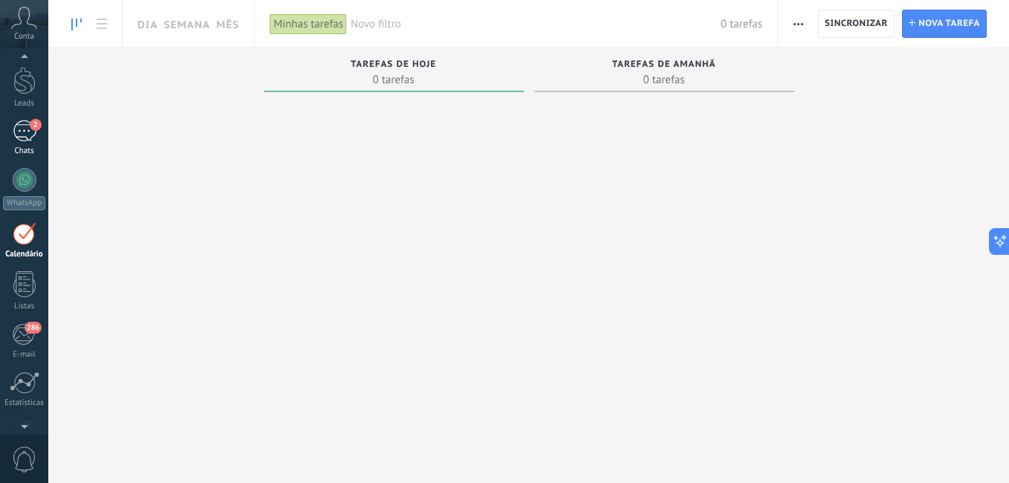
click at [33, 129] on span "2" at bounding box center [36, 125] width 12 height 12
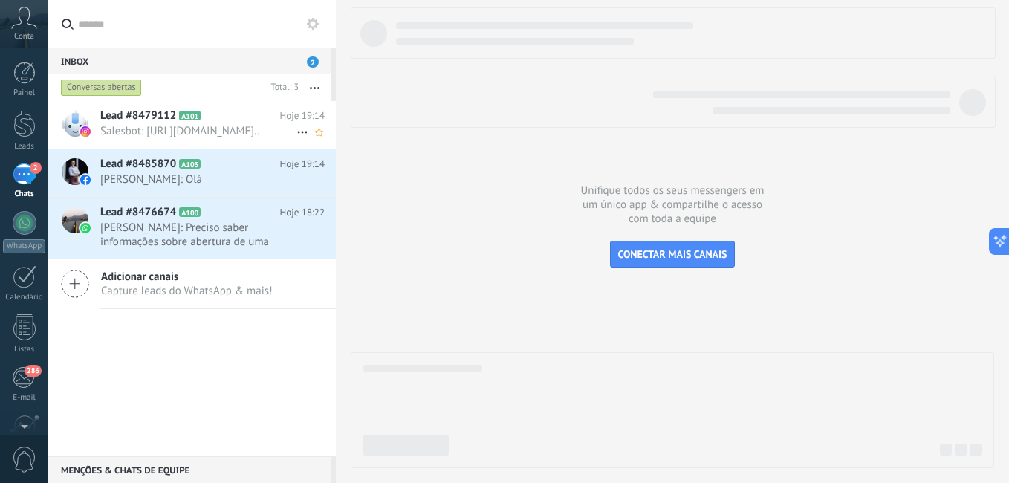
click at [114, 119] on span "Lead #8479112" at bounding box center [138, 115] width 76 height 15
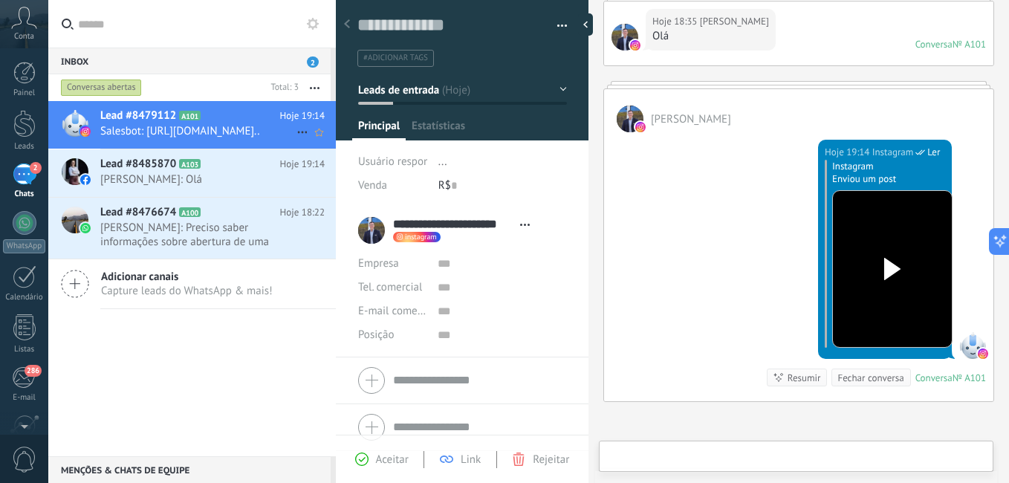
scroll to position [22, 0]
click at [345, 30] on div at bounding box center [347, 24] width 21 height 29
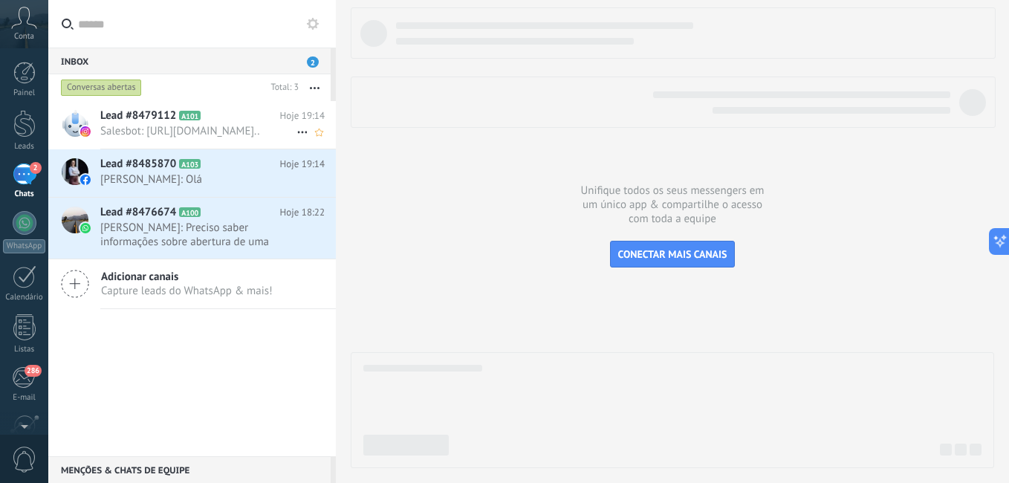
click at [170, 138] on span "Salesbot: [URL][DOMAIN_NAME].." at bounding box center [198, 131] width 196 height 14
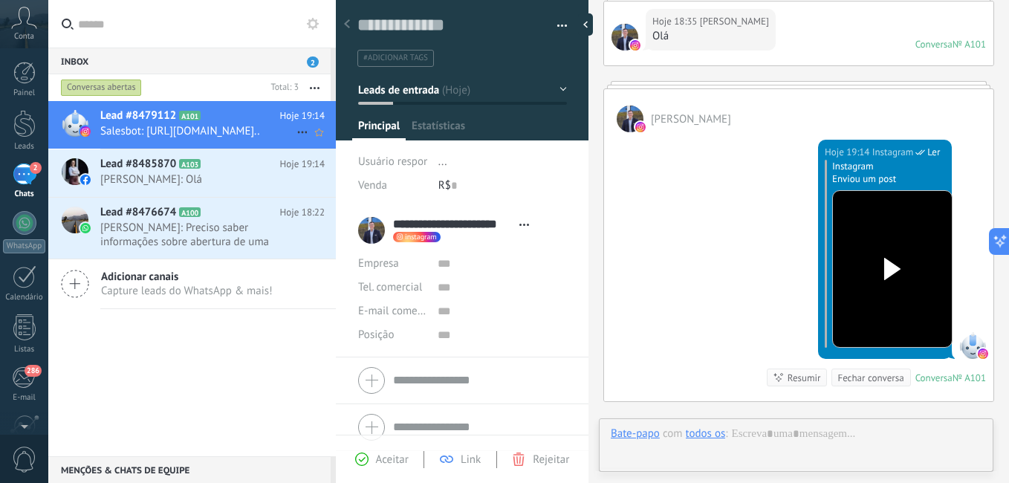
scroll to position [22, 0]
click at [935, 152] on span "Ler" at bounding box center [933, 152] width 13 height 15
click at [929, 150] on span "Ler" at bounding box center [933, 152] width 13 height 15
click at [928, 147] on span "Ler" at bounding box center [933, 152] width 13 height 15
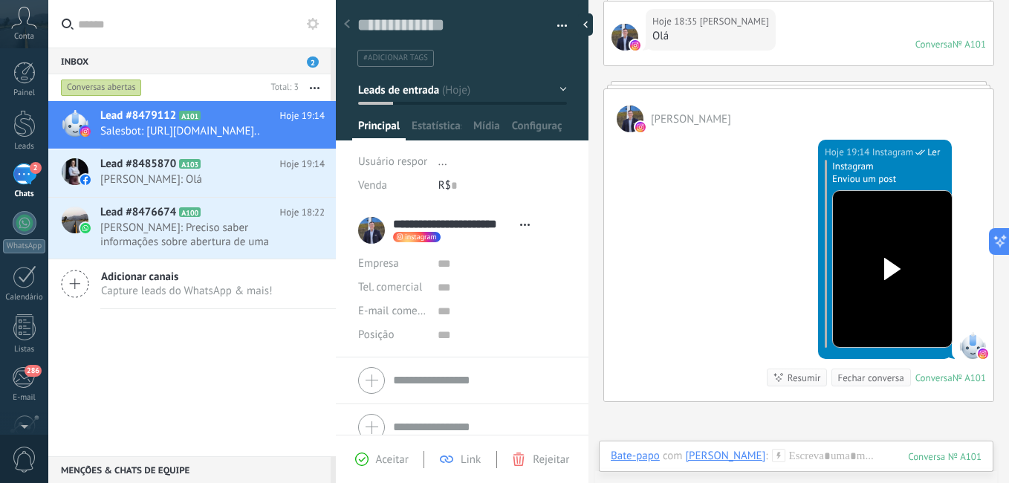
click at [928, 147] on span "Ler" at bounding box center [933, 152] width 13 height 15
drag, startPoint x: 928, startPoint y: 147, endPoint x: 897, endPoint y: 166, distance: 35.7
click at [897, 166] on div "Instagram Enviou um post" at bounding box center [888, 172] width 113 height 25
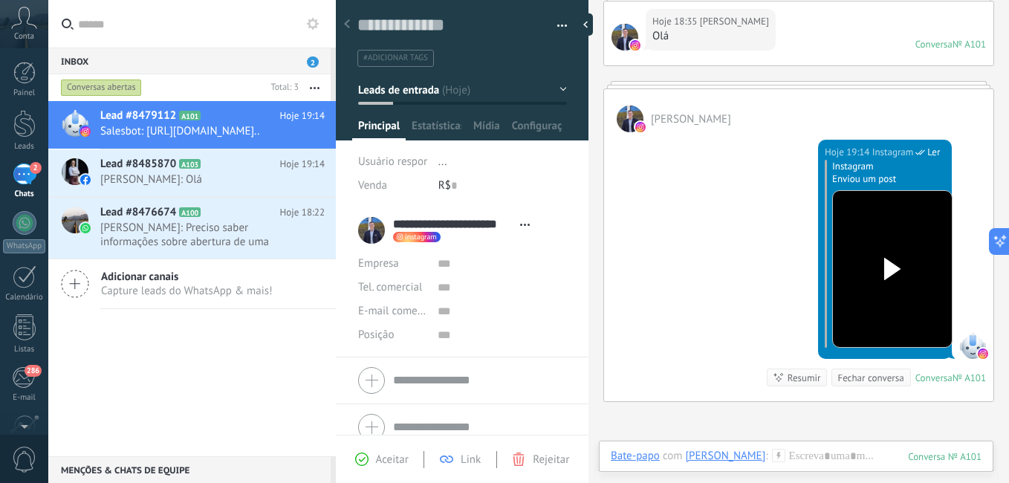
click at [860, 187] on div "Instagram Enviou um post" at bounding box center [885, 254] width 120 height 188
click at [874, 178] on div "Instagram Enviou um post" at bounding box center [888, 172] width 113 height 25
click at [775, 272] on div "Hoje 19:14 Instagram Ler Instagram Enviou um post Conversa № A101 Conversa № A1…" at bounding box center [798, 266] width 389 height 269
click at [229, 335] on div "Lead #8479112 A101 Hoje 19:14 Salesbot: [URL][DOMAIN_NAME].." at bounding box center [192, 278] width 288 height 355
click at [588, 23] on div at bounding box center [589, 24] width 22 height 22
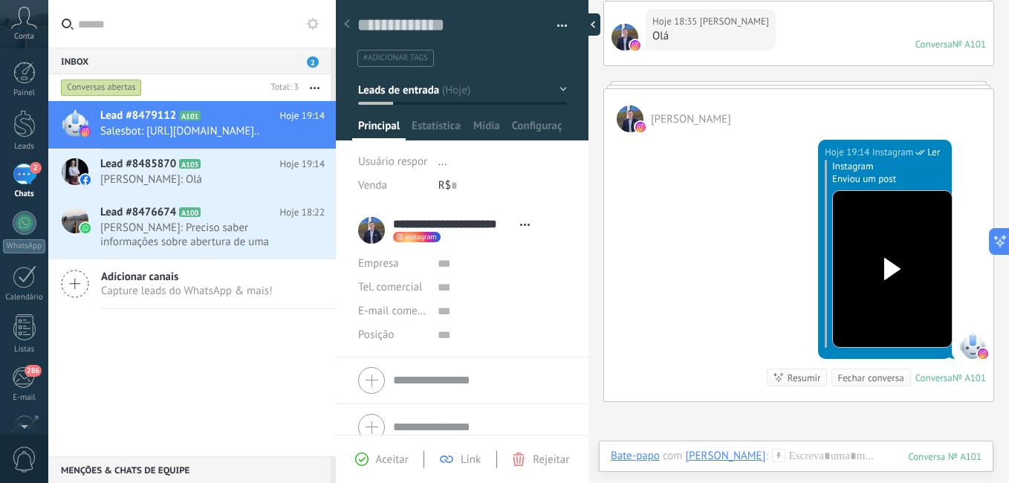
type textarea "**********"
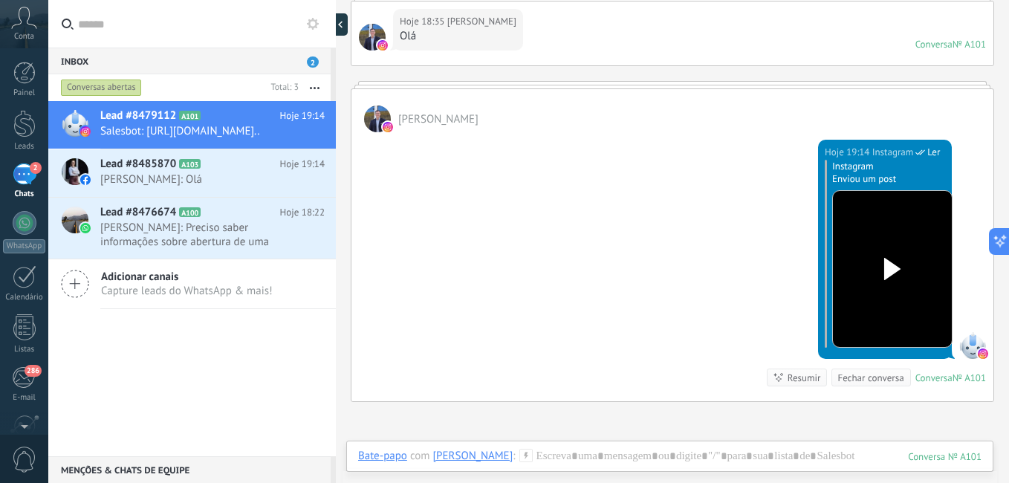
scroll to position [14, 0]
